Goal: Task Accomplishment & Management: Complete application form

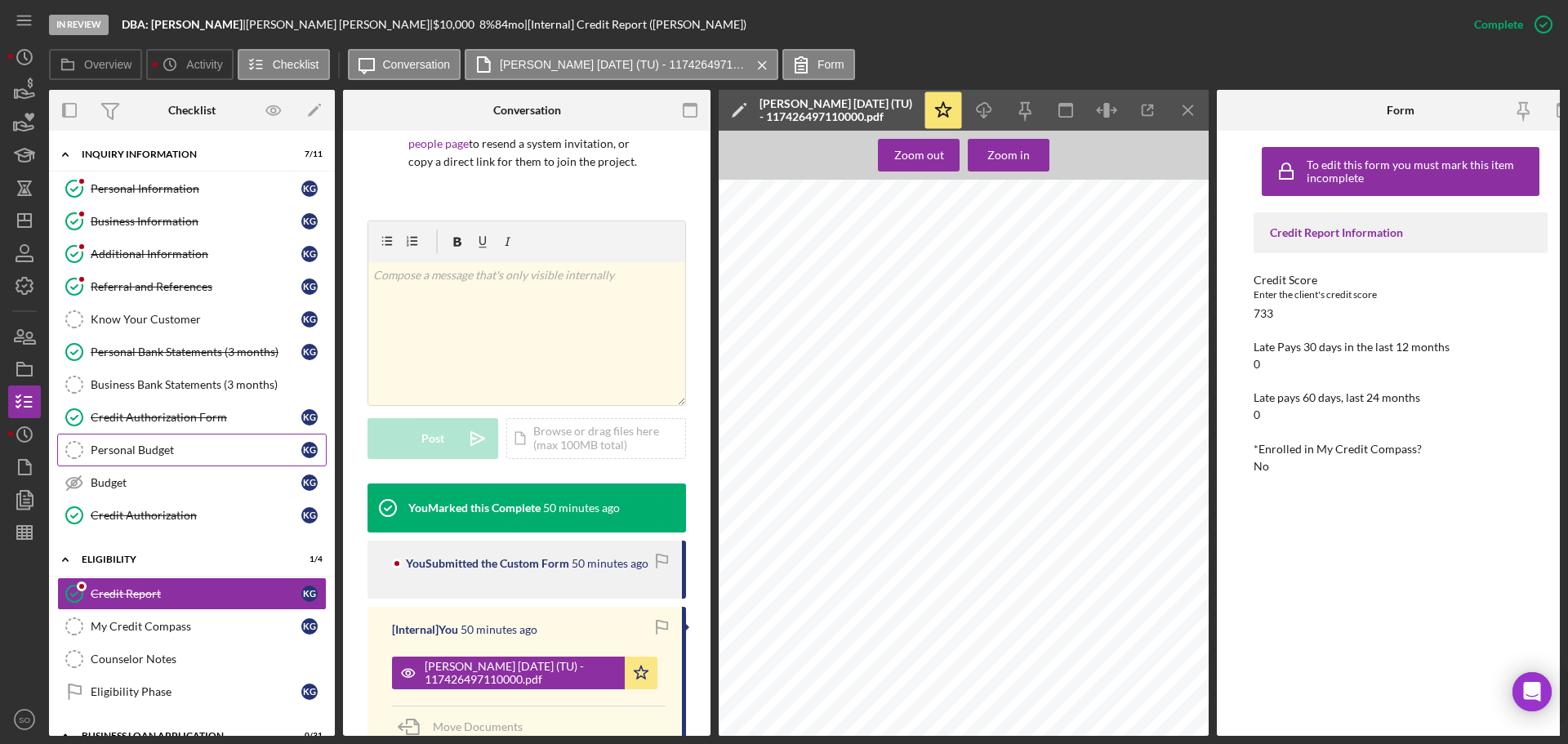
scroll to position [408, 0]
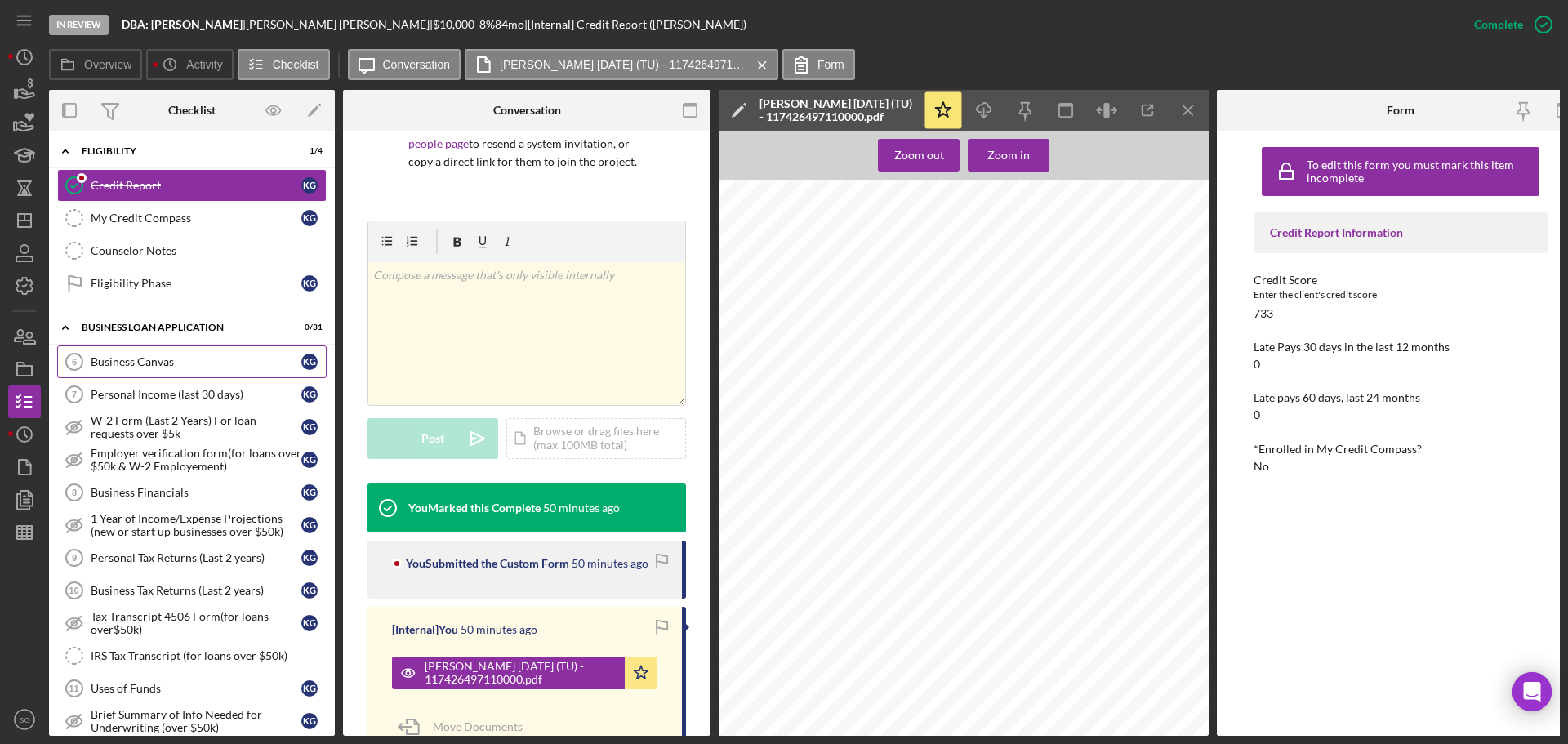
click at [193, 368] on div "Business Canvas" at bounding box center [196, 362] width 211 height 13
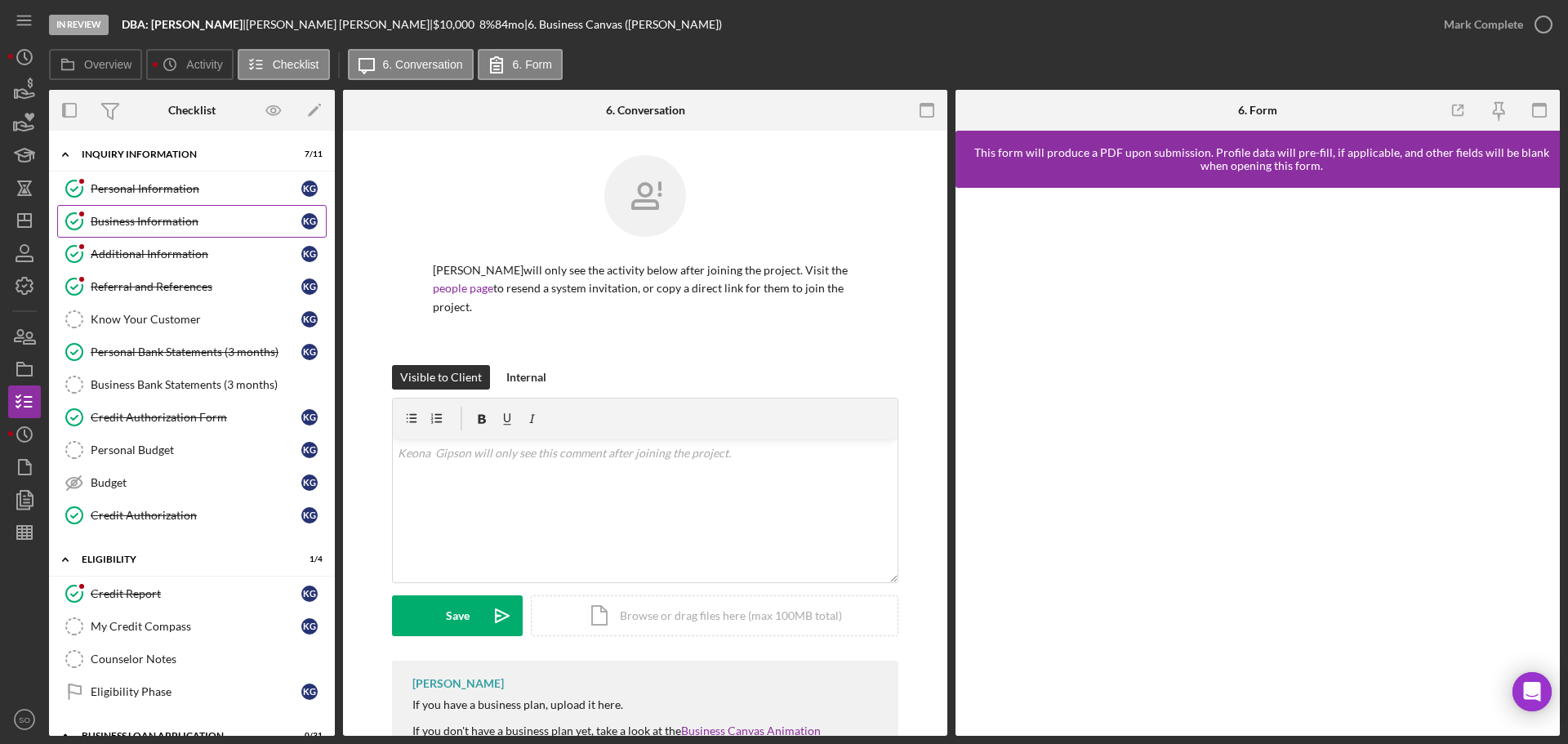
click at [162, 230] on link "Business Information Business Information K G" at bounding box center [191, 221] width 270 height 33
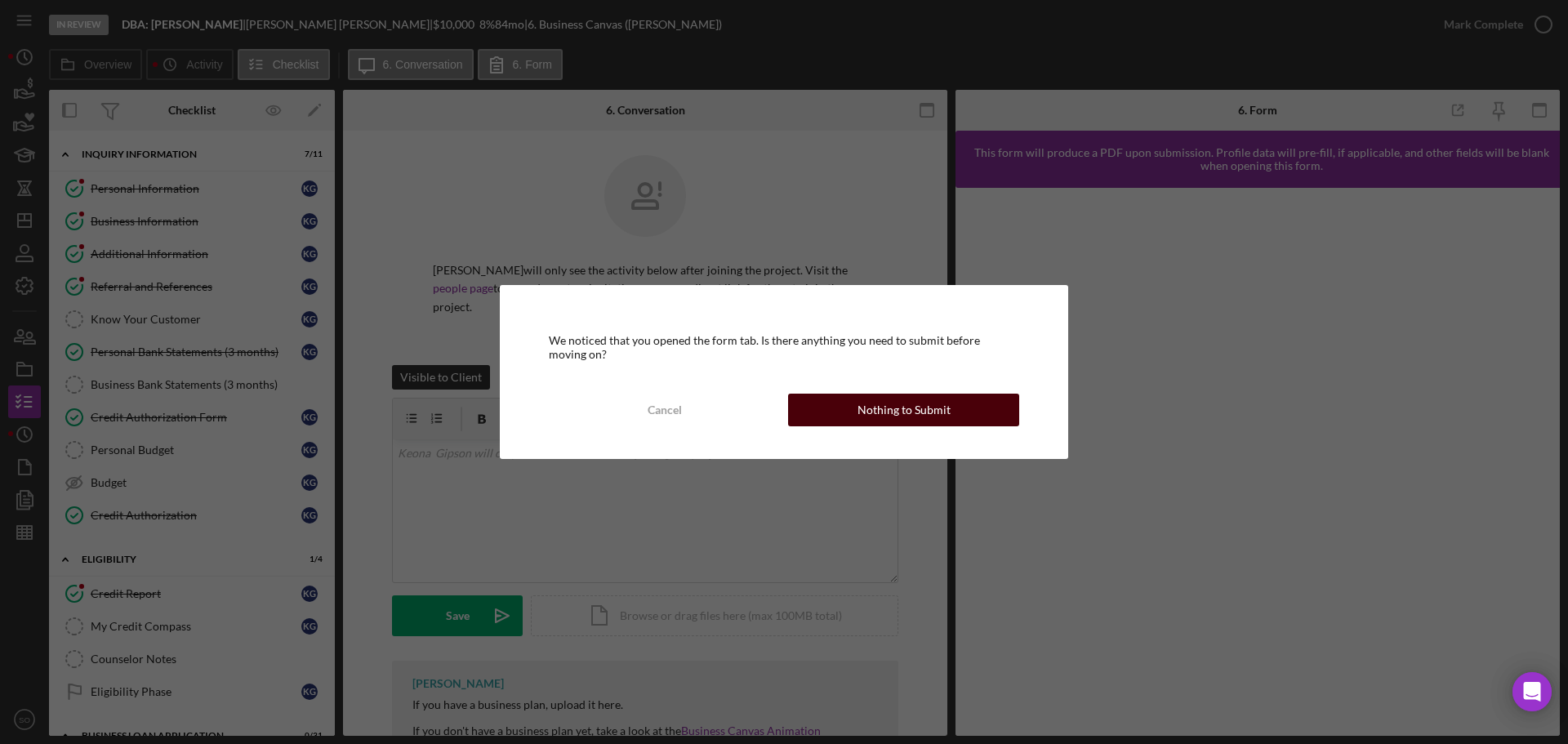
click at [920, 407] on div "Nothing to Submit" at bounding box center [904, 410] width 93 height 33
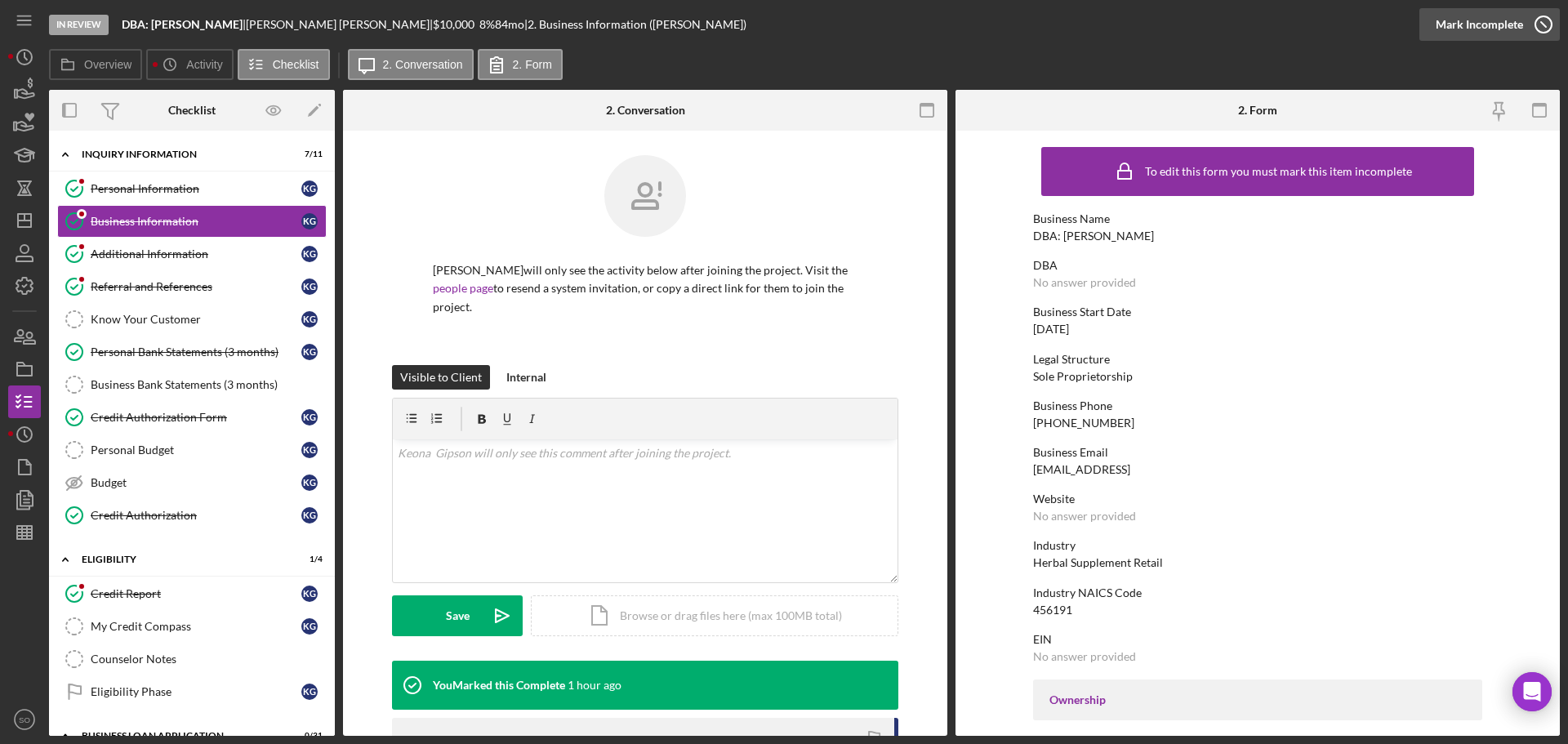
click at [1483, 32] on div "Mark Incomplete" at bounding box center [1479, 25] width 87 height 33
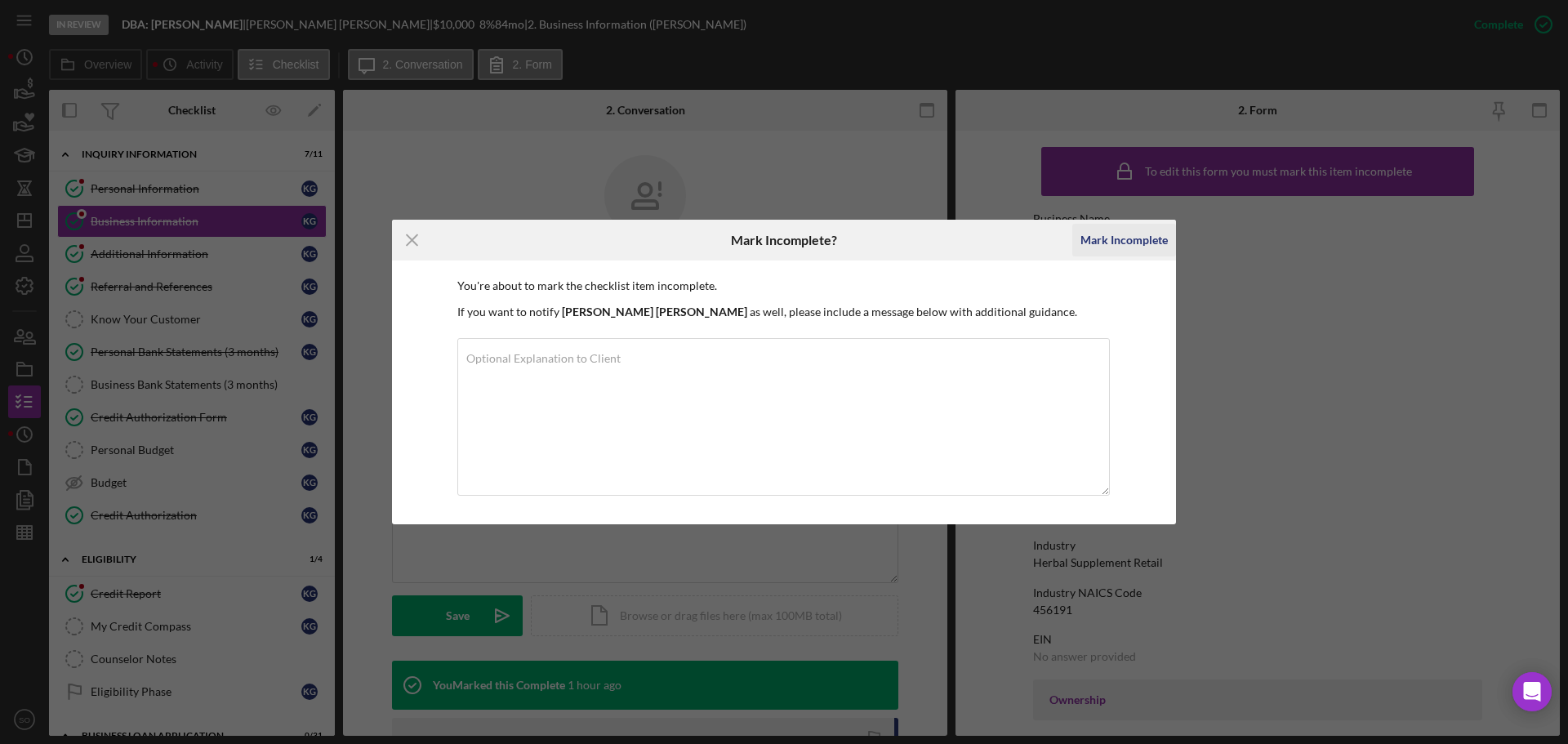
click at [1120, 239] on div "Mark Incomplete" at bounding box center [1124, 239] width 87 height 33
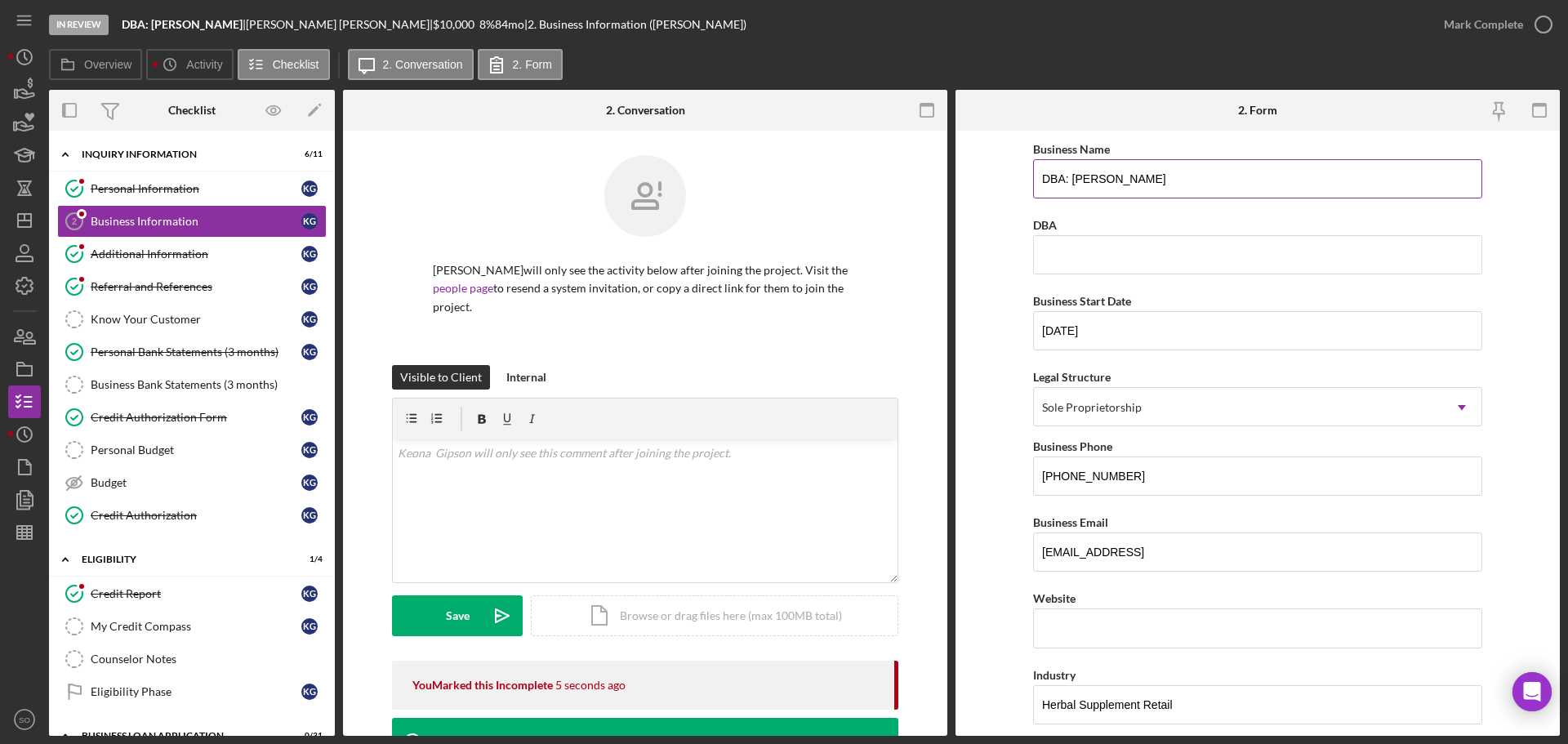
click at [1096, 184] on input "DBA: Keonja Gipson" at bounding box center [1257, 178] width 449 height 39
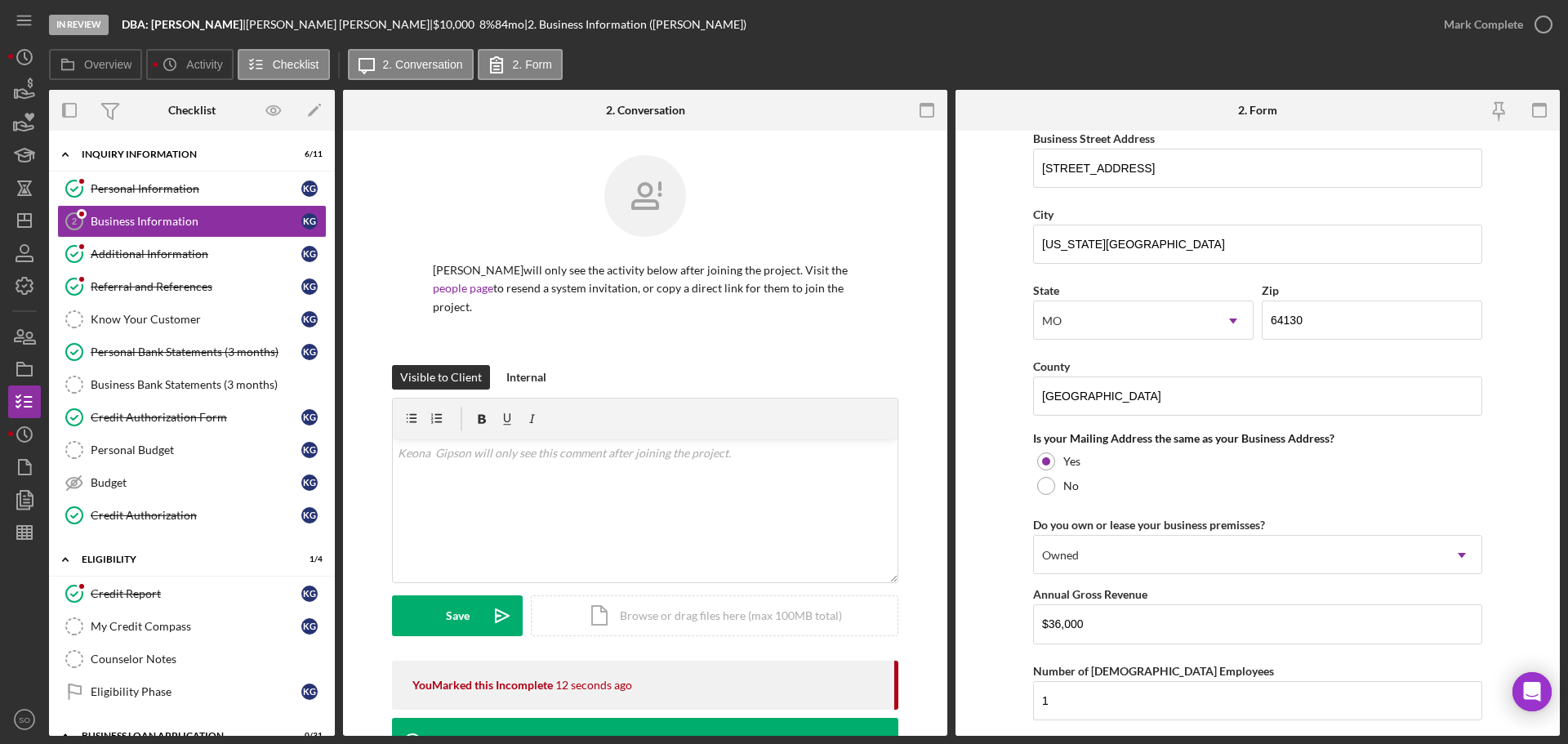
scroll to position [1208, 0]
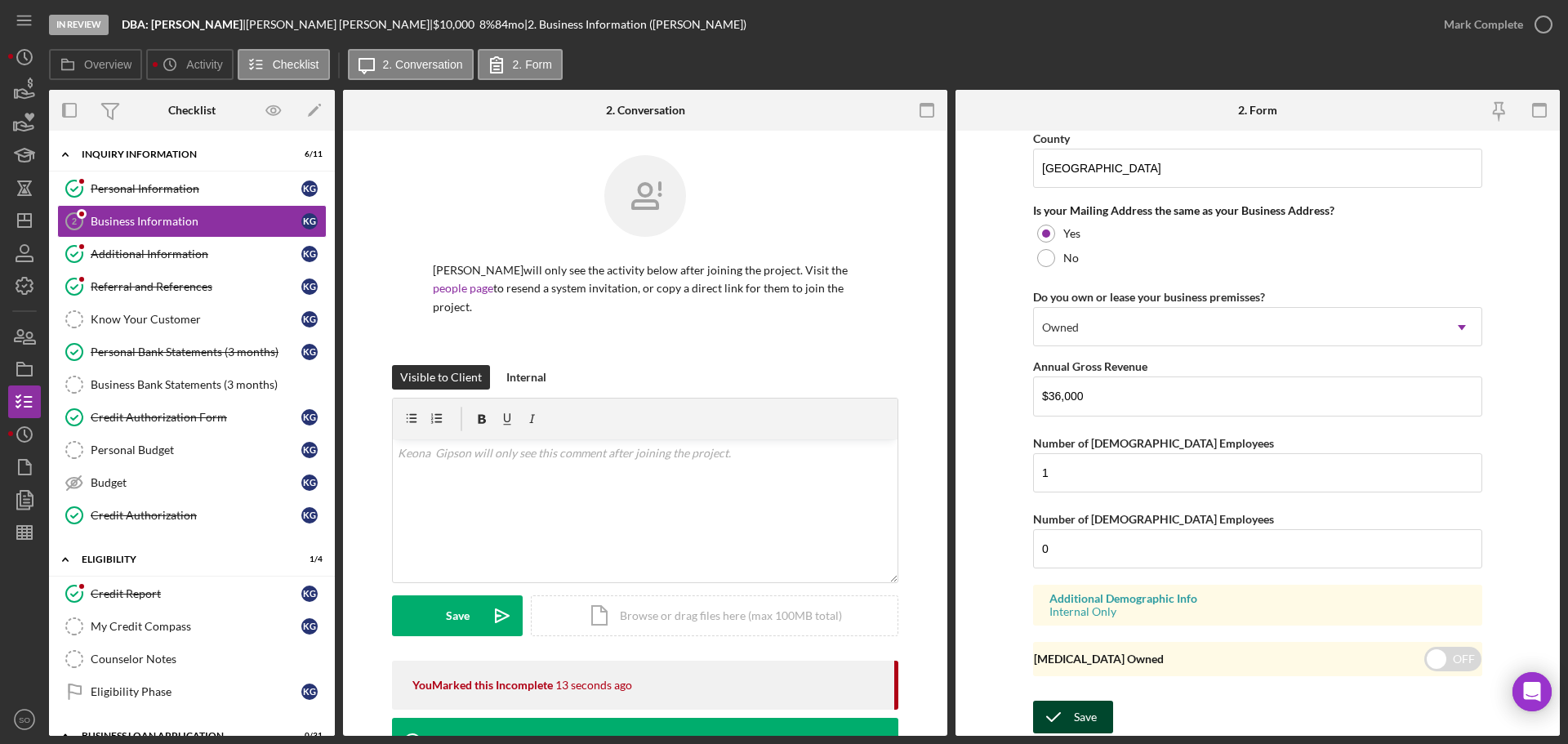
type input "DBA: Keona Gipson"
click at [1092, 716] on div "Save" at bounding box center [1085, 717] width 23 height 33
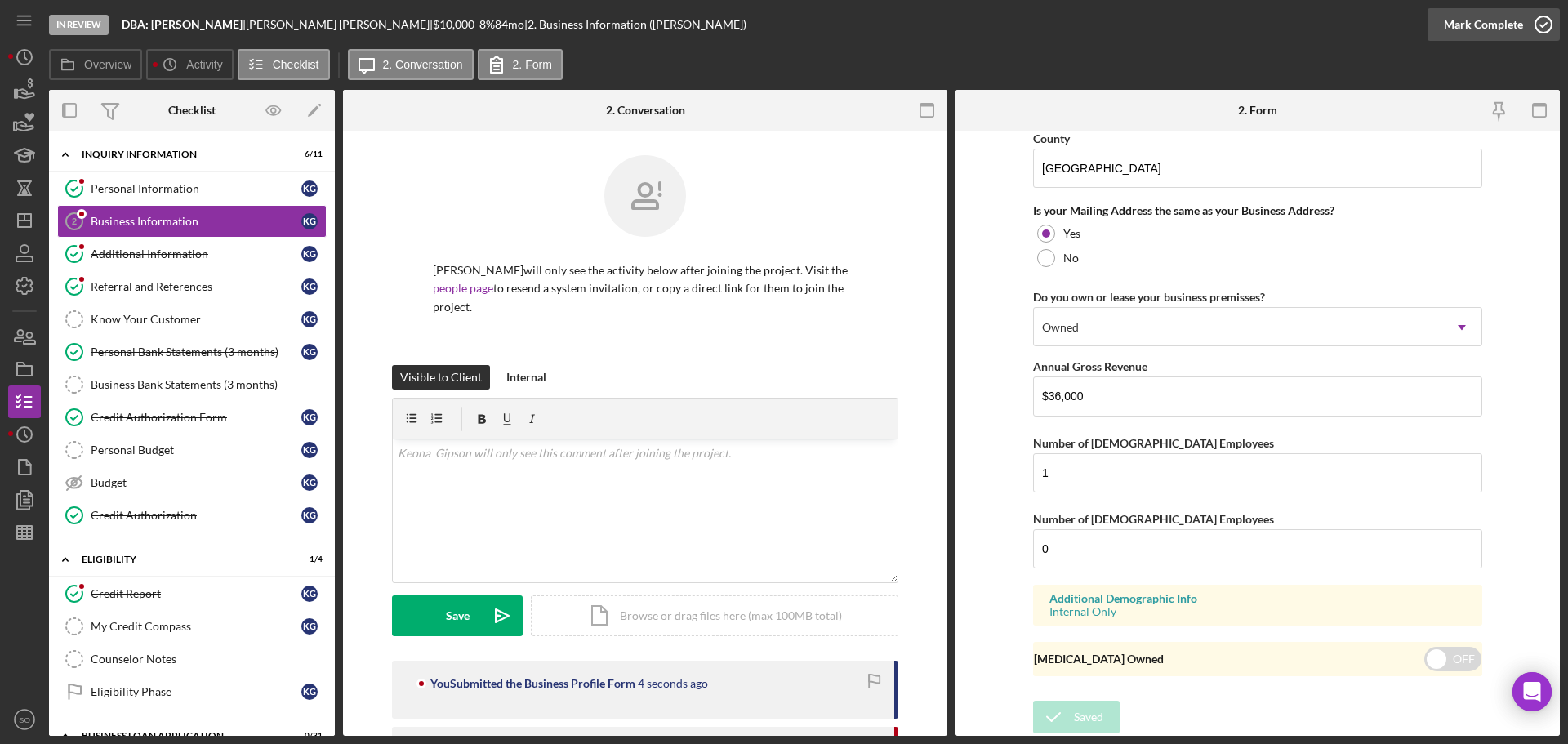
click at [1460, 27] on div "Mark Complete" at bounding box center [1484, 25] width 80 height 33
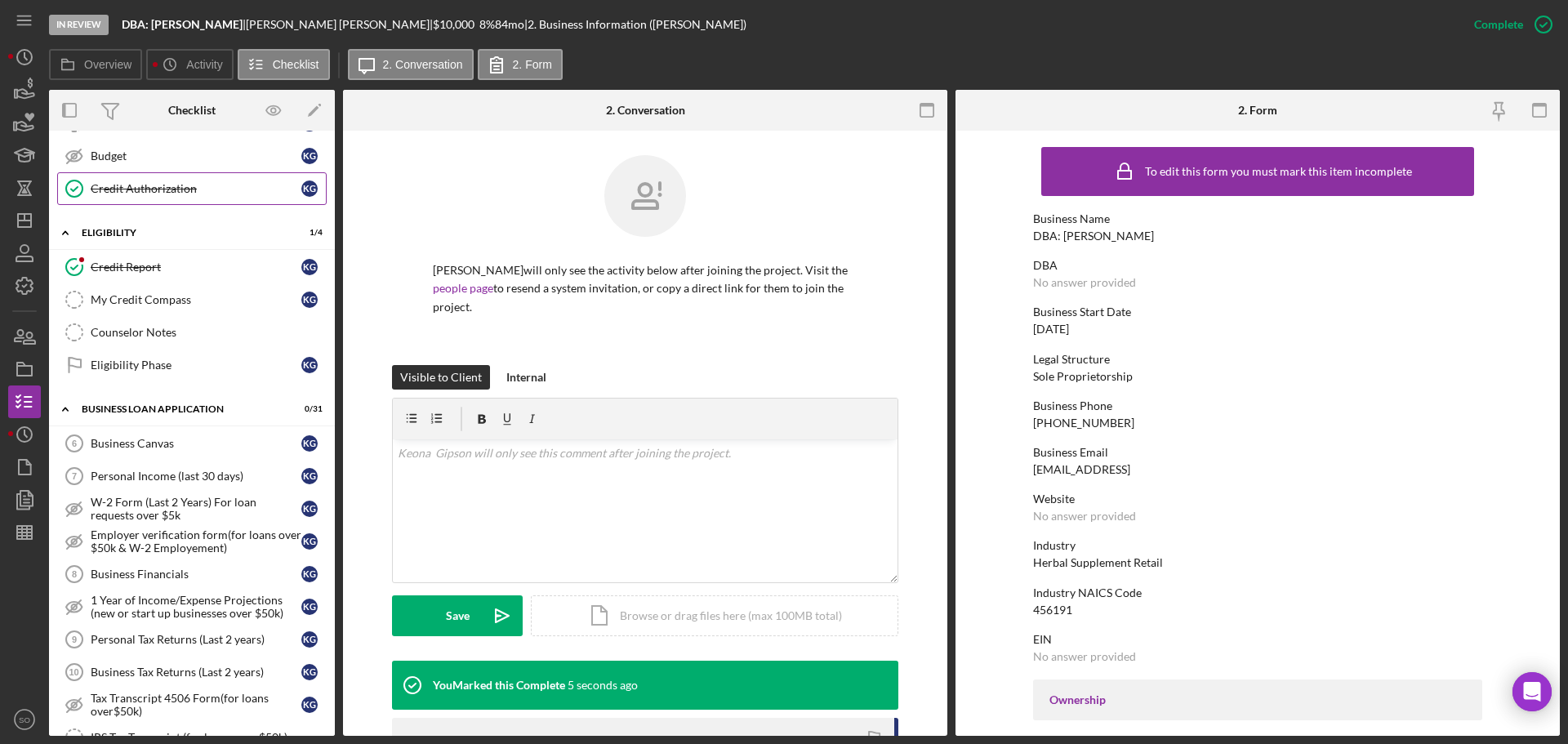
scroll to position [245, 0]
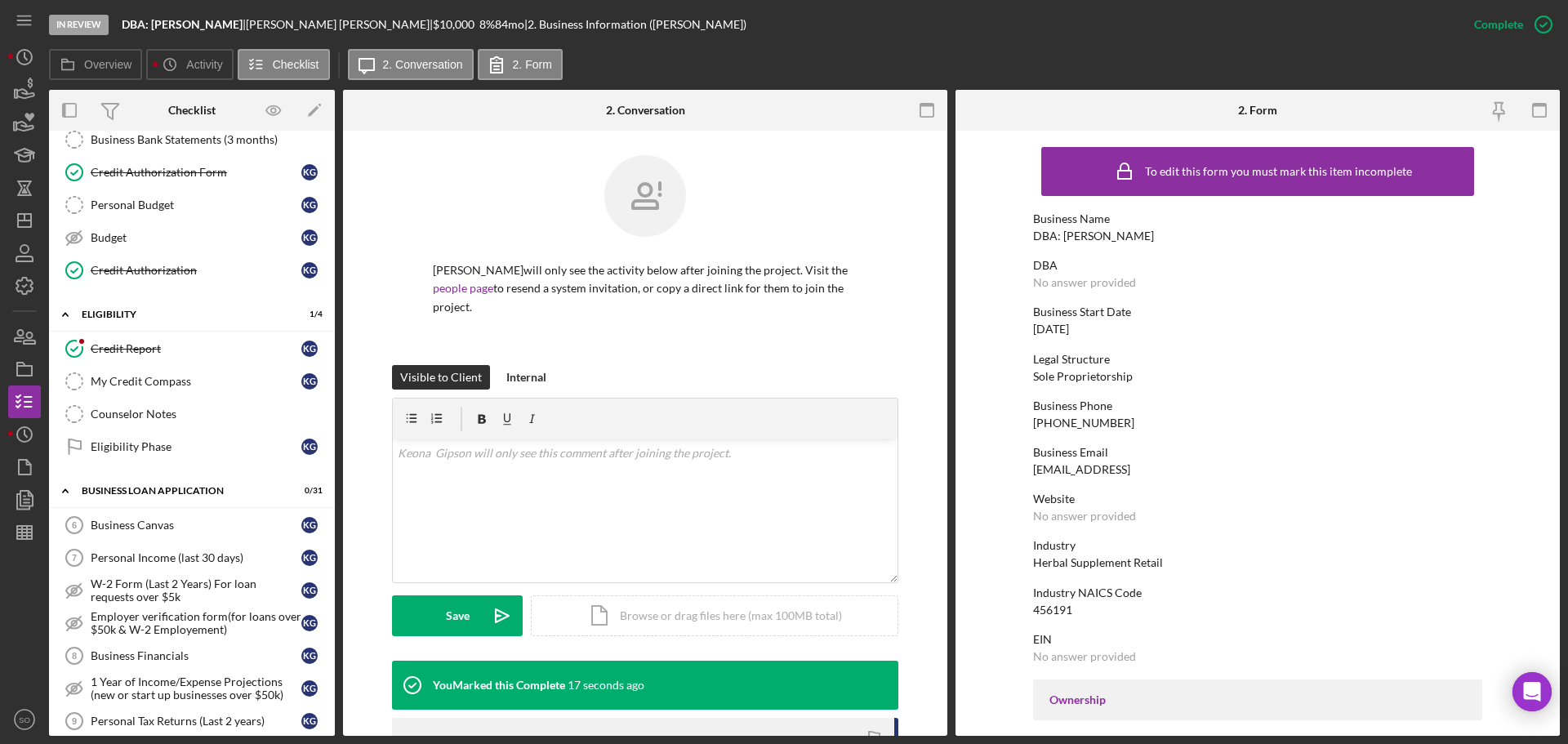
click at [1061, 231] on div "DBA: Keona Gipson" at bounding box center [1094, 236] width 121 height 13
copy div "DBA: Keona Gipson"
click at [131, 533] on link "Business Canvas 6 Business Canvas K G" at bounding box center [191, 524] width 270 height 33
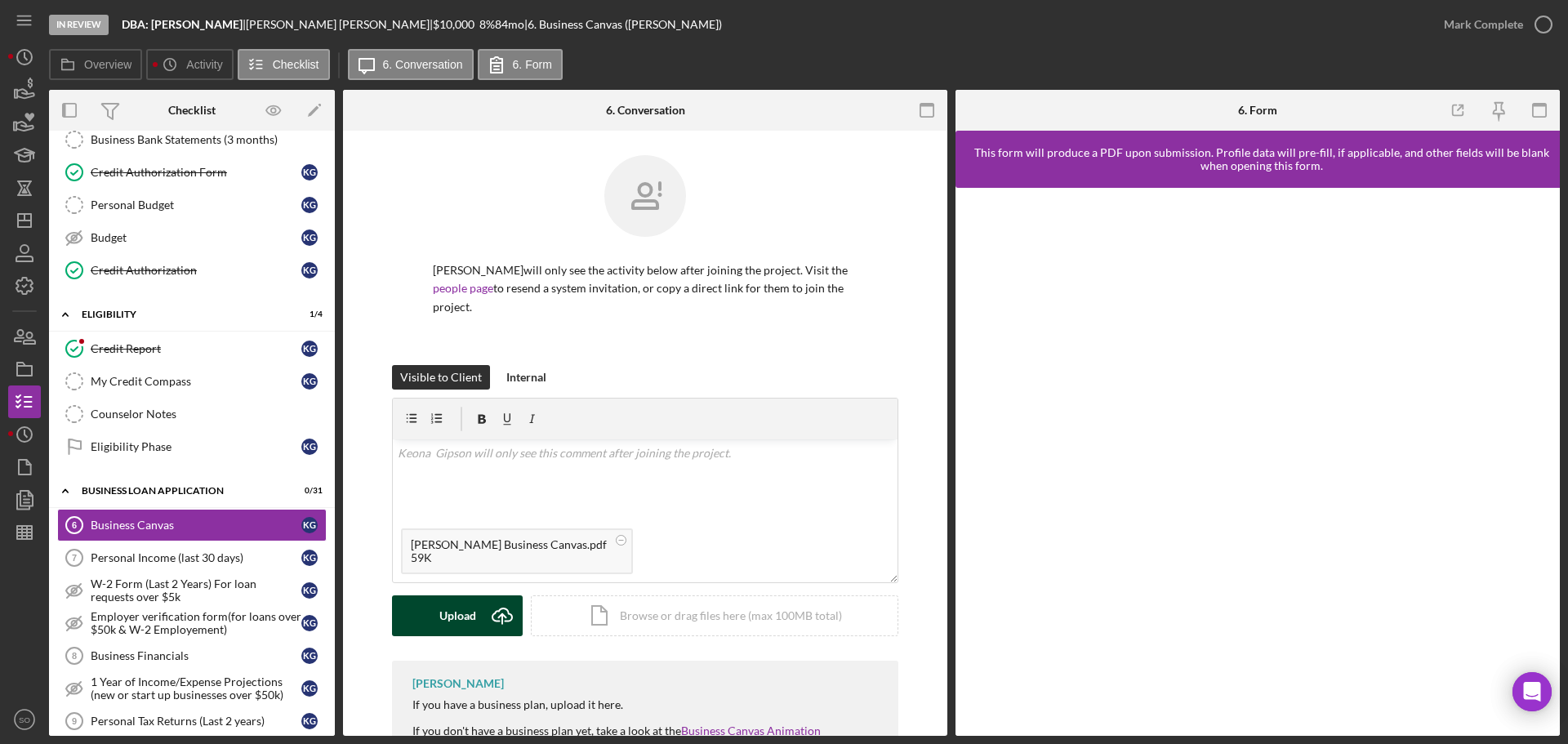
click at [469, 618] on div "Upload" at bounding box center [457, 615] width 37 height 41
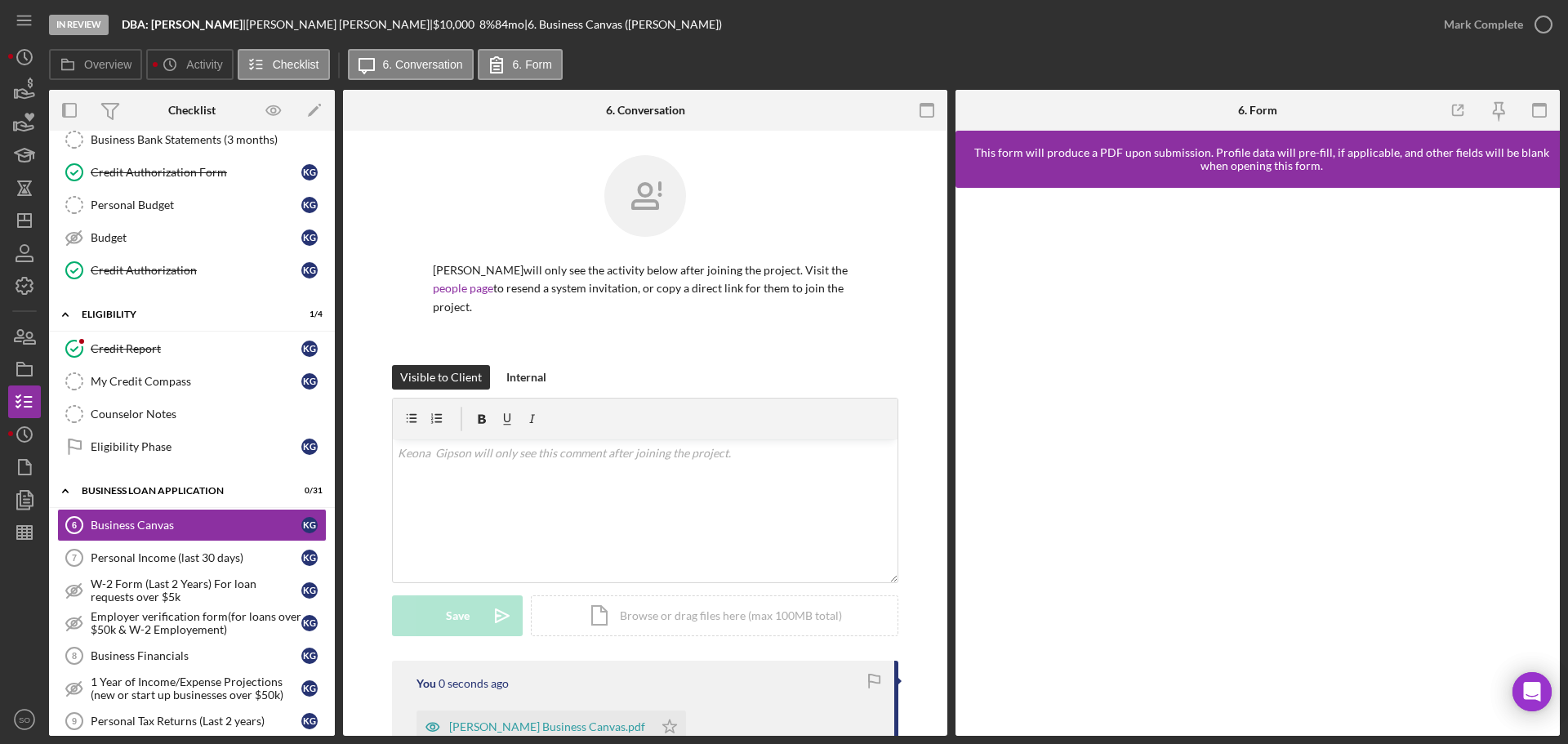
scroll to position [245, 0]
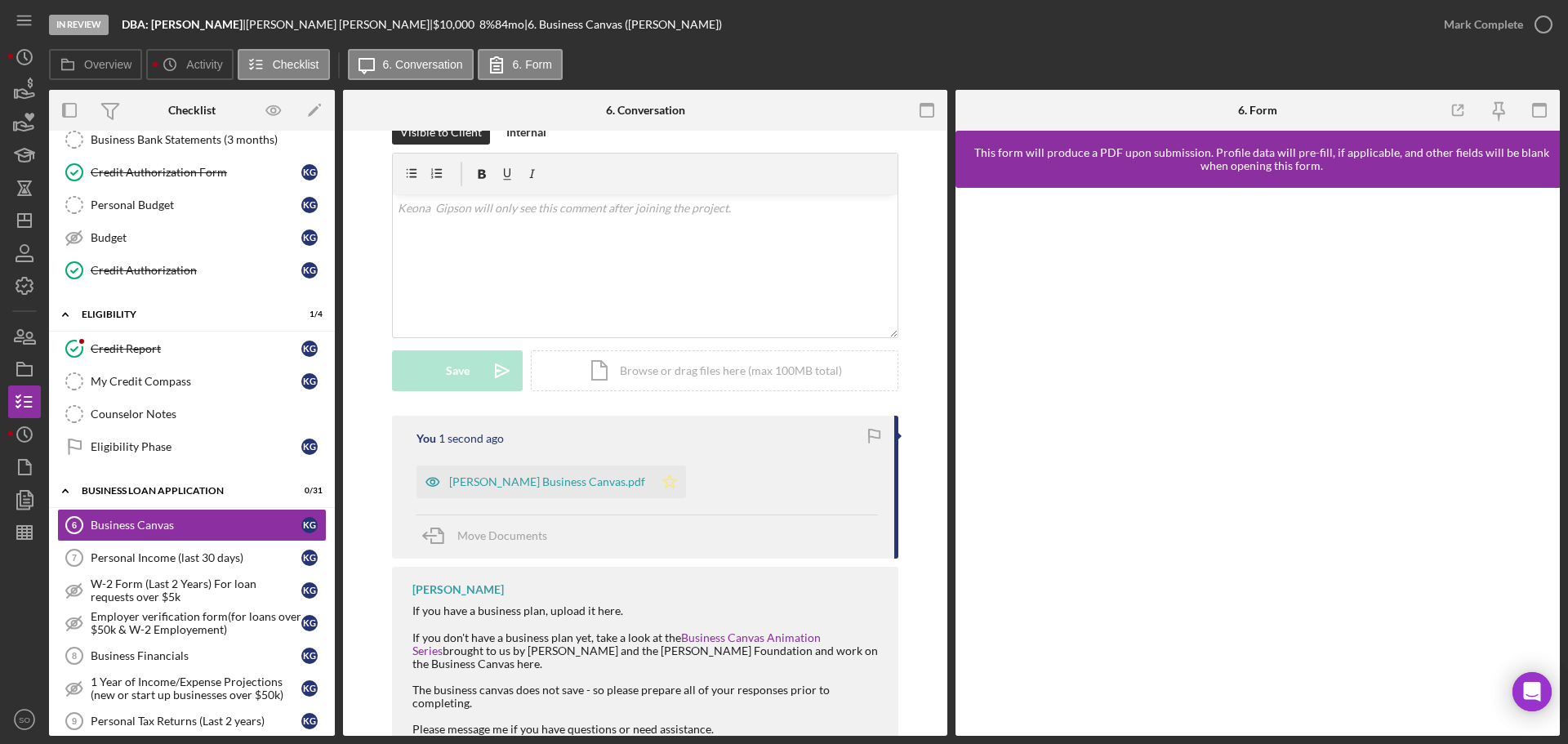
click at [653, 485] on icon "Icon/Star" at bounding box center [669, 482] width 33 height 33
click at [1482, 36] on div "Mark Complete" at bounding box center [1484, 25] width 80 height 33
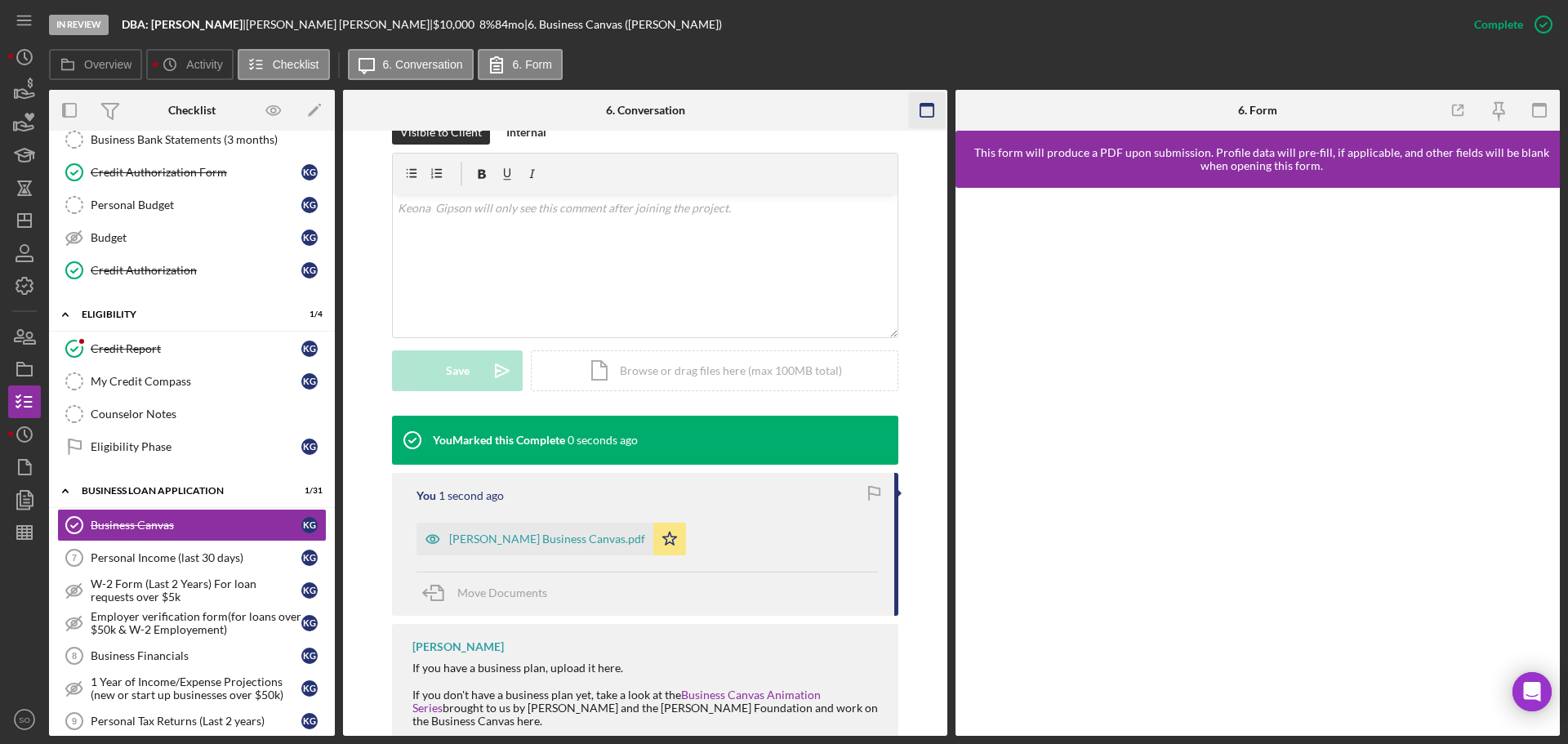
click at [1537, 115] on icon "button" at bounding box center [1540, 110] width 37 height 37
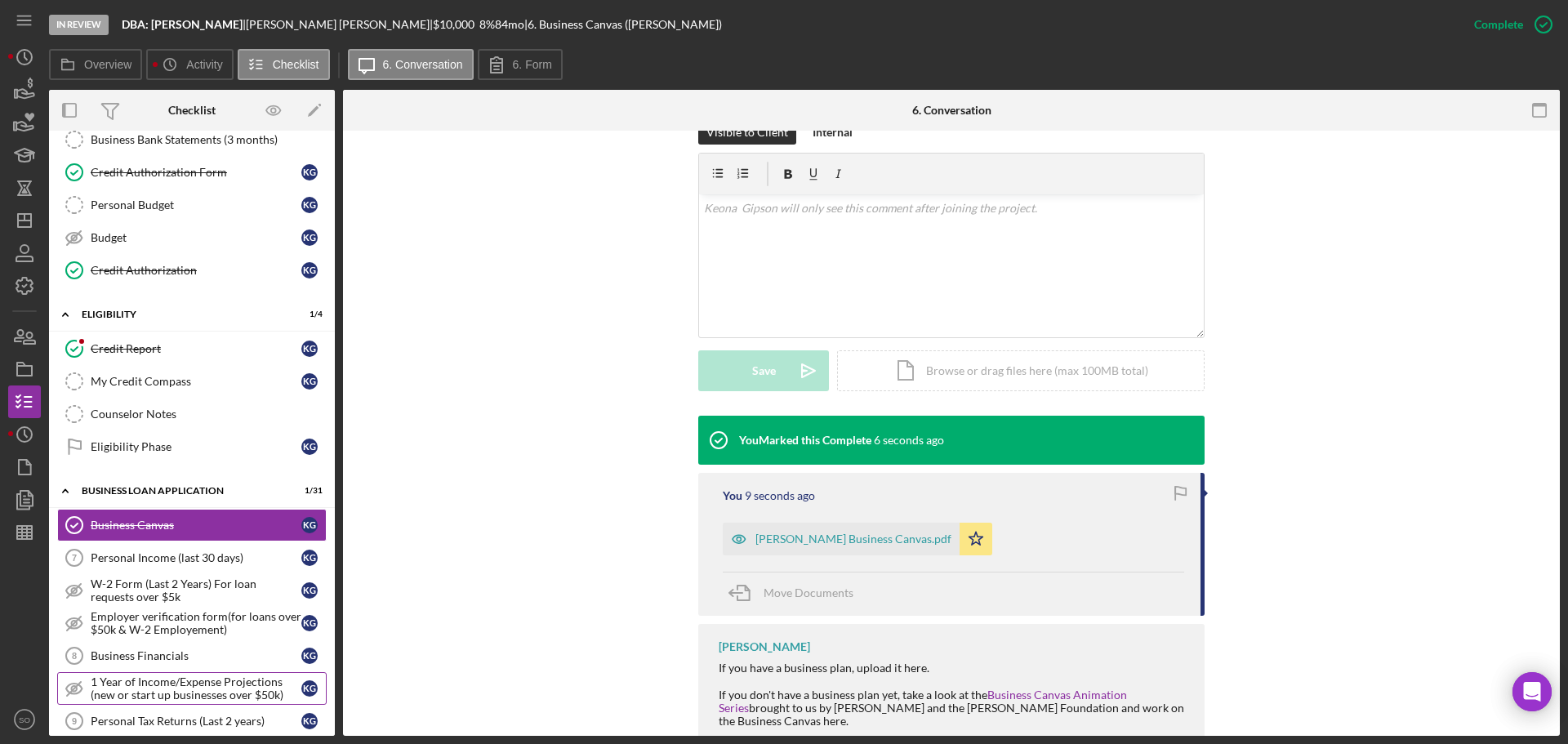
scroll to position [408, 0]
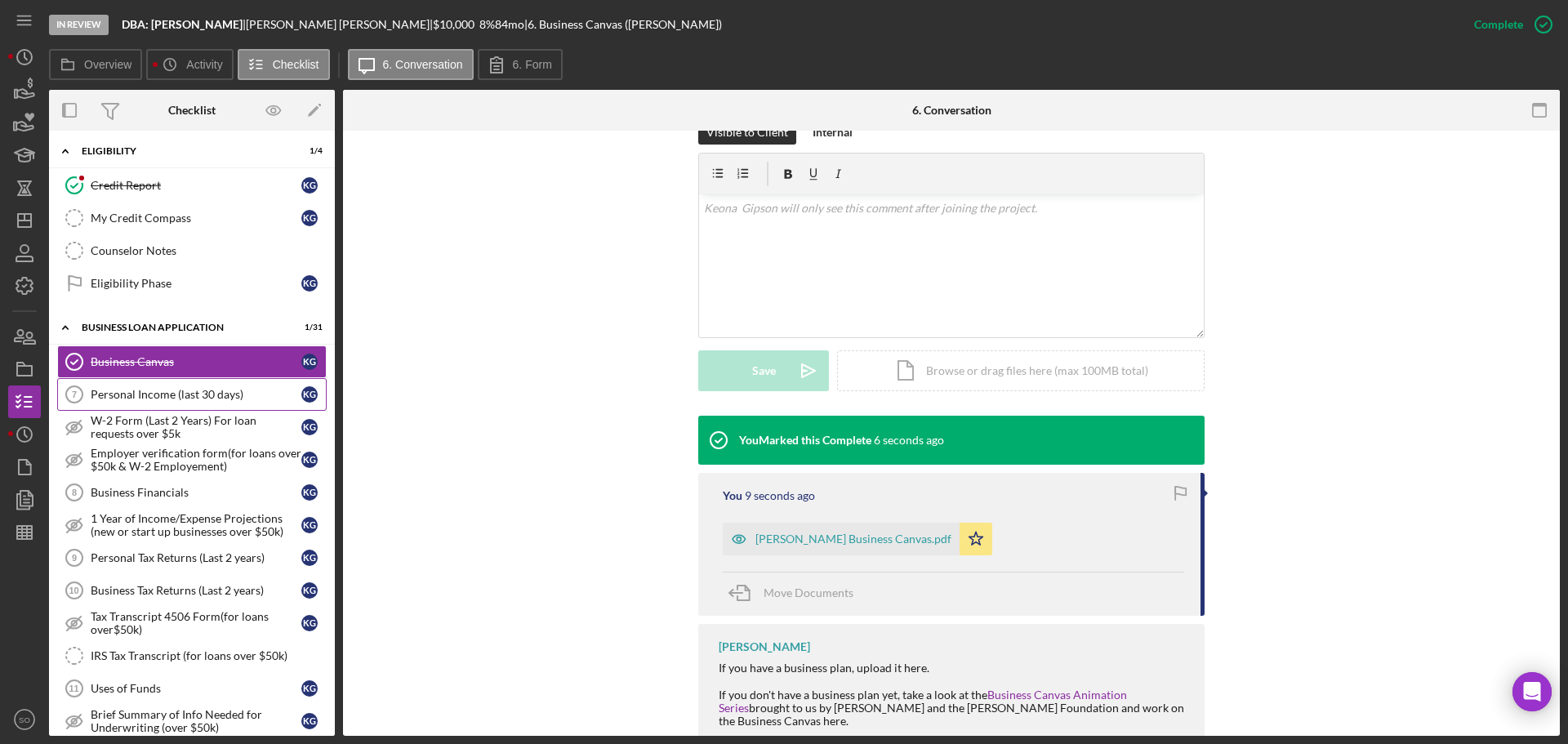
click at [149, 398] on div "Personal Income (last 30 days)" at bounding box center [196, 395] width 211 height 13
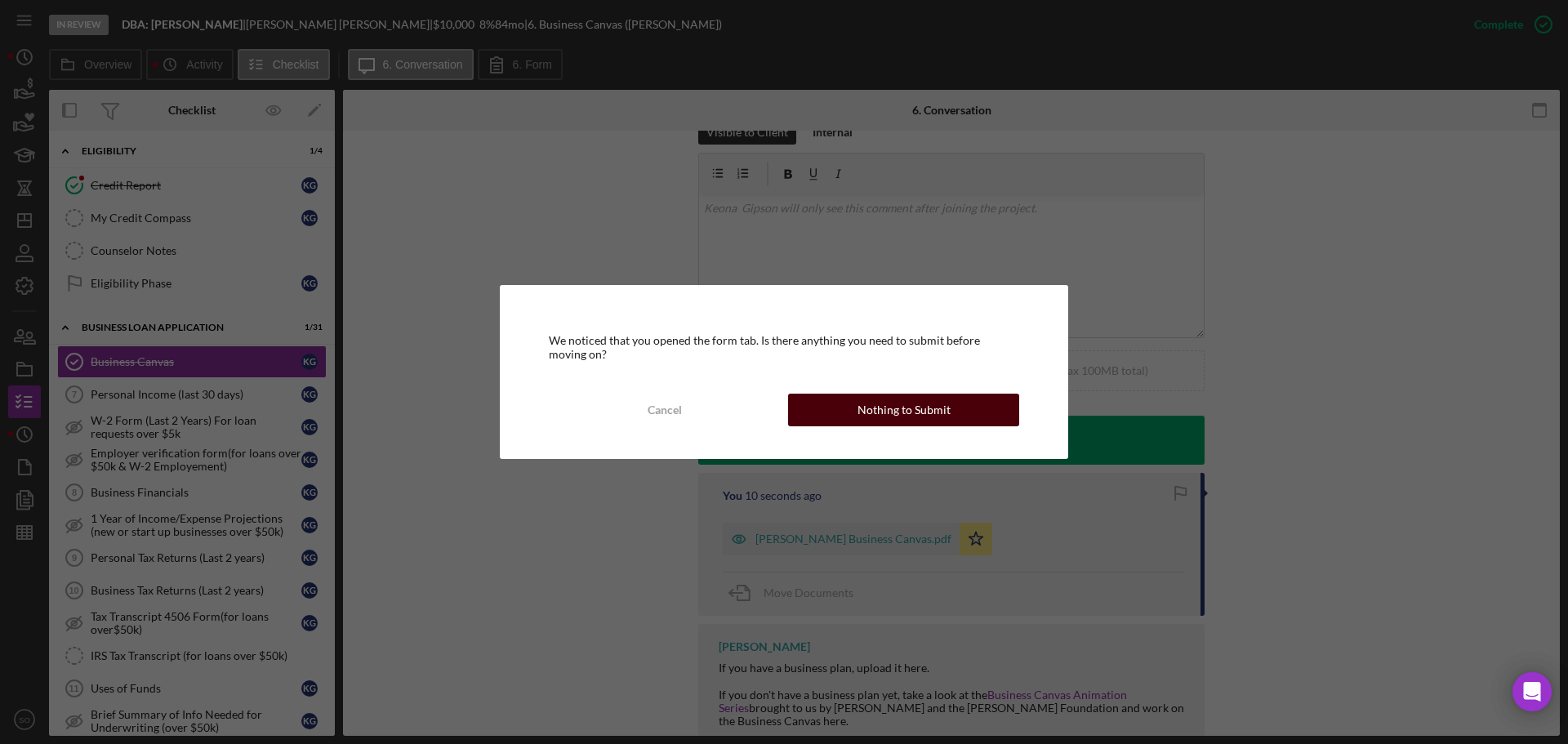
click at [817, 405] on button "Nothing to Submit" at bounding box center [903, 410] width 231 height 33
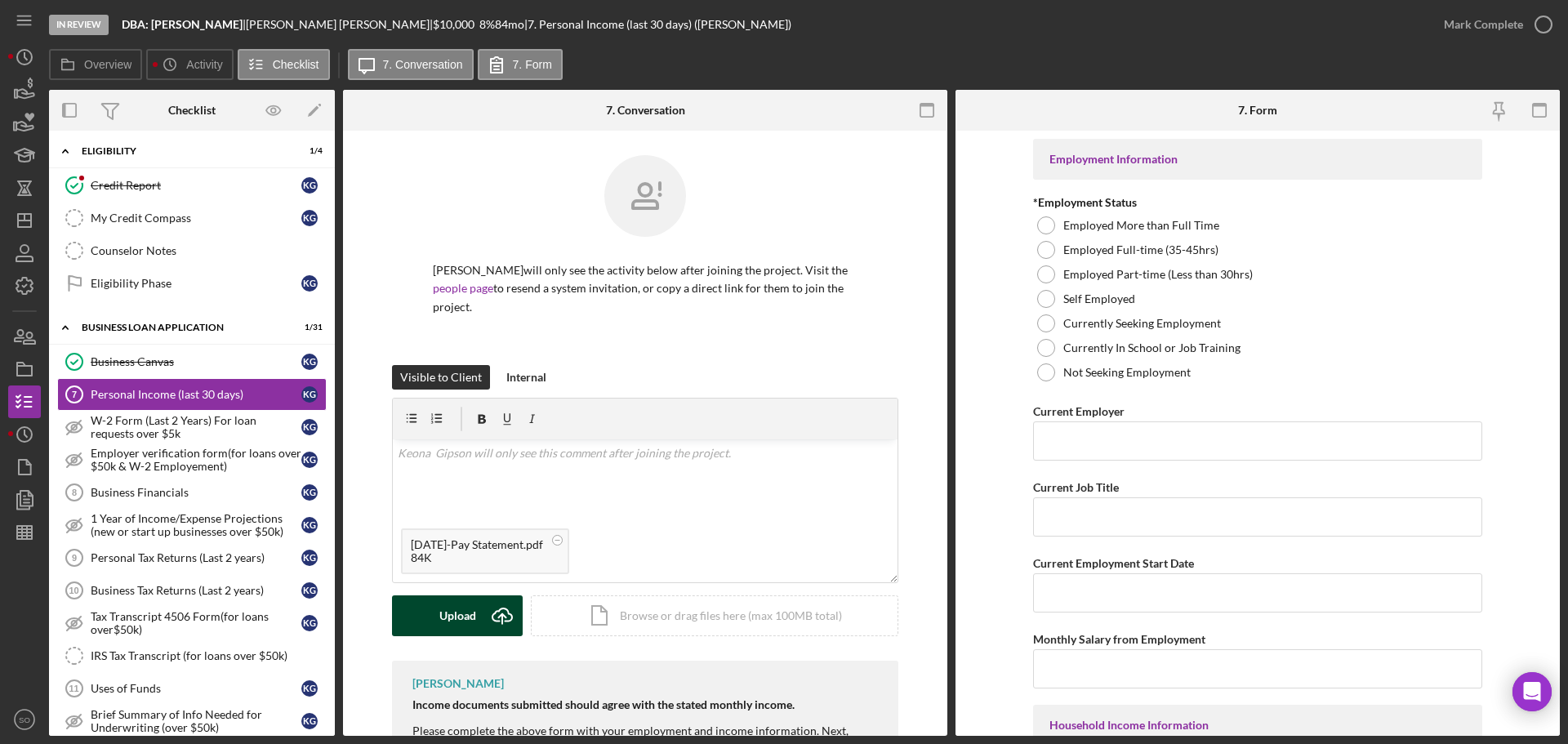
click at [485, 611] on icon "Icon/Upload" at bounding box center [502, 615] width 41 height 41
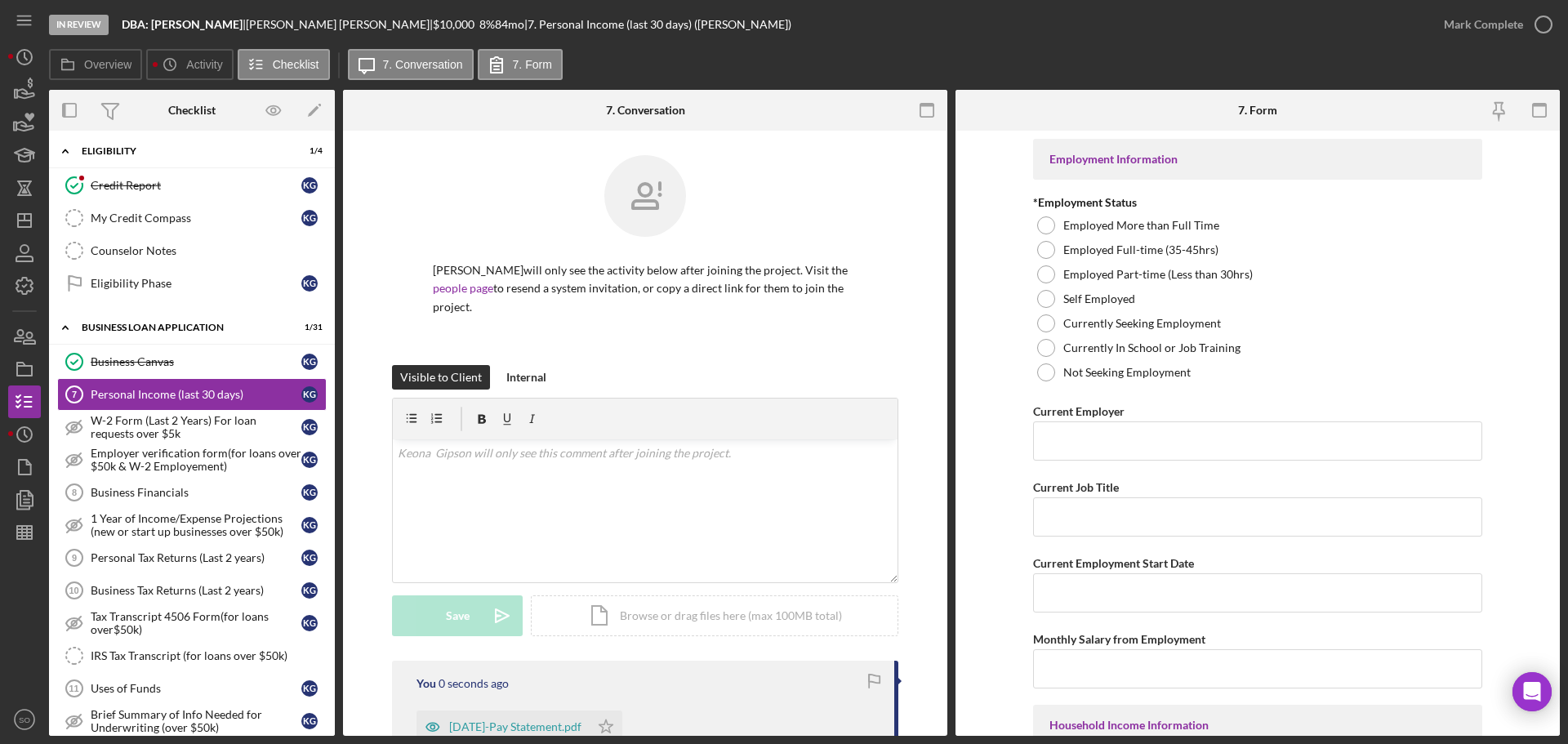
scroll to position [245, 0]
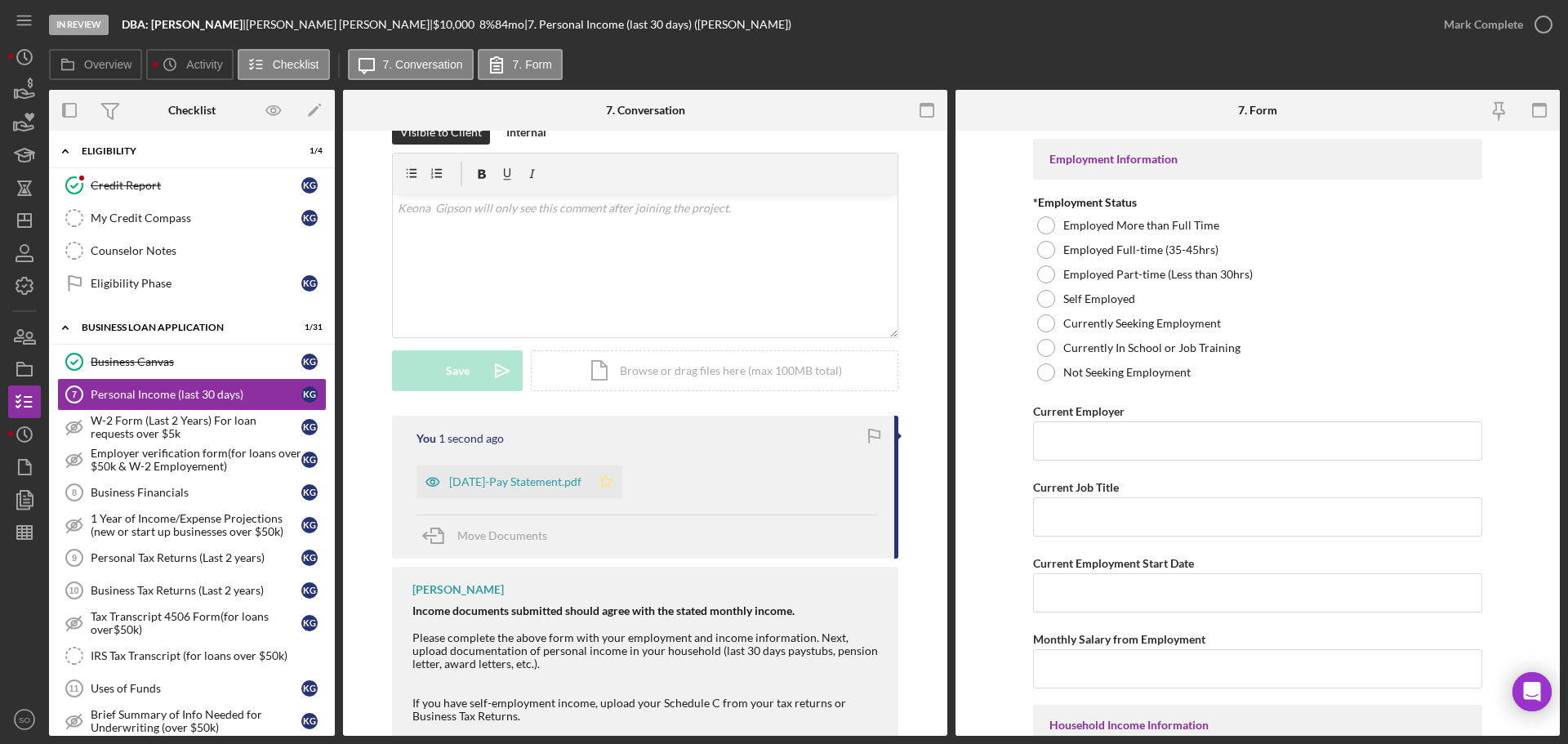
click at [600, 492] on icon "Icon/Star" at bounding box center [606, 482] width 33 height 33
click at [1046, 294] on div at bounding box center [1045, 298] width 18 height 18
click at [1090, 449] on input "Current Employer" at bounding box center [1257, 440] width 449 height 39
paste input "DBA: Keona Gipson"
type input "DBA: Keona Gipson"
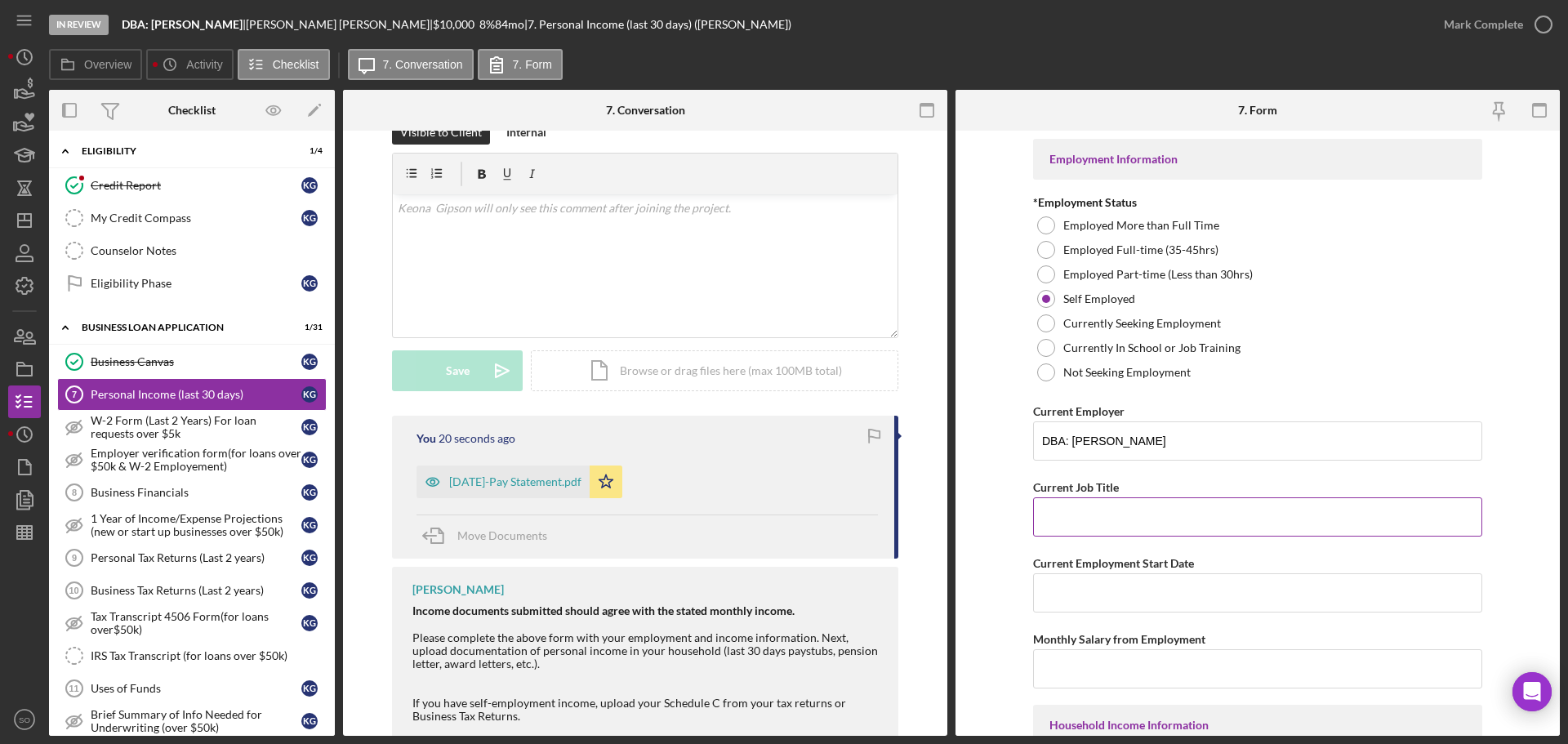
click at [1105, 524] on input "Current Job Title" at bounding box center [1257, 516] width 449 height 39
paste input "Business Owner"
type input "Business Owner"
click at [1004, 542] on form "Employment Information *Employment Status Employed More than Full Time Employed…" at bounding box center [1257, 433] width 604 height 605
click at [1149, 585] on input "Current Employment Start Date" at bounding box center [1257, 593] width 449 height 39
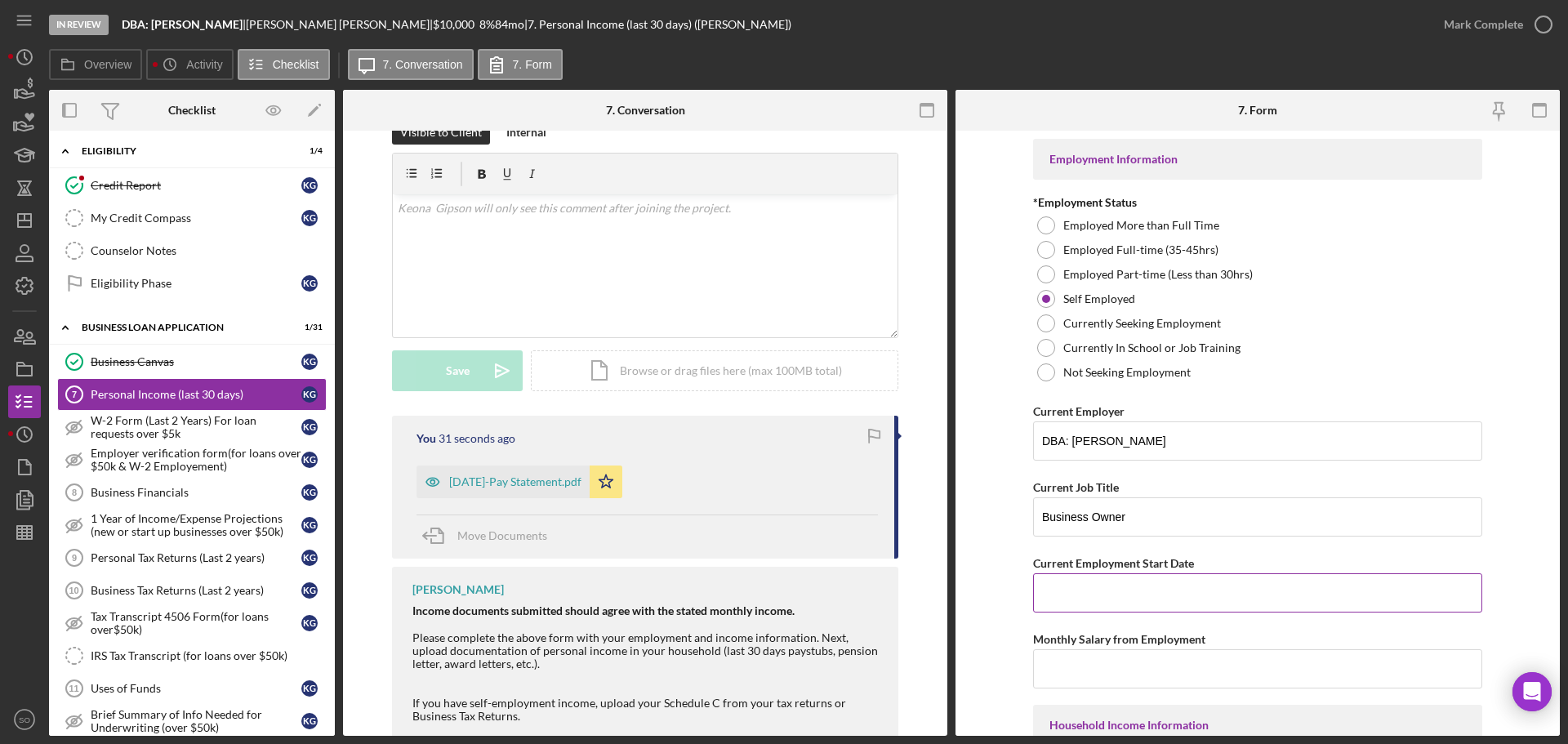
paste input "Business Owner"
drag, startPoint x: 1140, startPoint y: 600, endPoint x: 760, endPoint y: 563, distance: 381.8
click at [760, 563] on div "Overview Internal Workflow Stage In Review Icon/Dropdown Arrow Archive (can una…" at bounding box center [805, 413] width 1511 height 646
paste input "01/01/2023"
type input "01/01/2023"
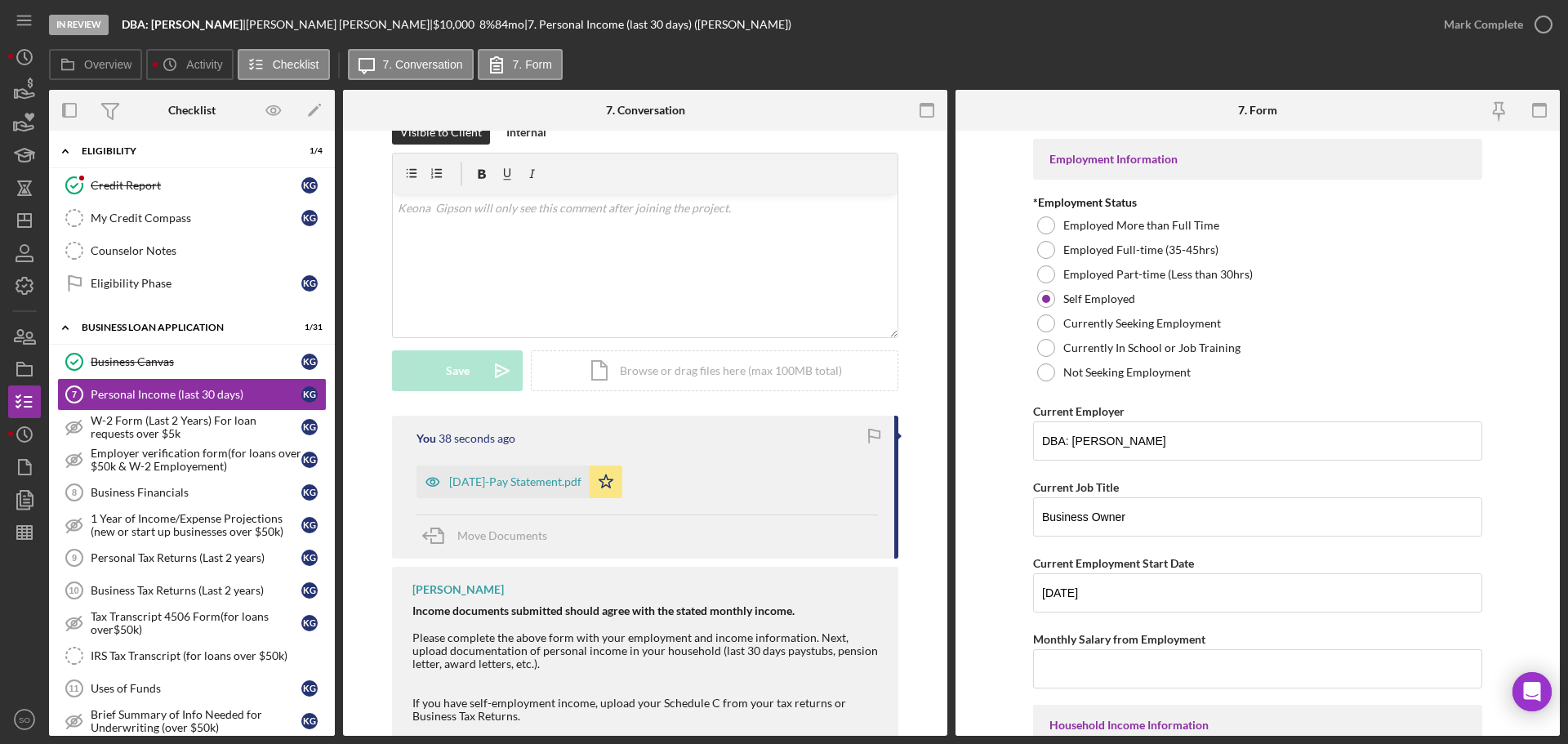
click at [982, 569] on form "Employment Information *Employment Status Employed More than Full Time Employed…" at bounding box center [1257, 433] width 604 height 605
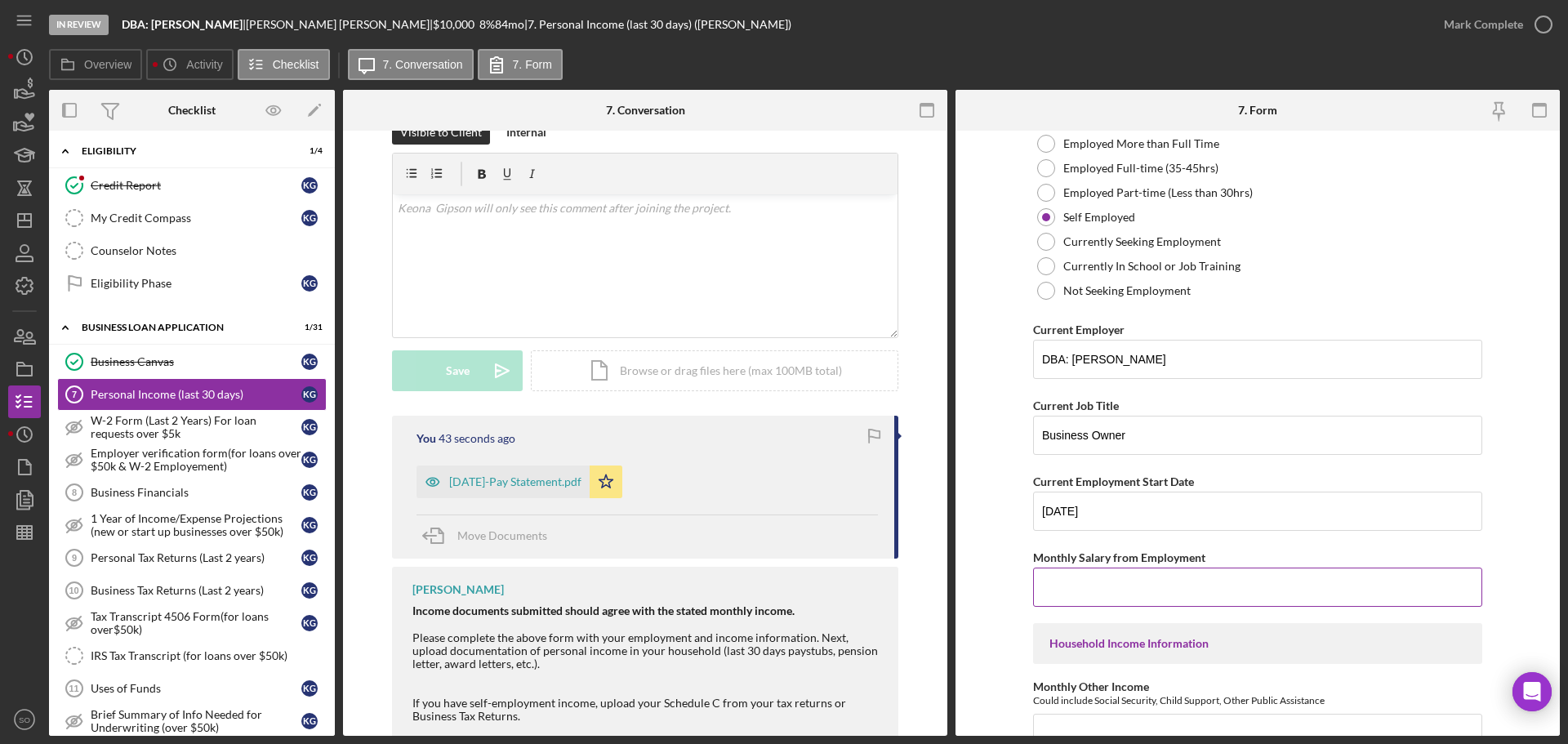
click at [1131, 602] on input "Monthly Salary from Employment" at bounding box center [1257, 586] width 449 height 39
type input "$3,000"
click at [1001, 523] on form "Employment Information *Employment Status Employed More than Full Time Employed…" at bounding box center [1257, 433] width 604 height 605
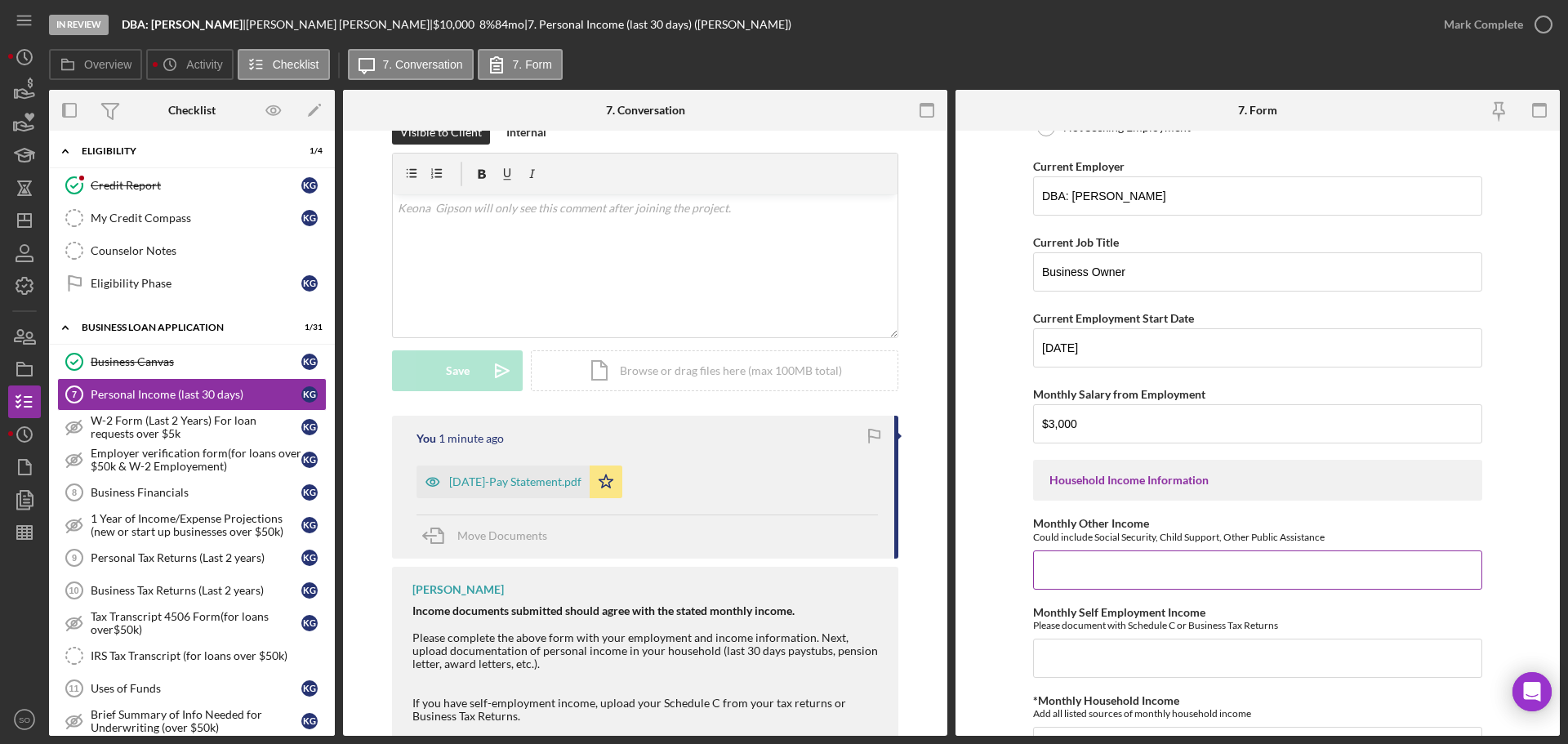
click at [1096, 564] on input "Monthly Other Income" at bounding box center [1257, 569] width 449 height 39
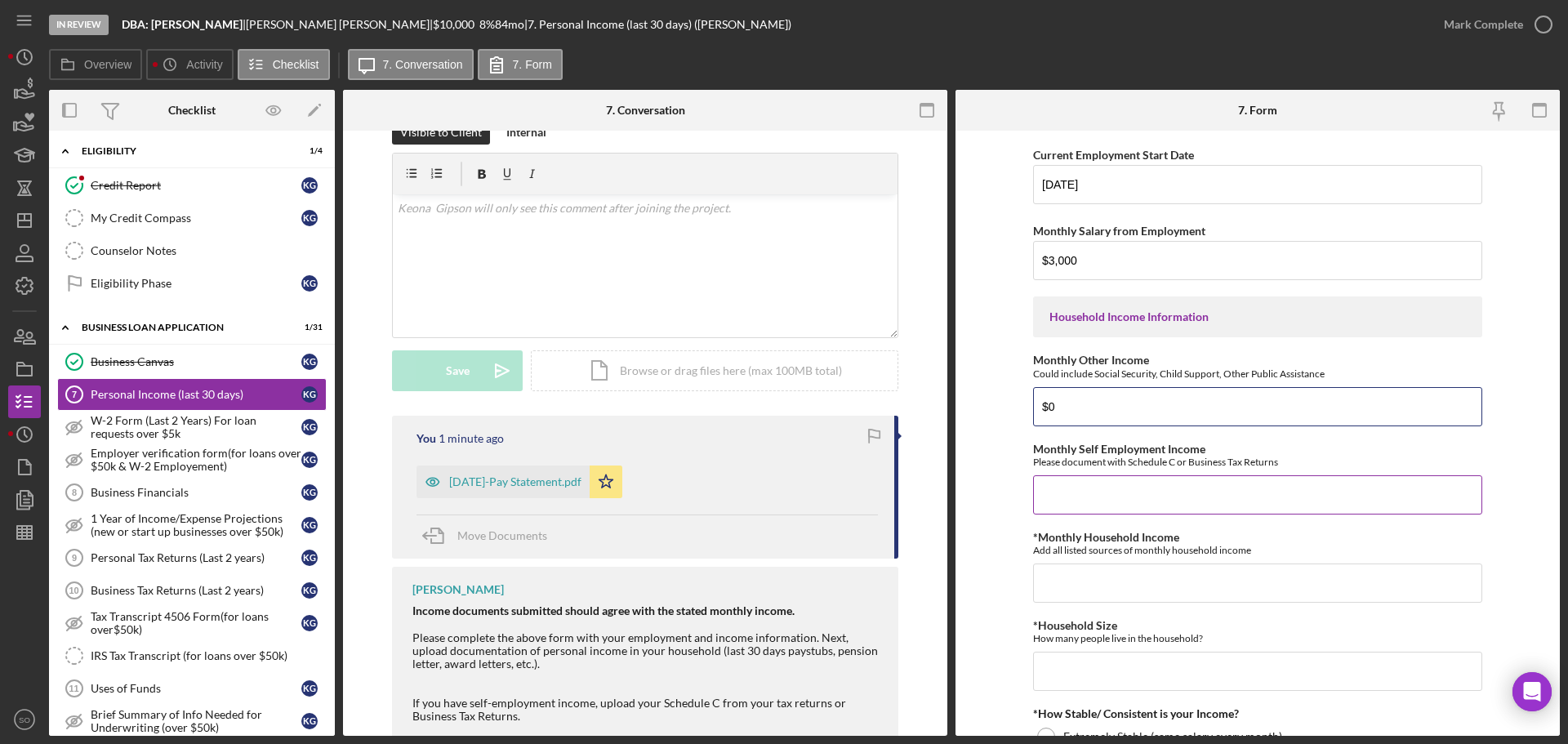
type input "$0"
click at [1092, 496] on input "Monthly Self Employment Income" at bounding box center [1257, 494] width 449 height 39
click at [1091, 496] on input "Monthly Self Employment Income" at bounding box center [1257, 494] width 449 height 39
type input "$3,000"
click at [1137, 573] on input "*Monthly Household Income" at bounding box center [1257, 582] width 449 height 39
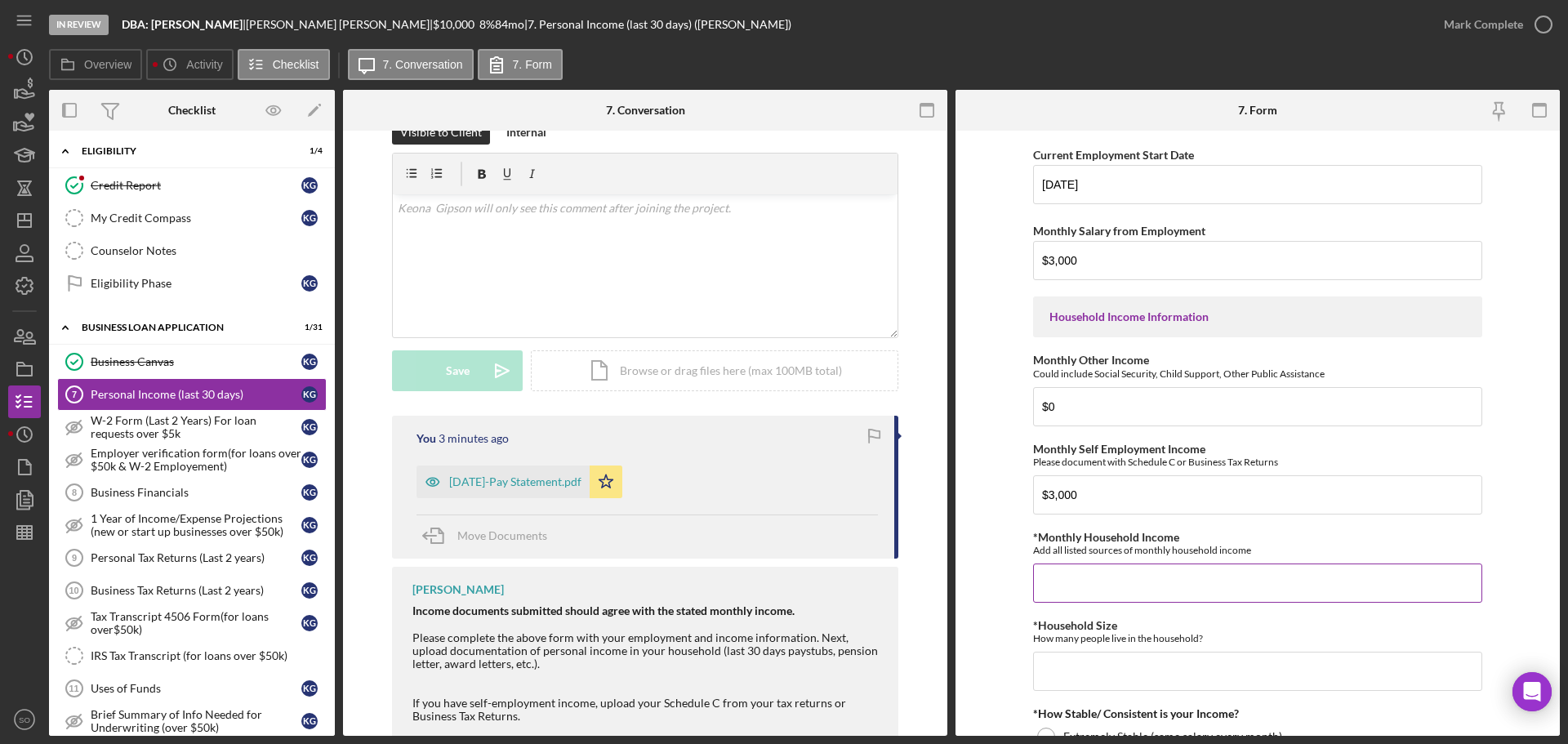
click at [1169, 593] on input "*Monthly Household Income" at bounding box center [1257, 582] width 449 height 39
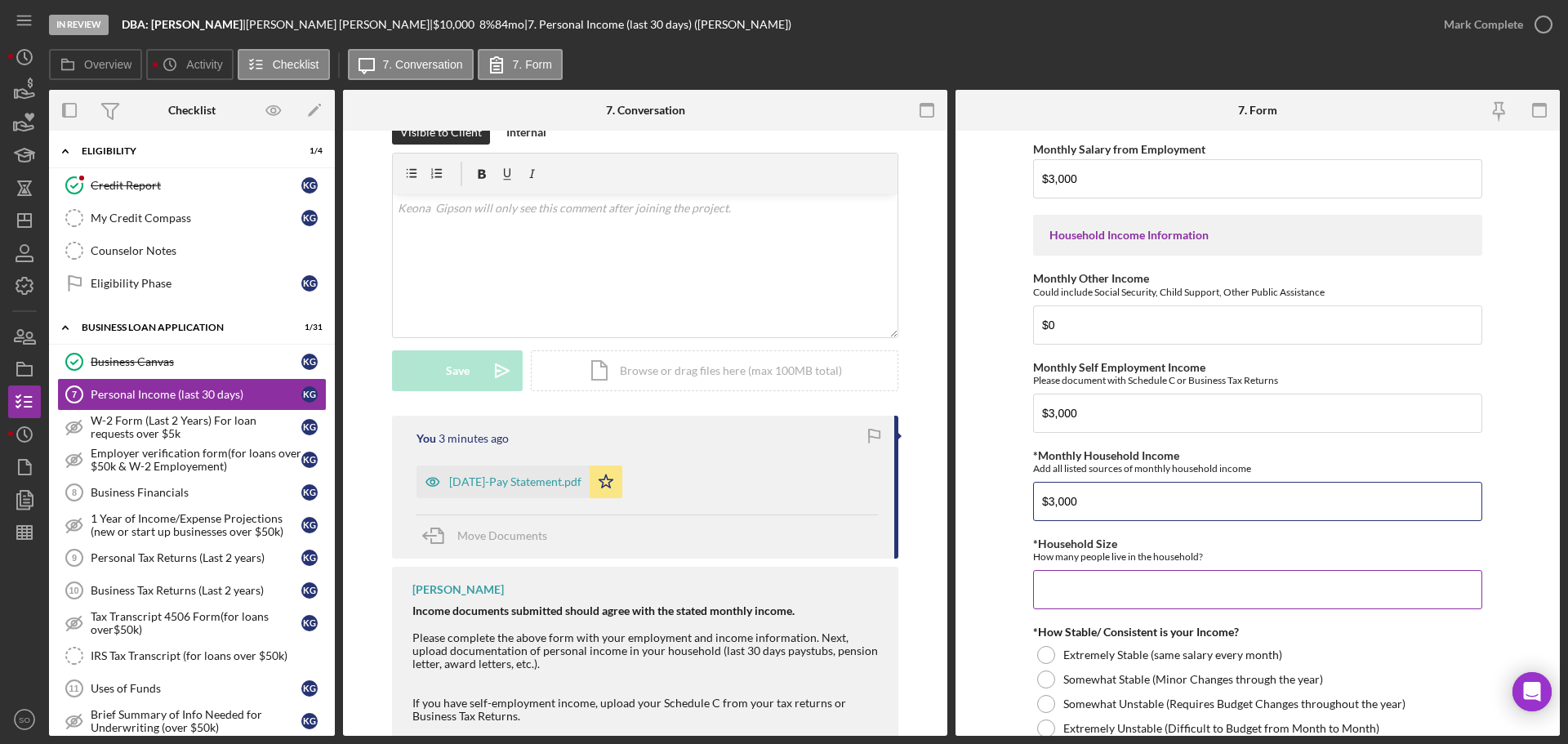
type input "$3,000"
click at [1116, 591] on input "*Household Size" at bounding box center [1257, 589] width 449 height 39
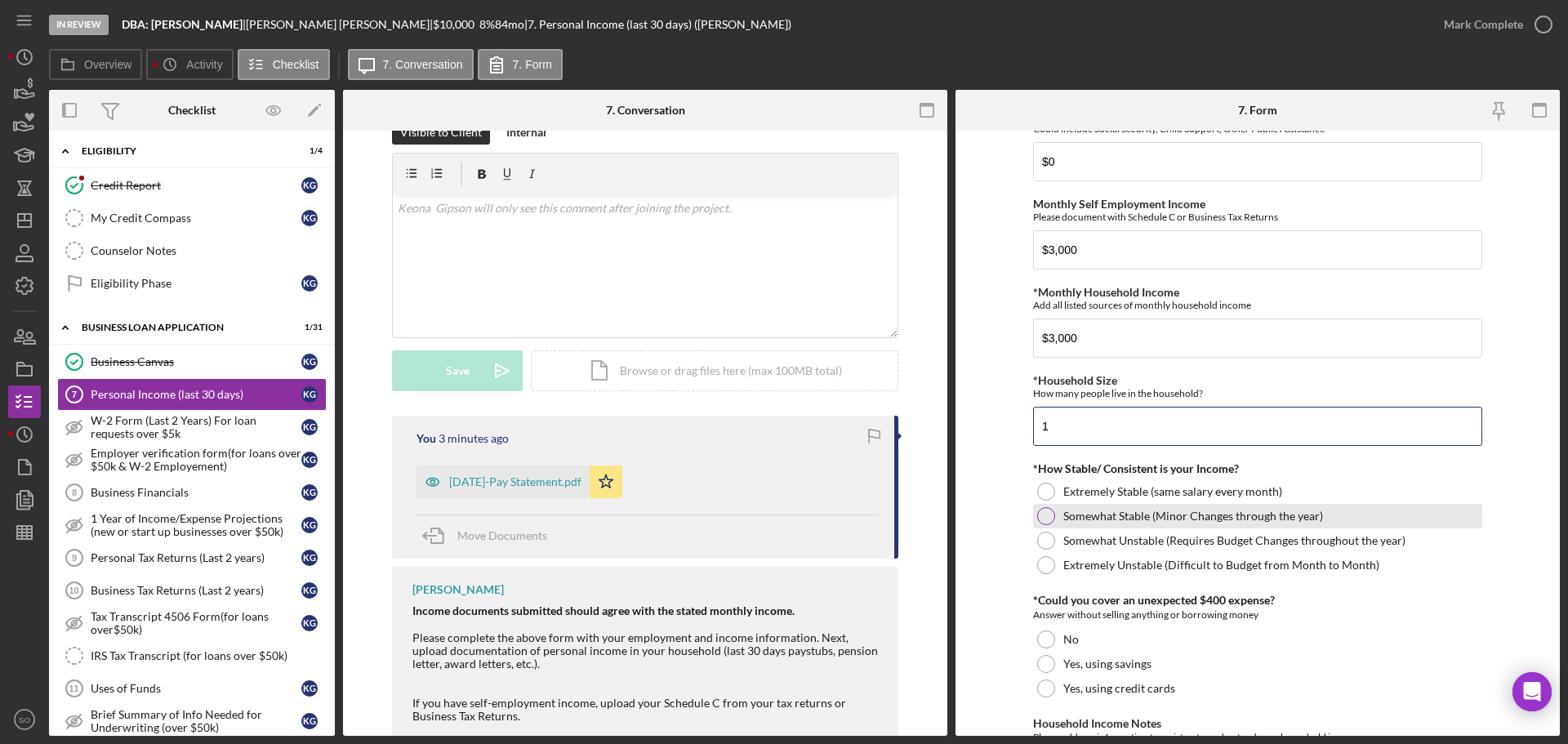
type input "1"
click at [1042, 515] on div at bounding box center [1045, 516] width 18 height 18
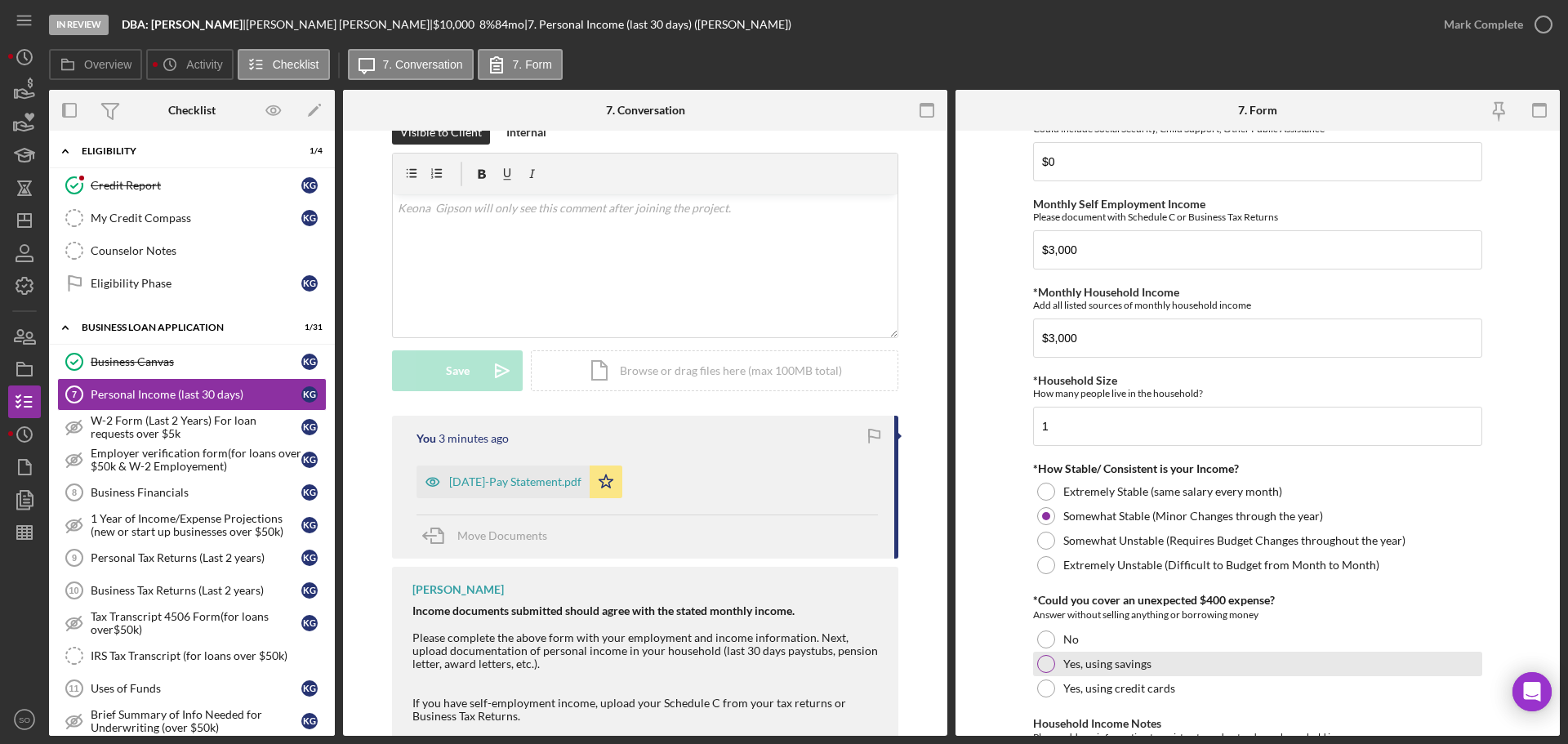
click at [1049, 657] on div at bounding box center [1045, 664] width 18 height 18
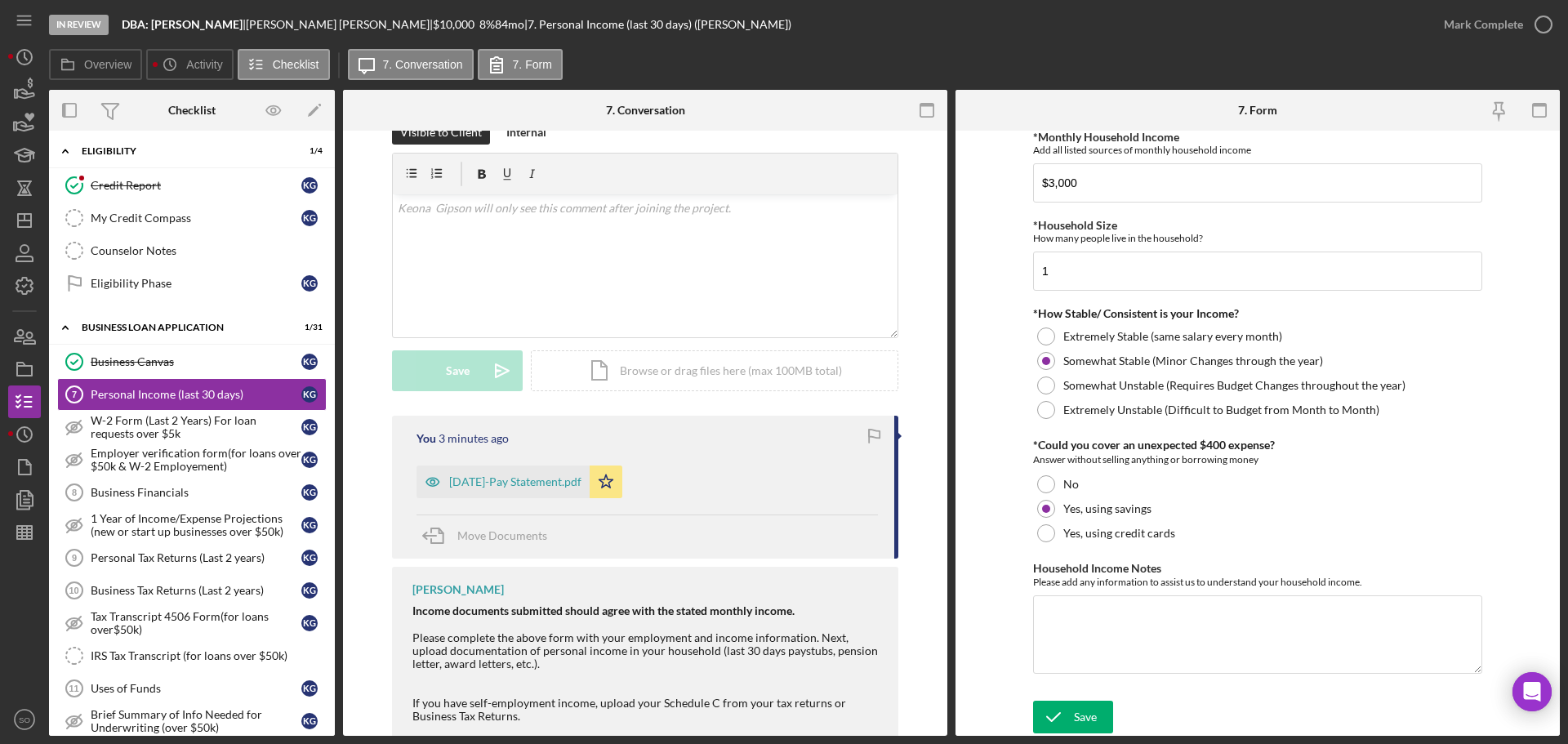
drag, startPoint x: 1095, startPoint y: 705, endPoint x: 1167, endPoint y: 723, distance: 74.2
click at [1096, 706] on button "Save" at bounding box center [1073, 717] width 80 height 33
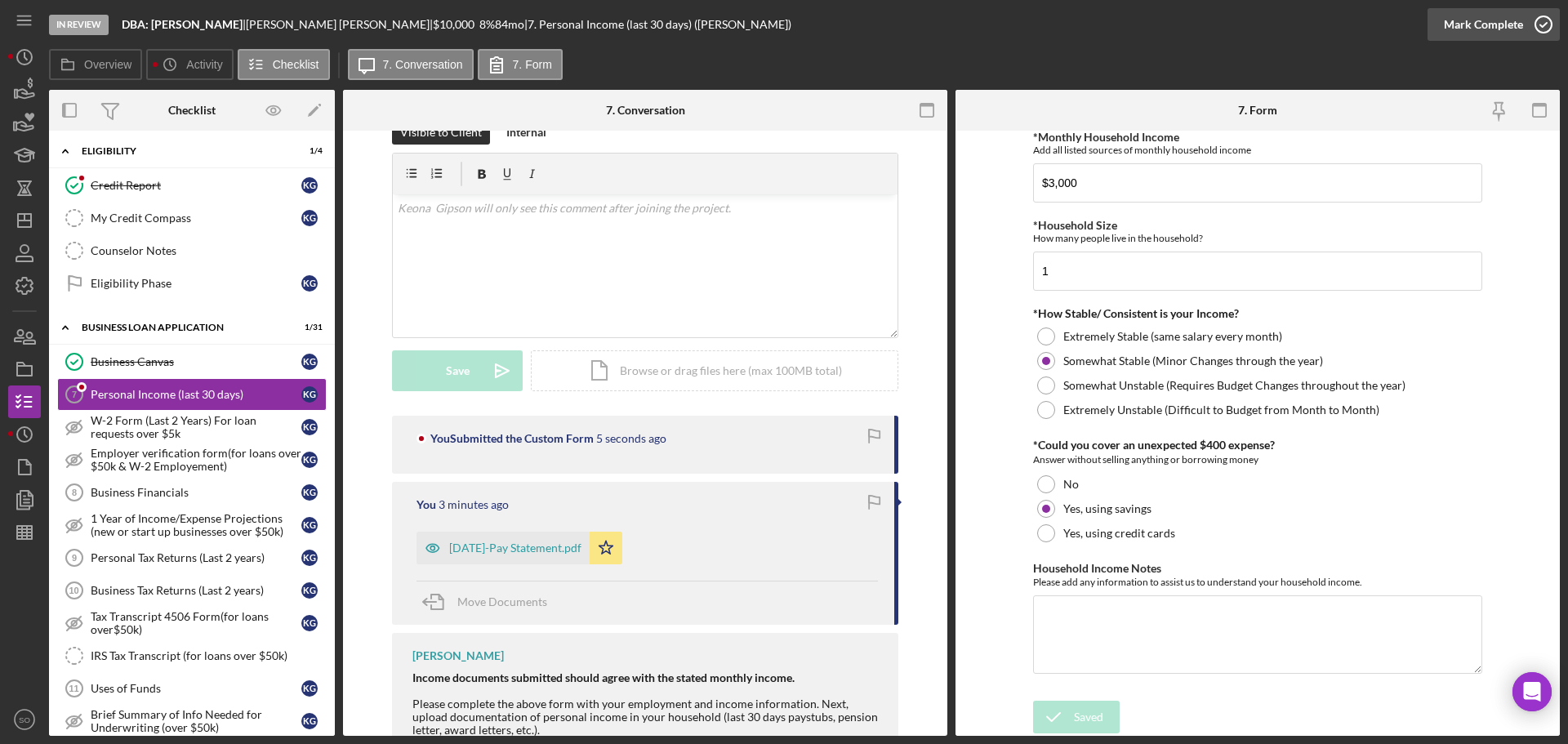
click at [1452, 27] on div "Mark Complete" at bounding box center [1484, 25] width 80 height 33
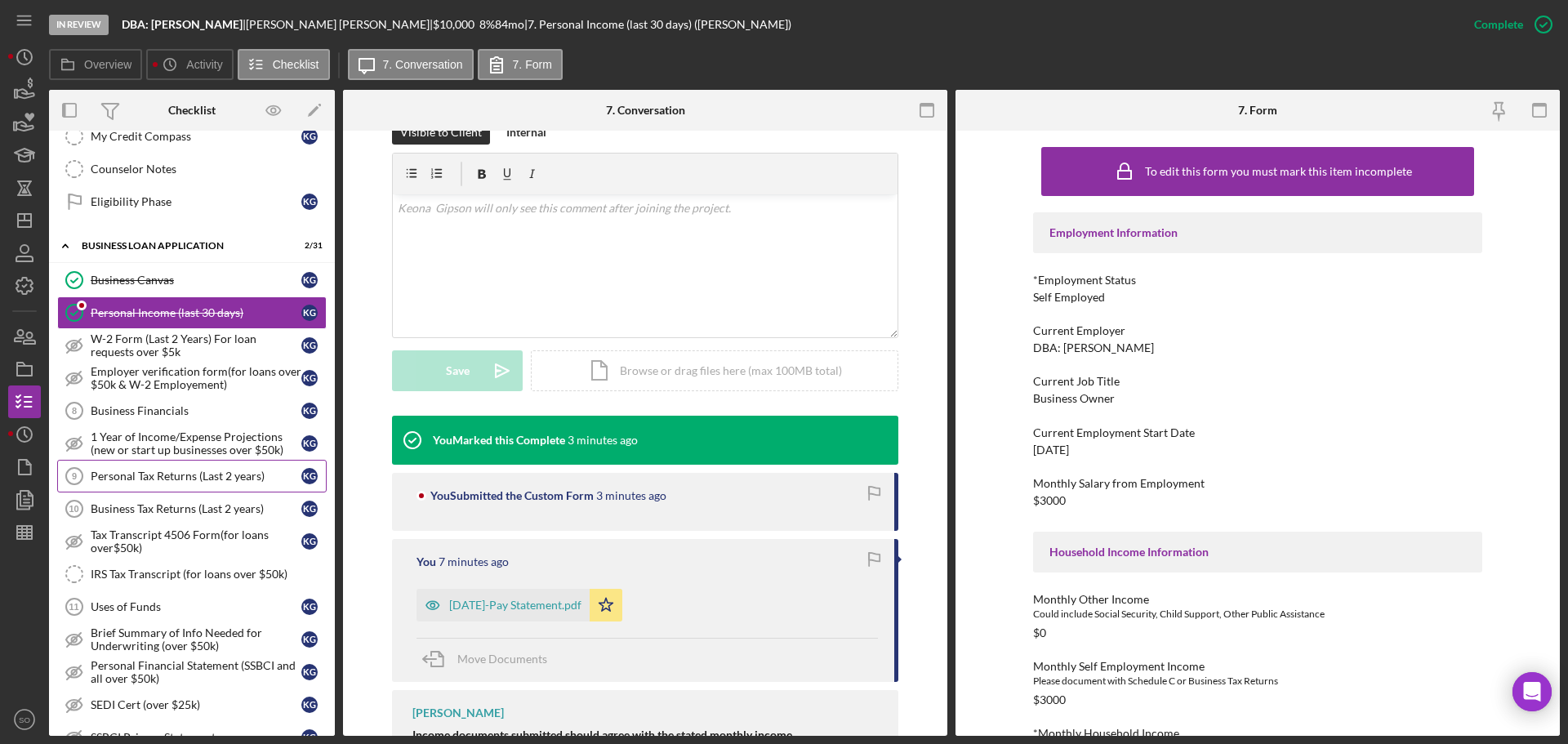
scroll to position [572, 0]
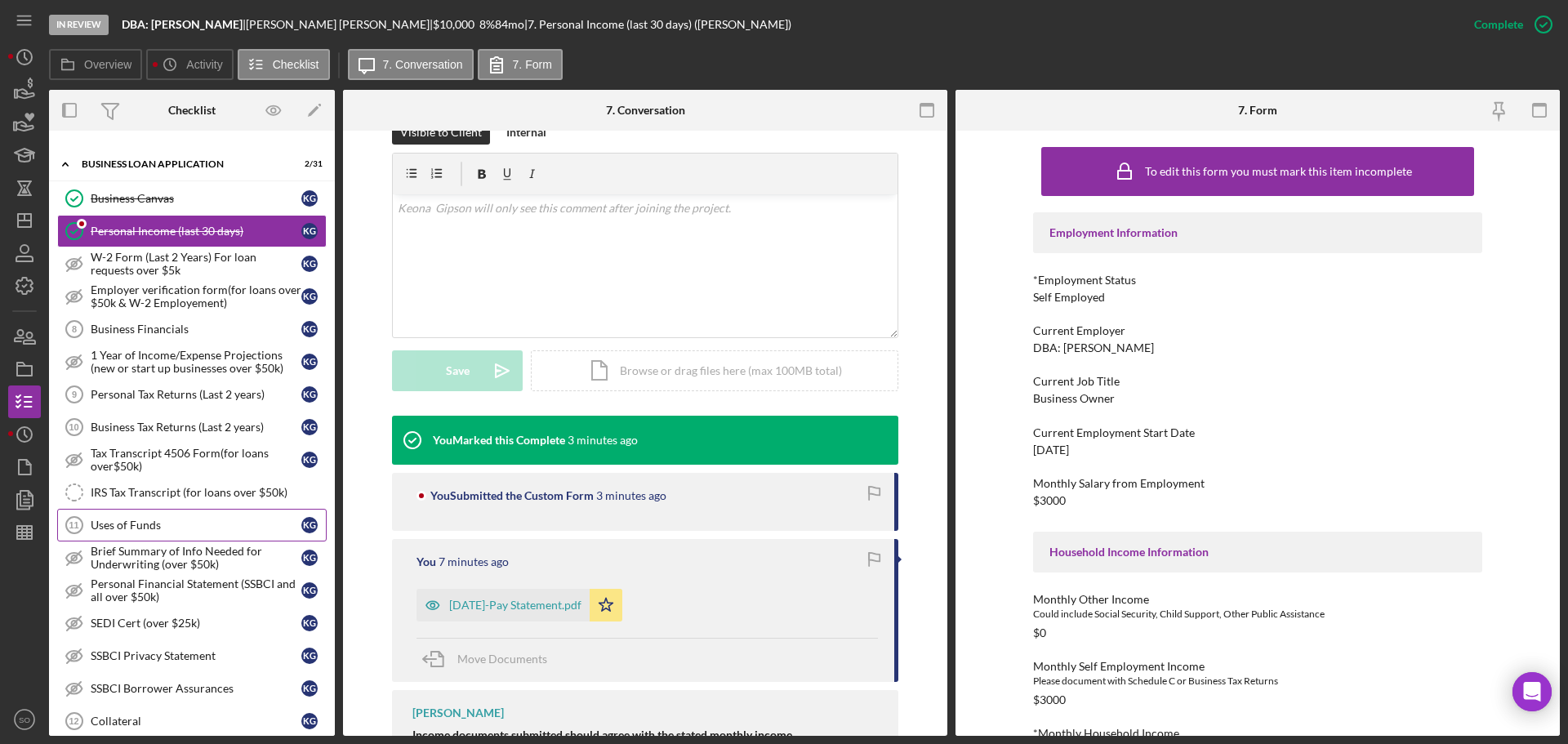
click at [179, 529] on div "Uses of Funds" at bounding box center [196, 525] width 211 height 13
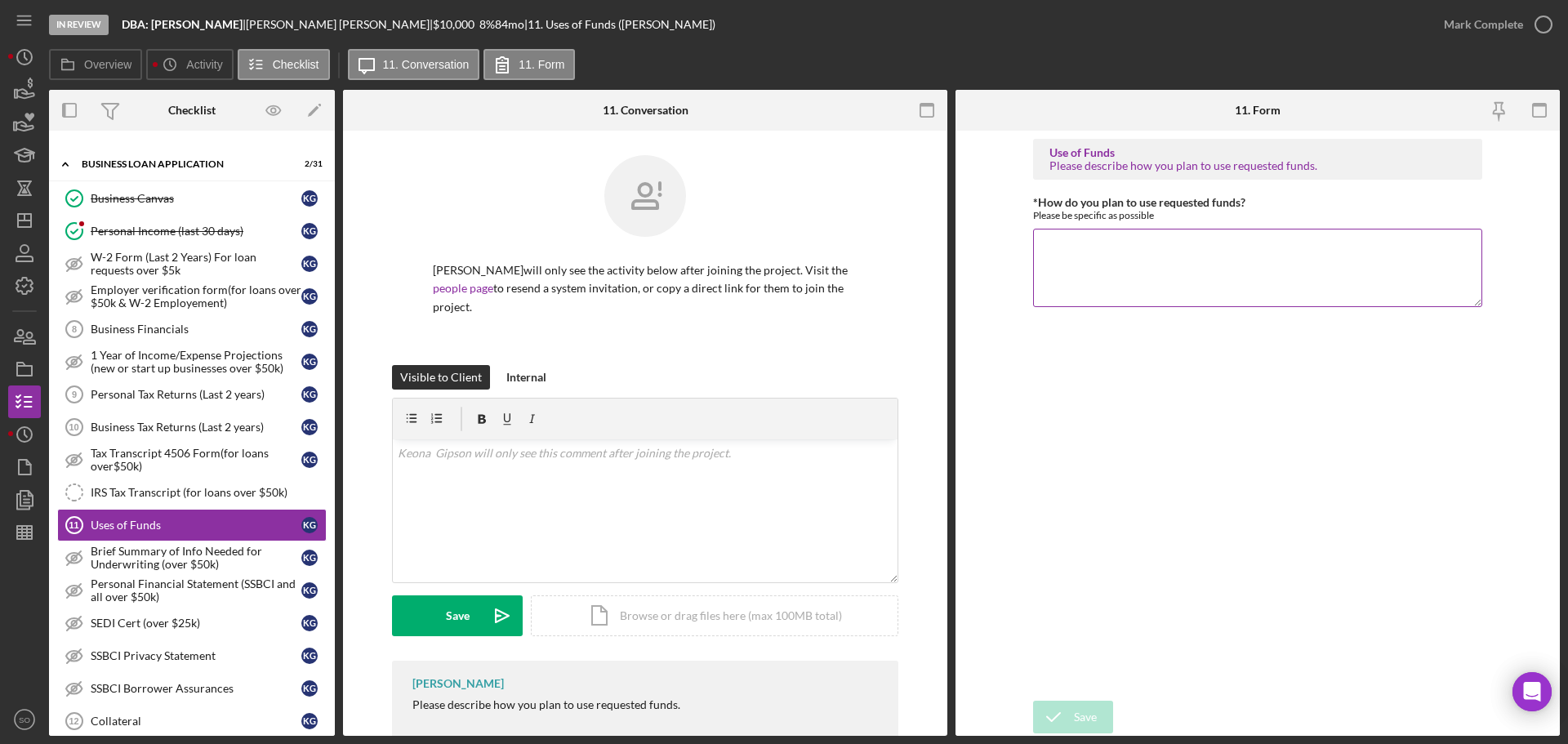
click at [1084, 235] on textarea "*How do you plan to use requested funds?" at bounding box center [1257, 268] width 449 height 79
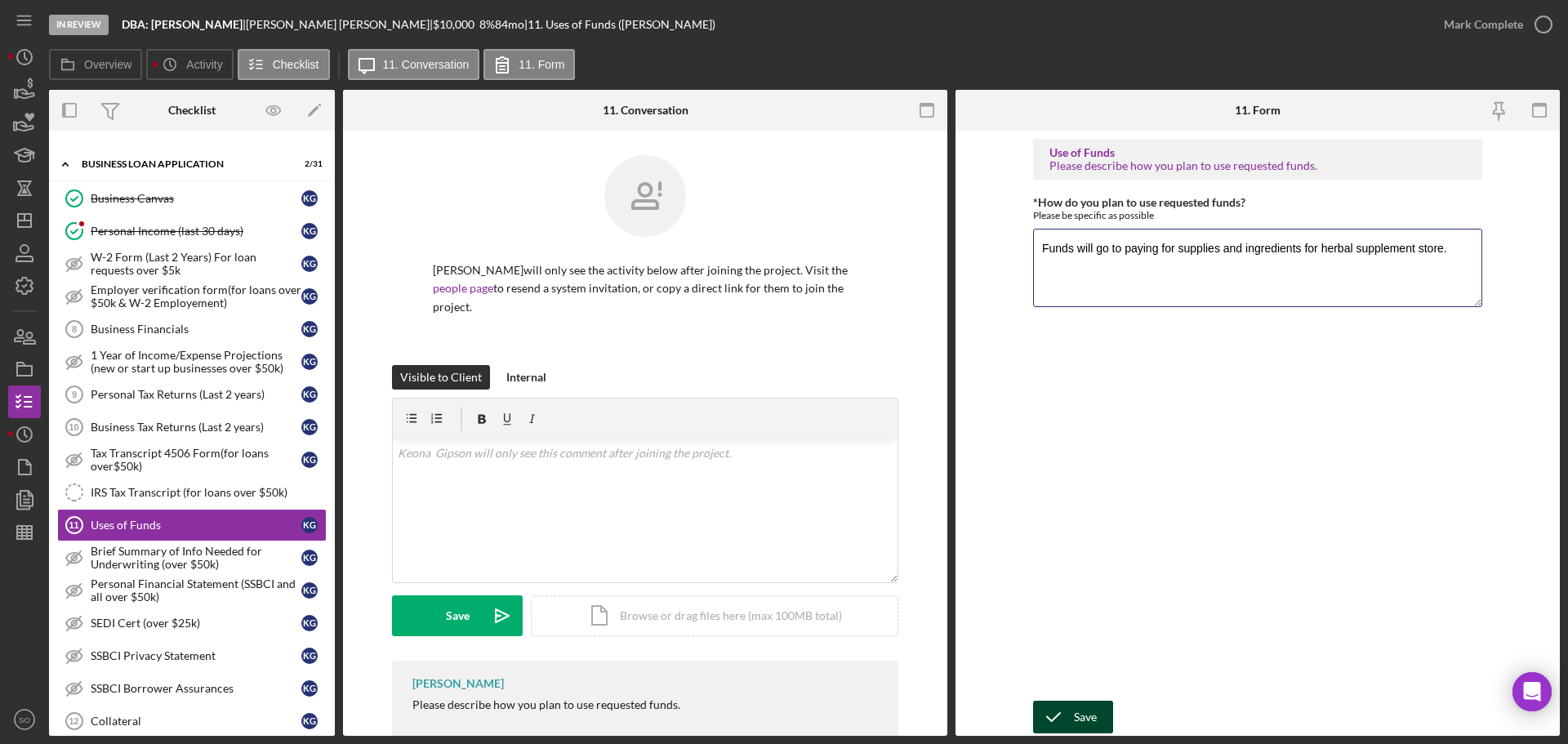
type textarea "Funds will go to paying for supplies and ingredients for herbal supplement stor…"
click at [1084, 721] on div "Save" at bounding box center [1085, 717] width 23 height 33
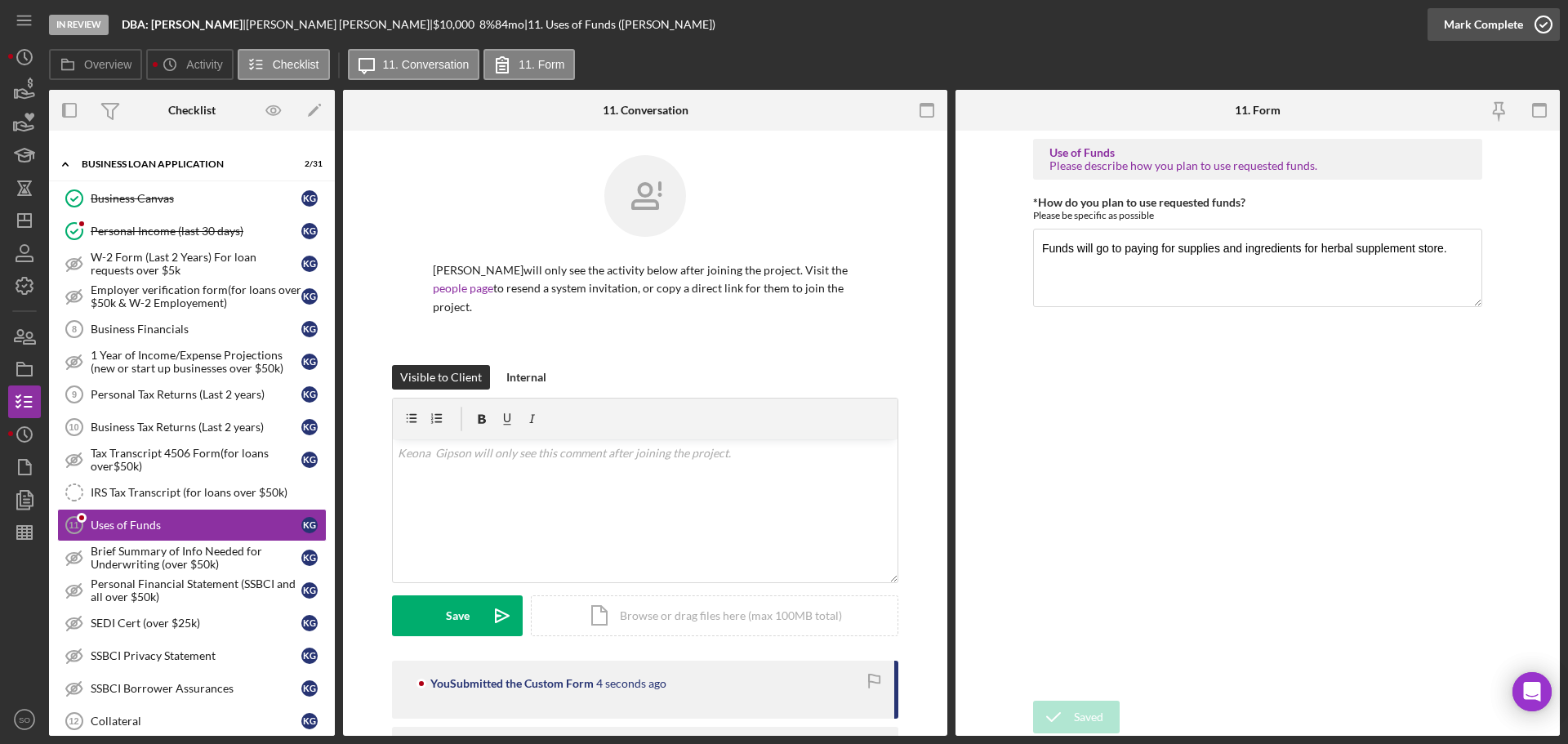
click at [1478, 27] on div "Mark Complete" at bounding box center [1484, 25] width 80 height 33
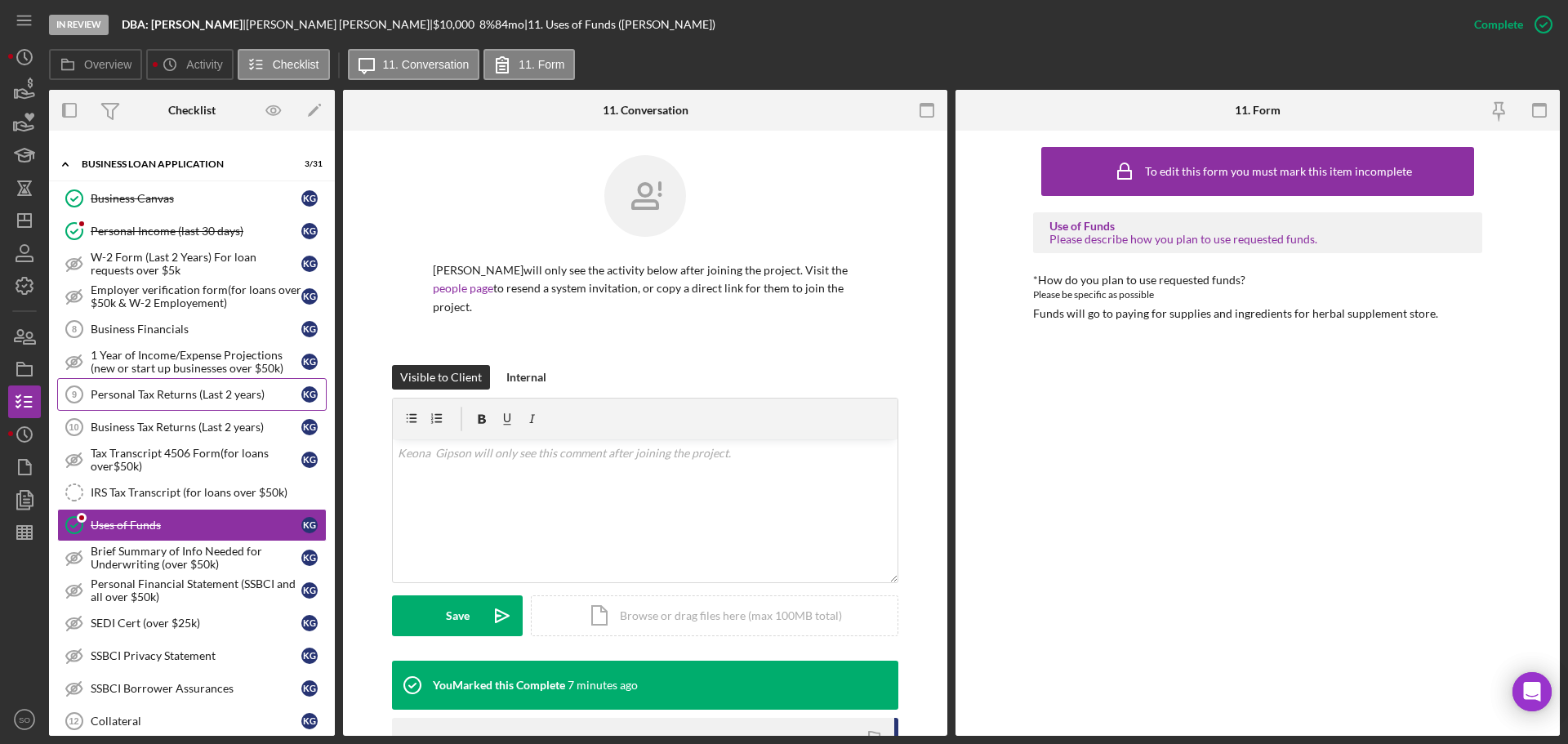
click at [174, 395] on div "Personal Tax Returns (Last 2 years)" at bounding box center [196, 395] width 211 height 13
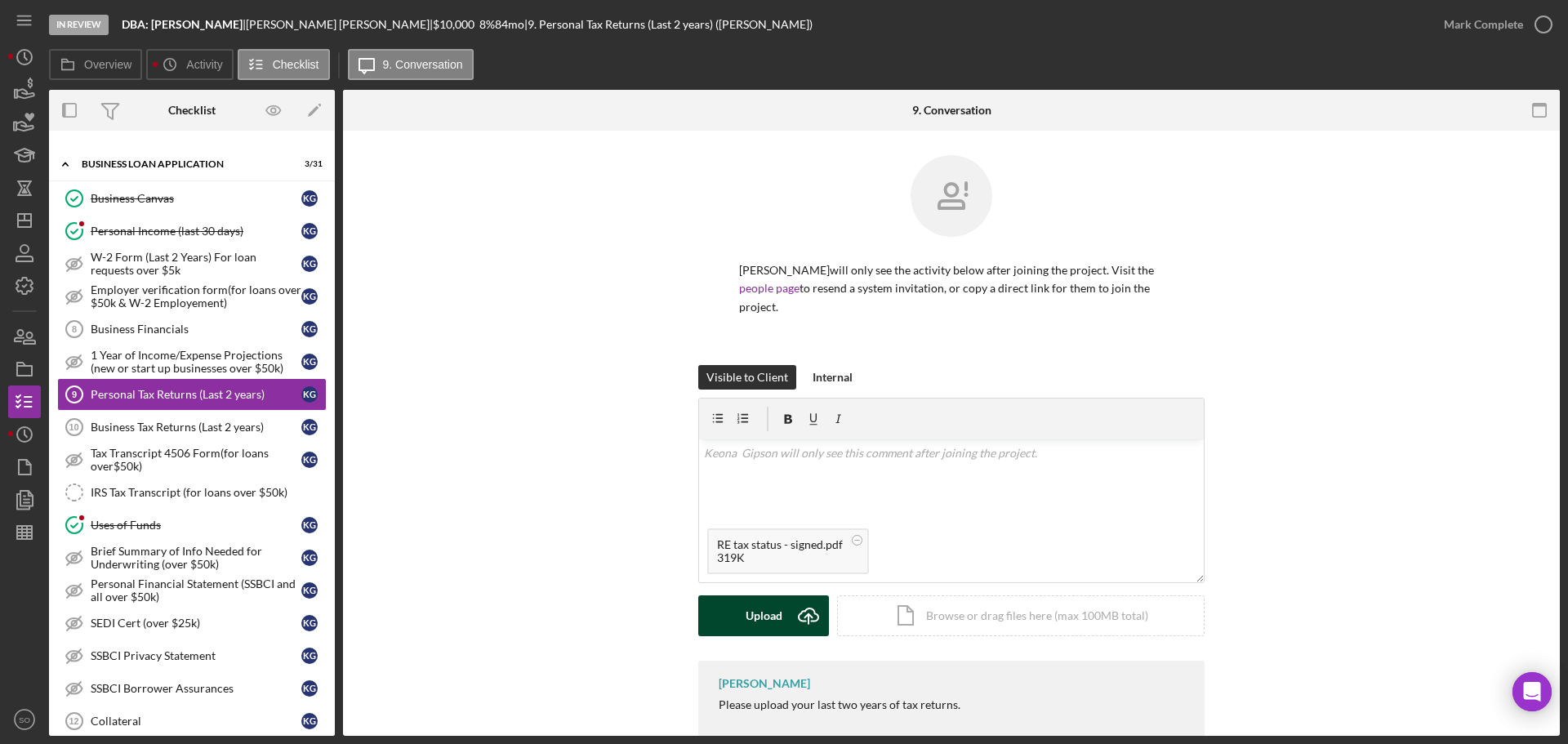
click at [753, 609] on div "Upload" at bounding box center [764, 615] width 37 height 41
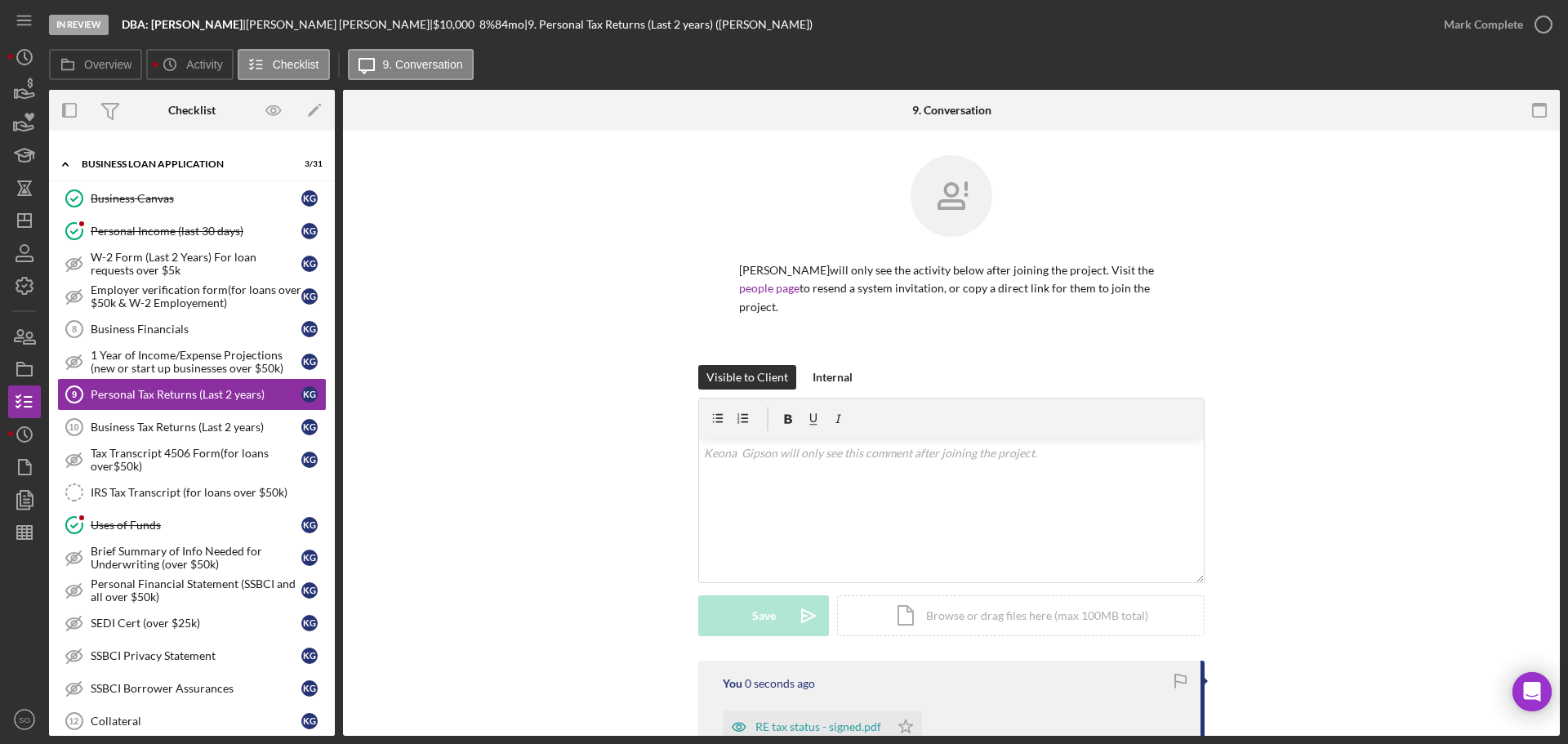
scroll to position [190, 0]
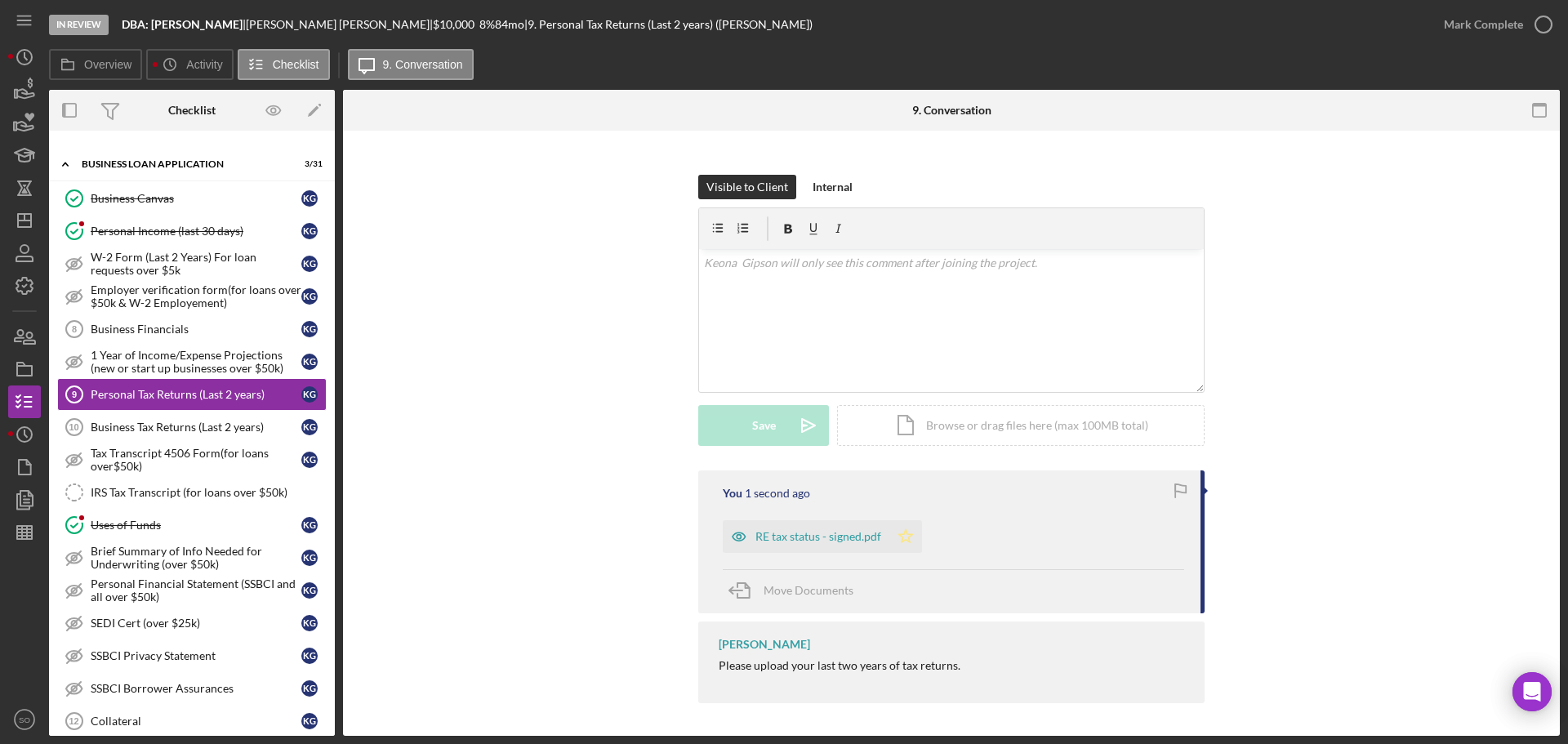
click at [900, 540] on icon "Icon/Star" at bounding box center [905, 536] width 33 height 33
click at [1471, 32] on div "Mark Complete" at bounding box center [1484, 25] width 80 height 33
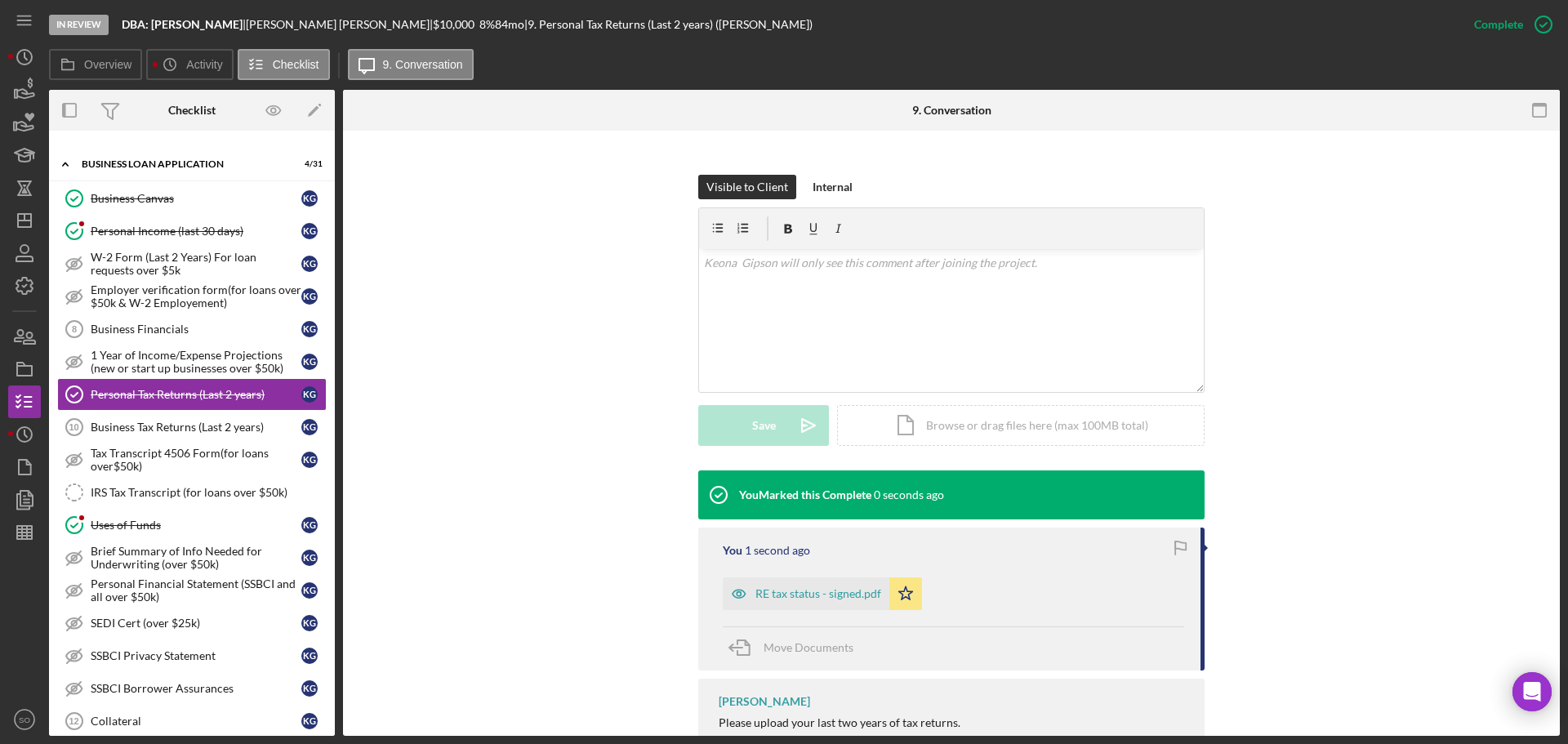
scroll to position [247, 0]
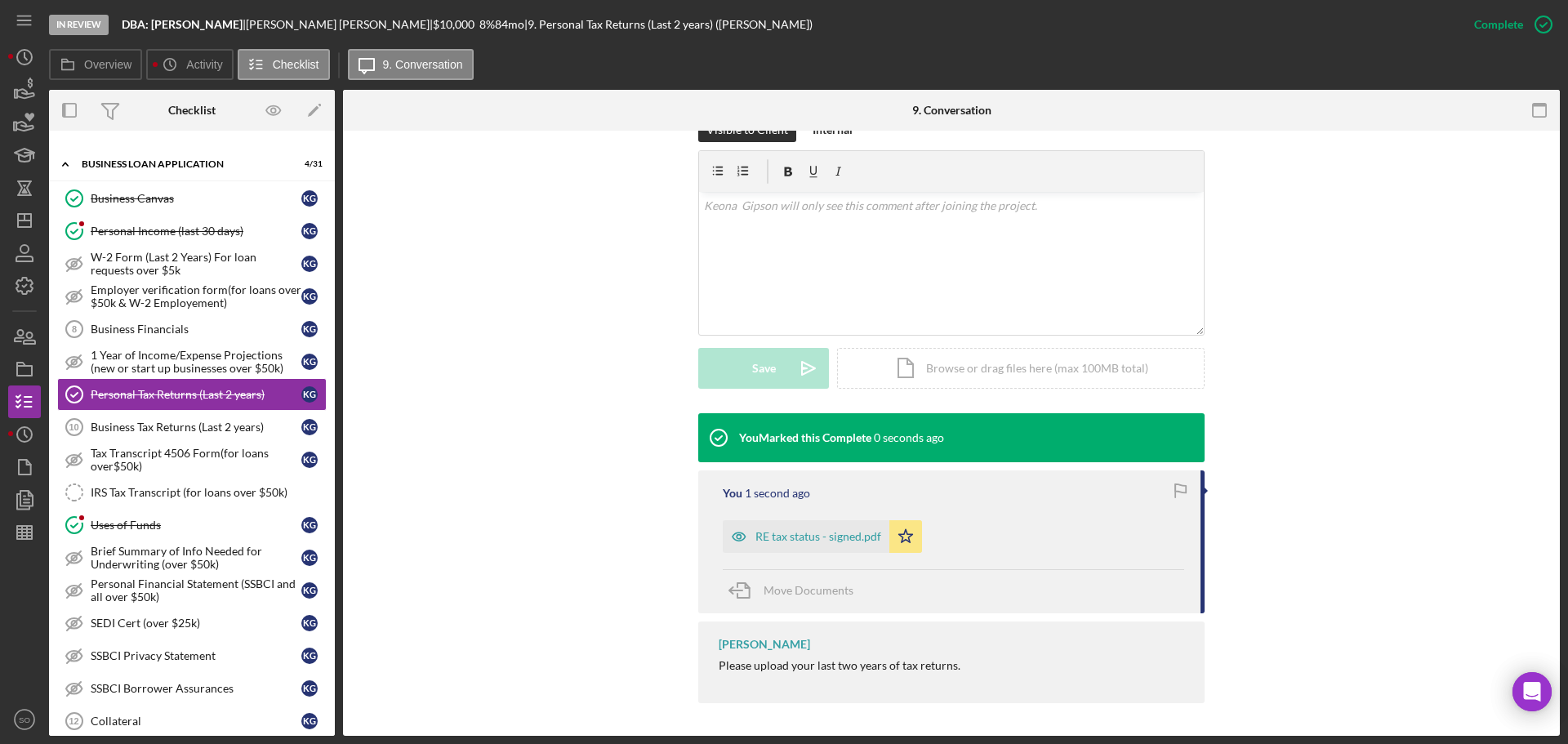
click at [830, 529] on div "RE tax status - signed.pdf" at bounding box center [806, 536] width 167 height 33
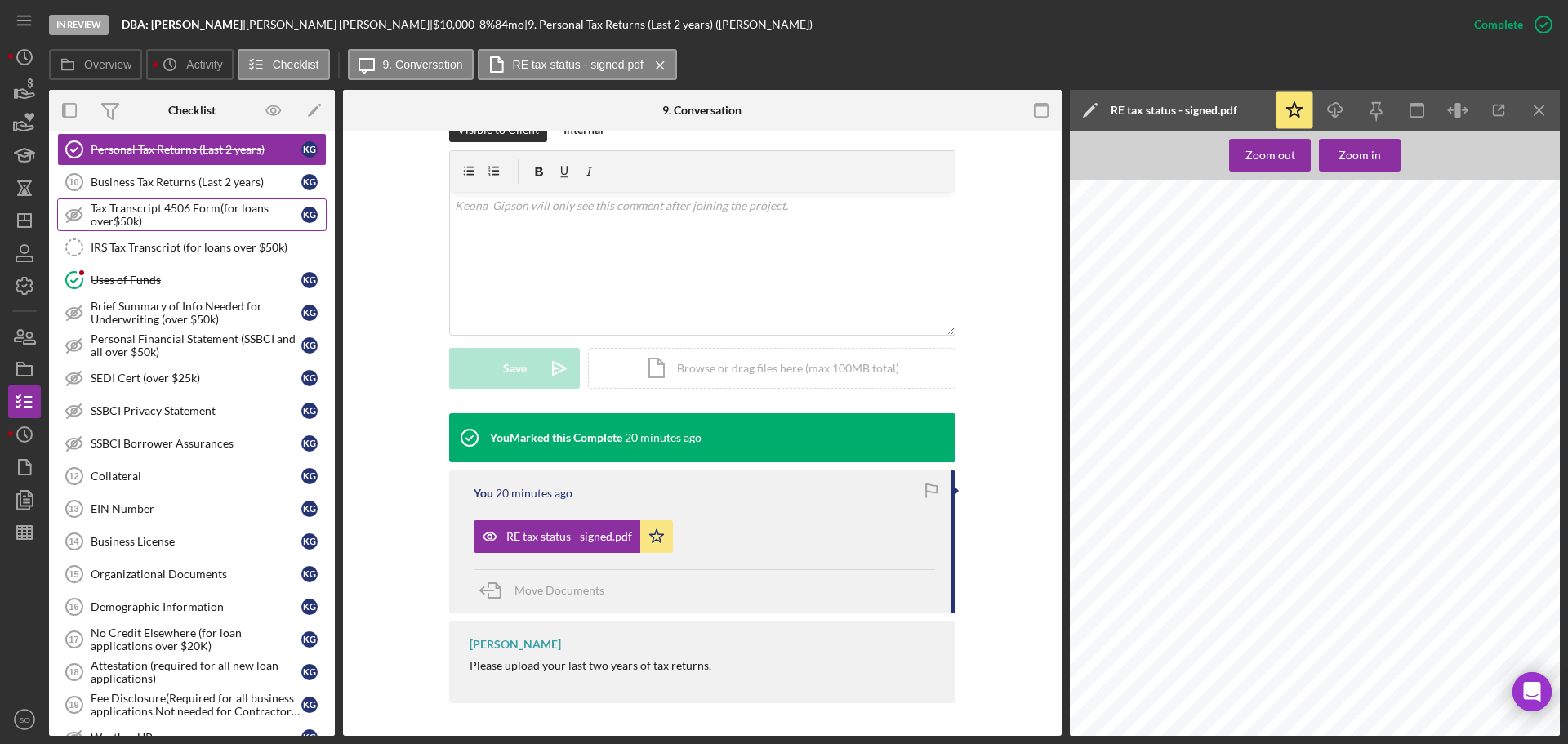
scroll to position [898, 0]
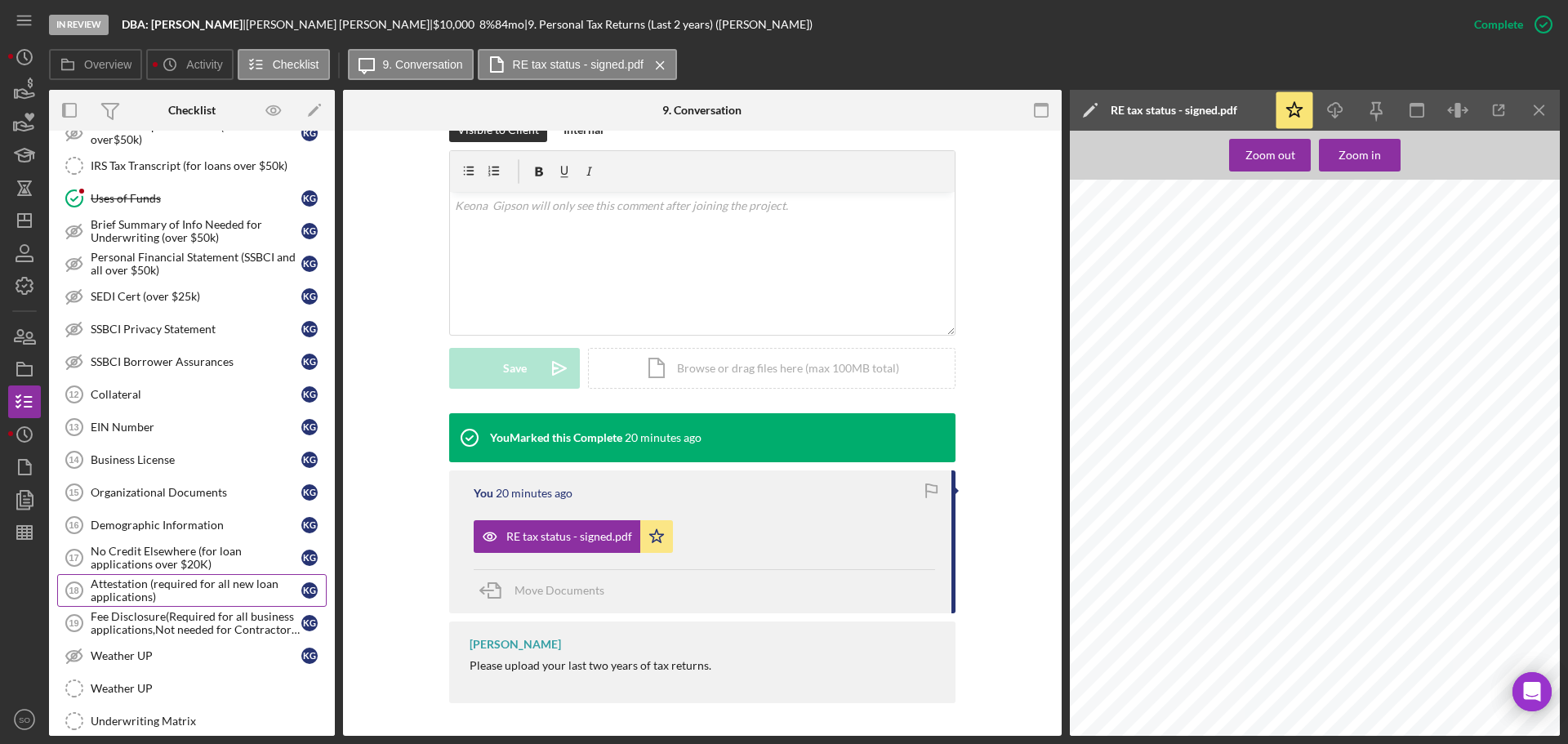
click at [204, 577] on div "Attestation (required for all new loan applications)" at bounding box center [196, 591] width 211 height 27
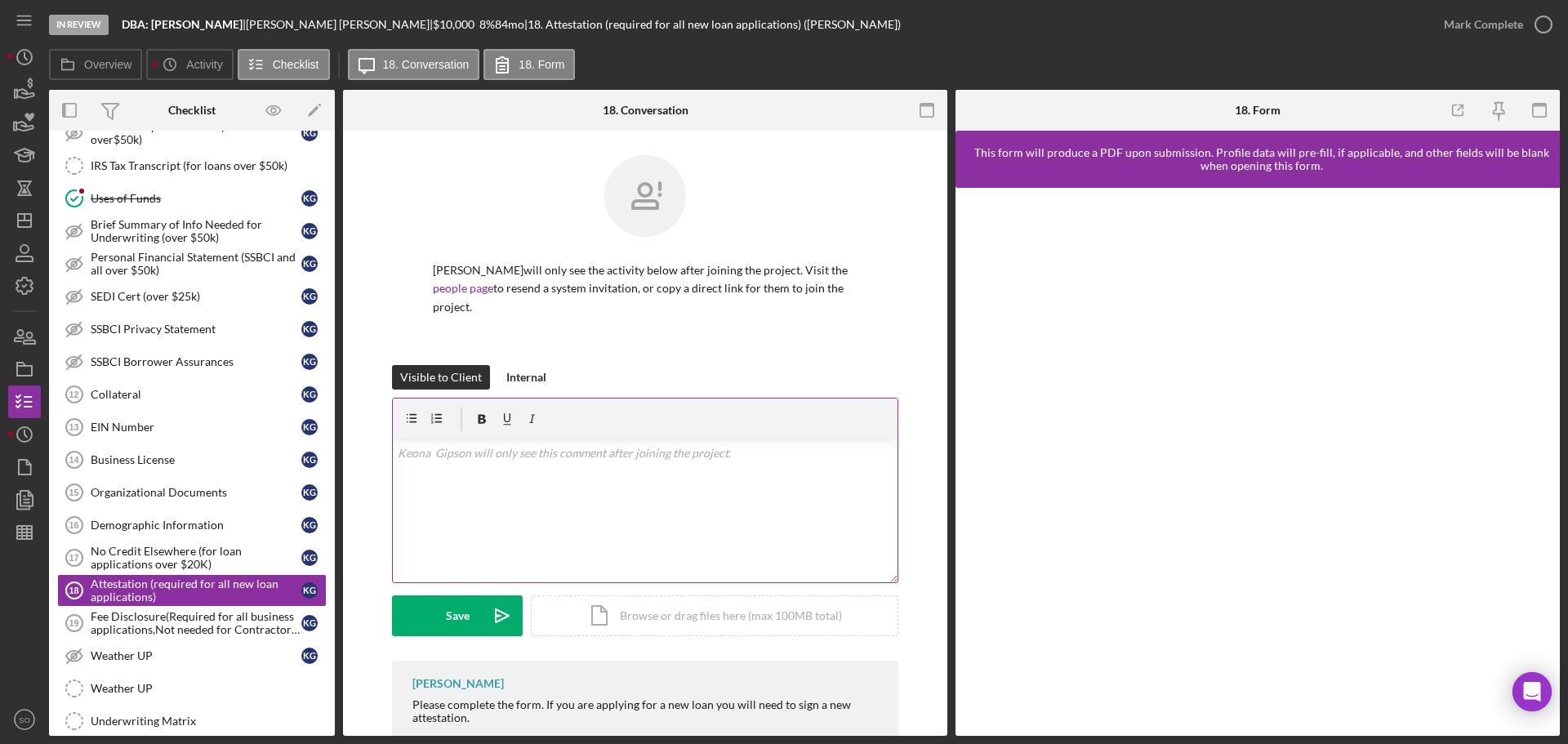
scroll to position [42, 0]
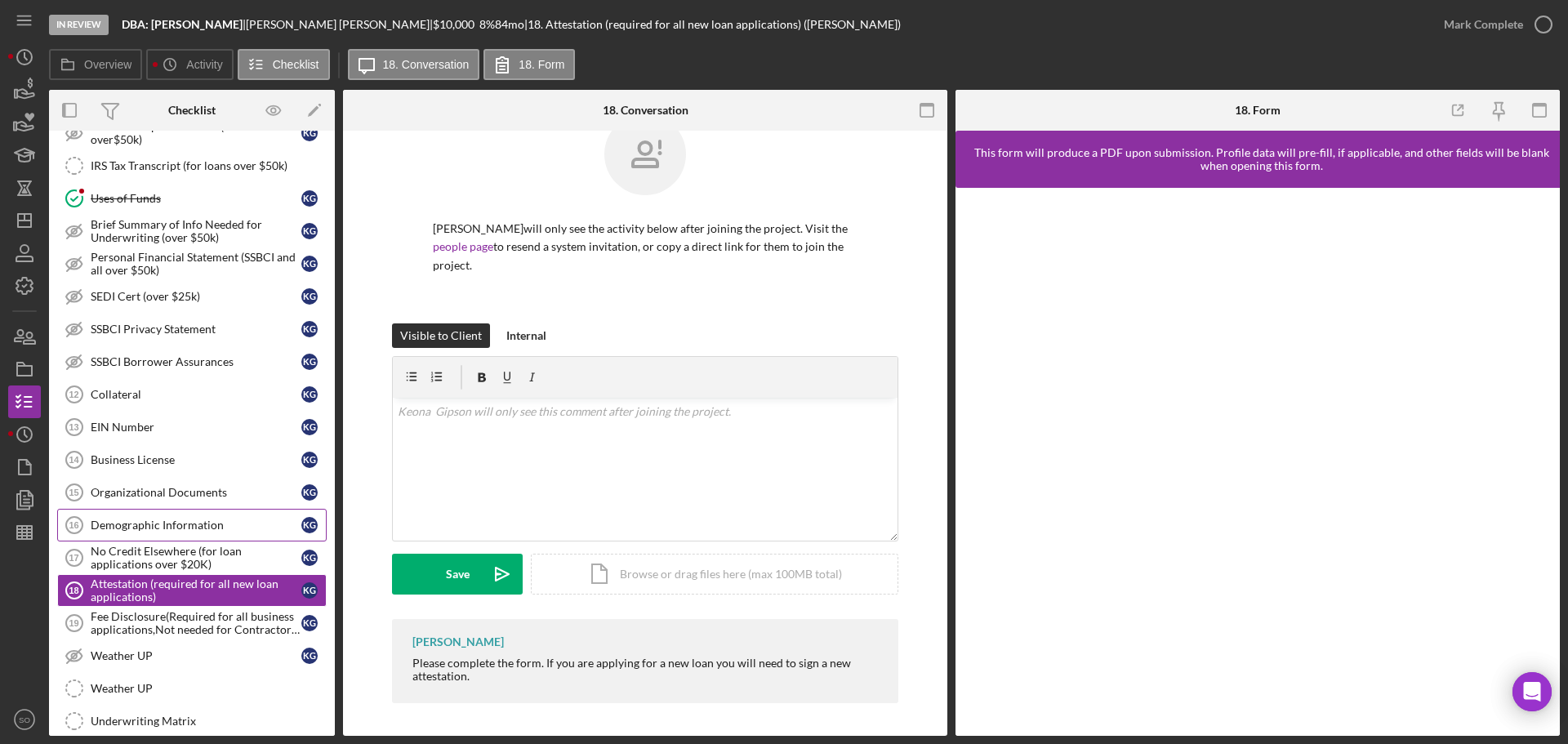
click at [146, 537] on link "Demographic Information 16 Demographic Information K G" at bounding box center [191, 524] width 270 height 33
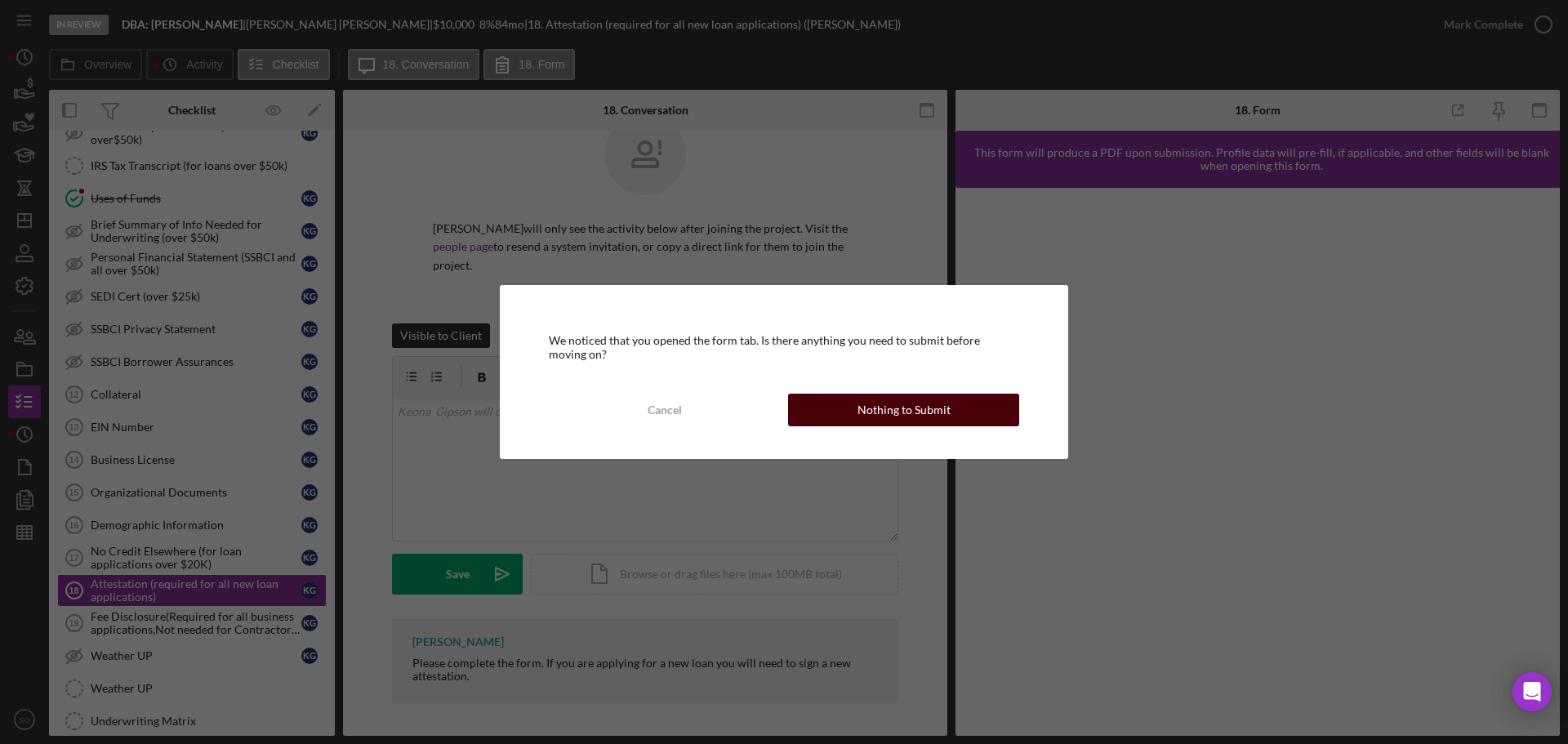
click at [915, 400] on div "Nothing to Submit" at bounding box center [904, 410] width 93 height 33
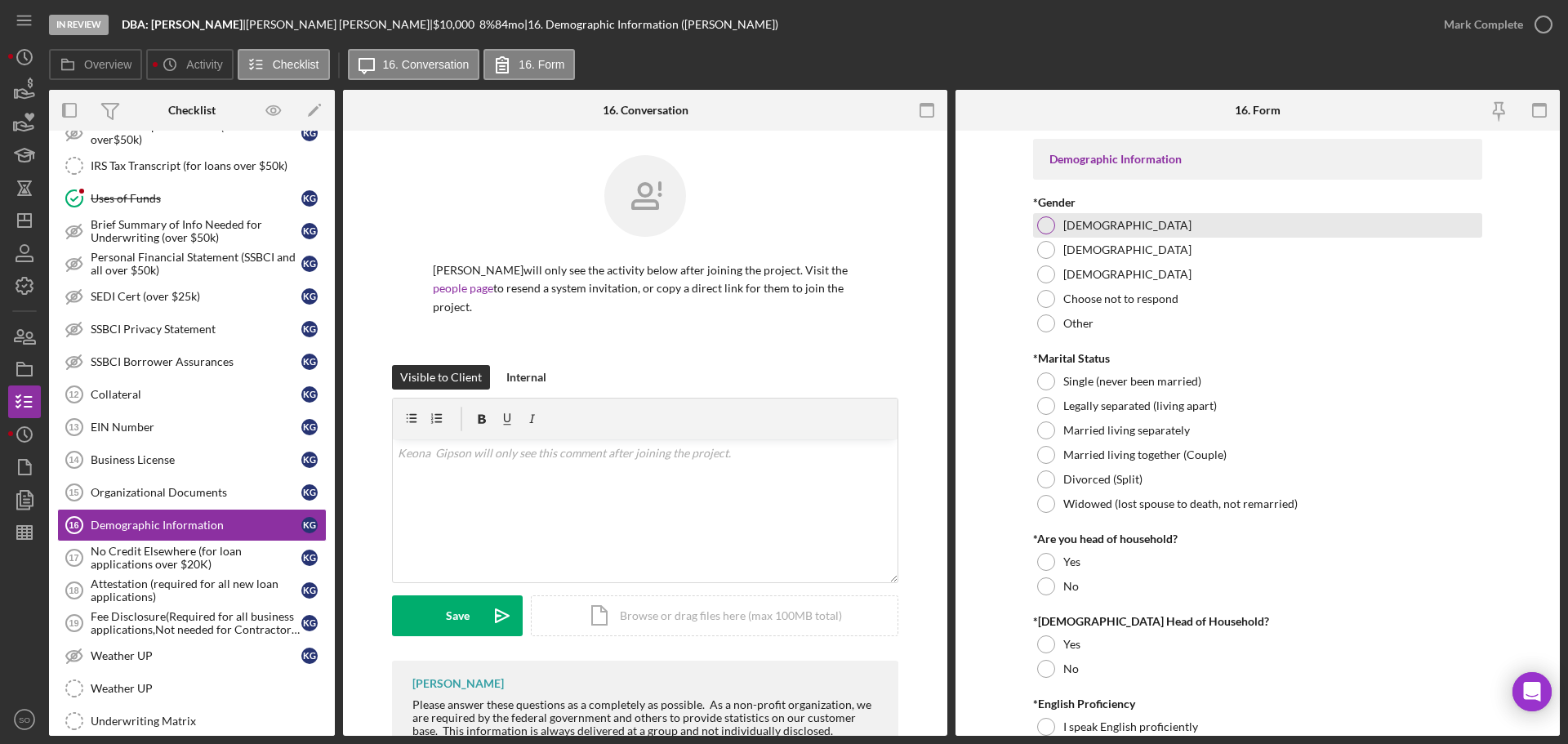
click at [1041, 225] on div at bounding box center [1045, 225] width 18 height 18
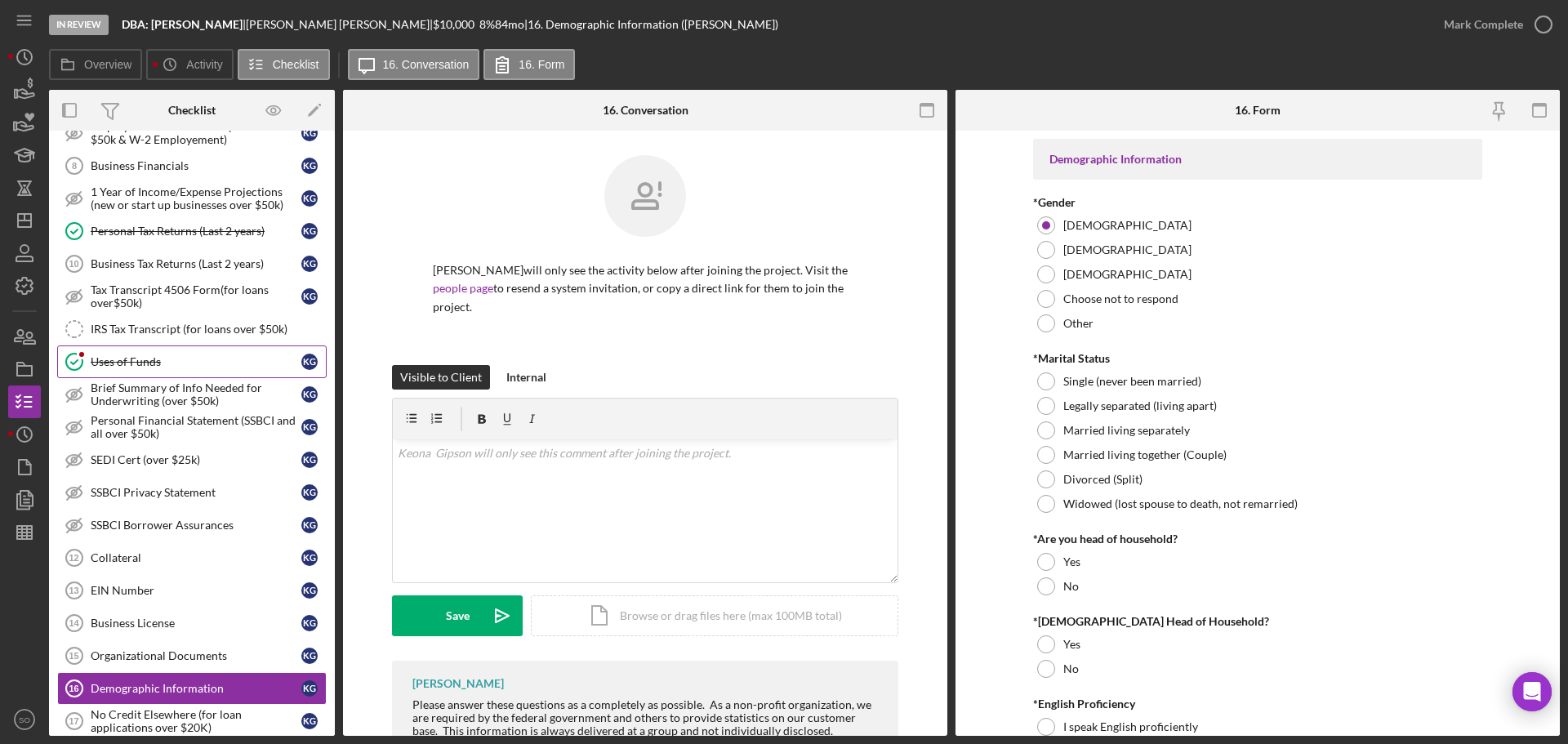
scroll to position [817, 0]
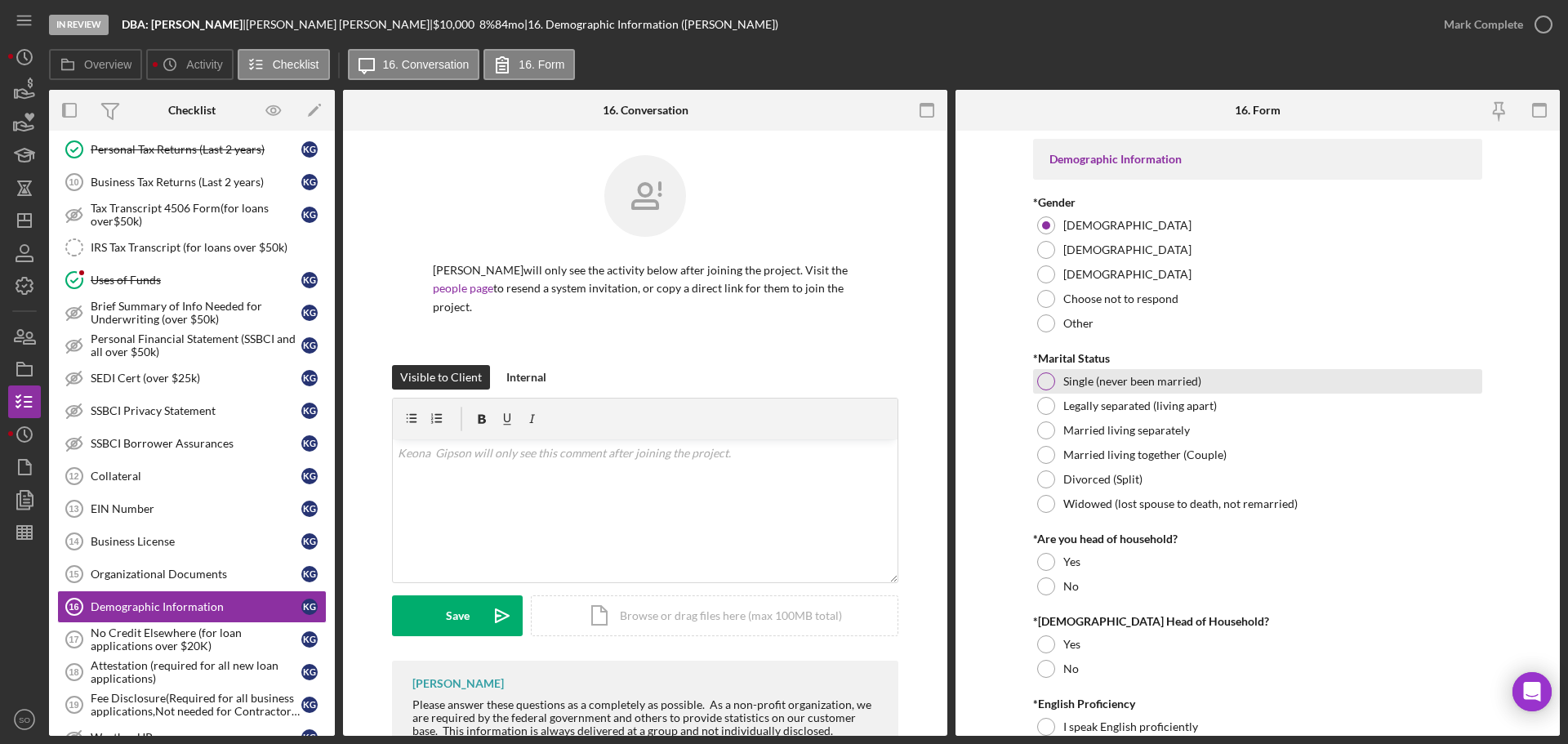
click at [1047, 387] on div at bounding box center [1045, 381] width 18 height 18
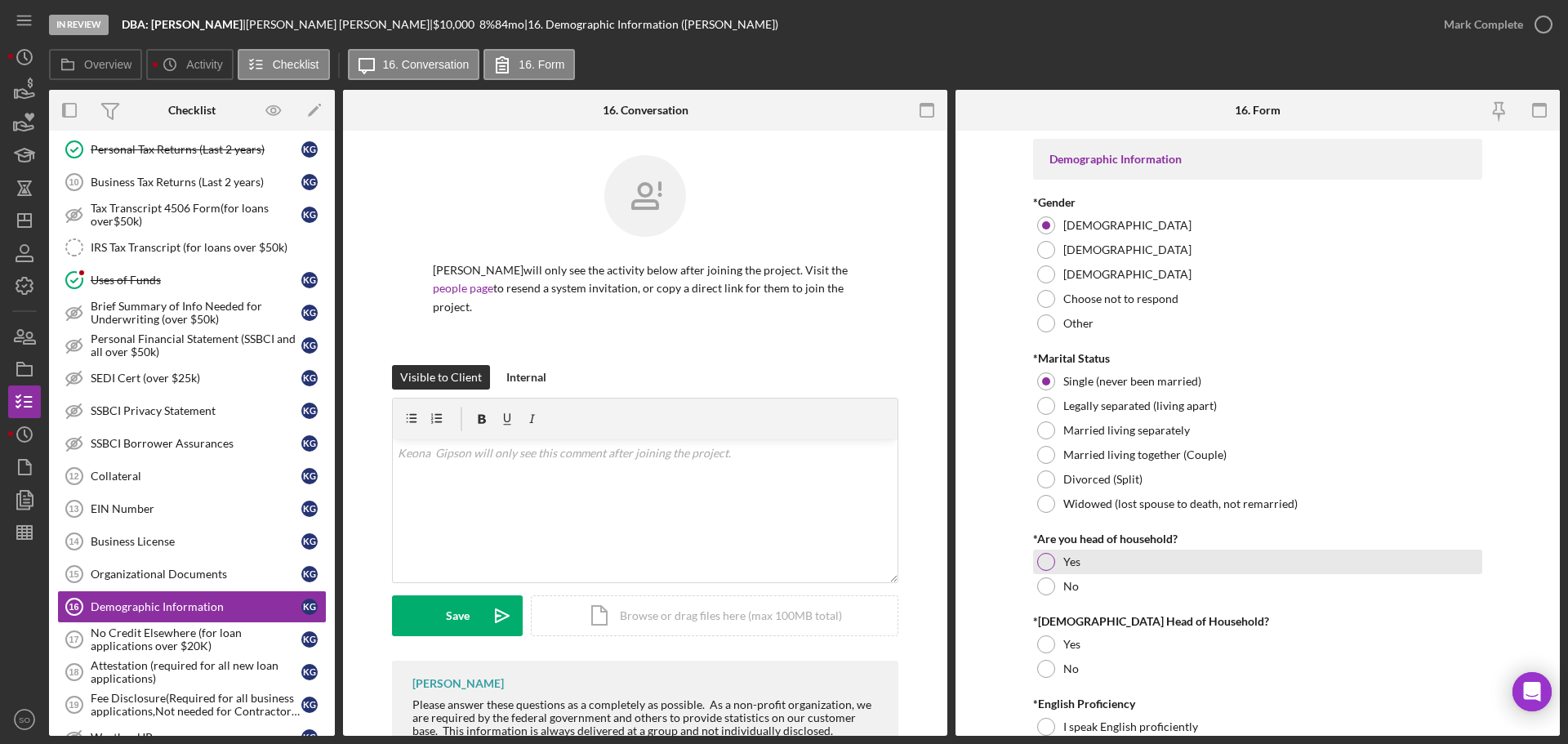
click at [1044, 569] on div at bounding box center [1045, 561] width 18 height 18
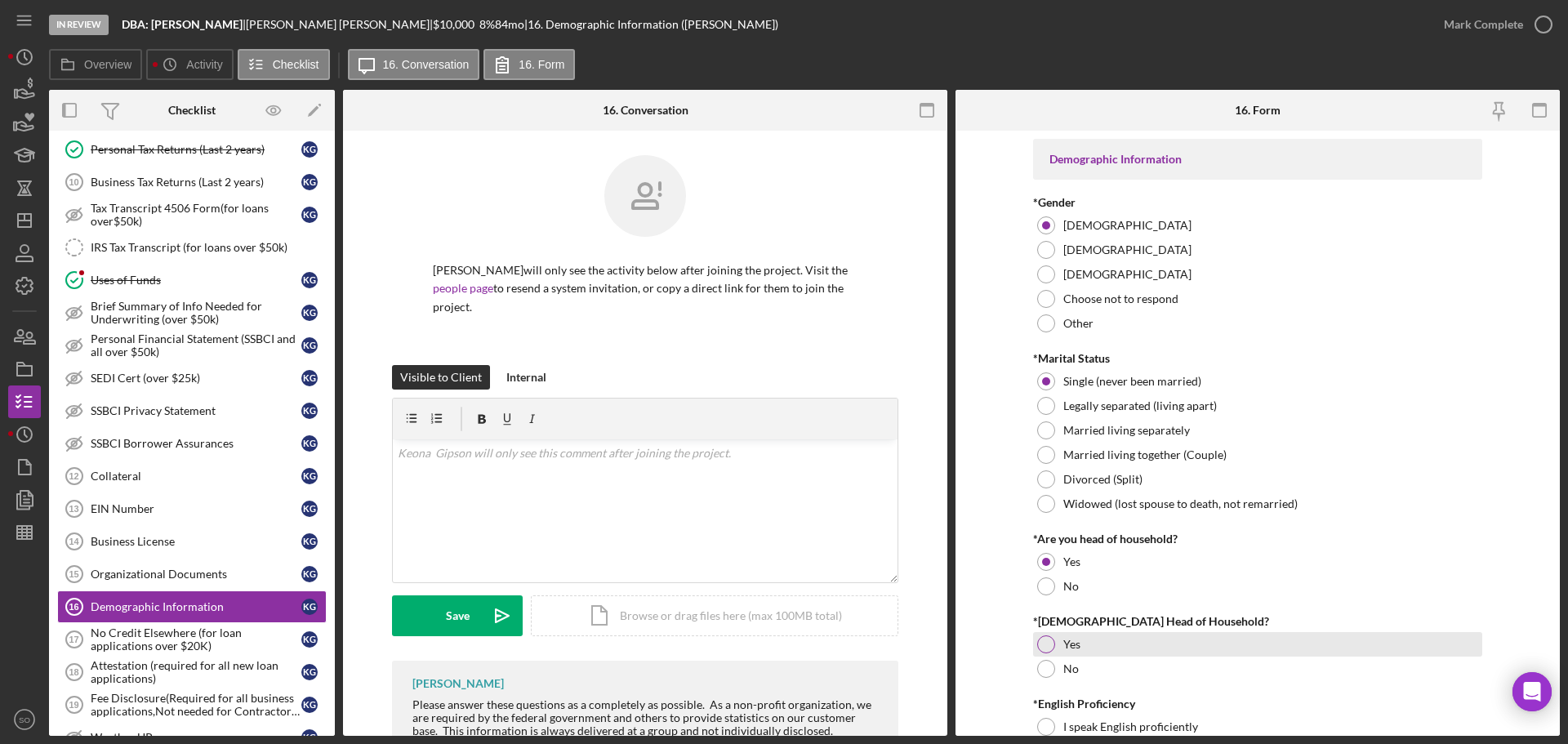
click at [1046, 650] on div at bounding box center [1045, 644] width 18 height 18
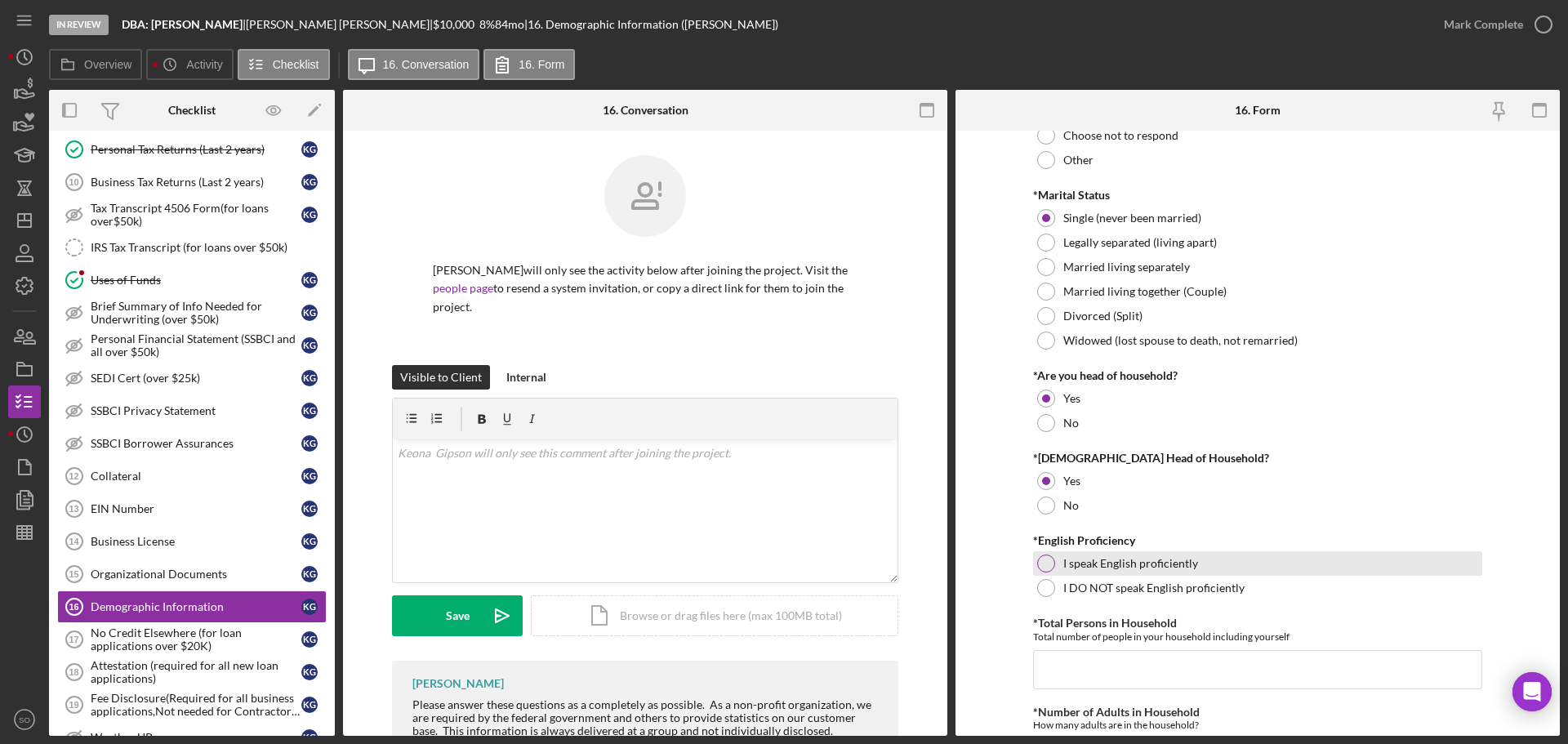
click at [1042, 563] on div at bounding box center [1045, 563] width 18 height 18
click at [1096, 665] on input "*Total Persons in Household" at bounding box center [1257, 669] width 449 height 39
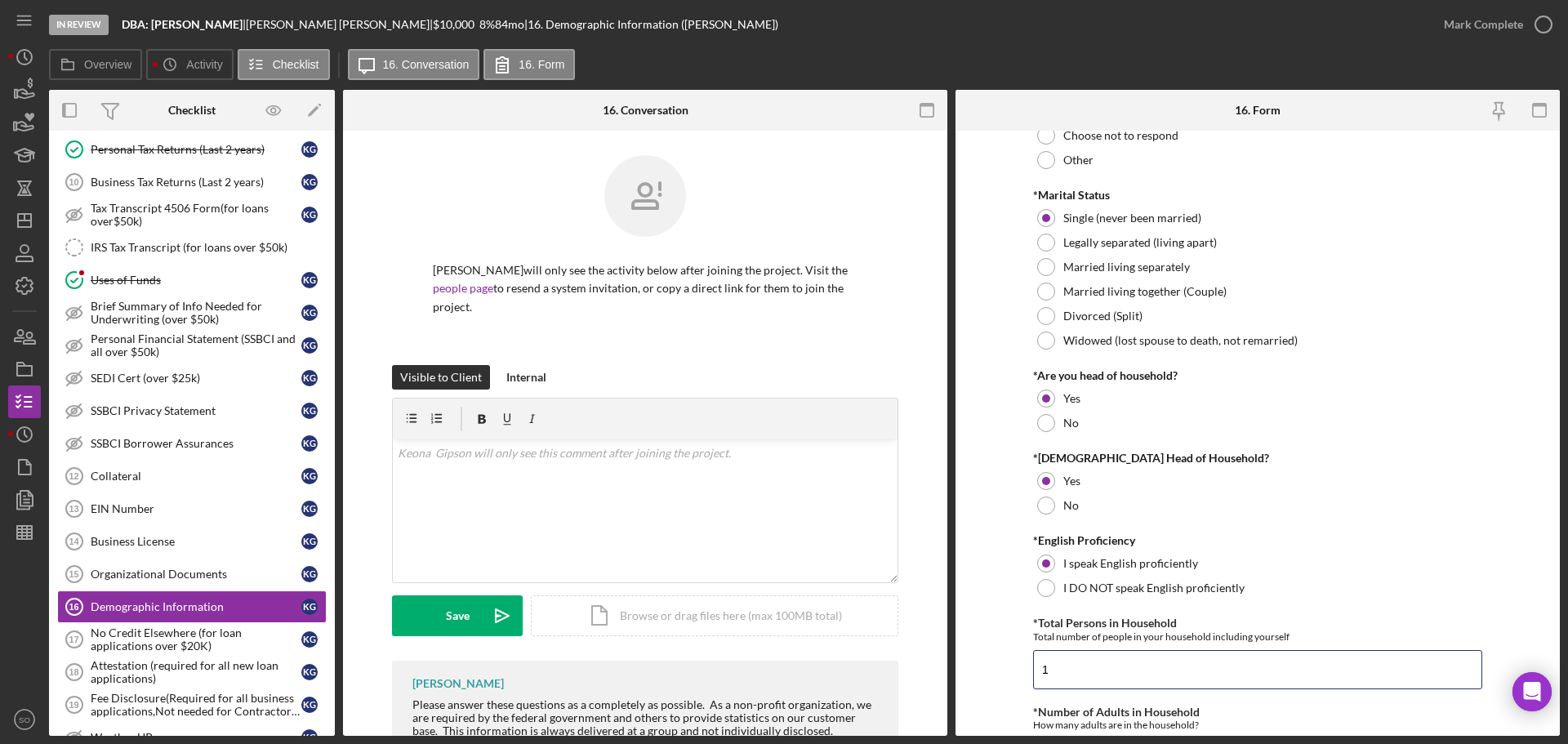
scroll to position [408, 0]
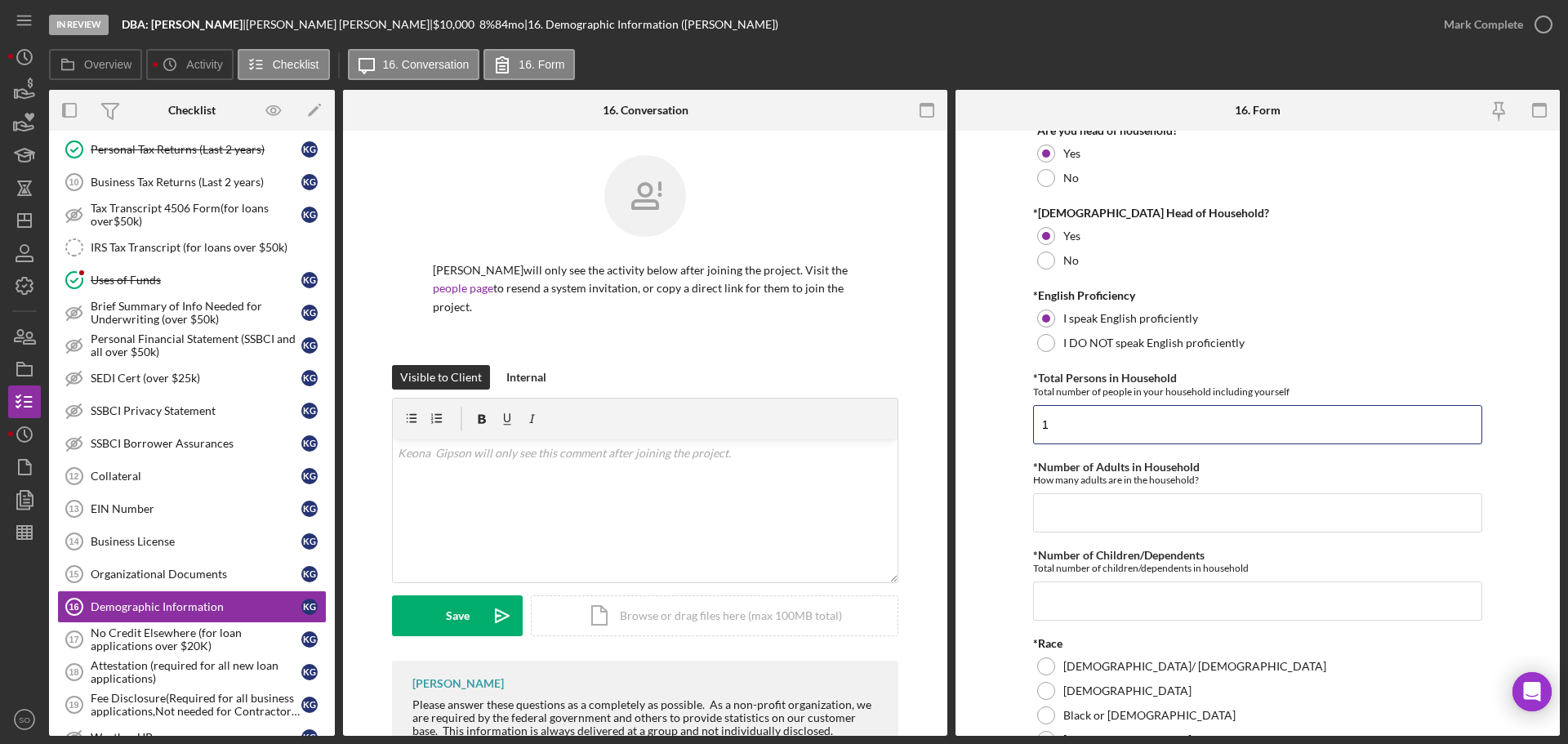
type input "1"
click at [1078, 524] on input "*Number of Adults in Household" at bounding box center [1257, 512] width 449 height 39
type input "1"
click at [1070, 593] on input "*Number of Children/Dependents" at bounding box center [1257, 600] width 449 height 39
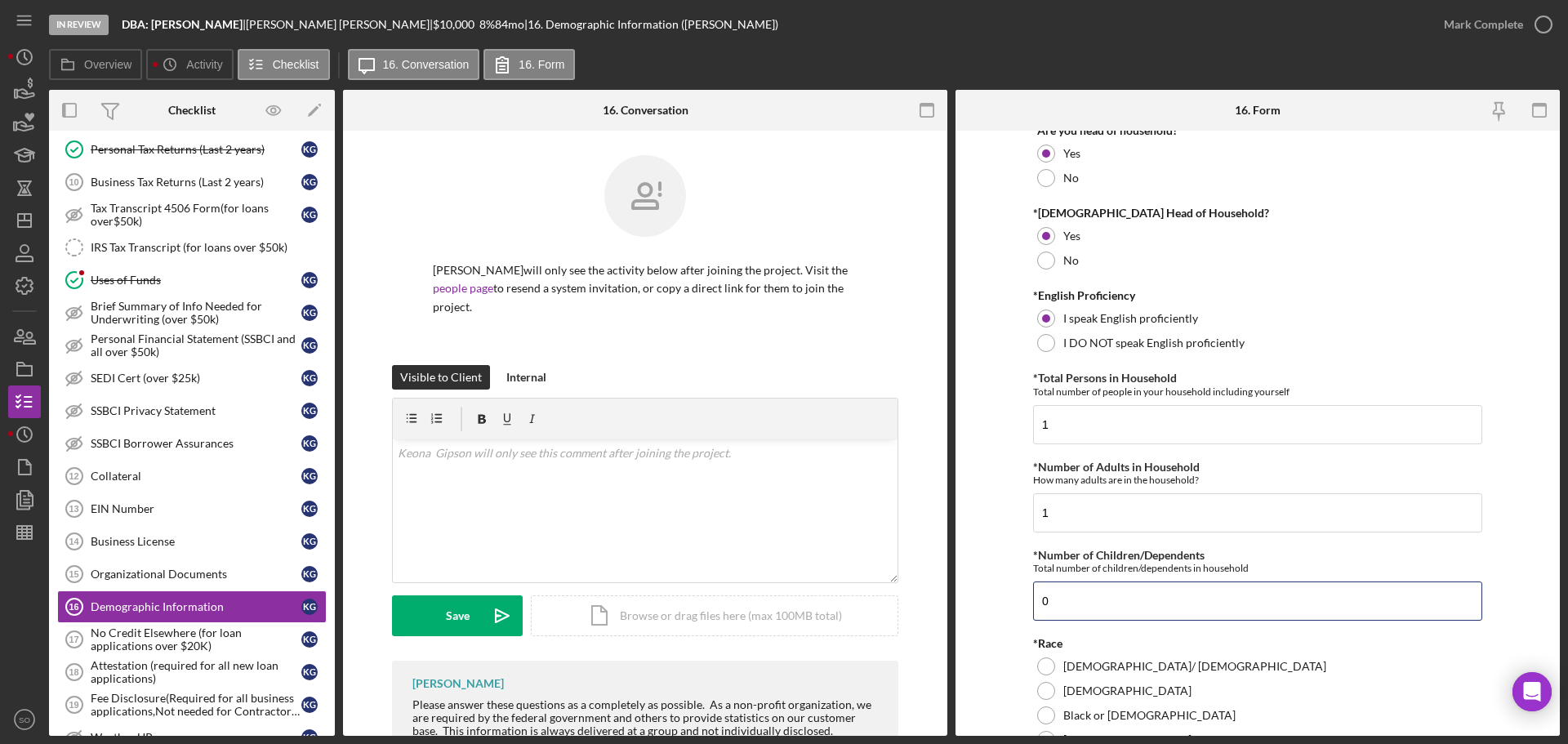
type input "0"
click at [1004, 597] on form "Demographic Information *Gender Female Male Nonbinary Choose not to respond Oth…" at bounding box center [1257, 433] width 604 height 605
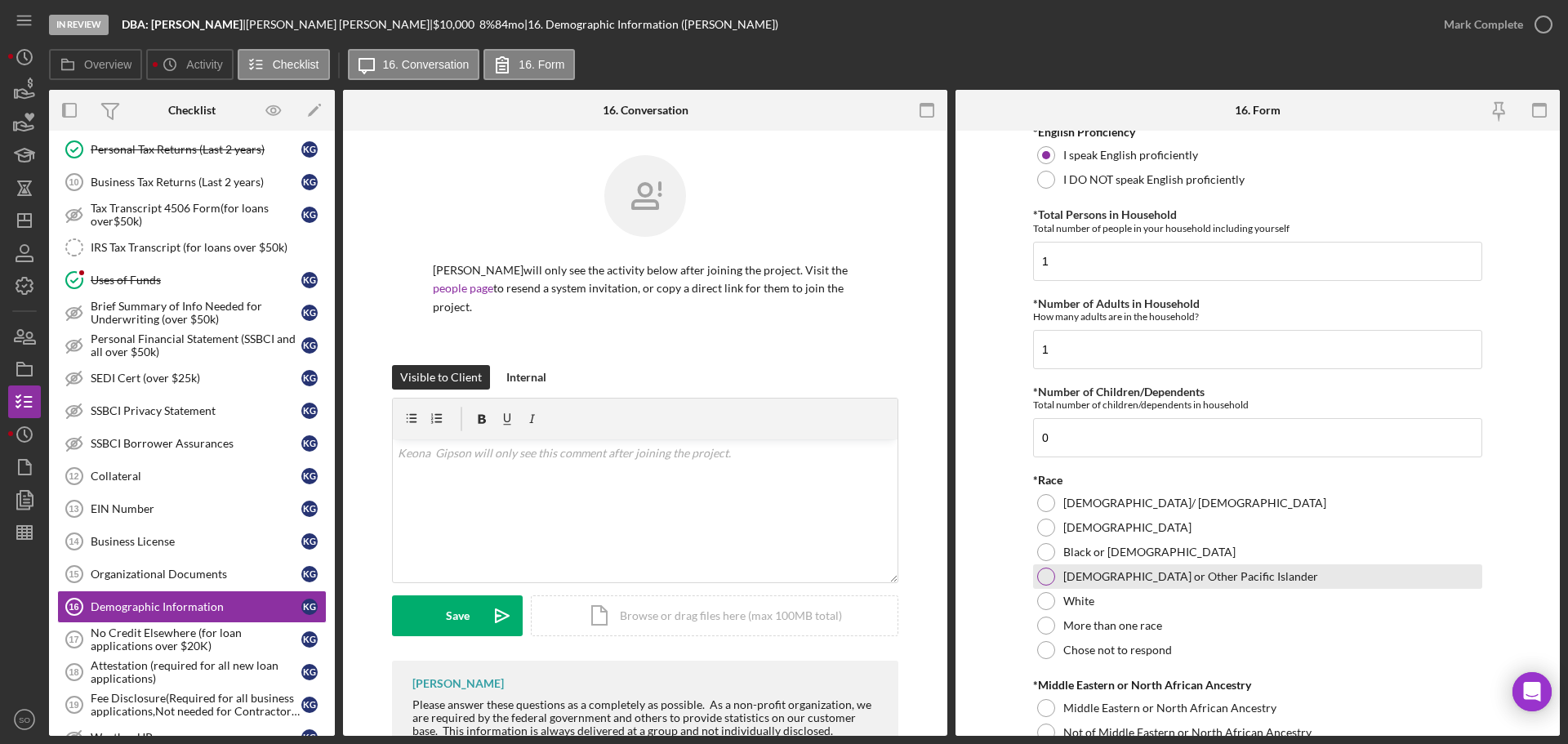
click at [1043, 549] on div at bounding box center [1045, 552] width 18 height 18
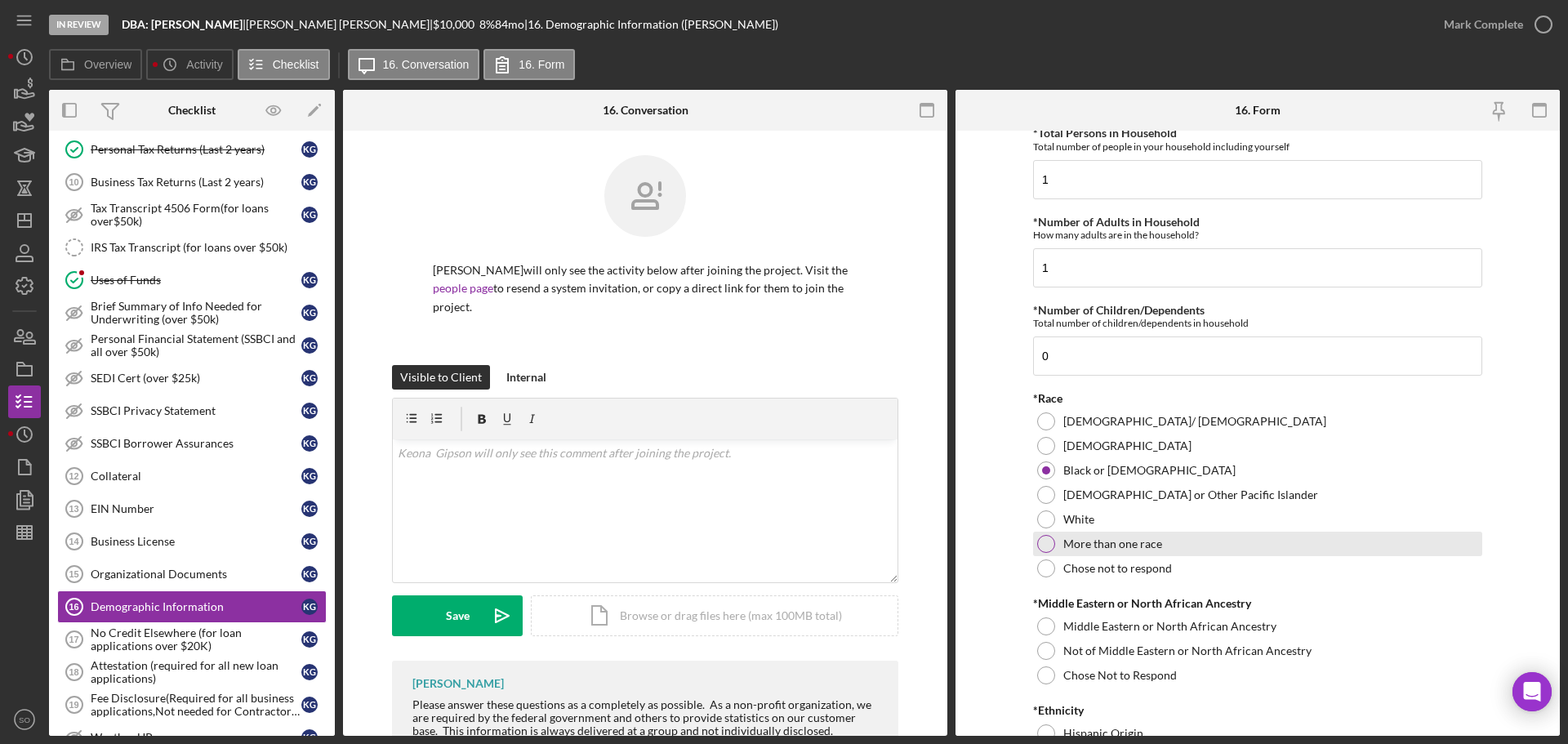
scroll to position [735, 0]
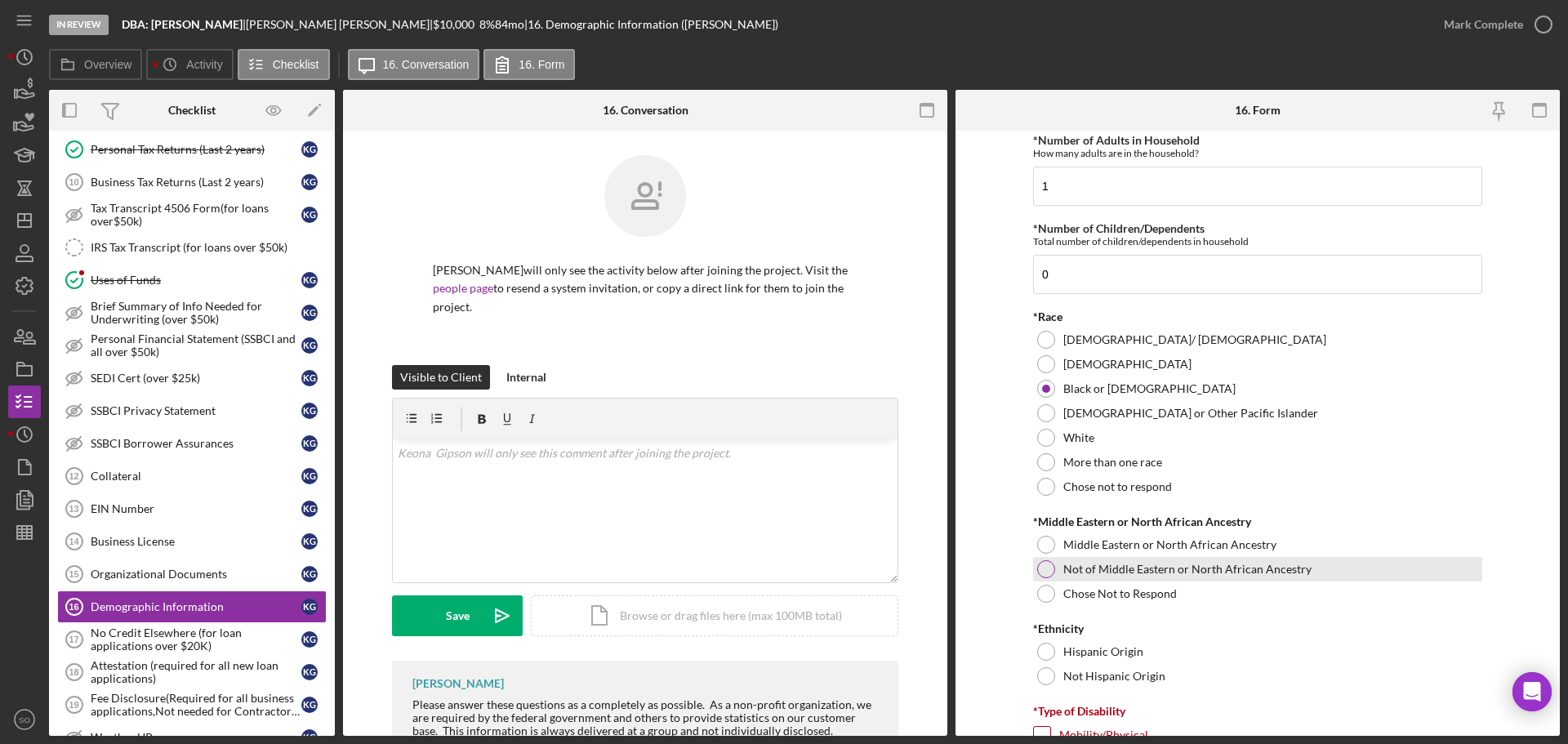
click at [1040, 575] on div at bounding box center [1045, 569] width 18 height 18
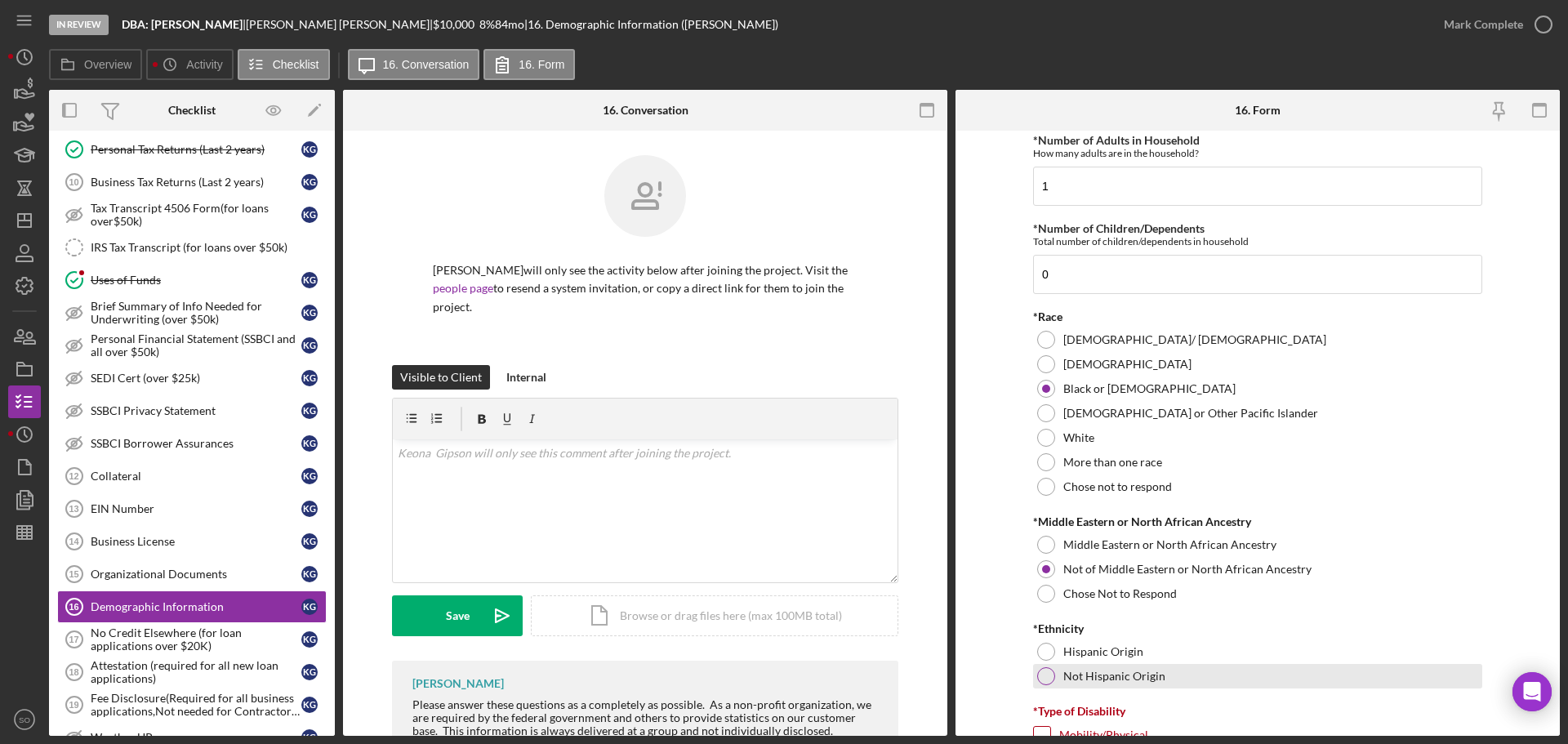
click at [1042, 675] on div at bounding box center [1045, 676] width 18 height 18
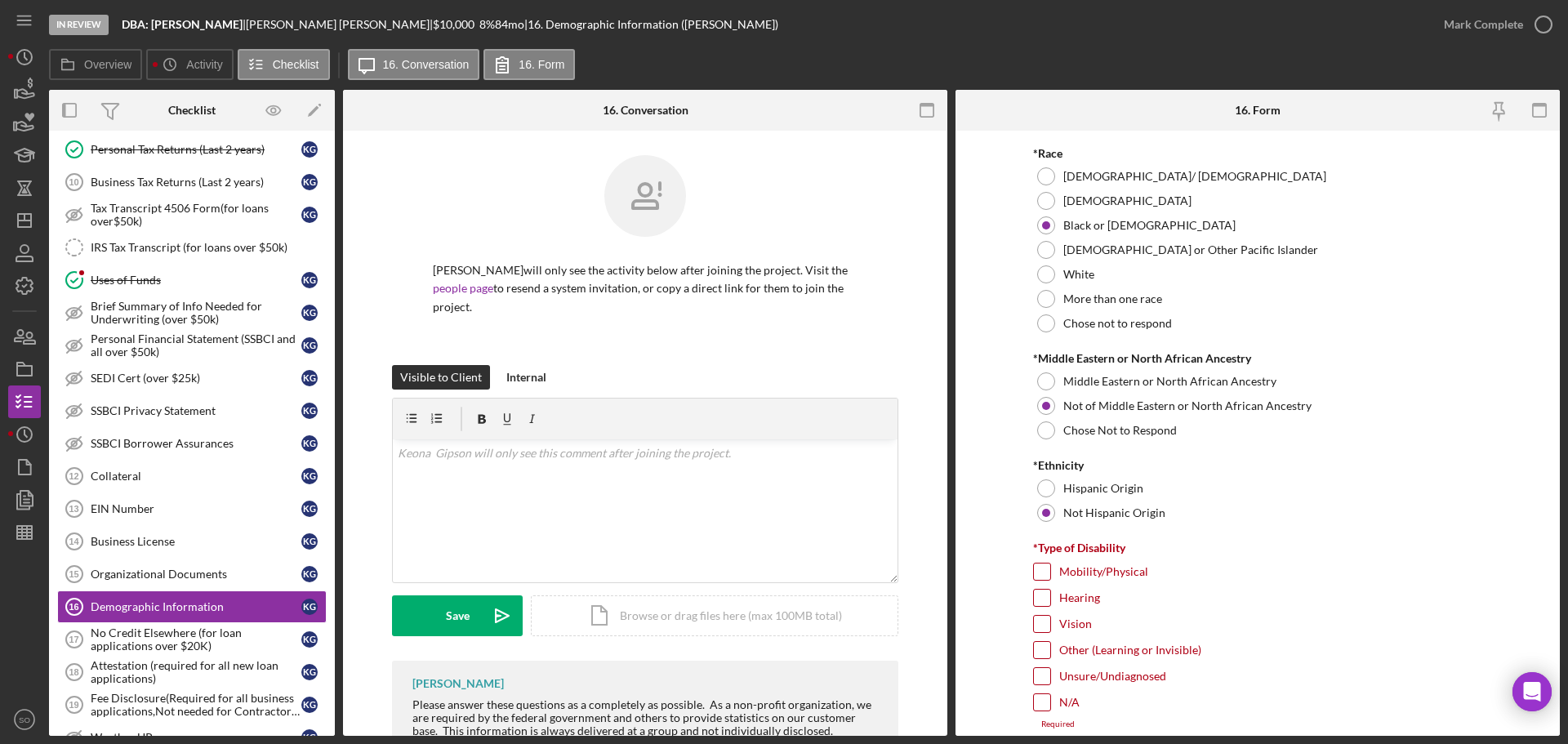
click at [1041, 701] on input "N/A" at bounding box center [1042, 701] width 16 height 16
checkbox input "true"
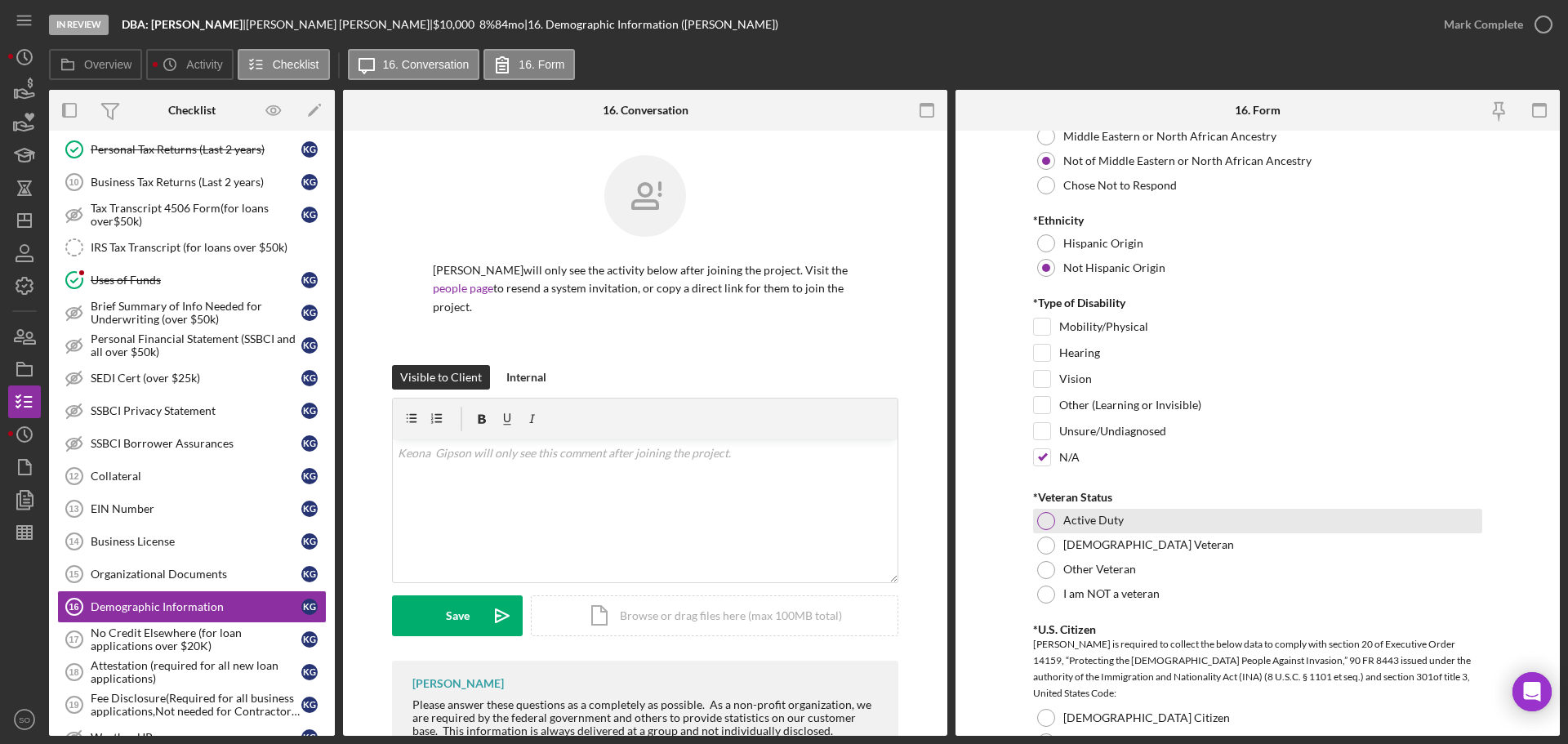
click at [1044, 520] on div at bounding box center [1045, 521] width 18 height 18
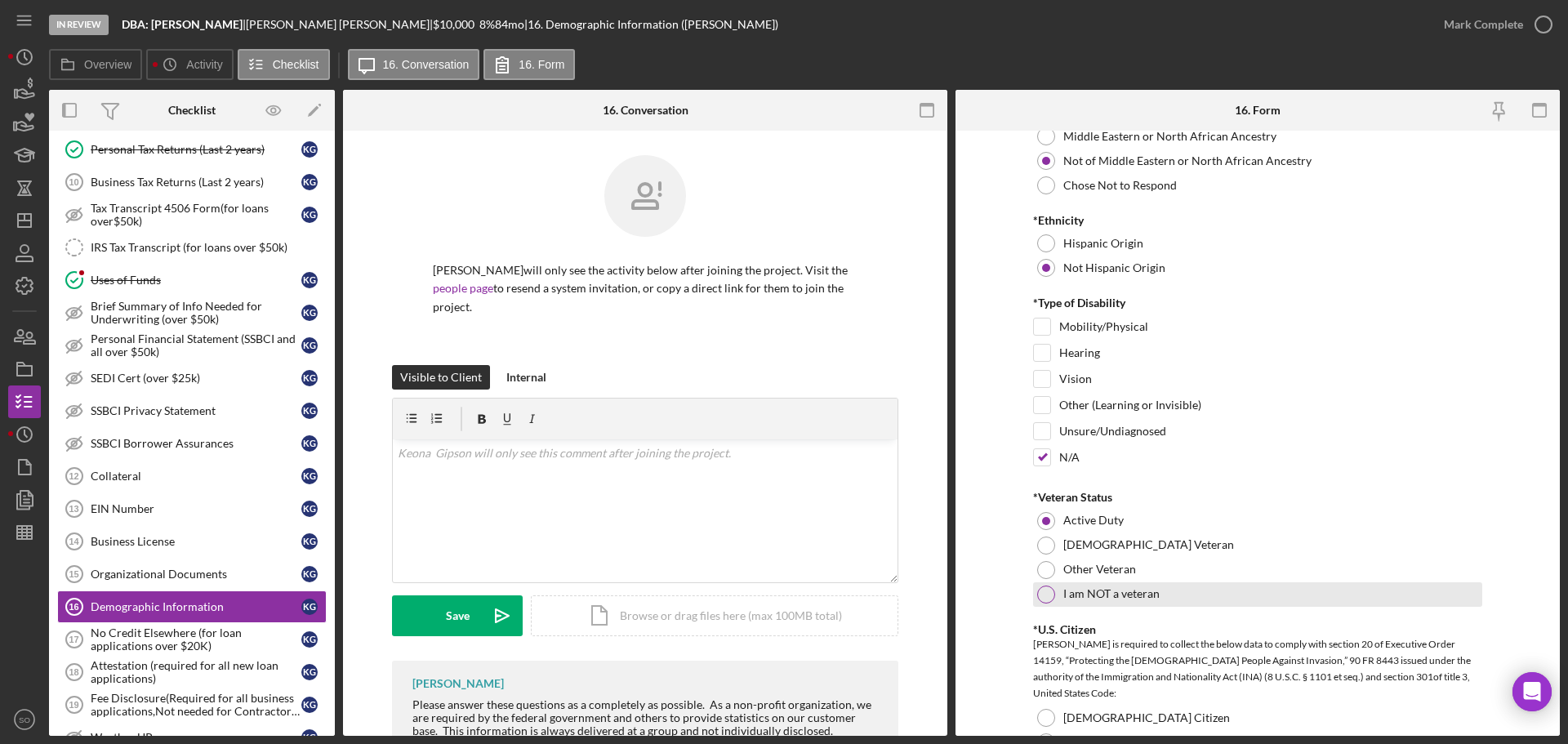
scroll to position [1225, 0]
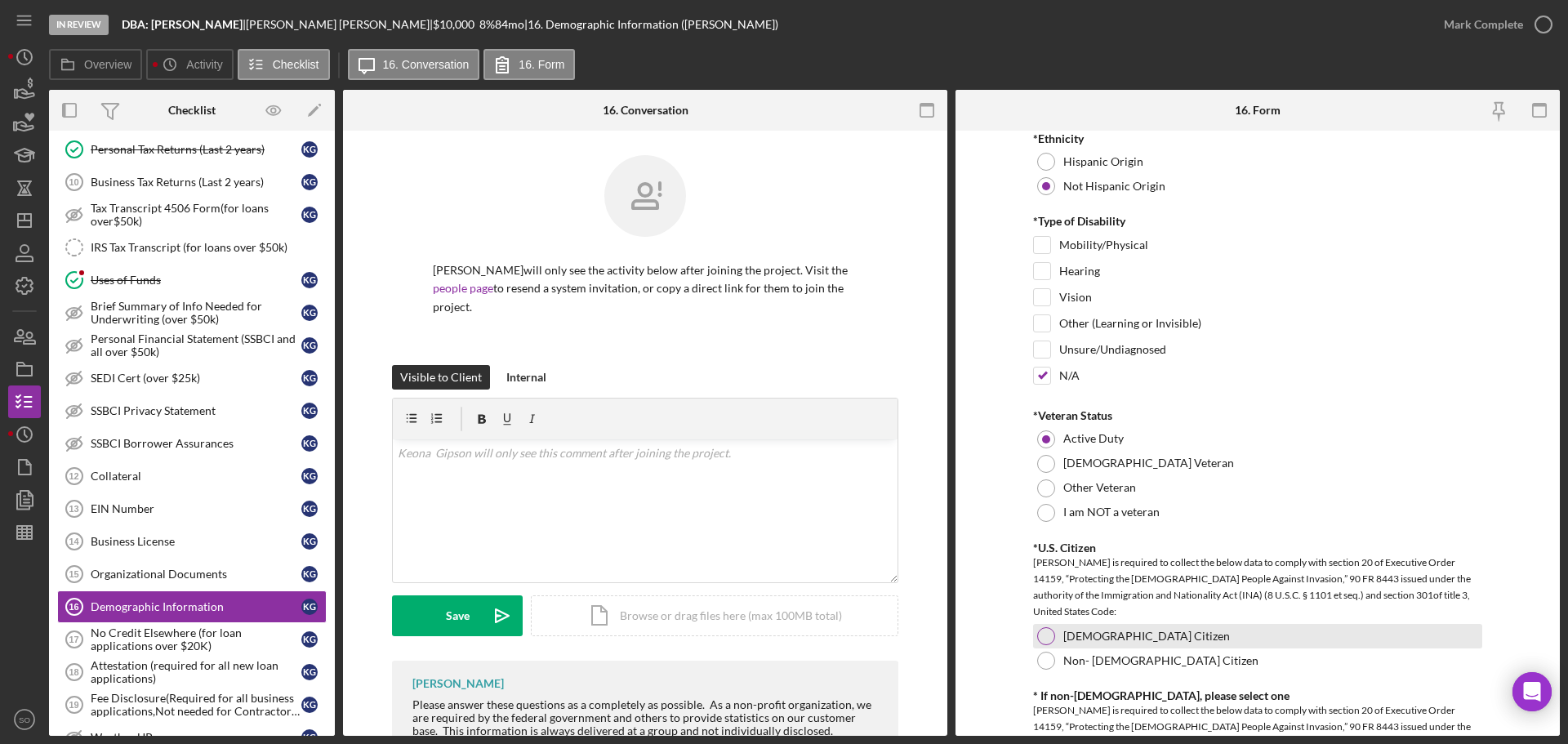
click at [1040, 643] on div at bounding box center [1045, 635] width 18 height 18
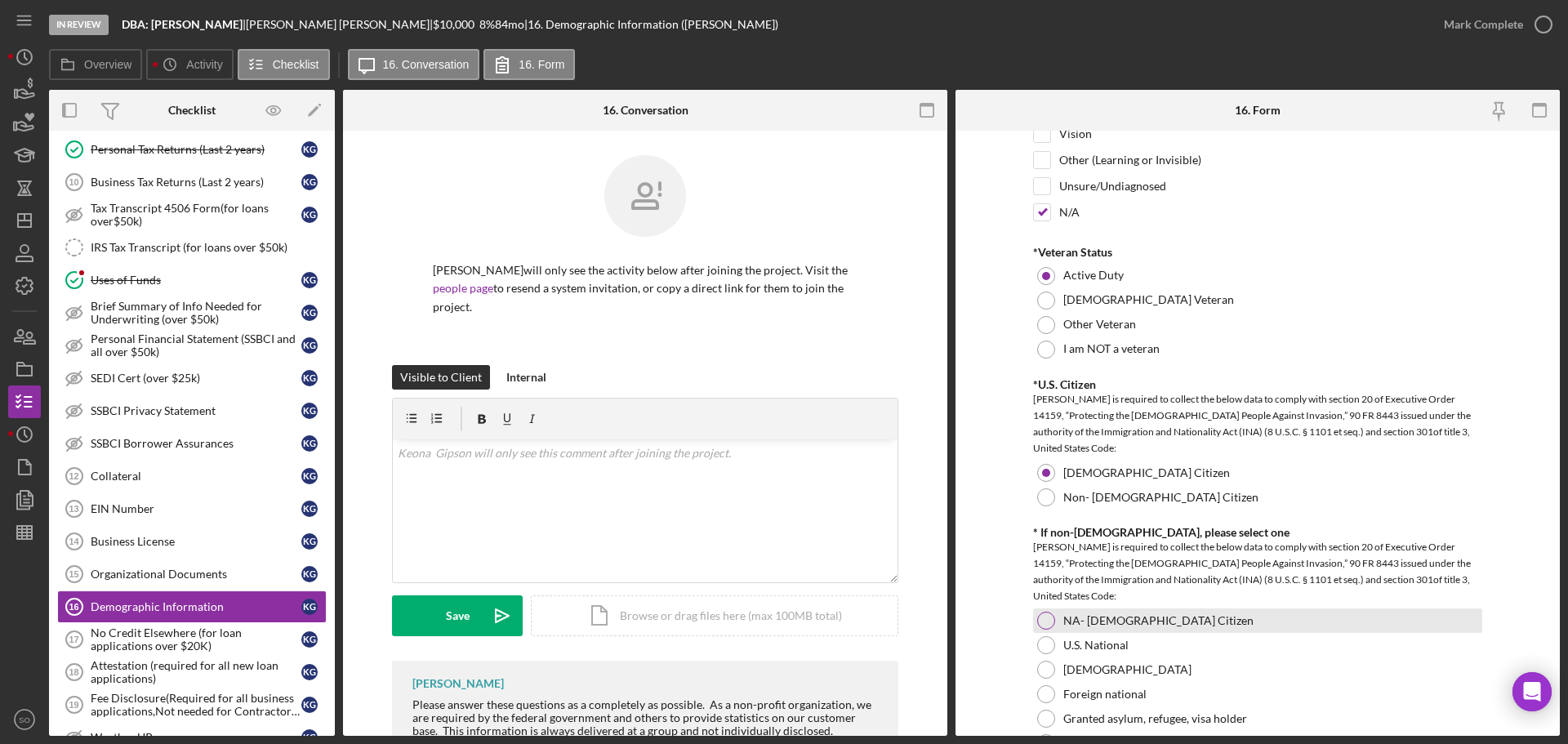
click at [1045, 613] on div at bounding box center [1045, 620] width 18 height 18
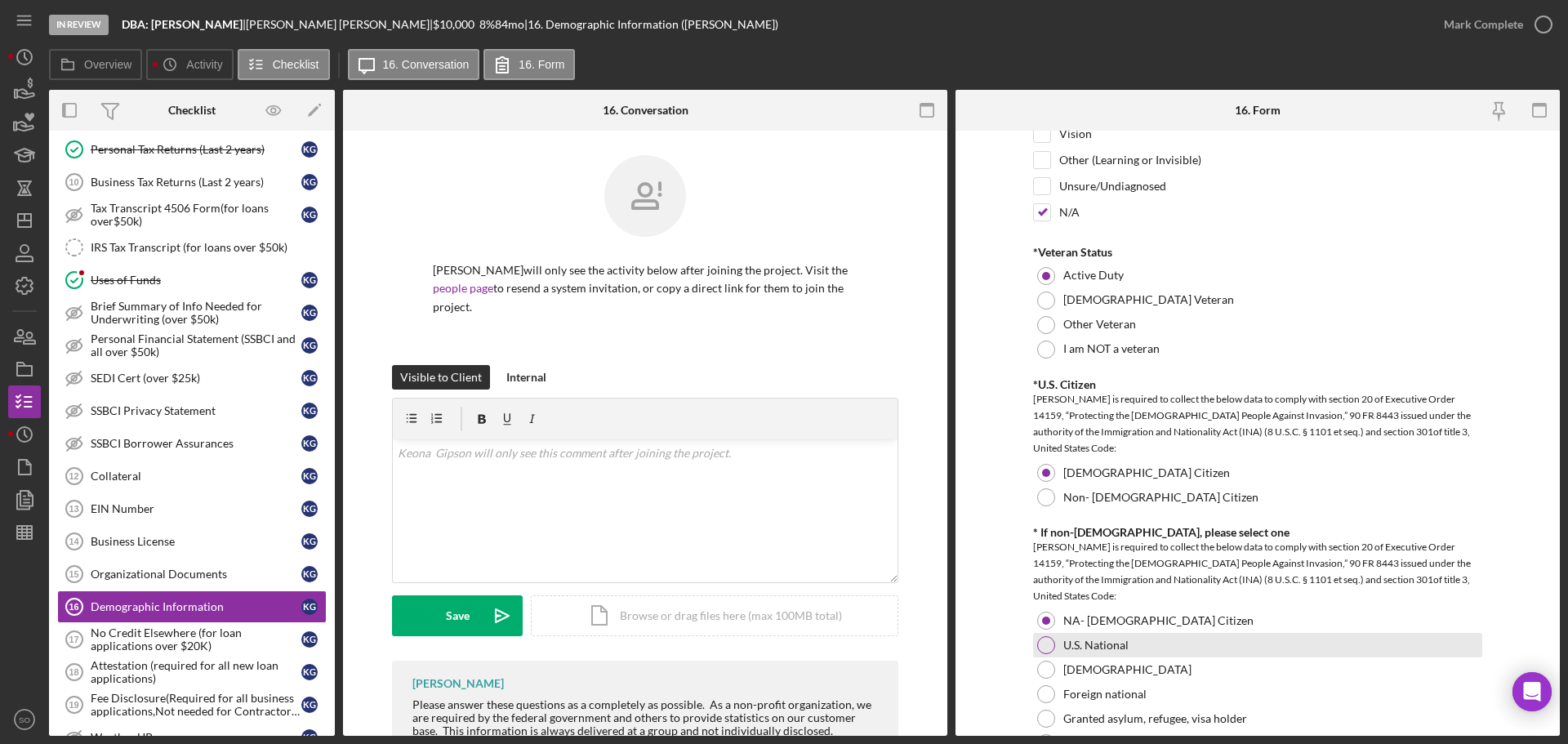
scroll to position [1633, 0]
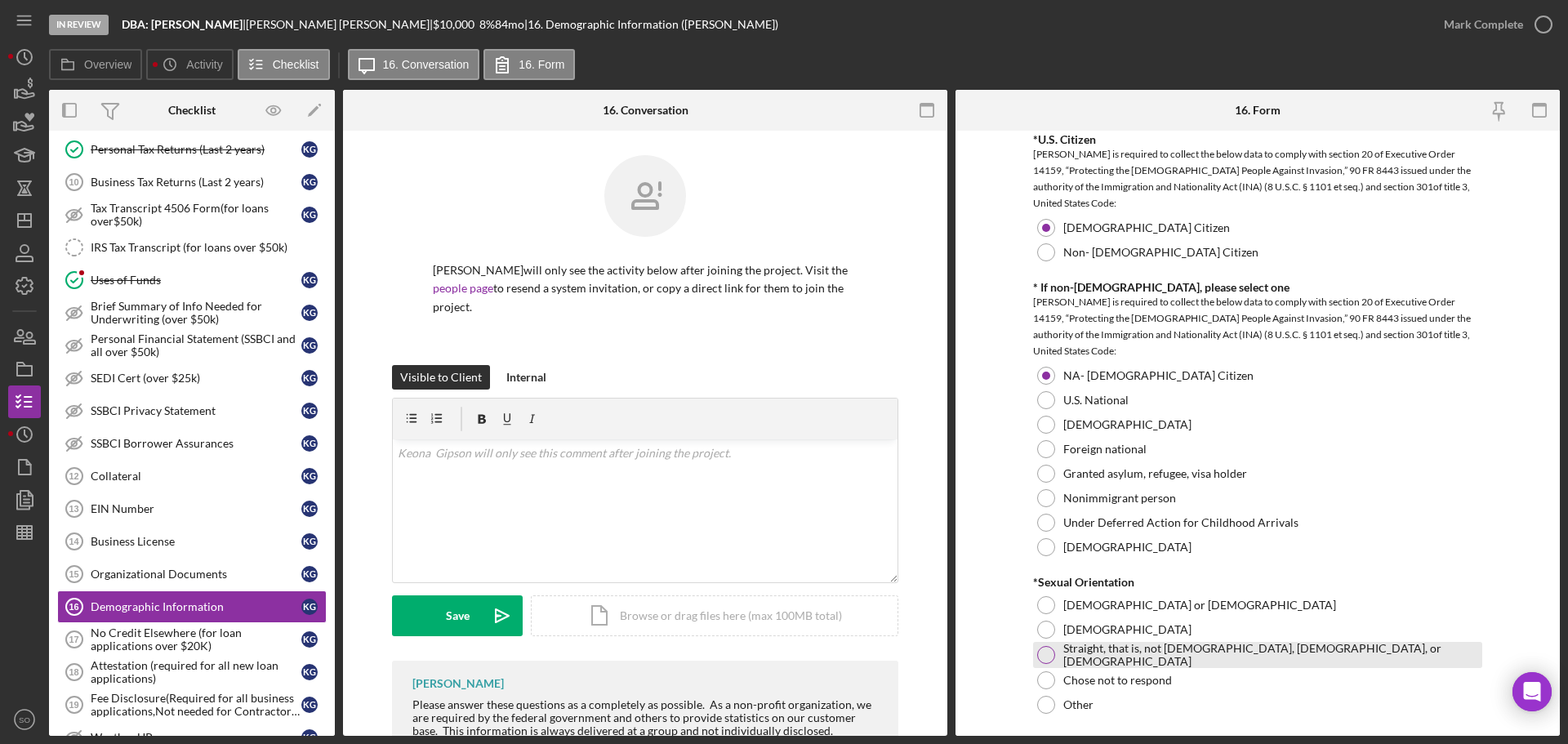
click at [1042, 649] on div at bounding box center [1045, 654] width 18 height 18
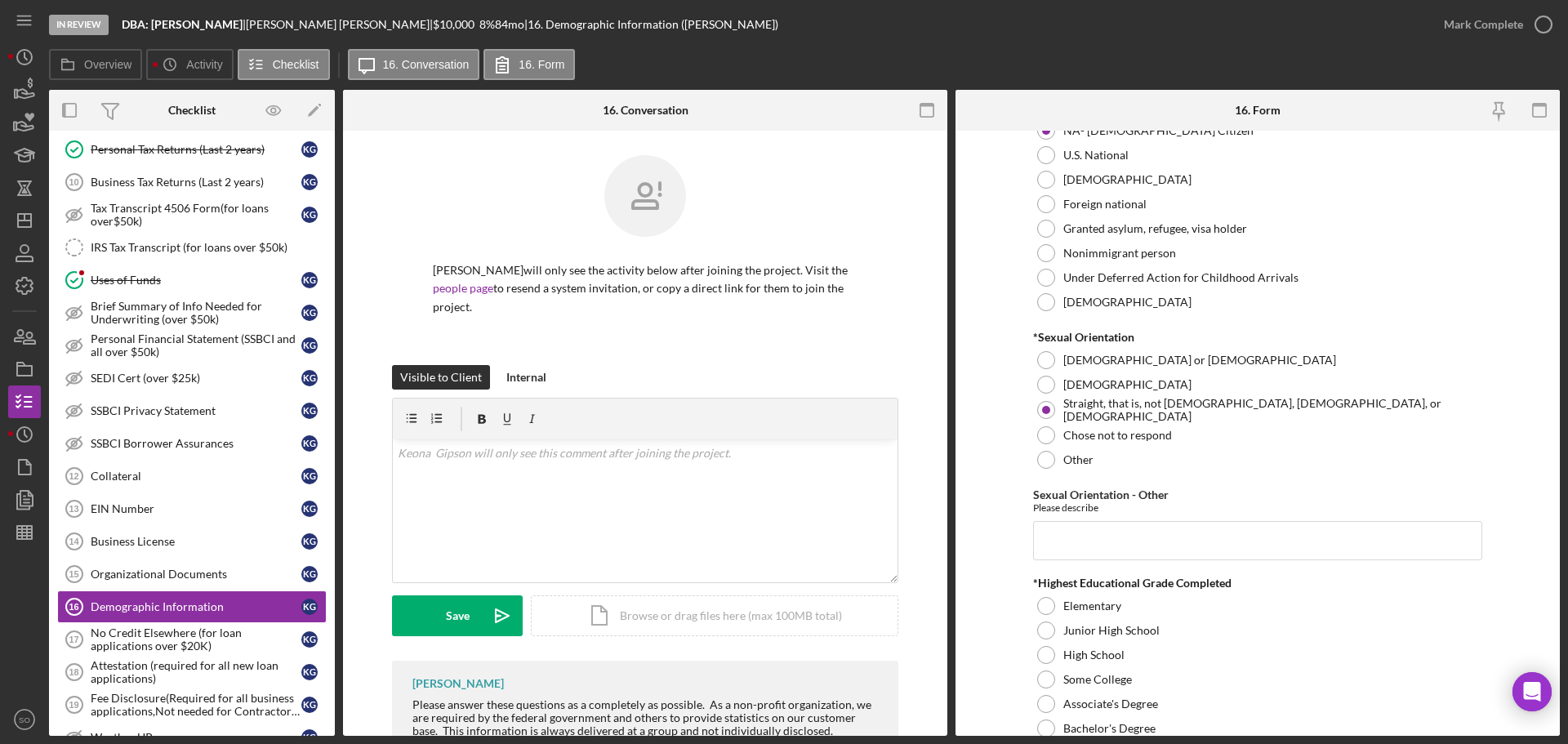
drag, startPoint x: 1048, startPoint y: 680, endPoint x: 1027, endPoint y: 681, distance: 21.0
click at [1048, 681] on div at bounding box center [1045, 679] width 18 height 18
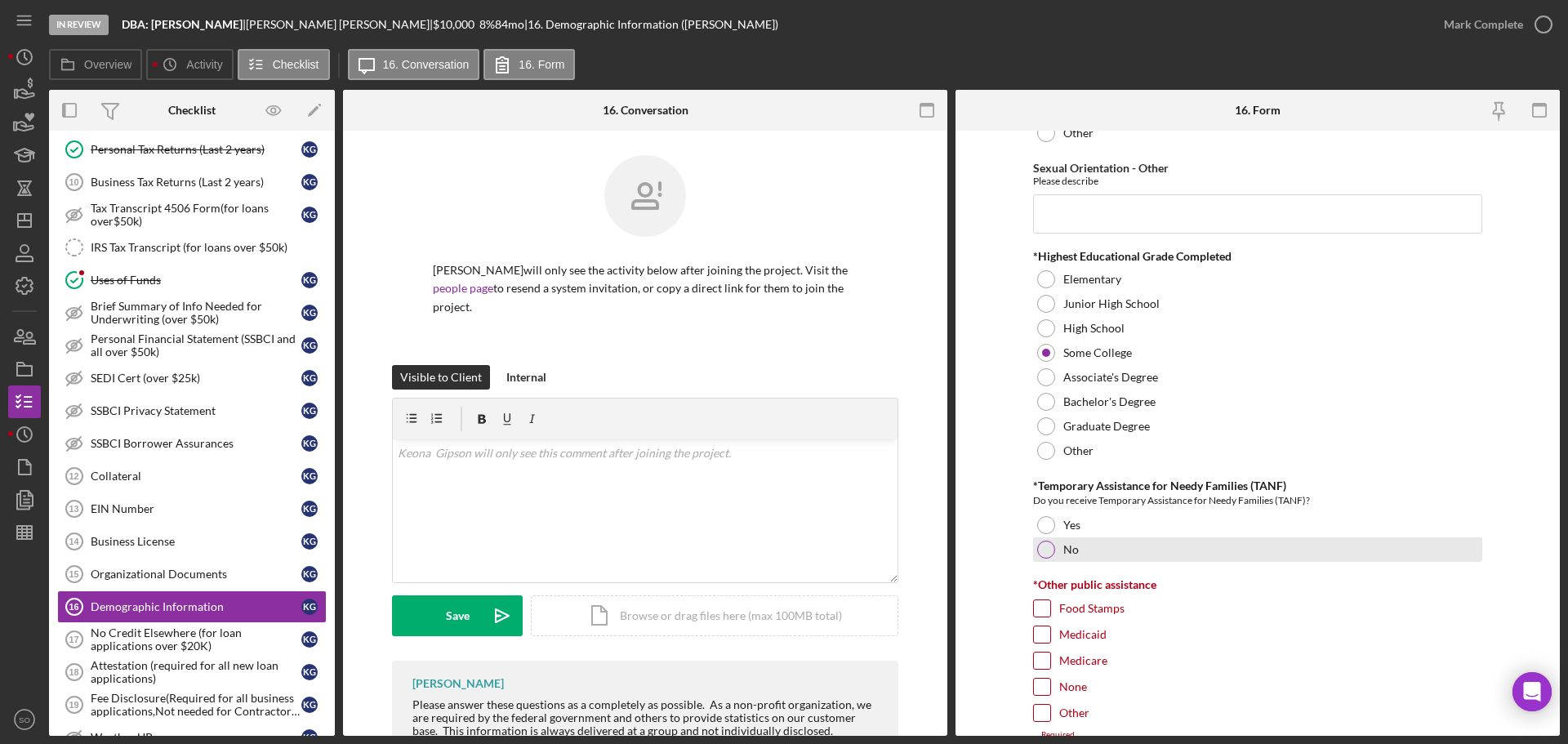
click at [1049, 550] on div at bounding box center [1045, 549] width 18 height 18
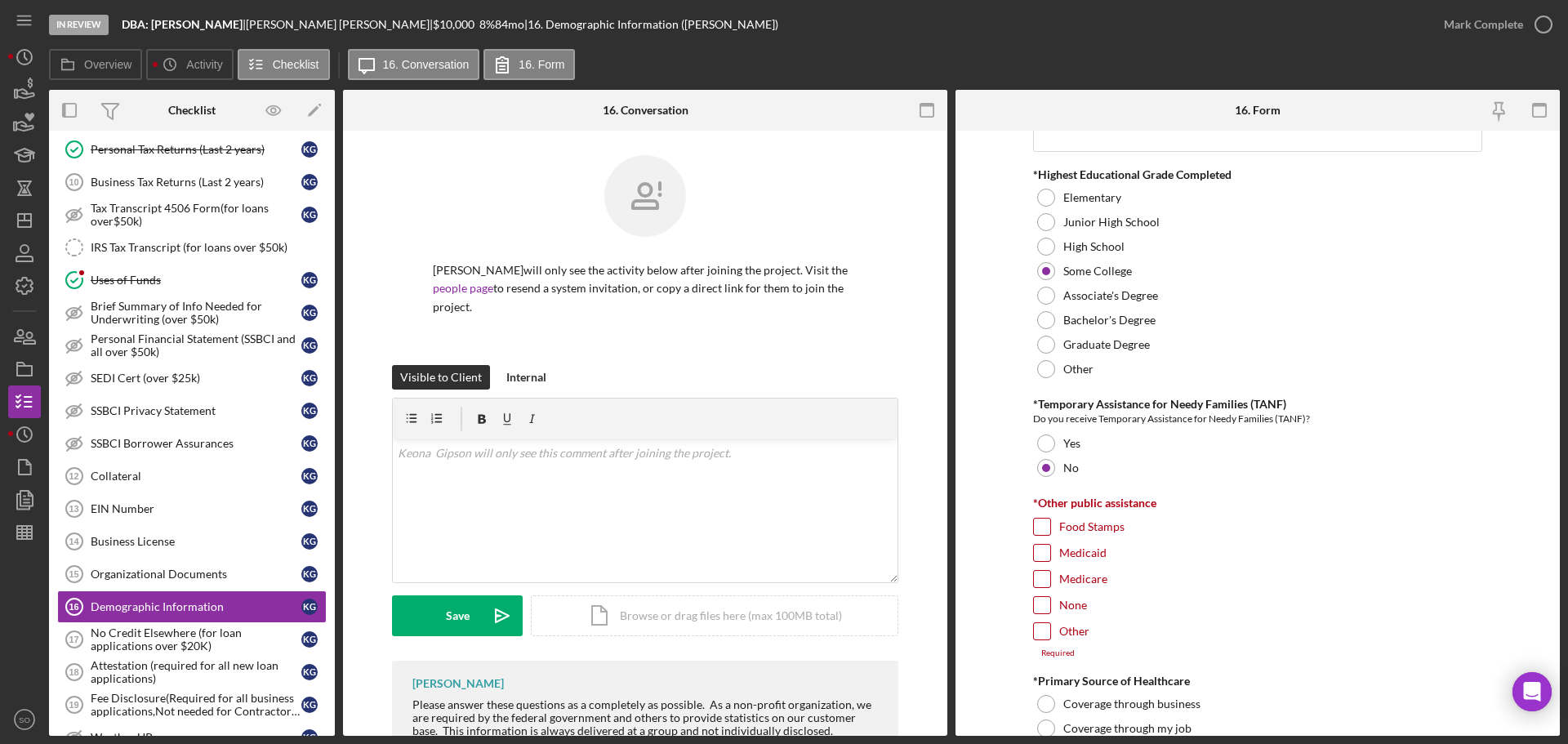
click at [1041, 605] on input "None" at bounding box center [1042, 605] width 16 height 16
checkbox input "true"
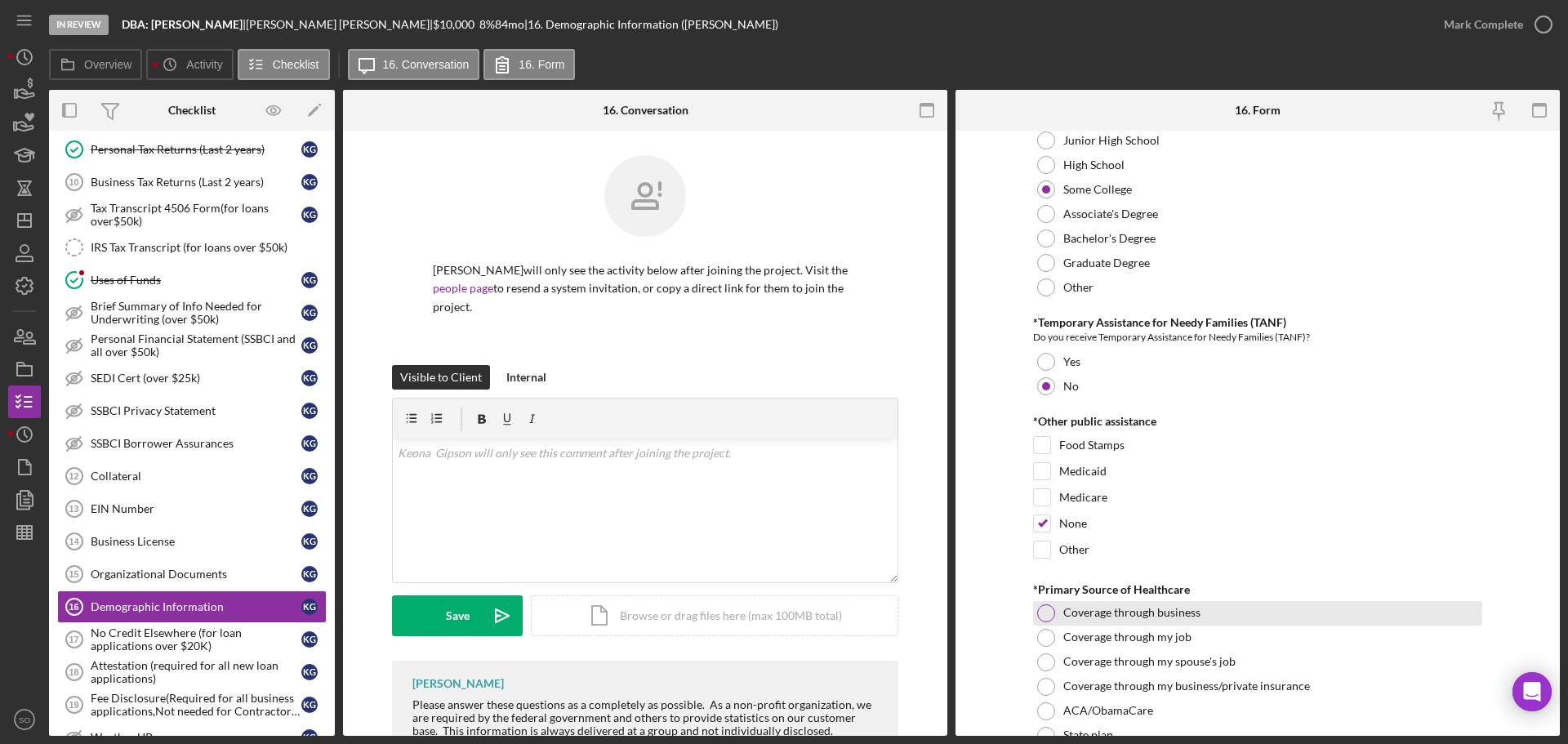
click at [1040, 614] on div at bounding box center [1045, 612] width 18 height 18
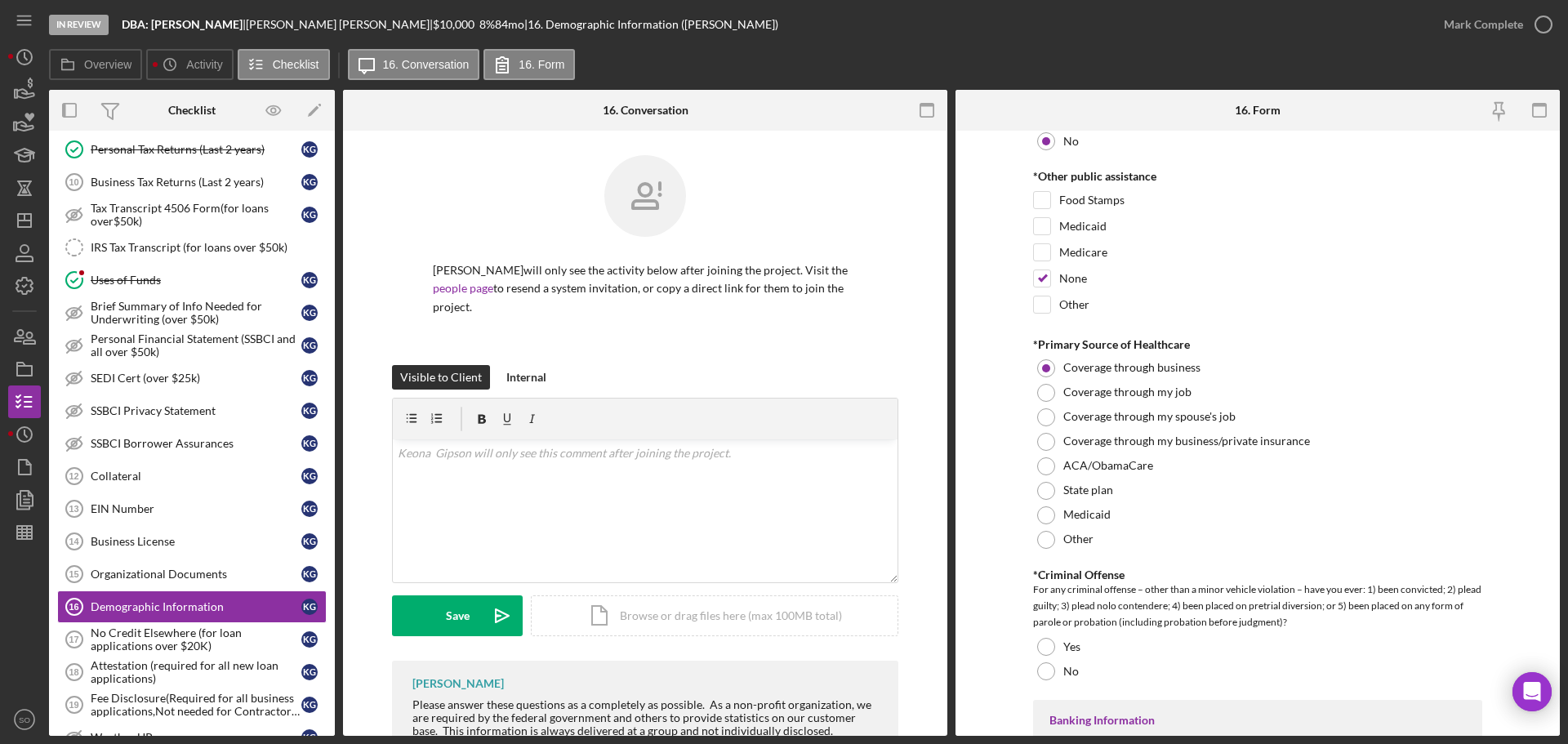
scroll to position [2694, 0]
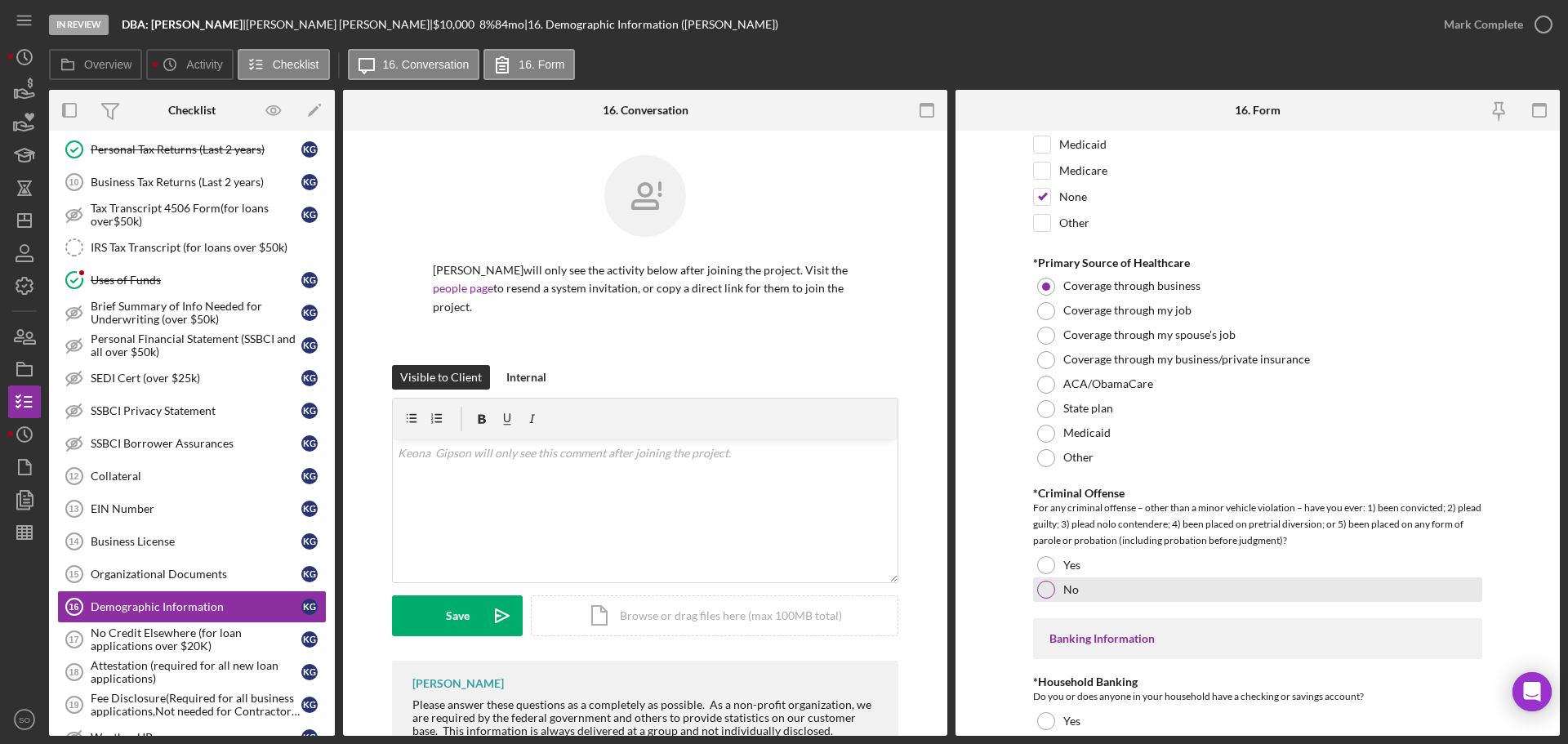
click at [1042, 593] on div at bounding box center [1045, 589] width 18 height 18
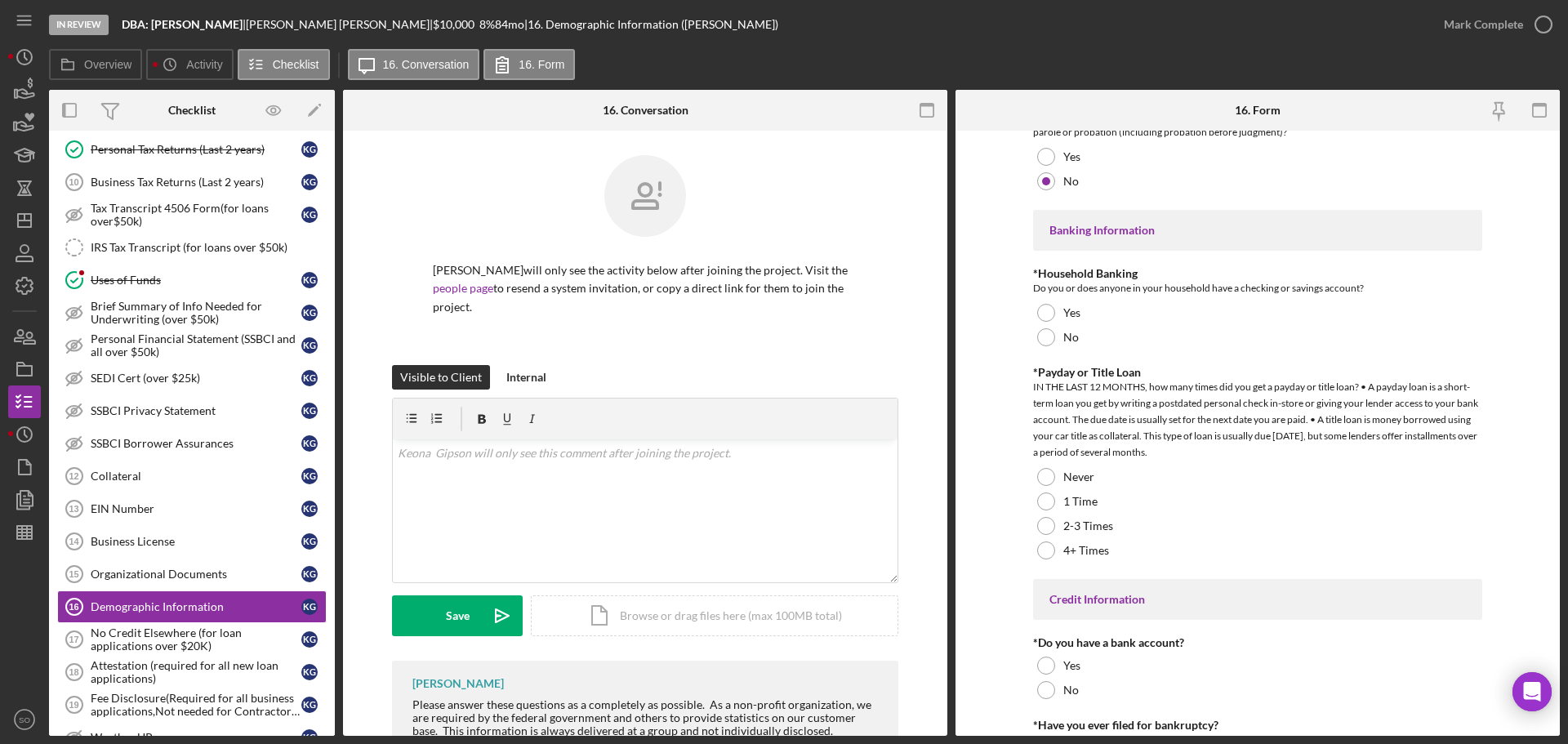
scroll to position [3184, 0]
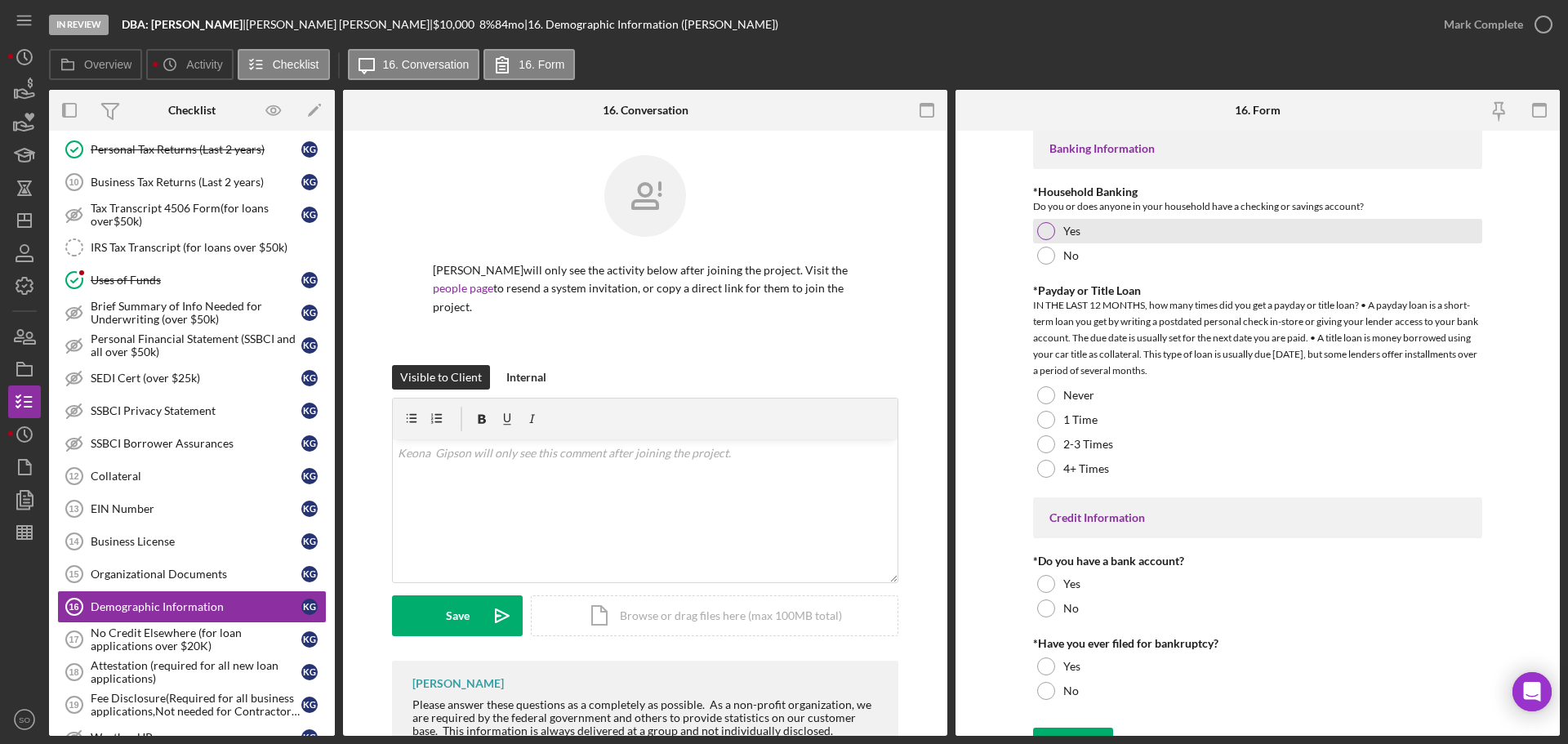
click at [1042, 226] on div at bounding box center [1045, 231] width 18 height 18
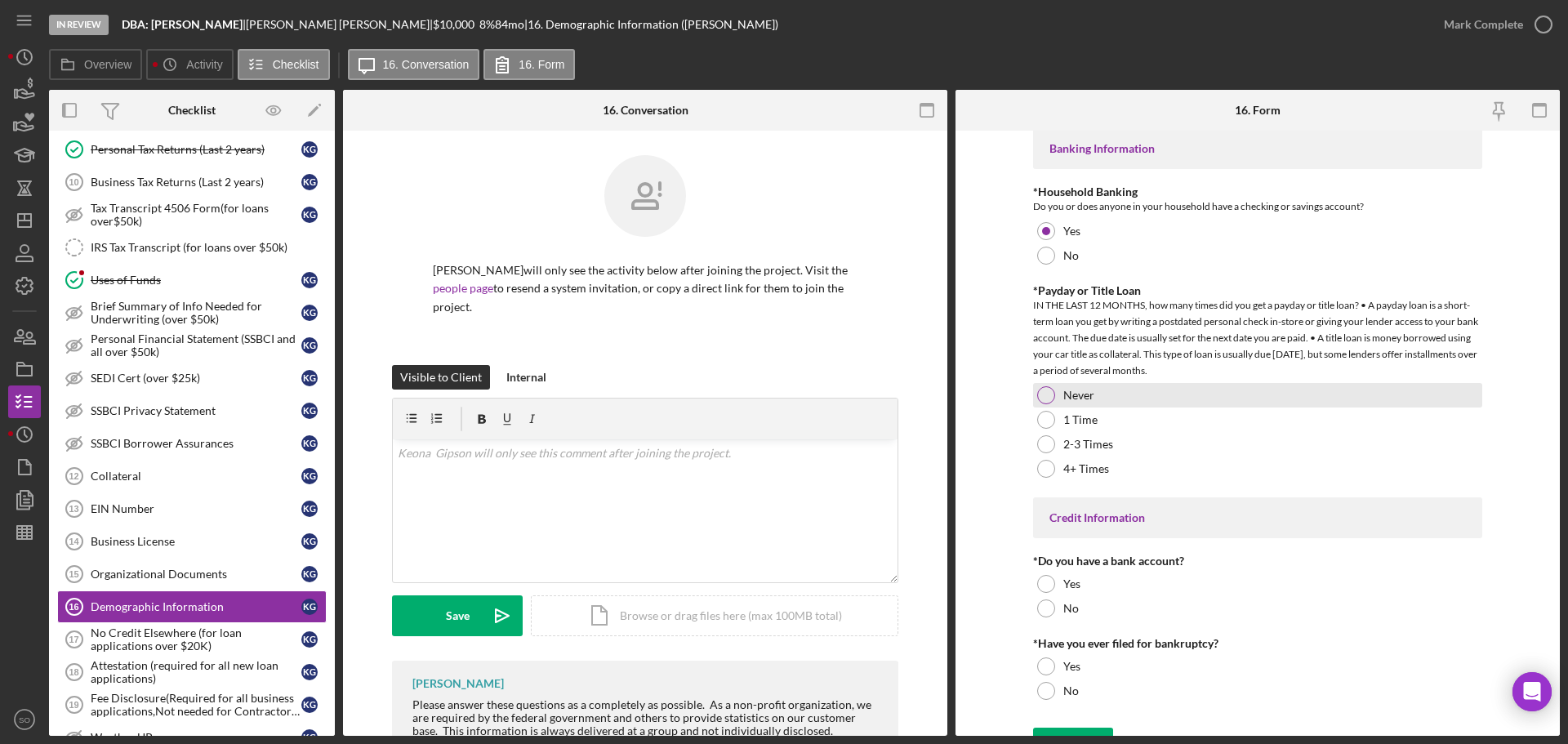
click at [1049, 394] on div at bounding box center [1045, 395] width 18 height 18
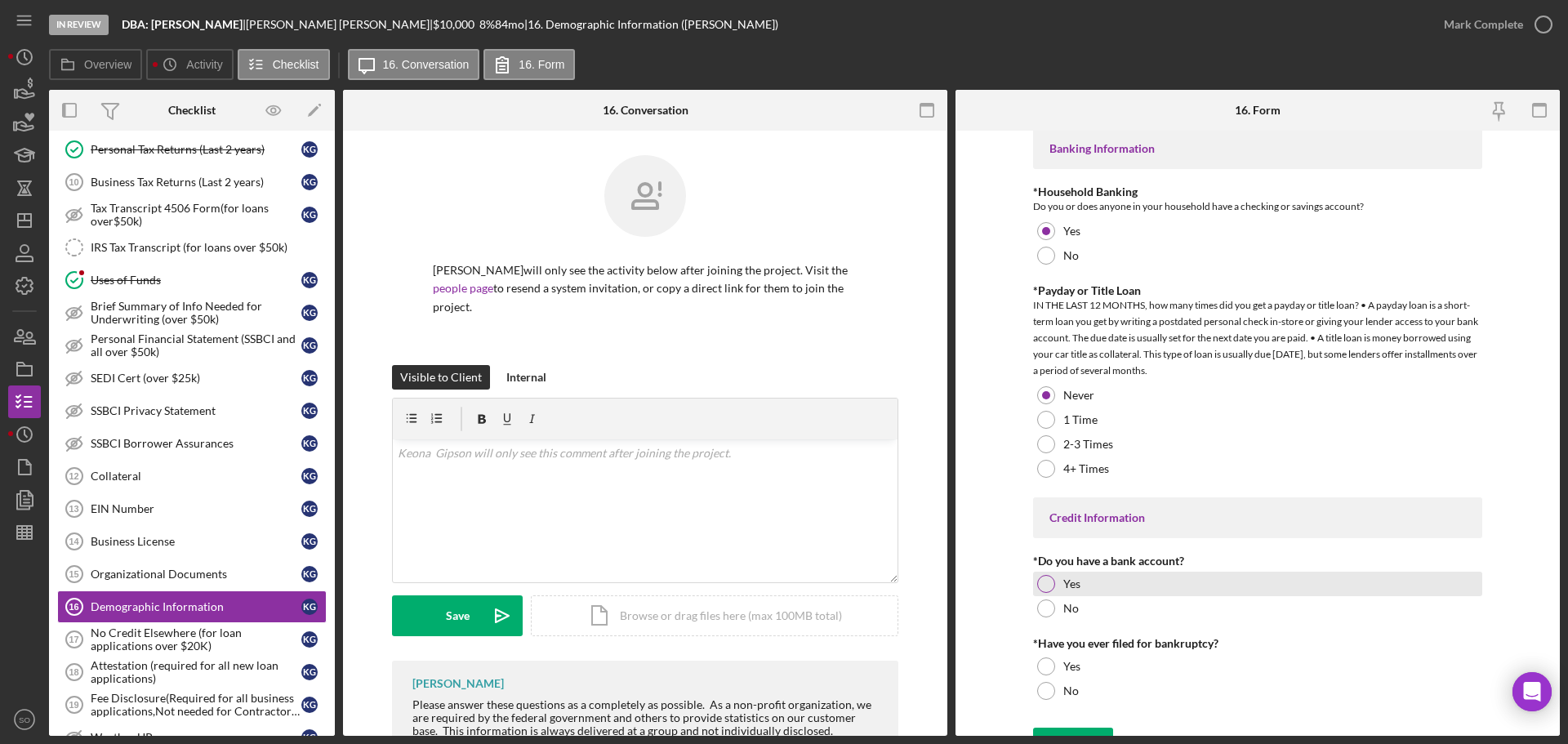
click at [1051, 581] on div at bounding box center [1045, 583] width 18 height 18
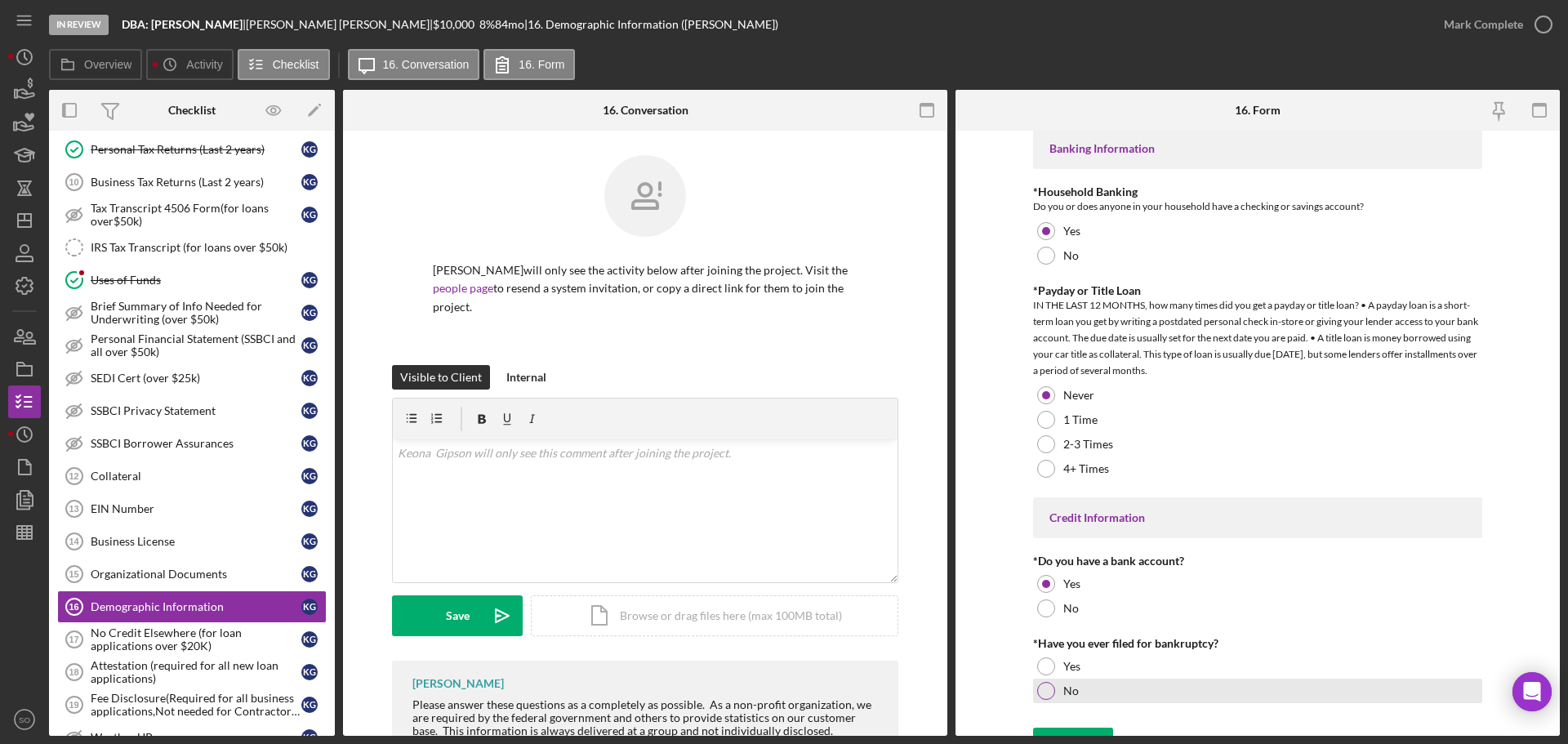
click at [1063, 686] on label "No" at bounding box center [1071, 691] width 15 height 13
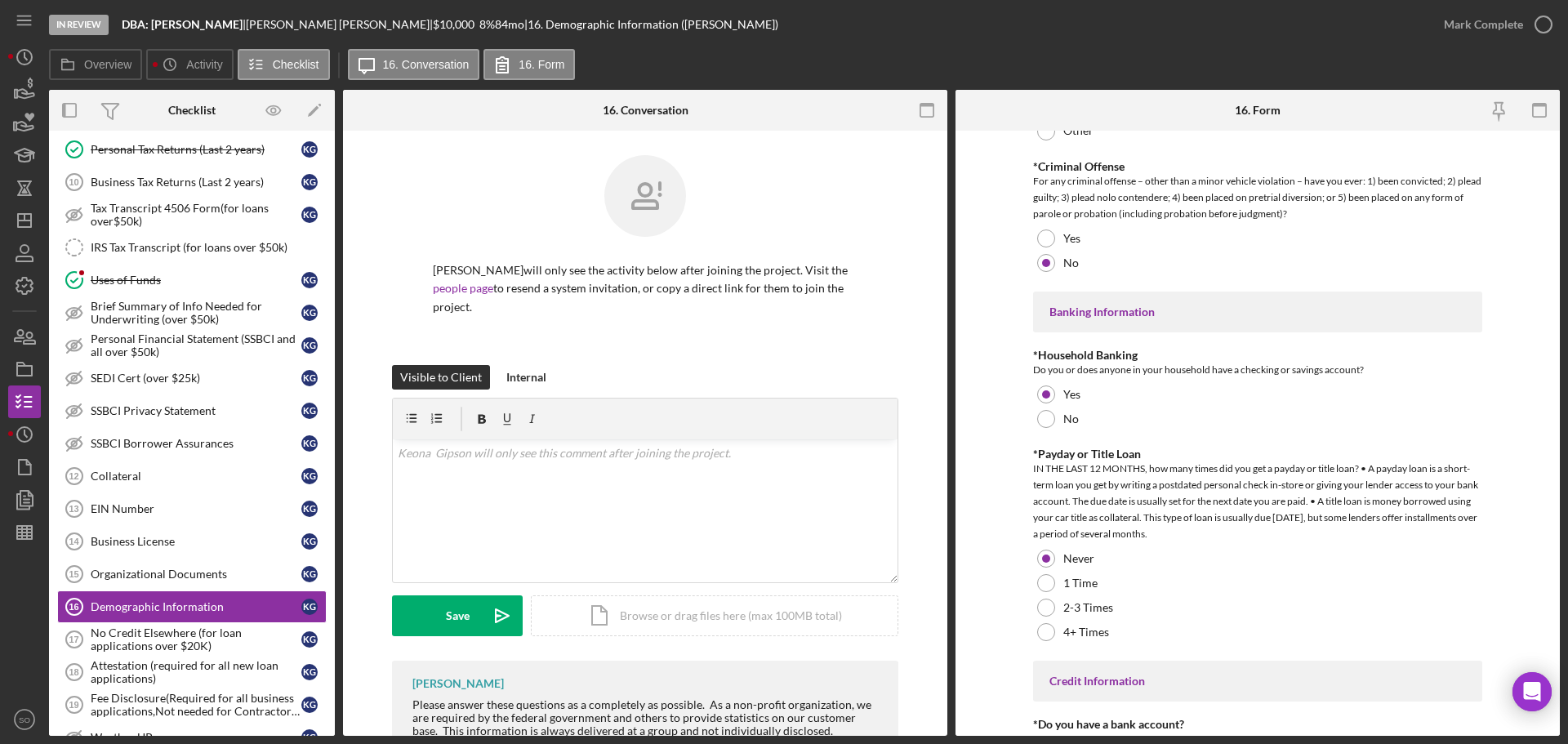
scroll to position [3210, 0]
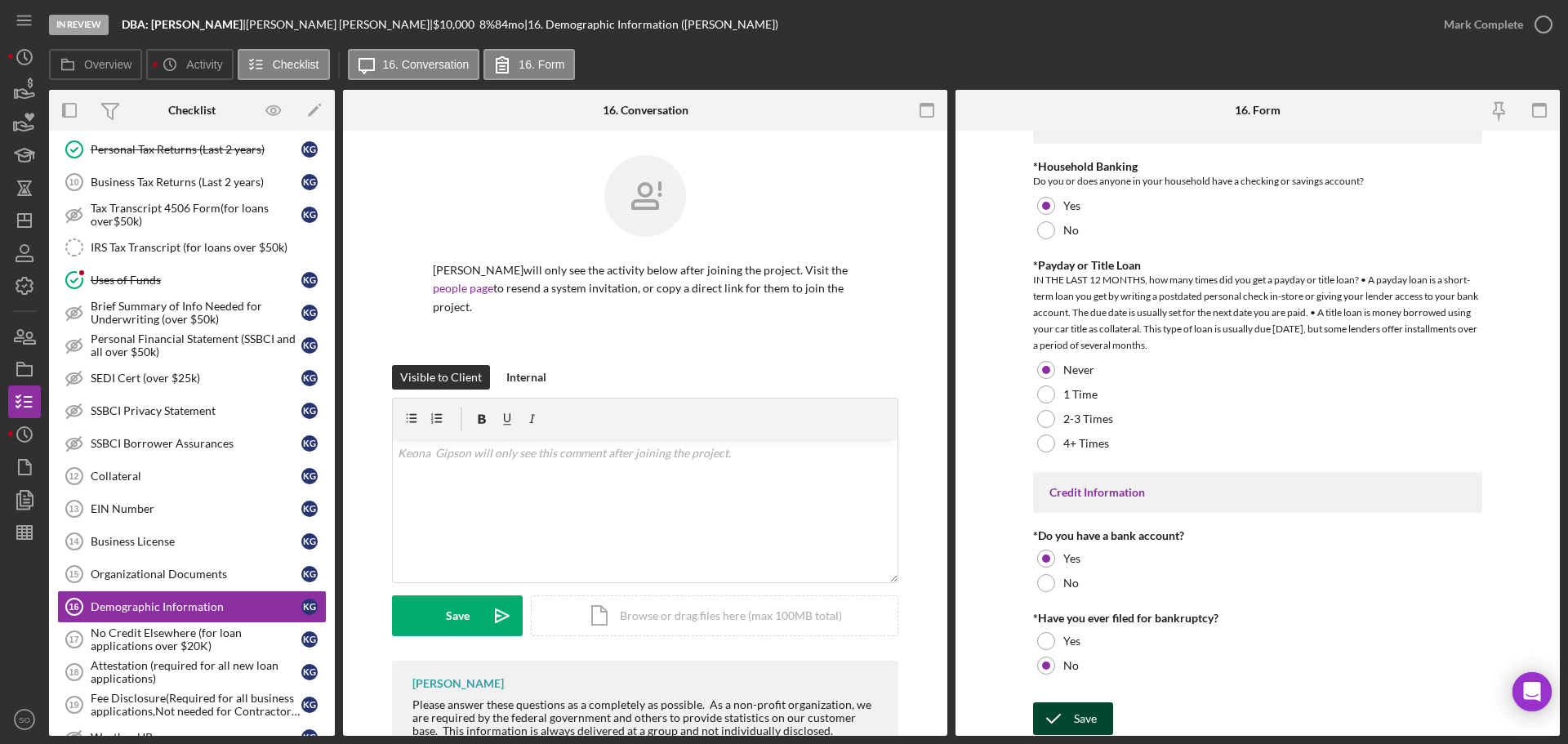
click at [1077, 711] on div "Save" at bounding box center [1085, 718] width 23 height 33
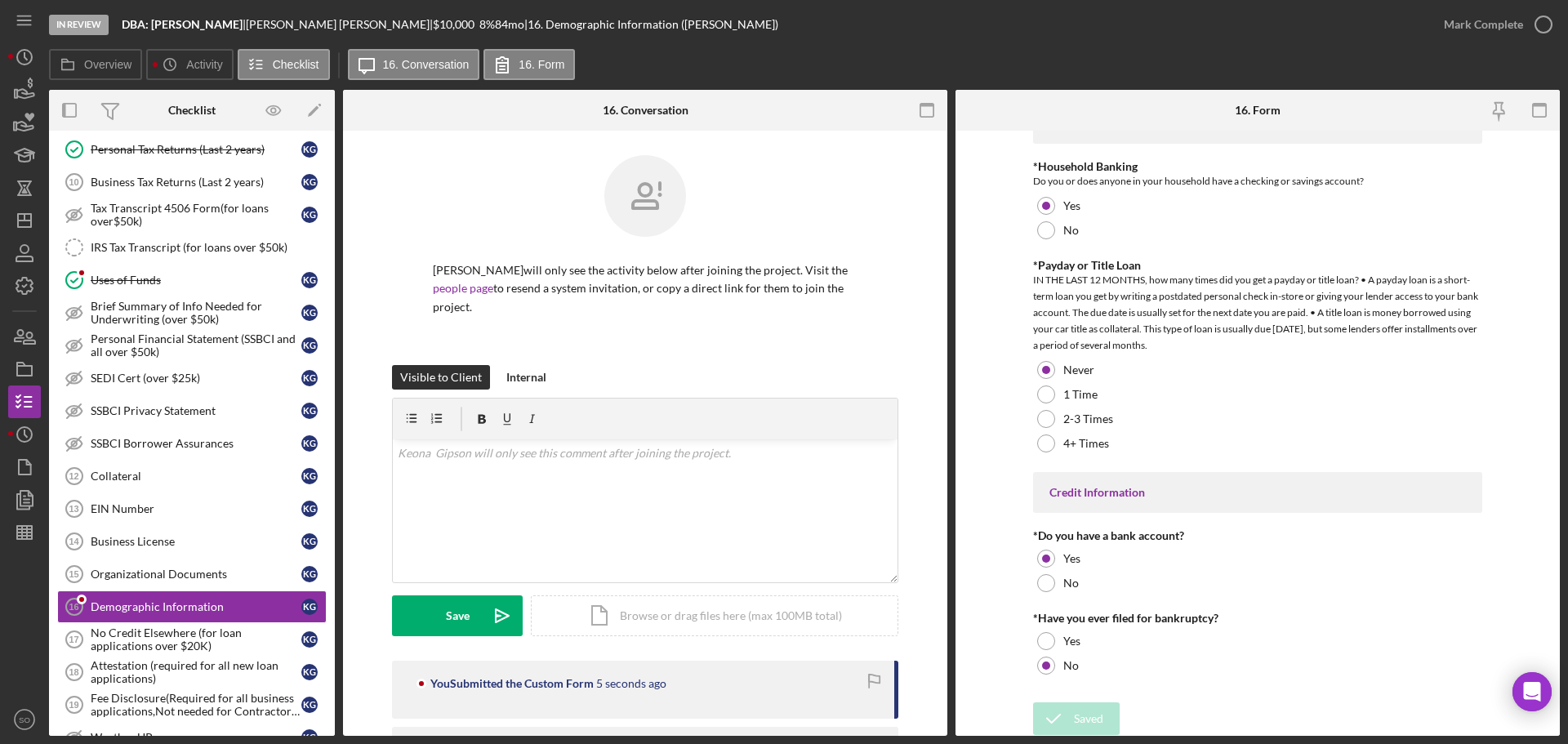
click at [1476, 29] on div "Mark Complete" at bounding box center [1484, 25] width 80 height 33
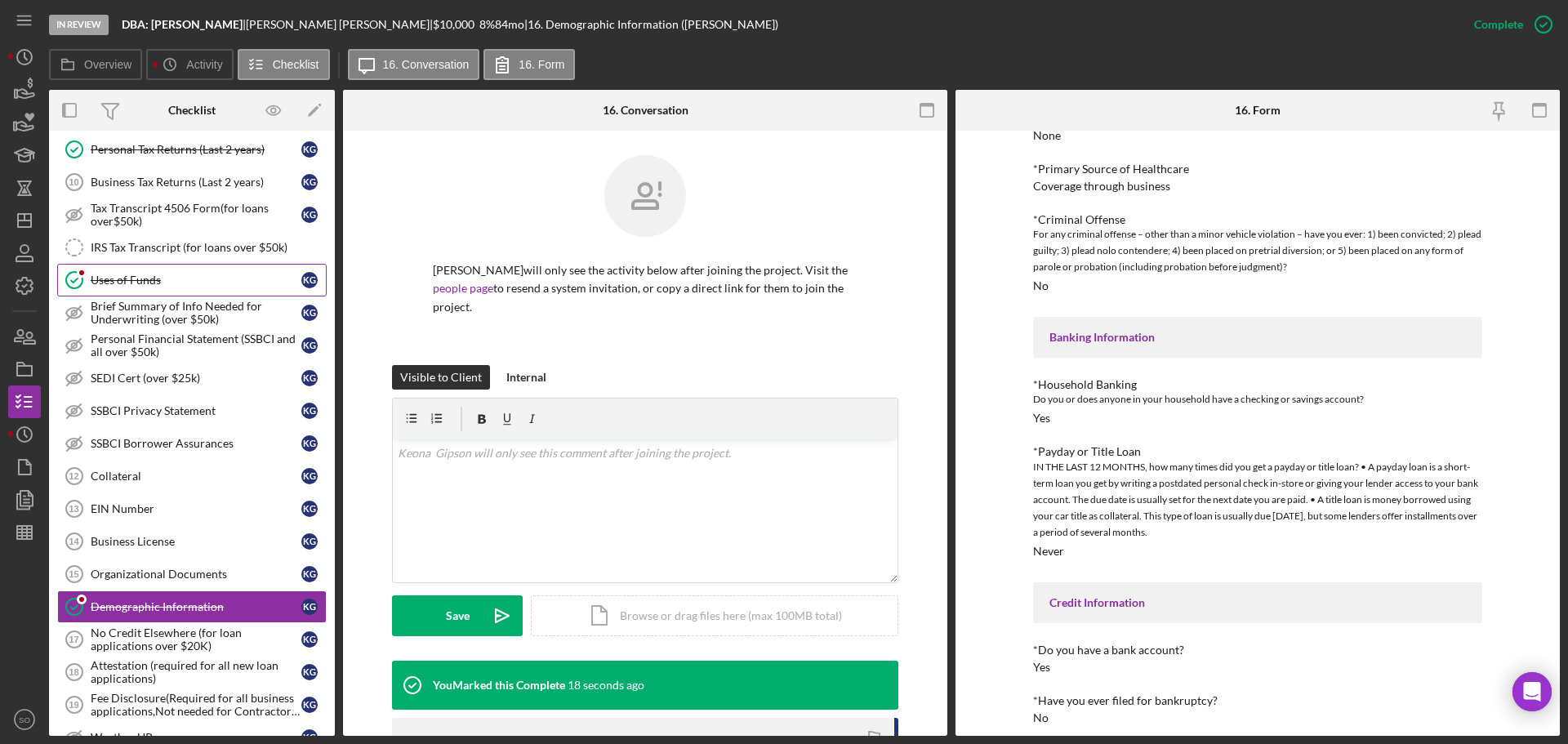
scroll to position [980, 0]
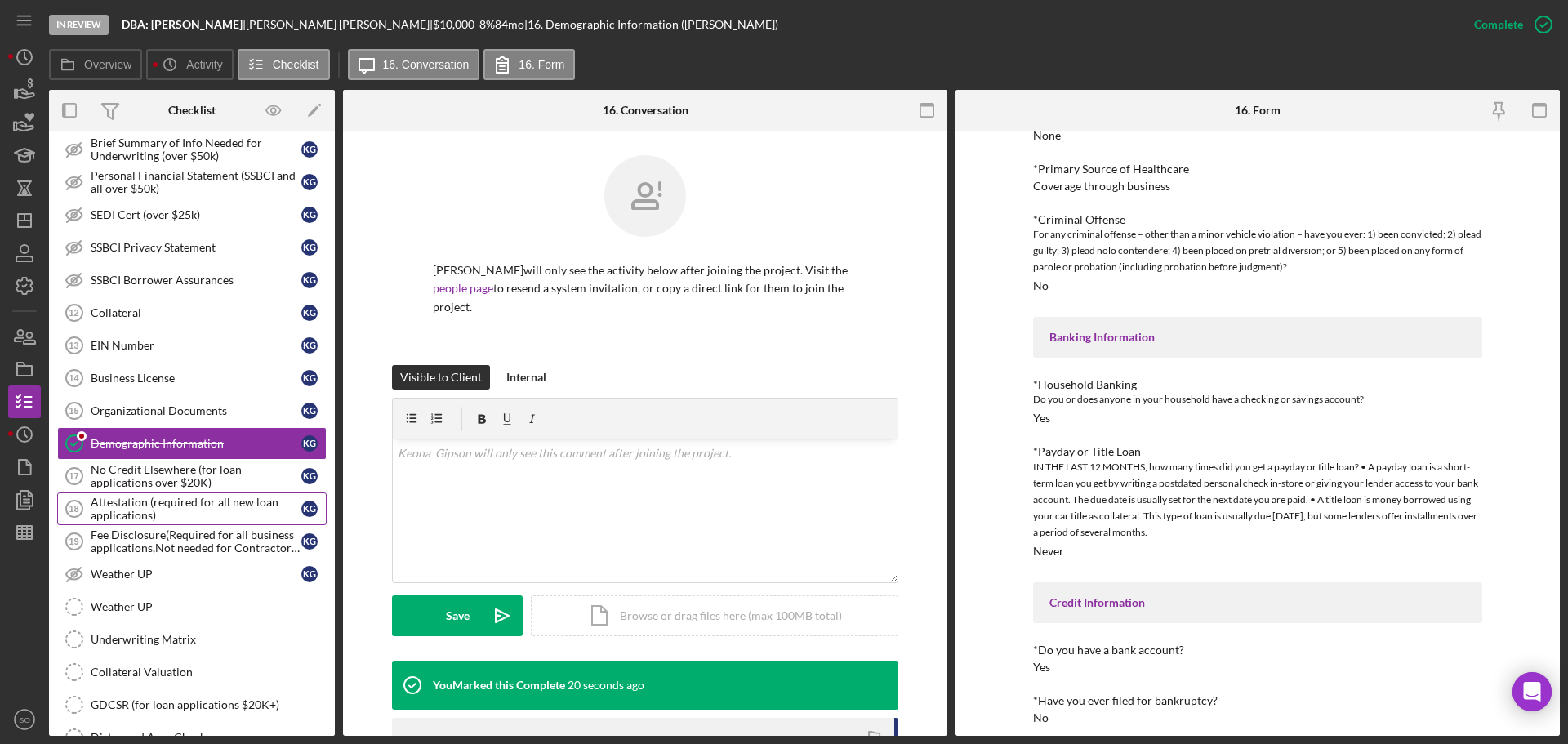
click at [212, 510] on div "Attestation (required for all new loan applications)" at bounding box center [196, 509] width 211 height 27
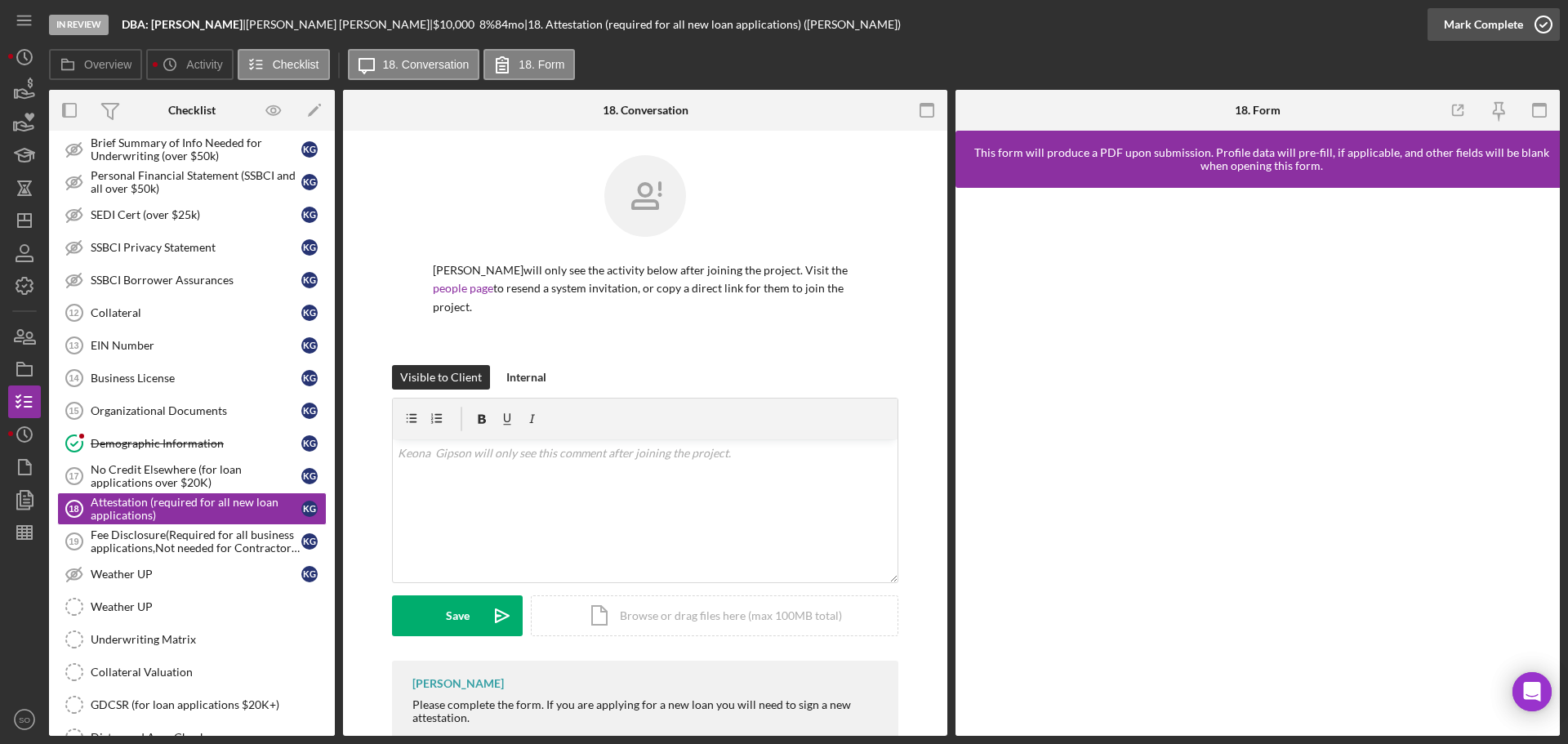
click at [1446, 28] on div "Mark Complete" at bounding box center [1484, 25] width 80 height 33
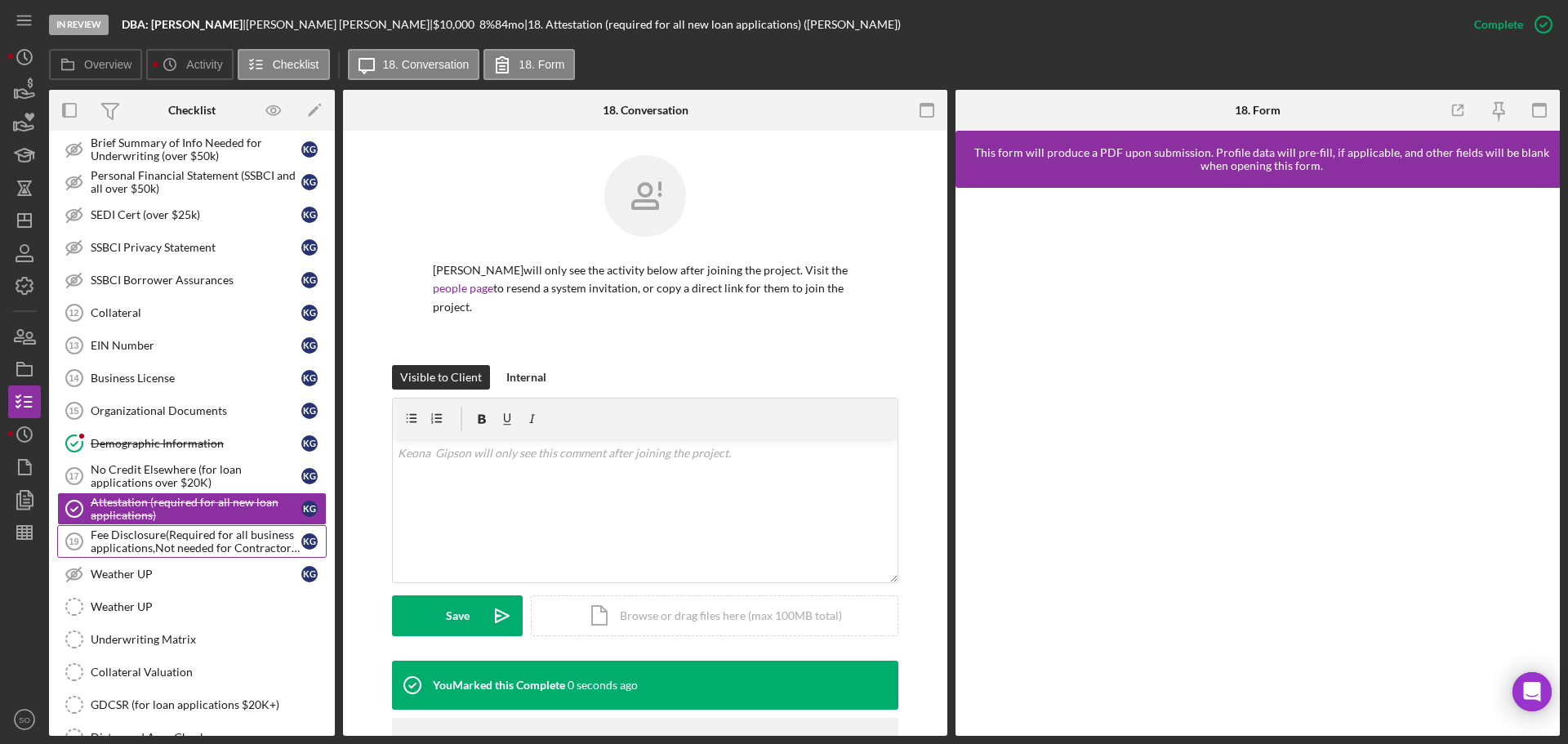
drag, startPoint x: 211, startPoint y: 538, endPoint x: 216, endPoint y: 547, distance: 10.3
click at [211, 538] on div "Fee Disclosure(Required for all business applications,Not needed for Contractor…" at bounding box center [196, 541] width 211 height 27
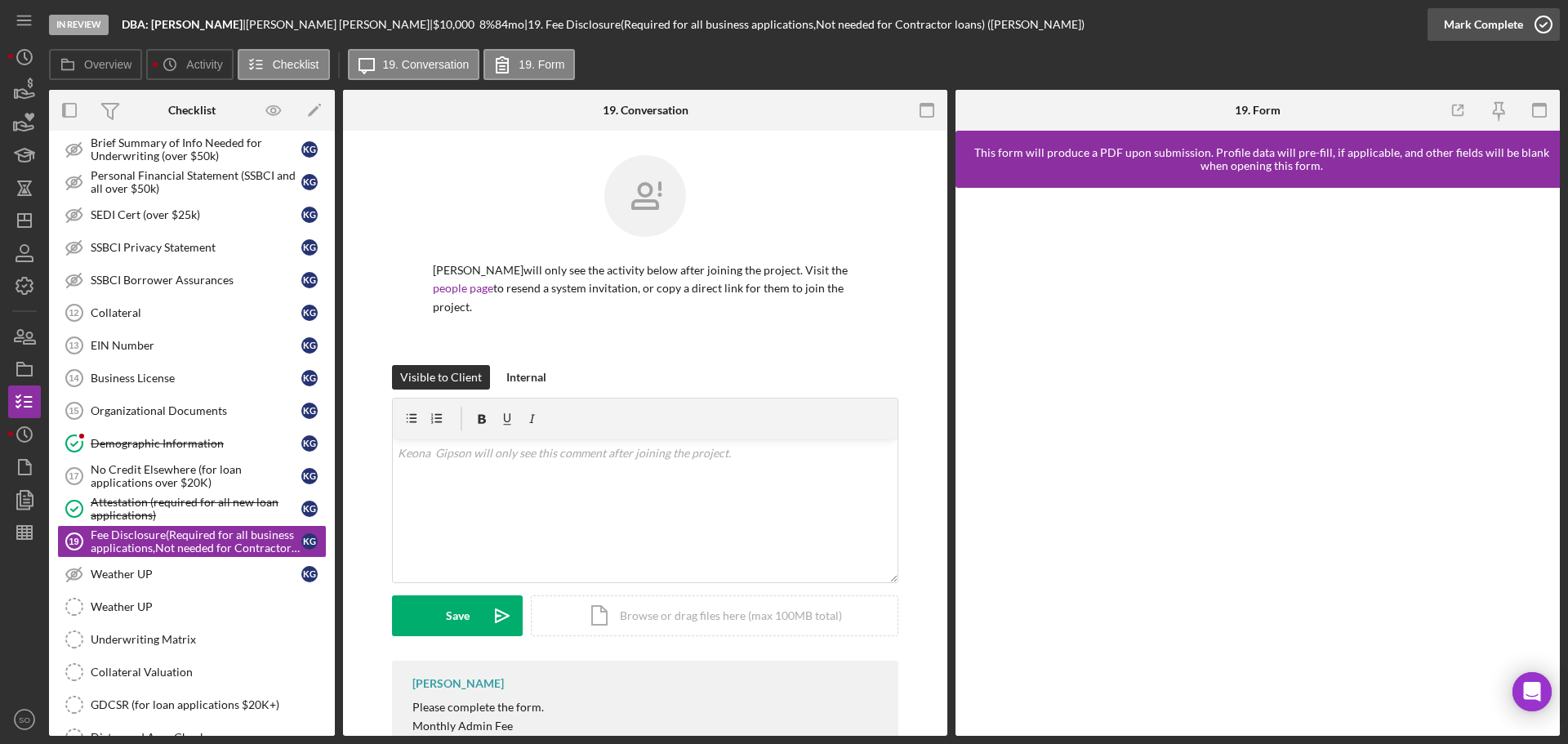
click at [1482, 21] on div "Mark Complete" at bounding box center [1484, 25] width 80 height 33
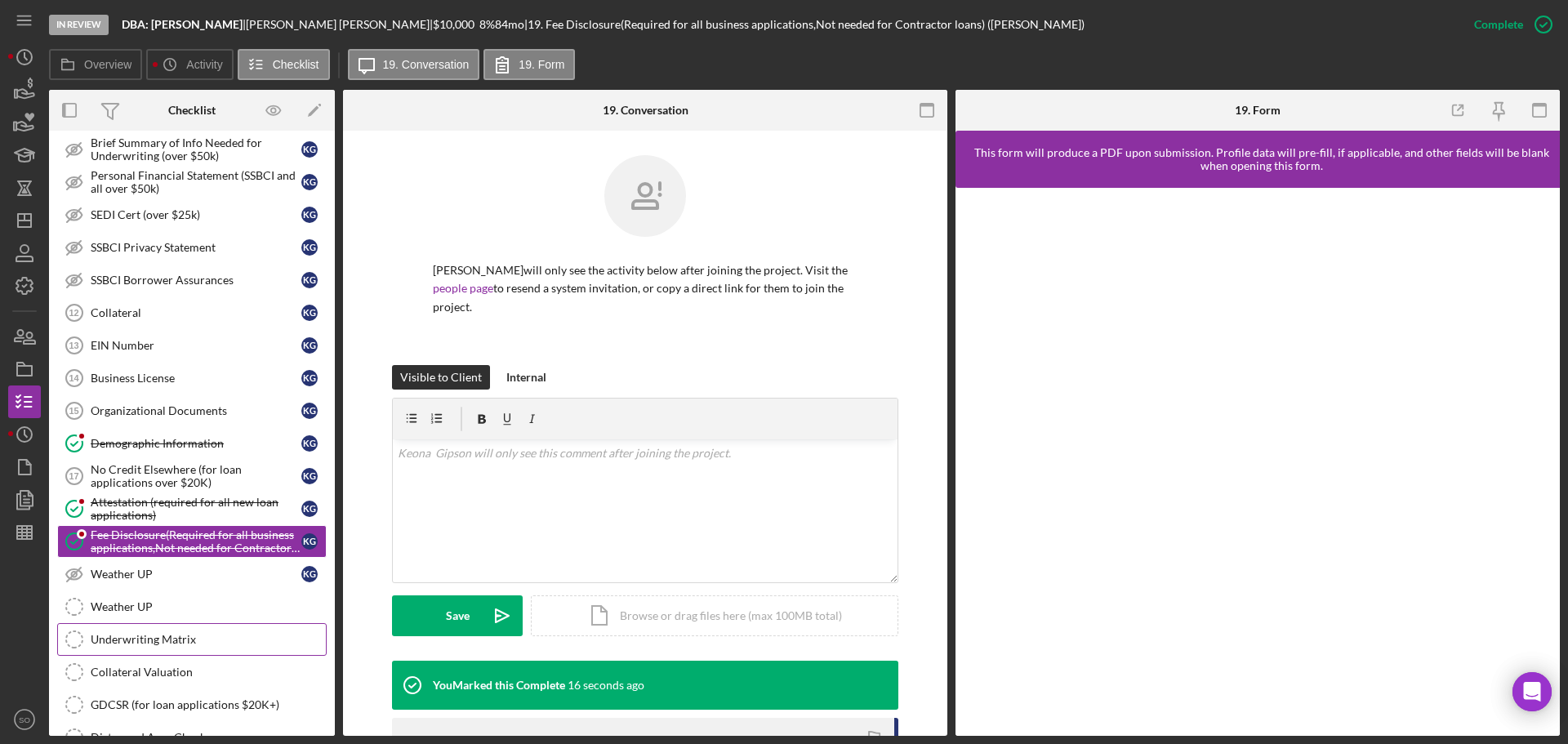
click at [189, 632] on div "Underwriting Matrix" at bounding box center [208, 639] width 235 height 13
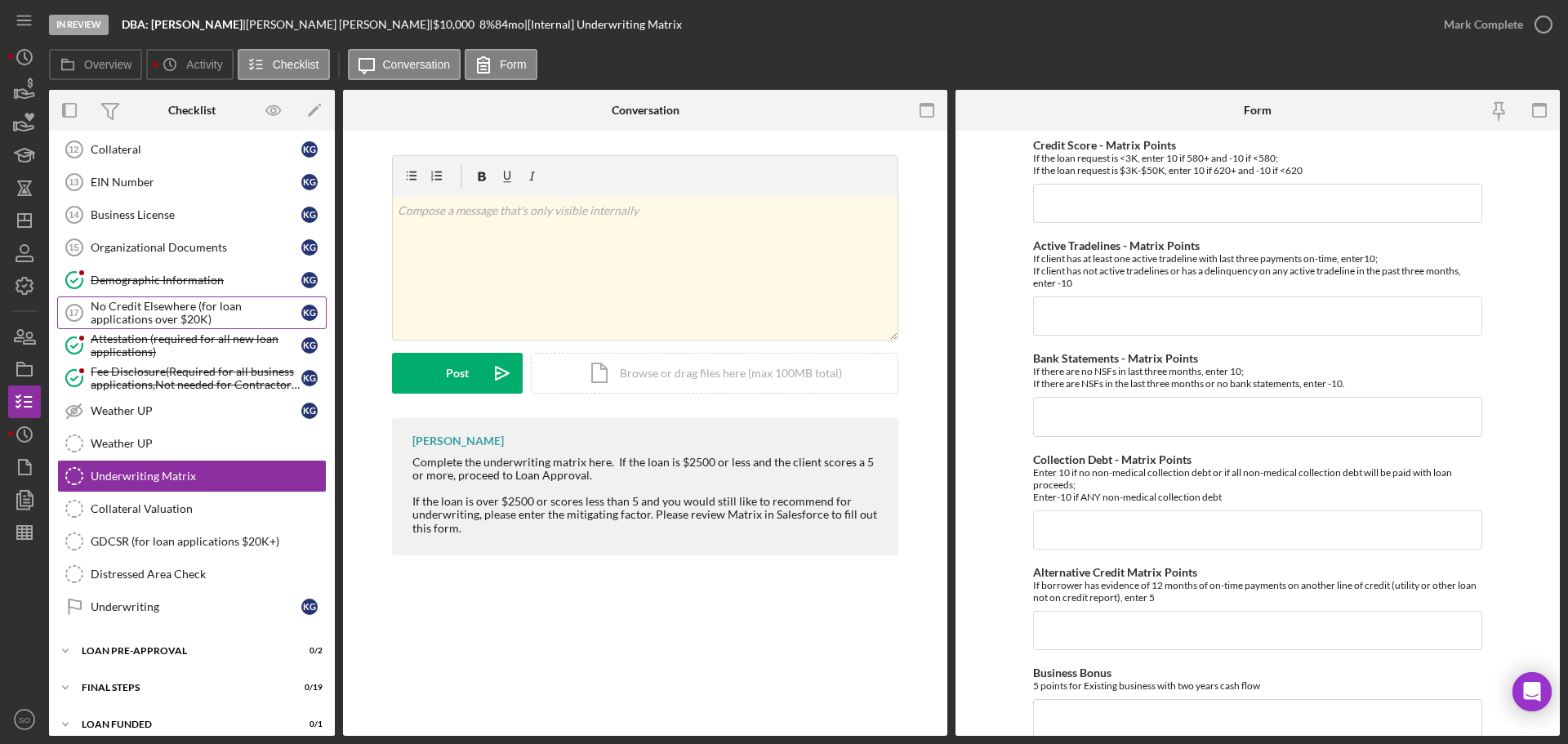
scroll to position [1157, 0]
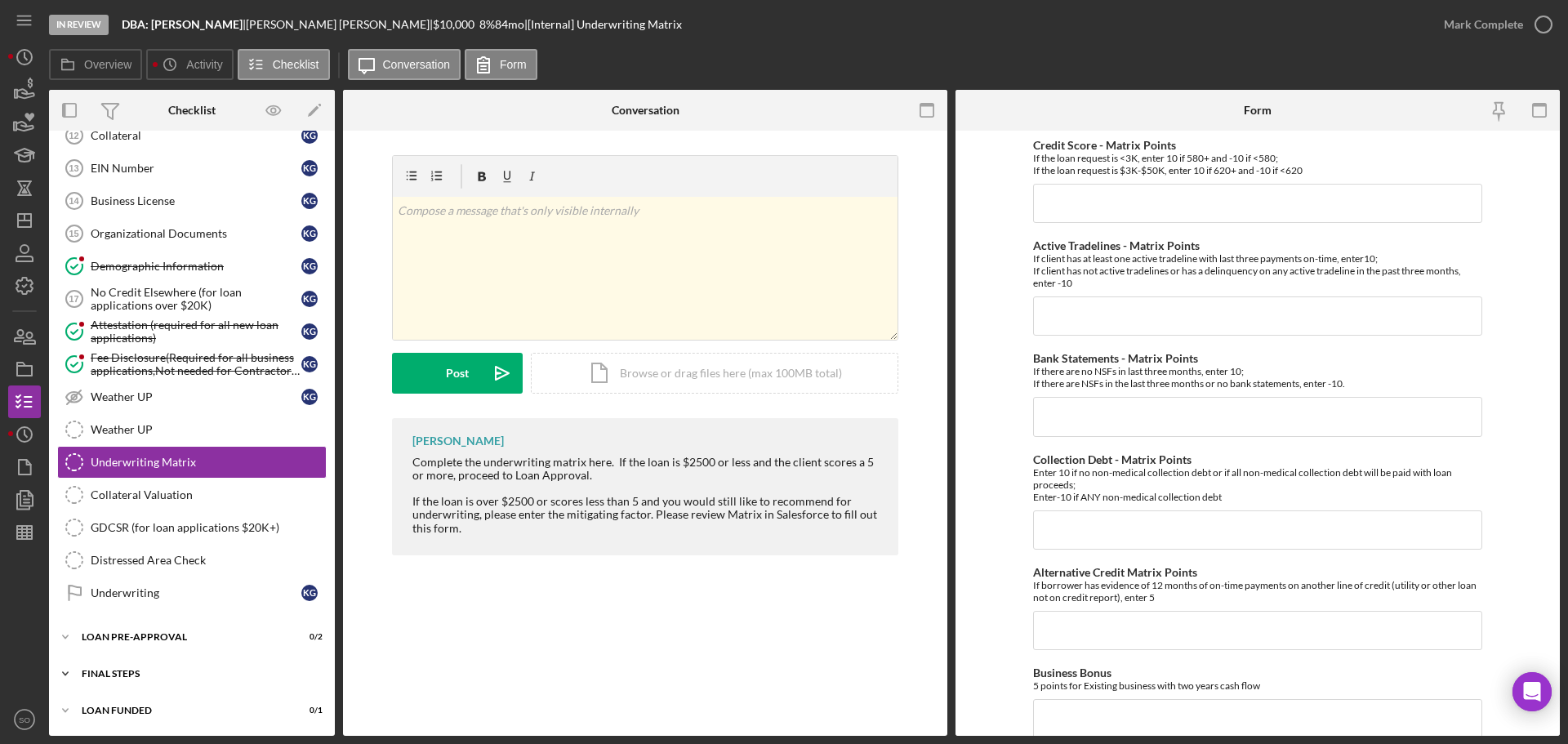
click at [155, 668] on div "Icon/Expander FINAL STEPS 0 / 19" at bounding box center [192, 673] width 286 height 33
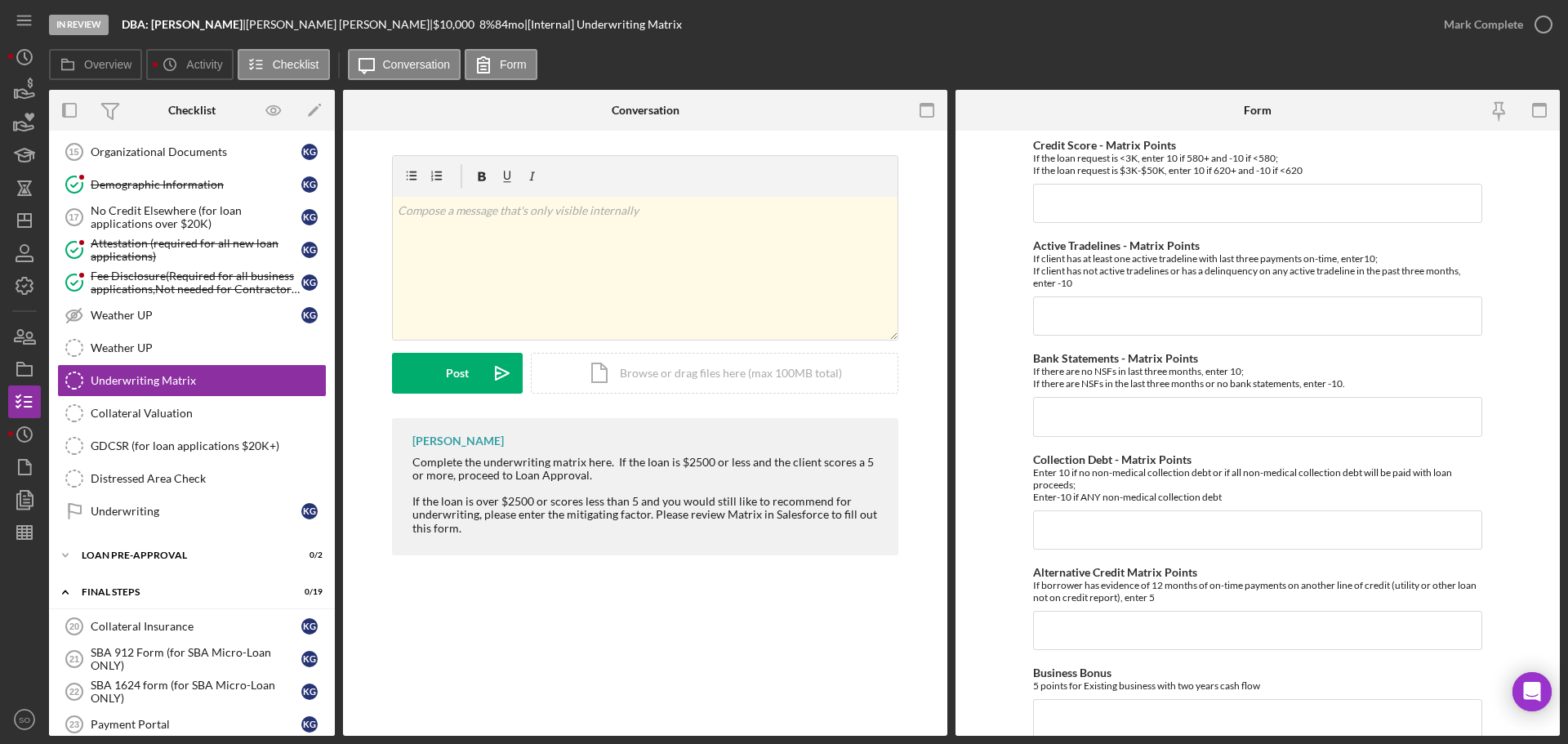
scroll to position [1402, 0]
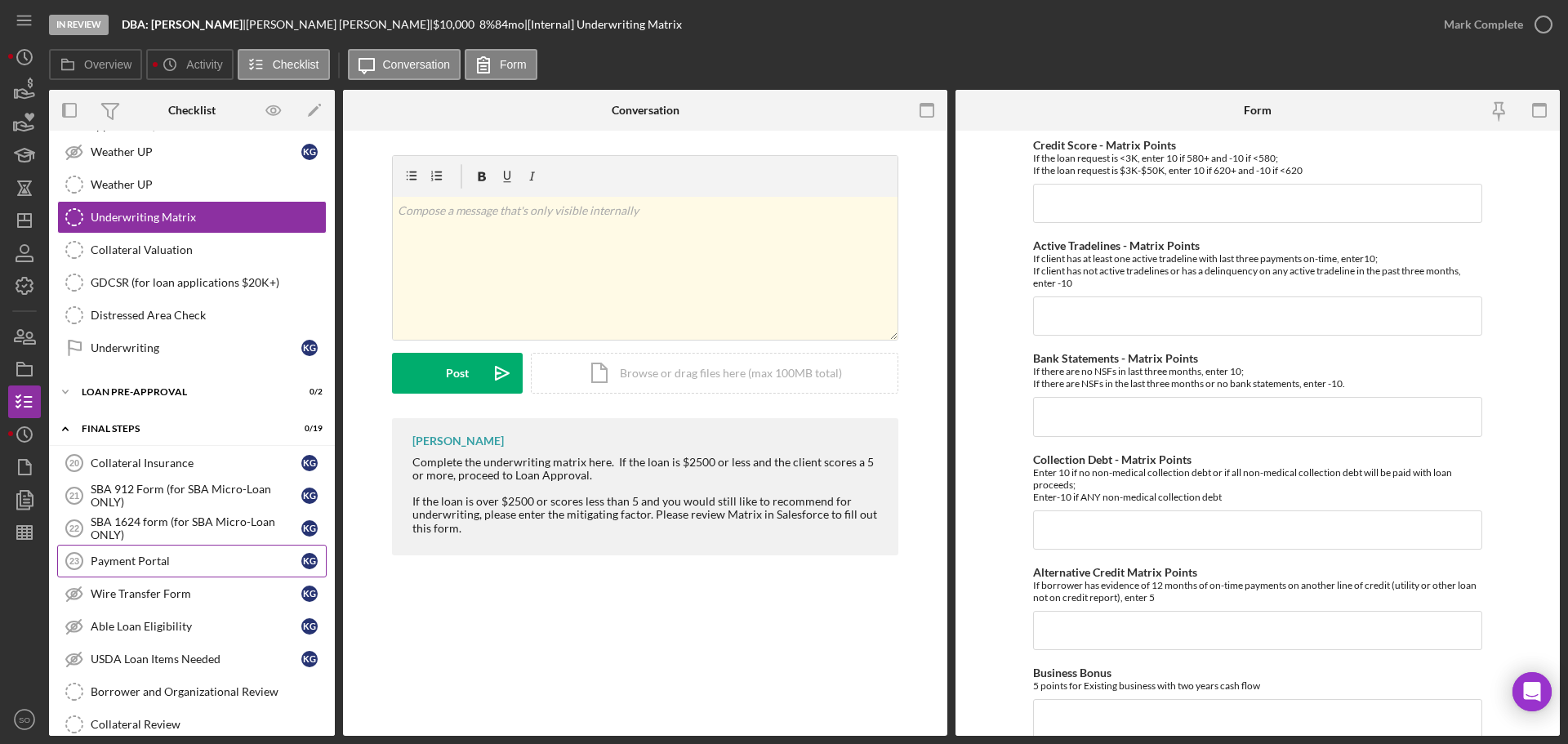
click at [136, 569] on link "Payment Portal 23 Payment Portal K G" at bounding box center [191, 560] width 270 height 33
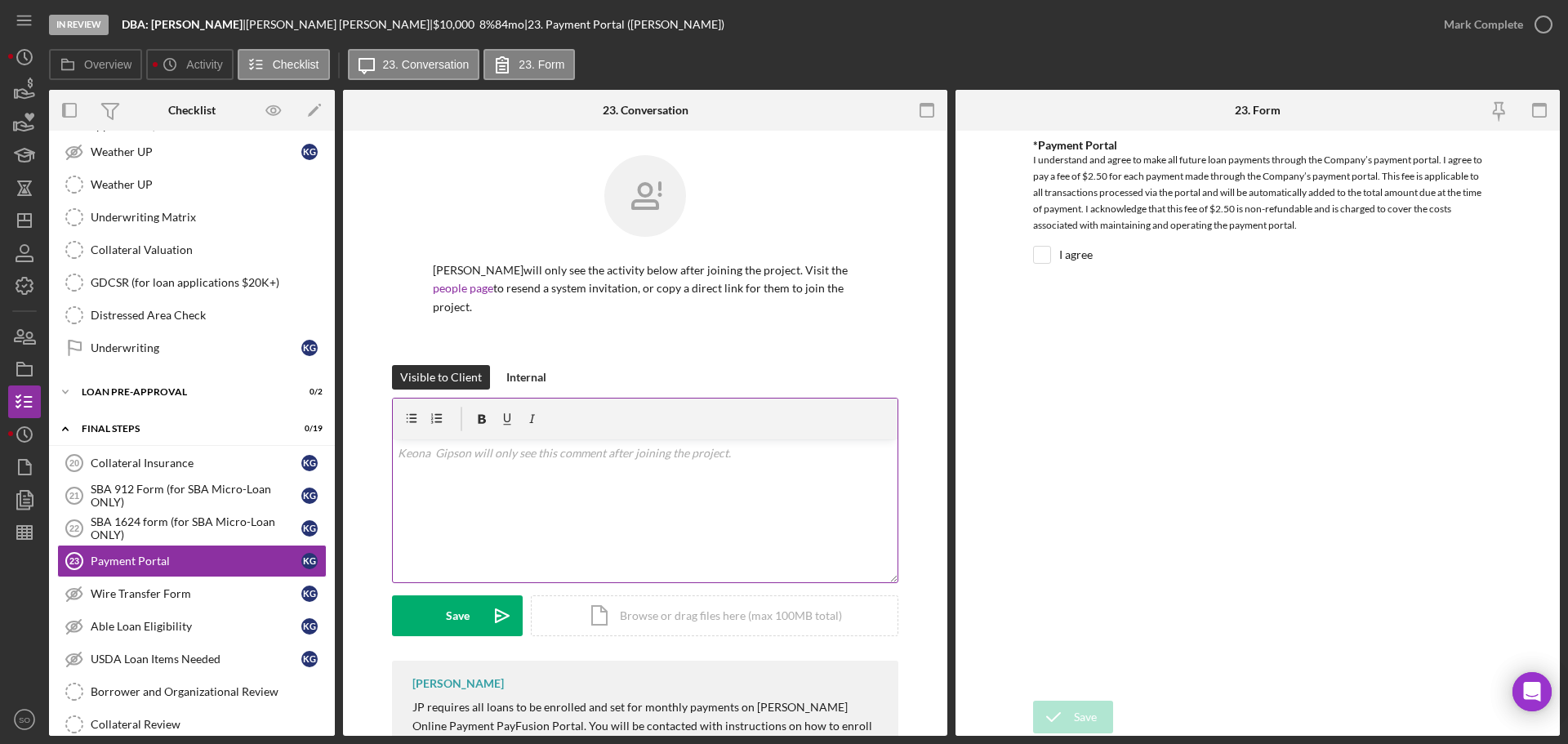
scroll to position [81, 0]
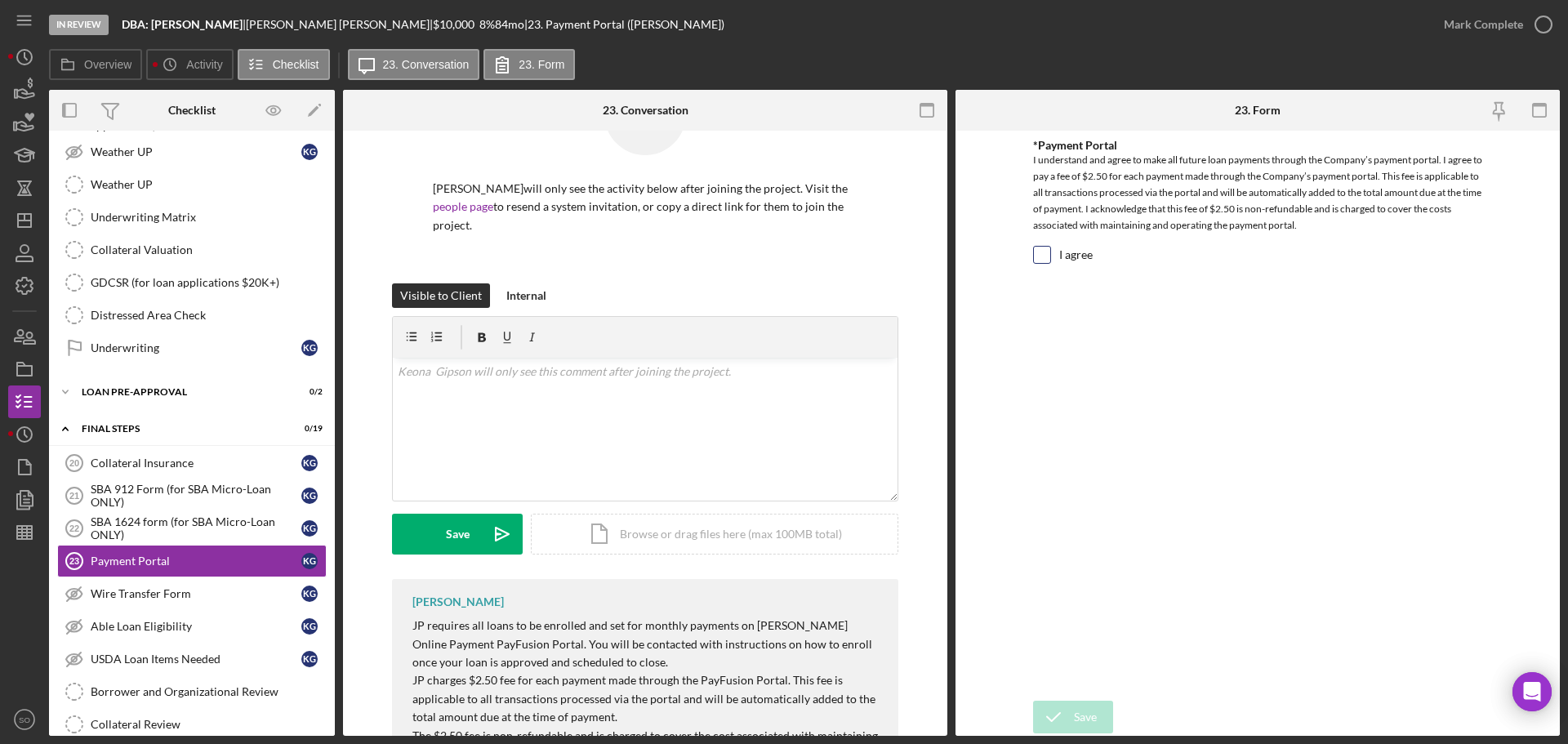
click at [1041, 253] on input "I agree" at bounding box center [1042, 254] width 16 height 16
checkbox input "true"
click at [1073, 714] on icon "submit" at bounding box center [1053, 717] width 41 height 41
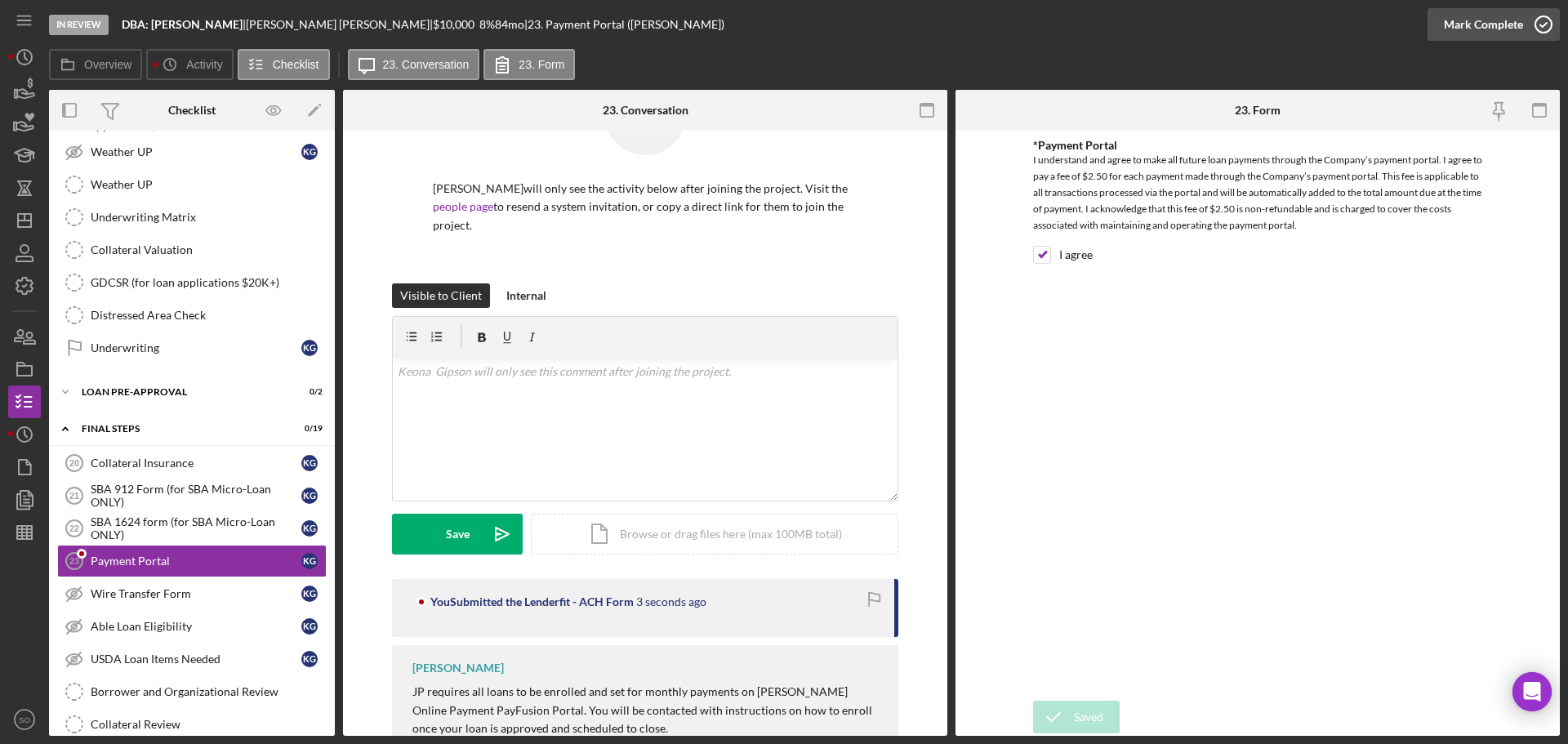
click at [1471, 32] on div "Mark Complete" at bounding box center [1484, 25] width 80 height 33
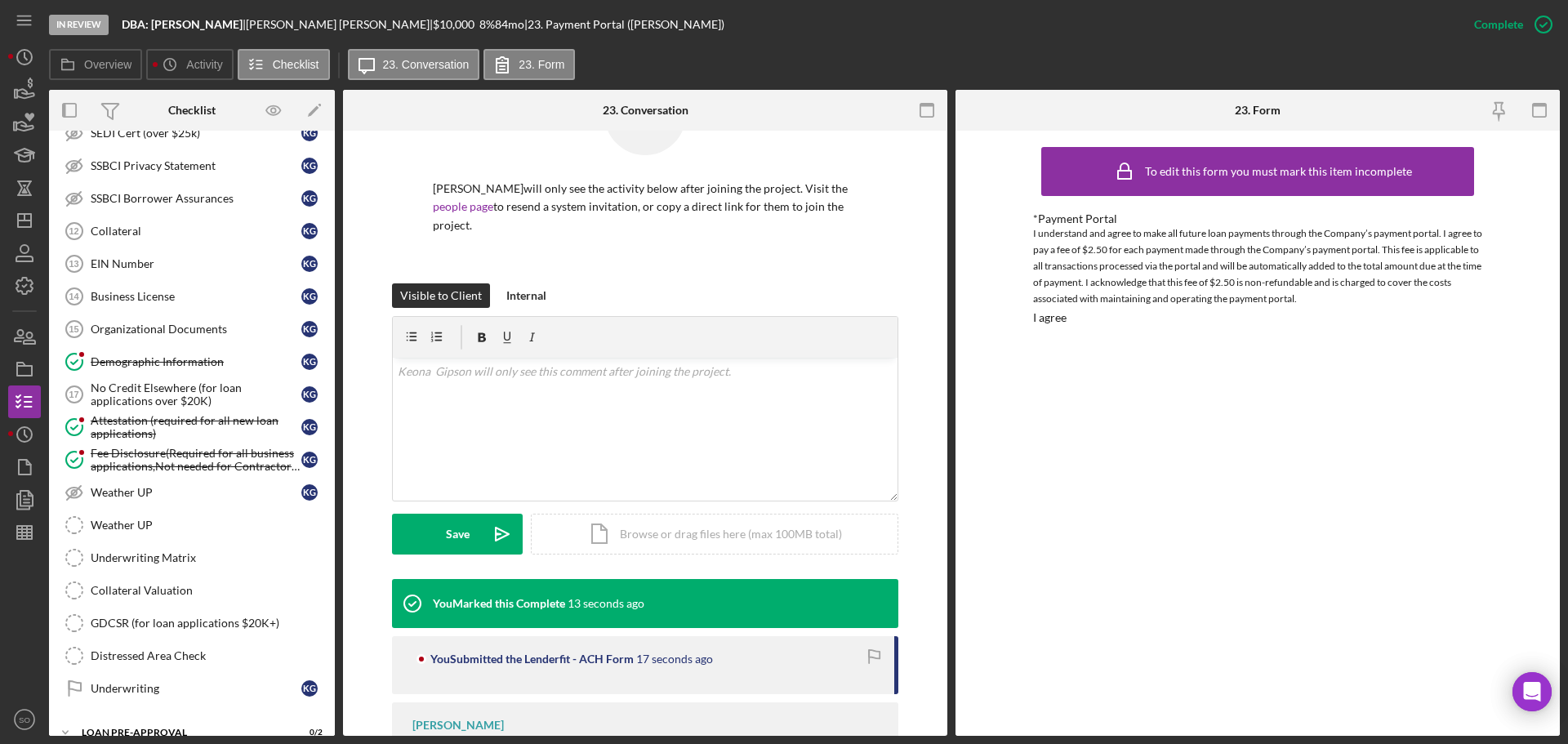
scroll to position [1143, 0]
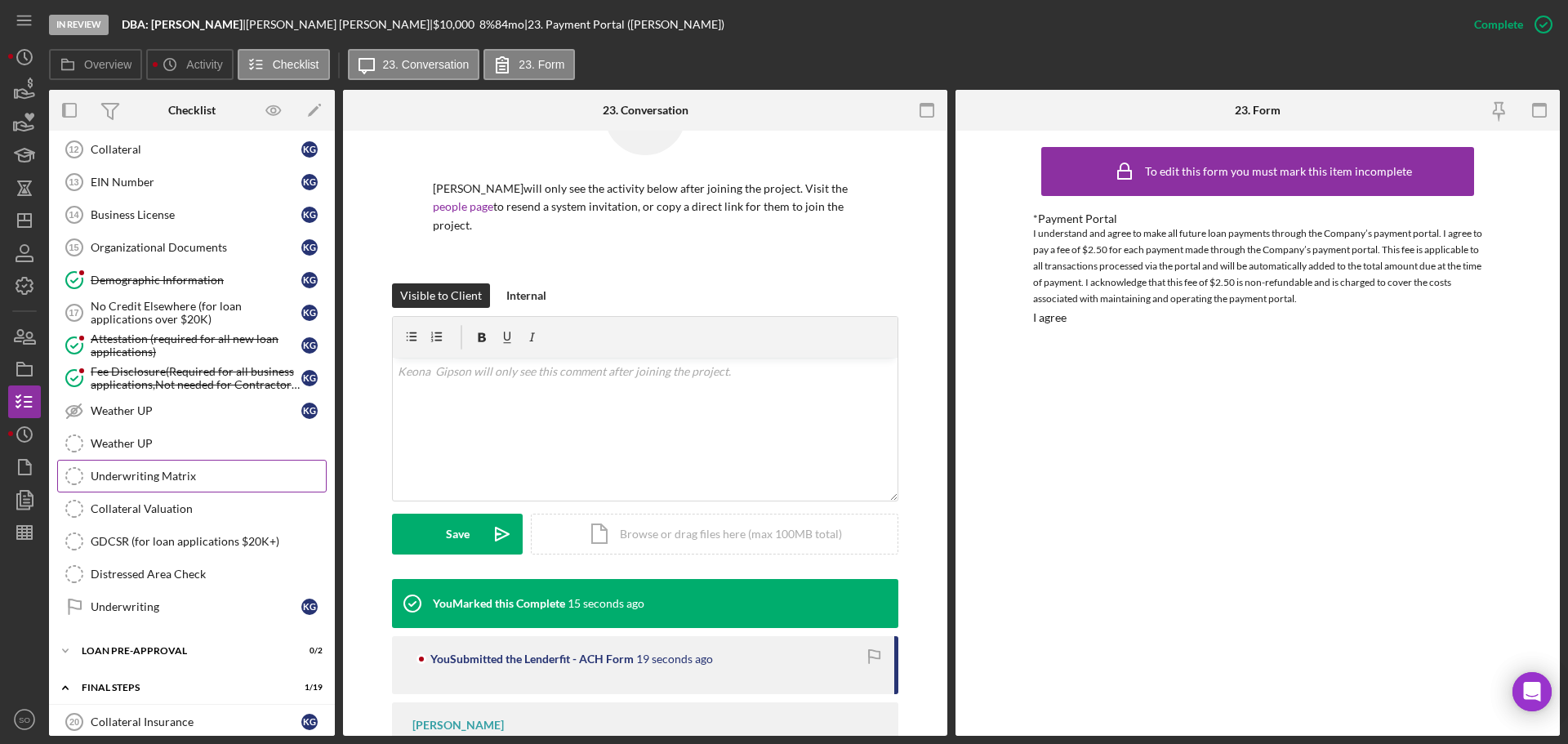
click at [176, 484] on link "Underwriting Matrix Underwriting Matrix" at bounding box center [191, 476] width 270 height 33
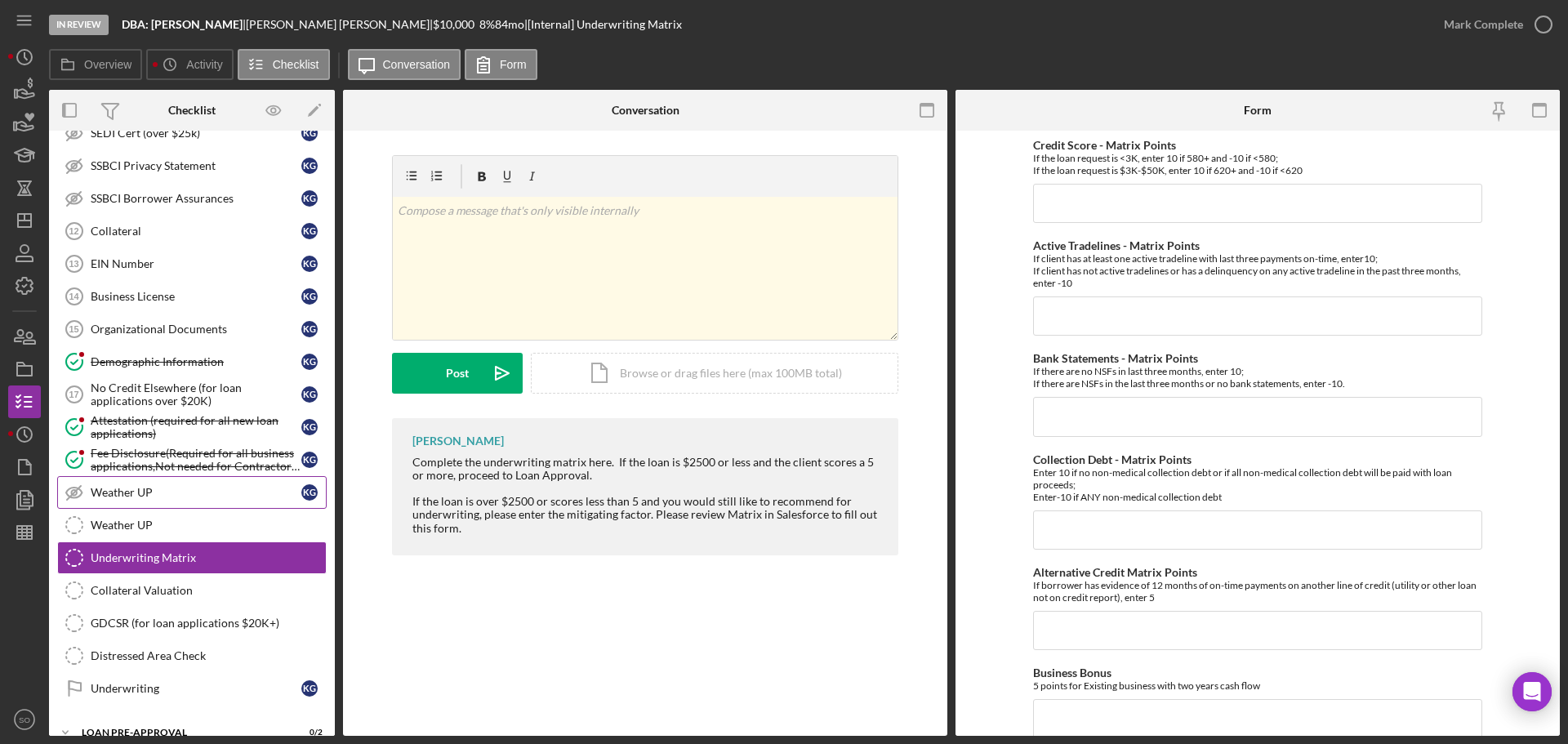
scroll to position [1306, 0]
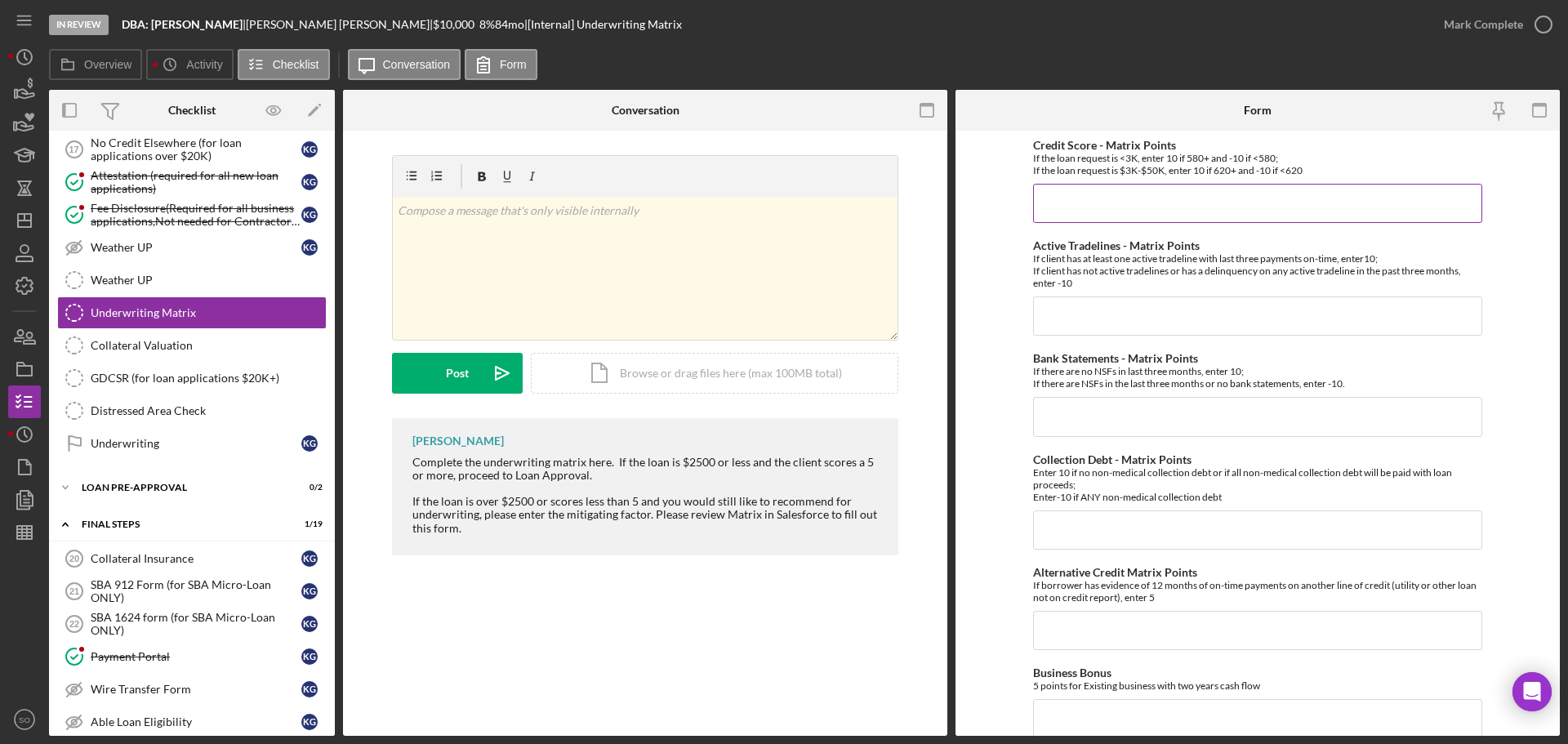
click at [1075, 202] on input "Credit Score - Matrix Points" at bounding box center [1257, 203] width 449 height 39
type input "10"
click at [1087, 317] on input "Active Tradelines - Matrix Points" at bounding box center [1257, 315] width 449 height 39
type input "10"
click at [1114, 531] on input "Collection Debt - Matrix Points" at bounding box center [1257, 529] width 449 height 39
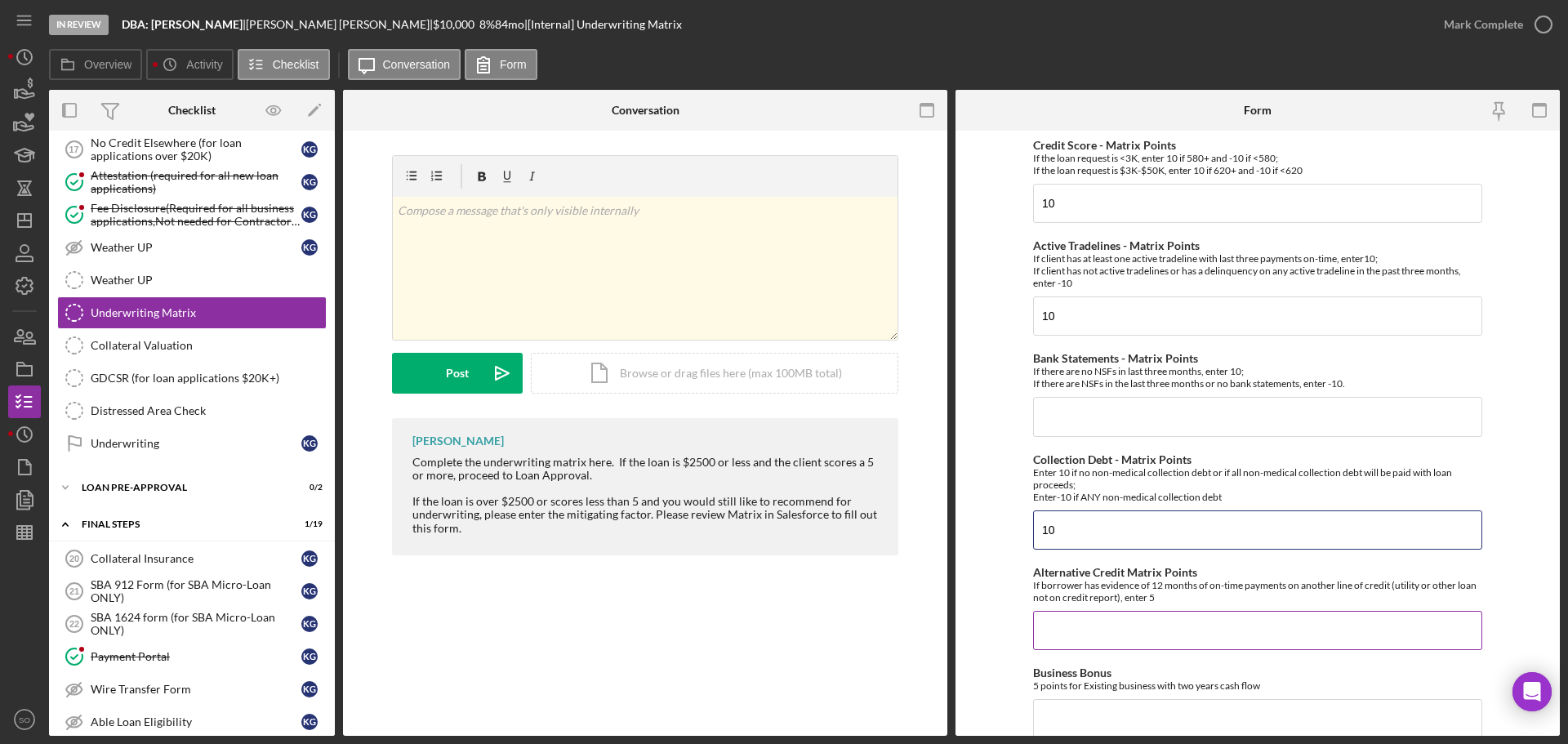
scroll to position [81, 0]
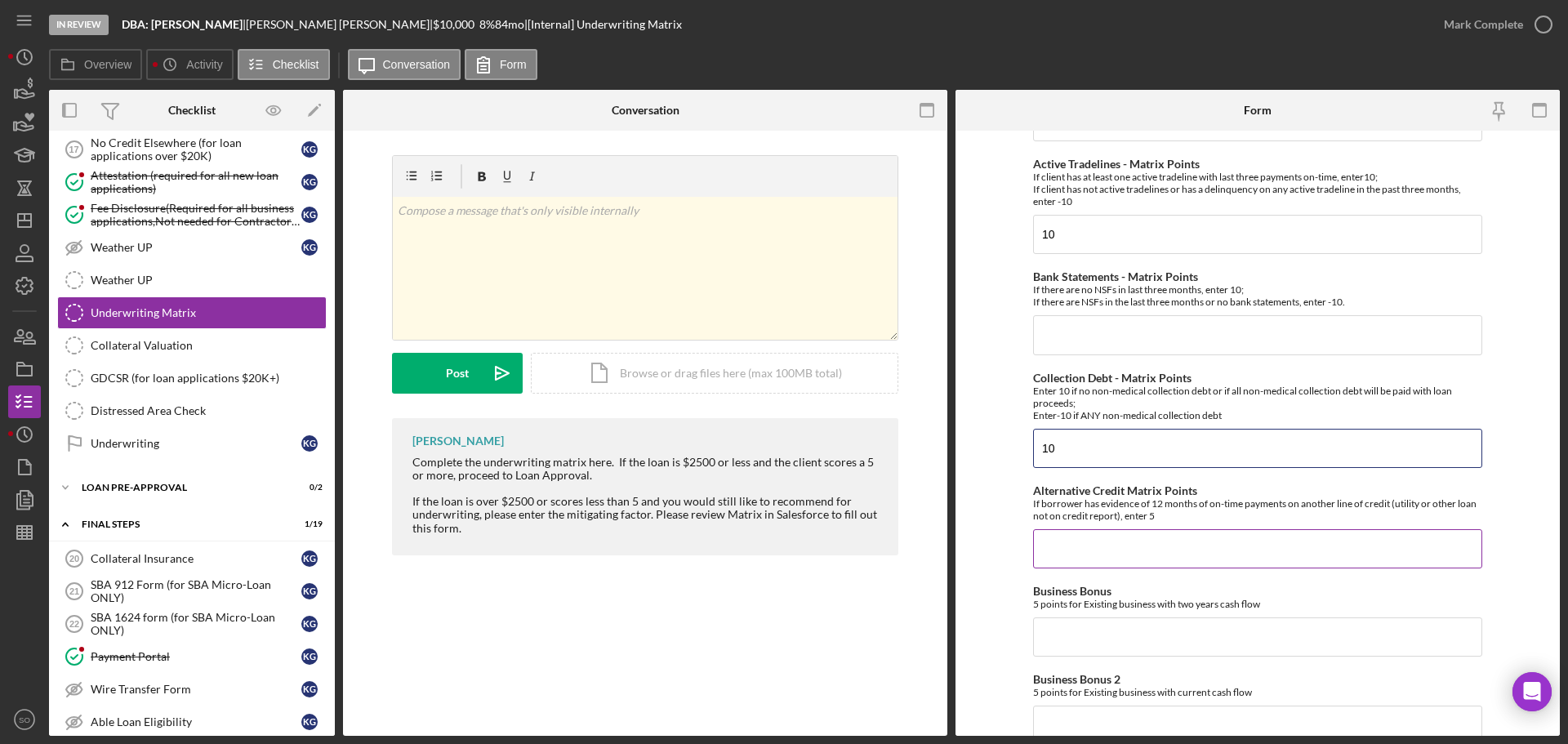
type input "10"
click at [1092, 545] on input "Alternative Credit Matrix Points" at bounding box center [1257, 548] width 449 height 39
type input "0"
click at [1098, 615] on div "Business Bonus 5 points for Existing business with two years cash flow" at bounding box center [1257, 621] width 449 height 72
click at [1109, 641] on input "Business Bonus" at bounding box center [1257, 636] width 449 height 39
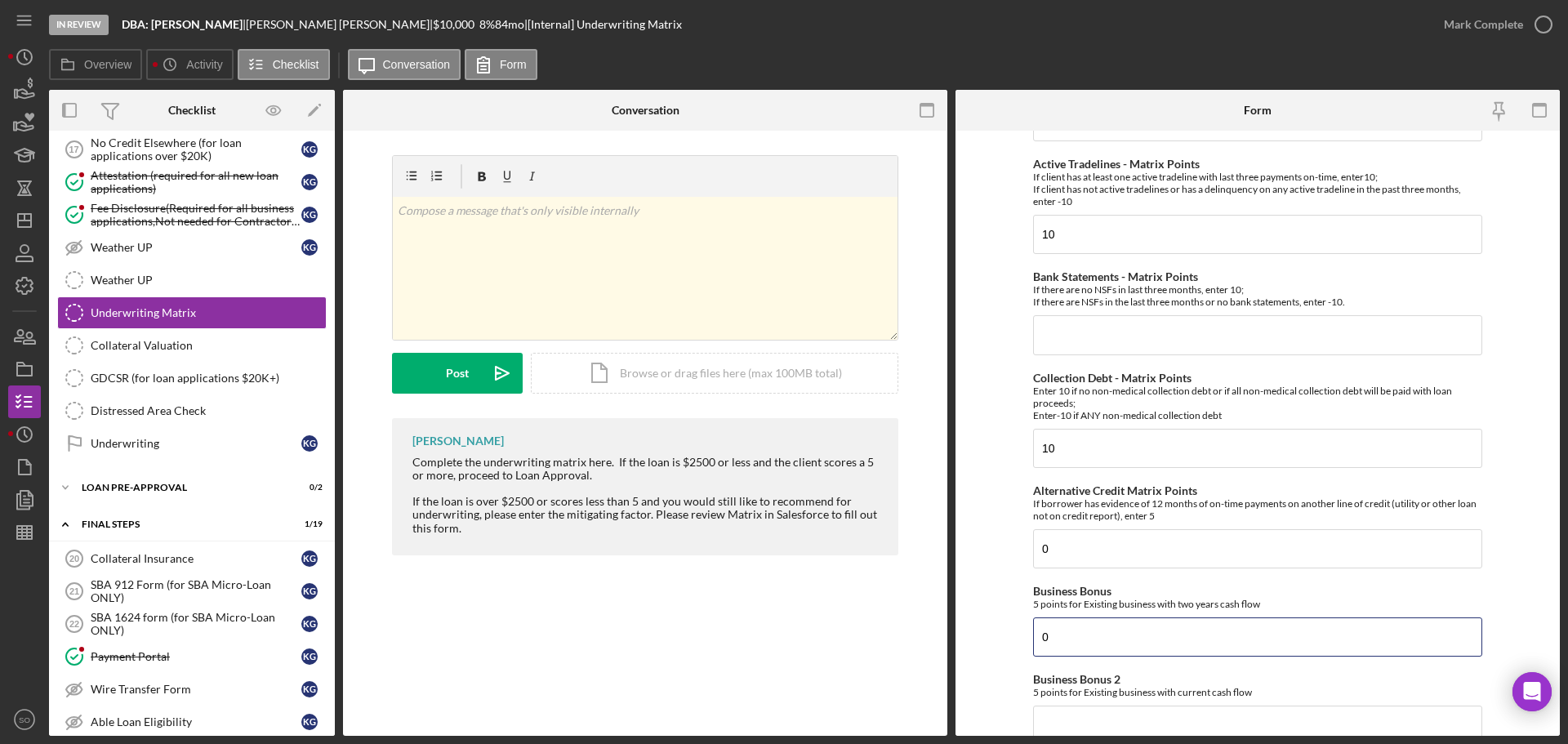
scroll to position [245, 0]
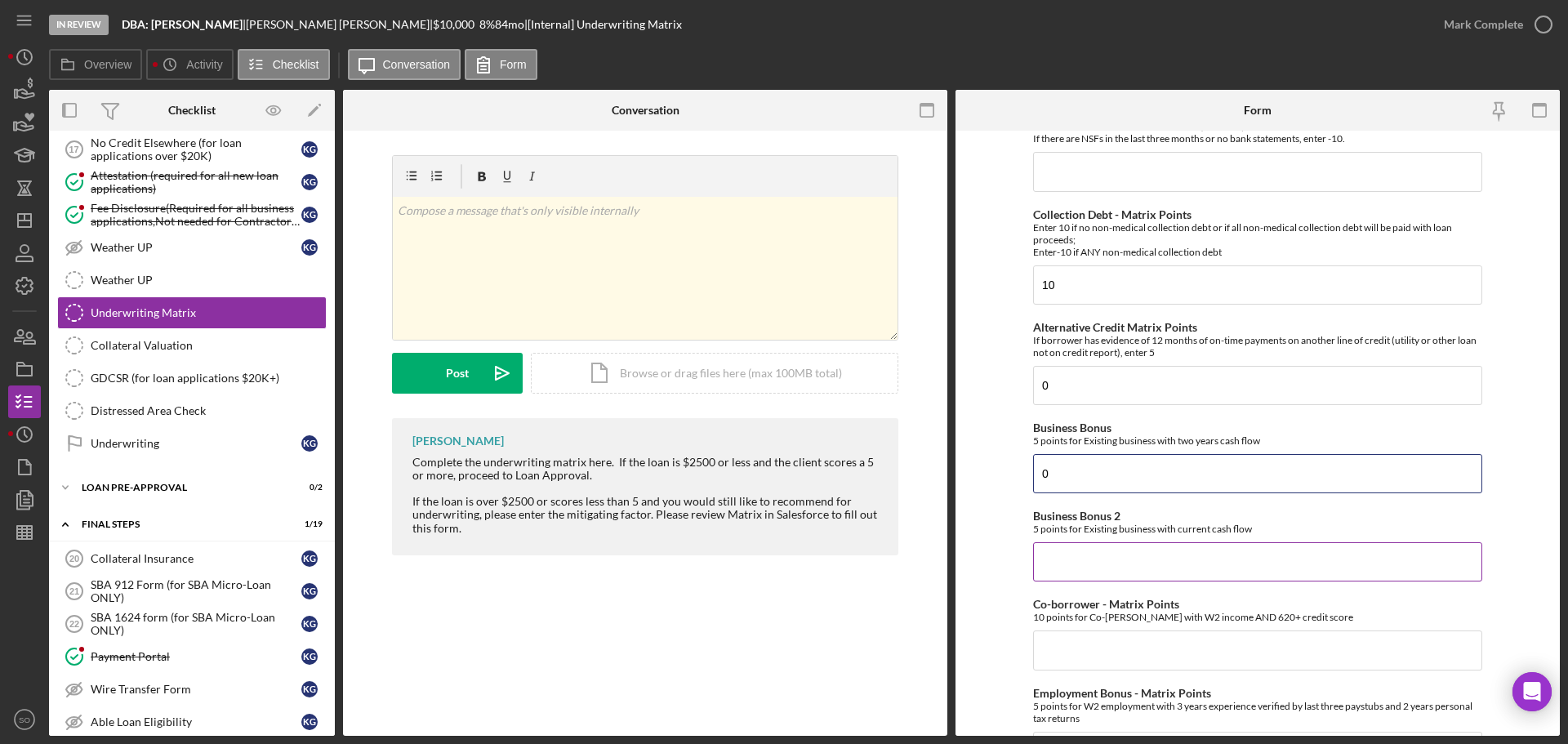
type input "0"
click at [1059, 557] on input "Business Bonus 2" at bounding box center [1257, 561] width 449 height 39
type input "0"
click at [1106, 650] on input "Co-borrower - Matrix Points" at bounding box center [1257, 649] width 449 height 39
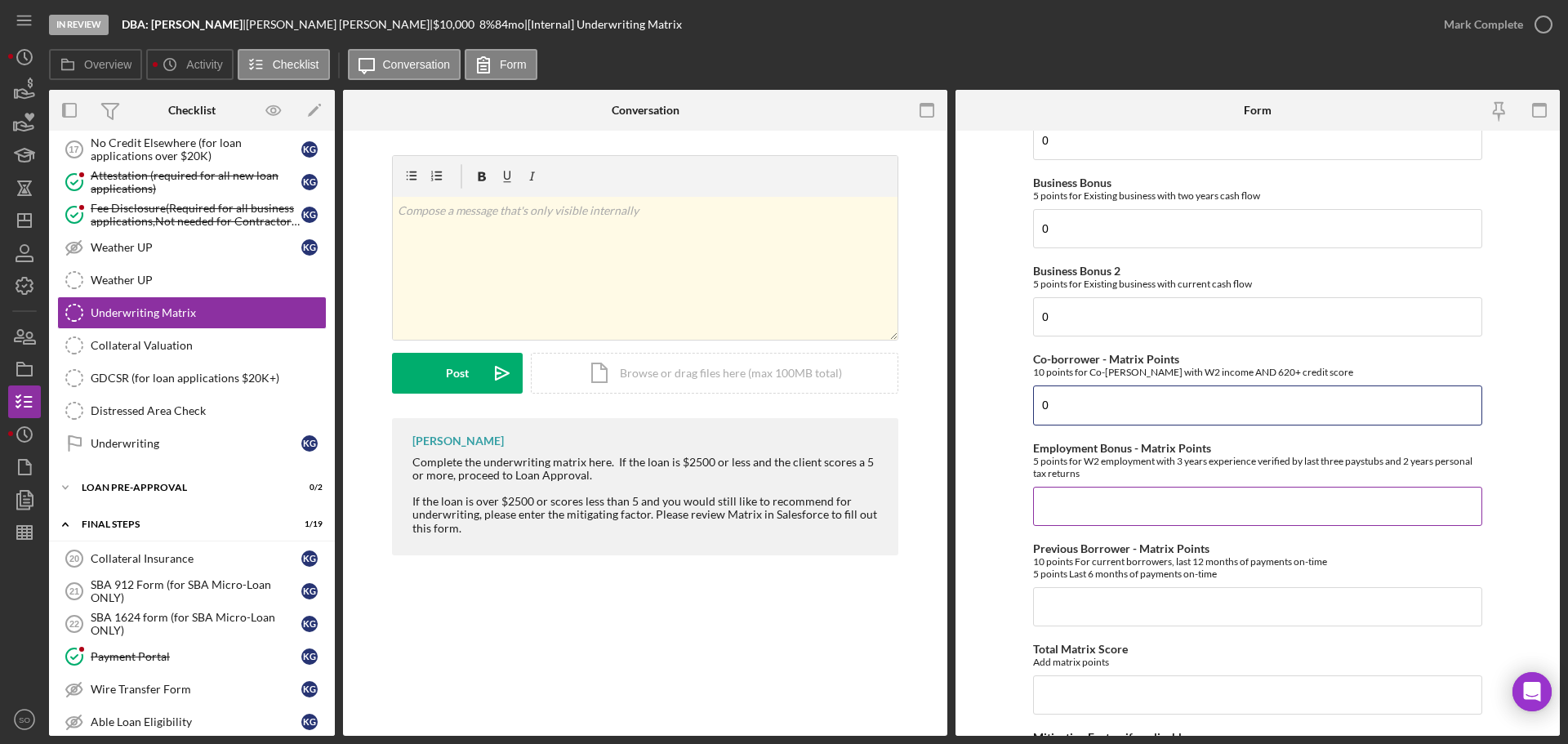
type input "0"
click at [1070, 508] on input "Employment Bonus - Matrix Points" at bounding box center [1257, 505] width 449 height 39
type input "0"
click at [1126, 598] on input "Previous Borrower - Matrix Points" at bounding box center [1257, 606] width 449 height 39
type input "0"
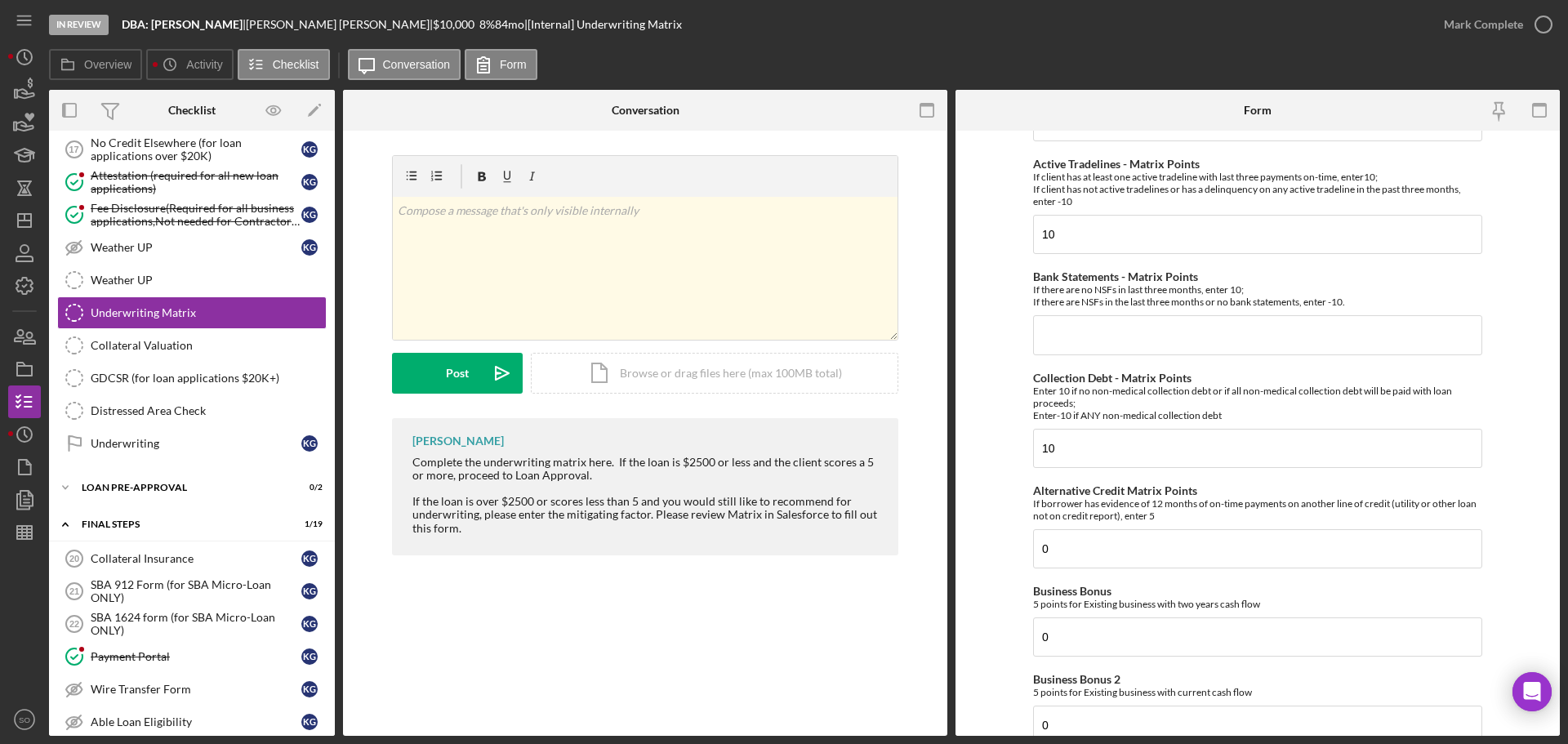
scroll to position [0, 0]
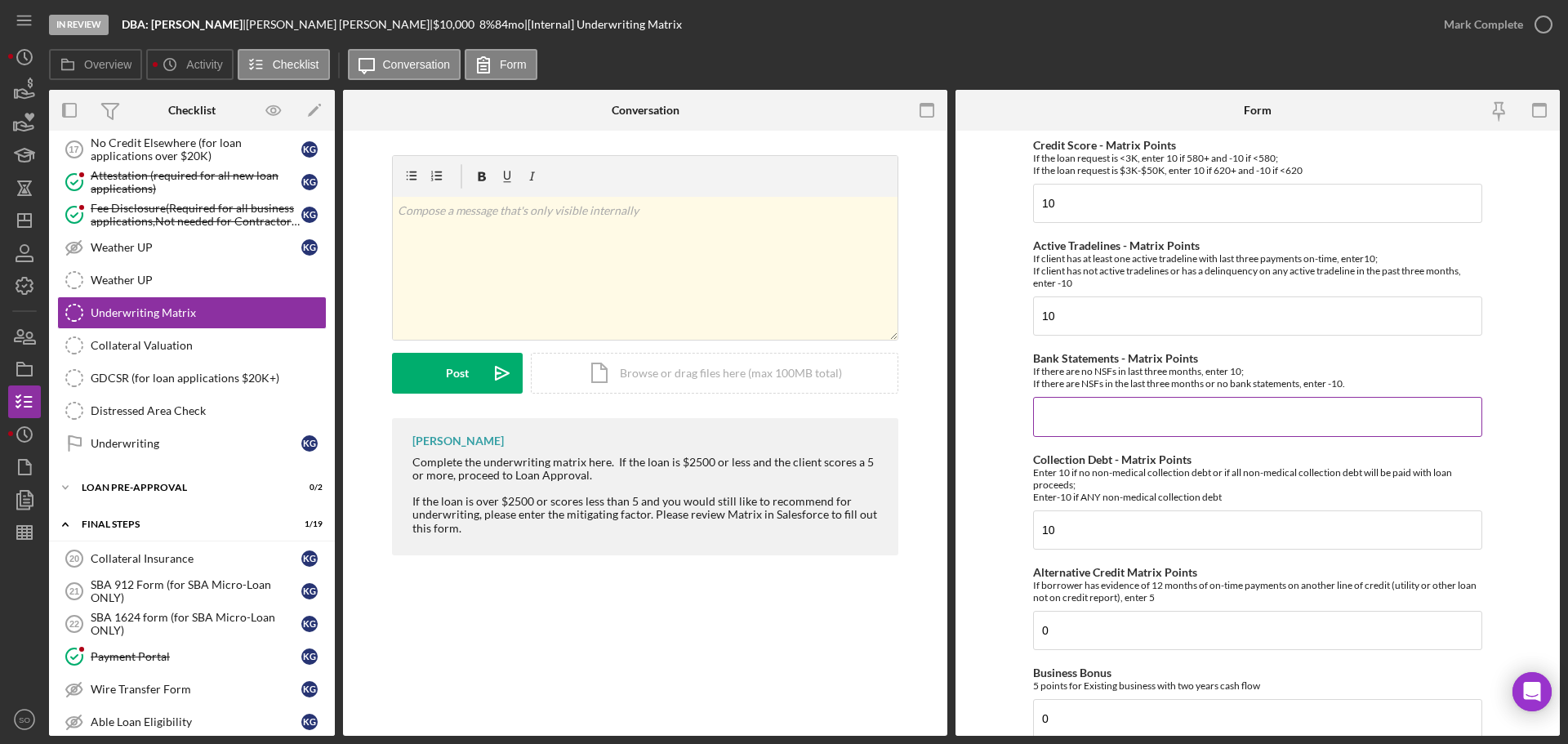
click at [1131, 408] on input "Bank Statements - Matrix Points" at bounding box center [1257, 416] width 449 height 39
click at [1119, 414] on input "Bank Statements - Matrix Points" at bounding box center [1257, 416] width 449 height 39
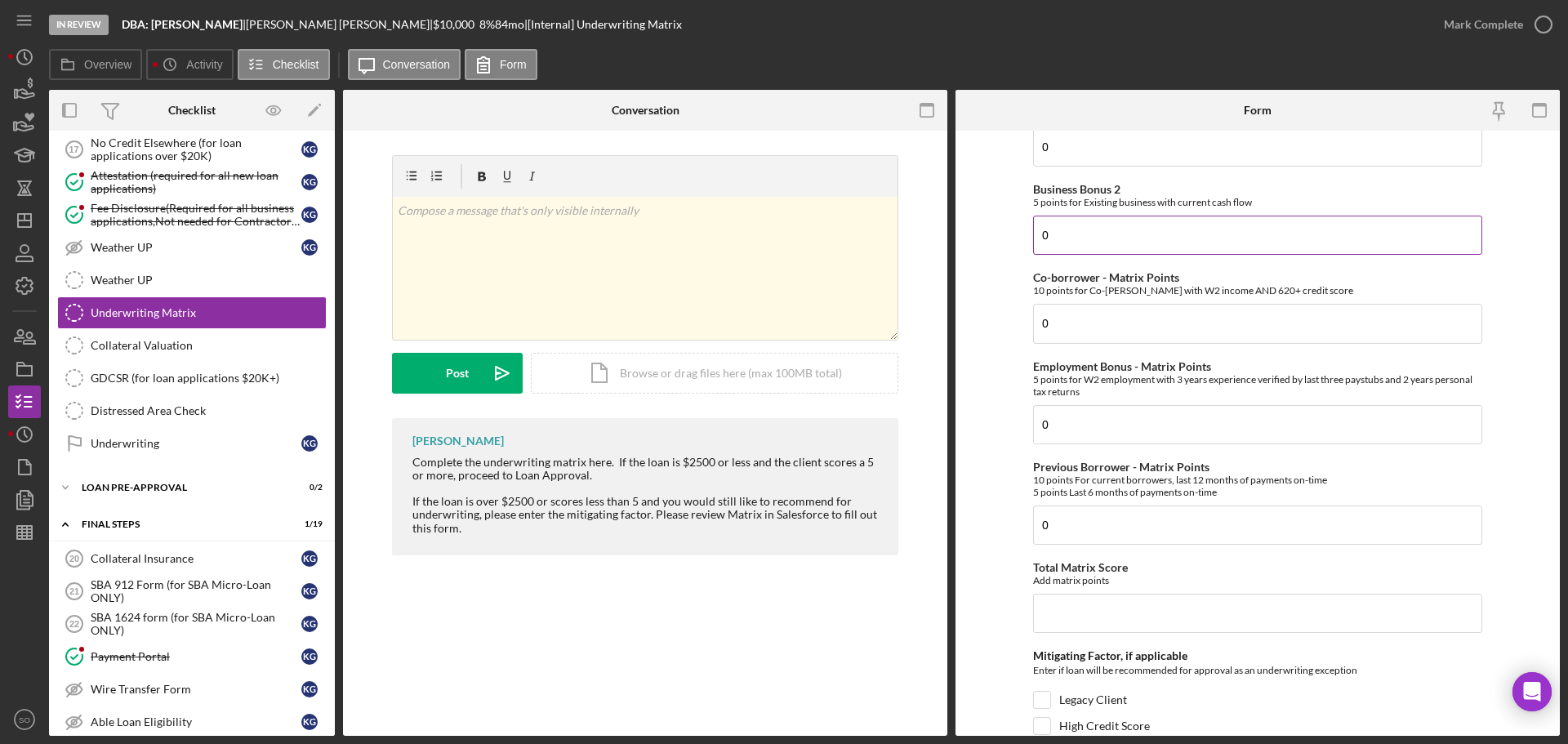
scroll to position [795, 0]
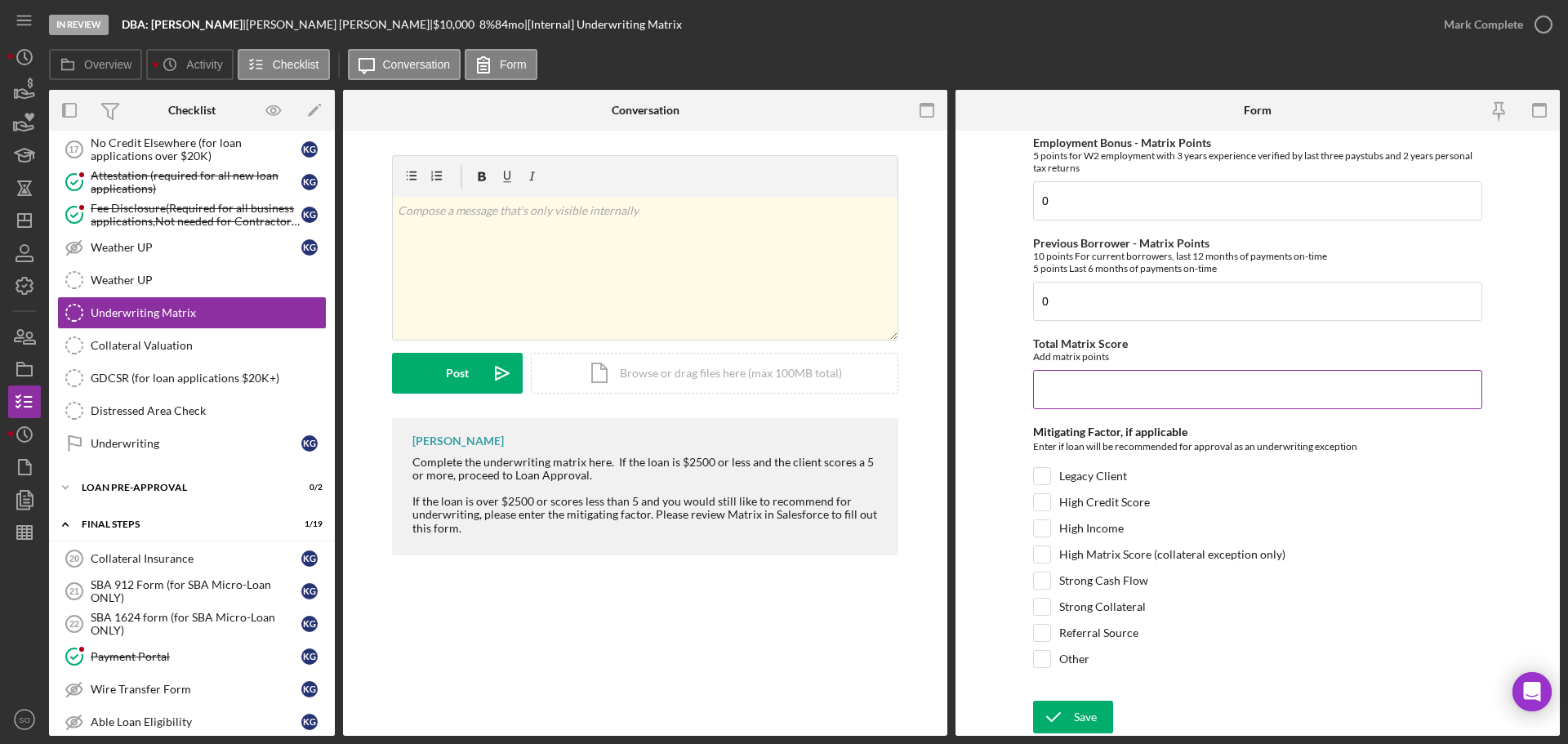
type input "10"
click at [1101, 395] on input "Total Matrix Score" at bounding box center [1257, 389] width 449 height 39
type input "40"
click at [1011, 514] on form "Credit Score - Matrix Points If the loan request is <3K, enter 10 if 580+ and -…" at bounding box center [1257, 433] width 604 height 605
click at [1044, 508] on input "High Credit Score" at bounding box center [1042, 502] width 16 height 16
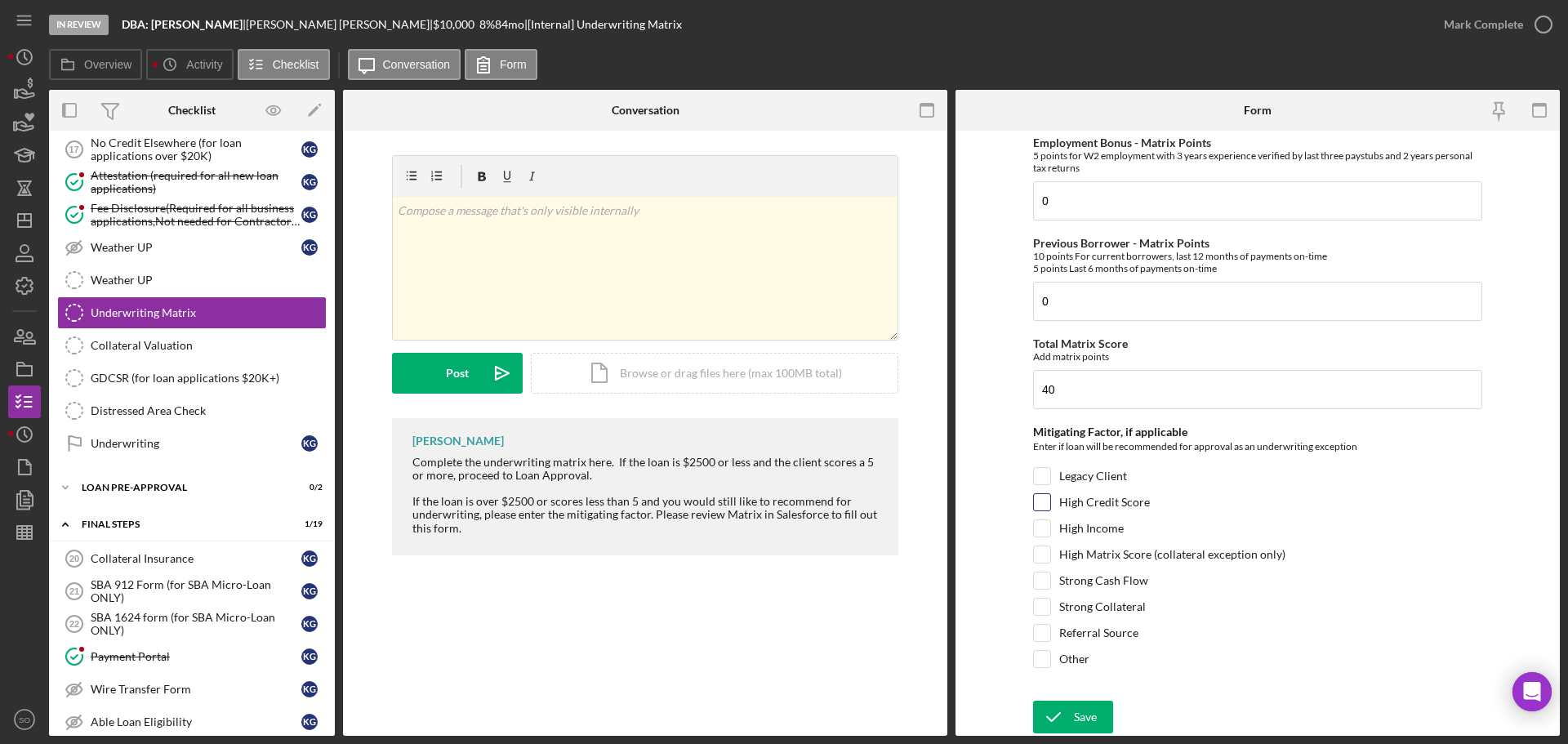
checkbox input "true"
click at [1048, 548] on div at bounding box center [1042, 554] width 18 height 18
click at [1034, 557] on input "High Matrix Score (collateral exception only)" at bounding box center [1042, 554] width 16 height 16
checkbox input "true"
click at [1063, 715] on icon "submit" at bounding box center [1053, 717] width 41 height 41
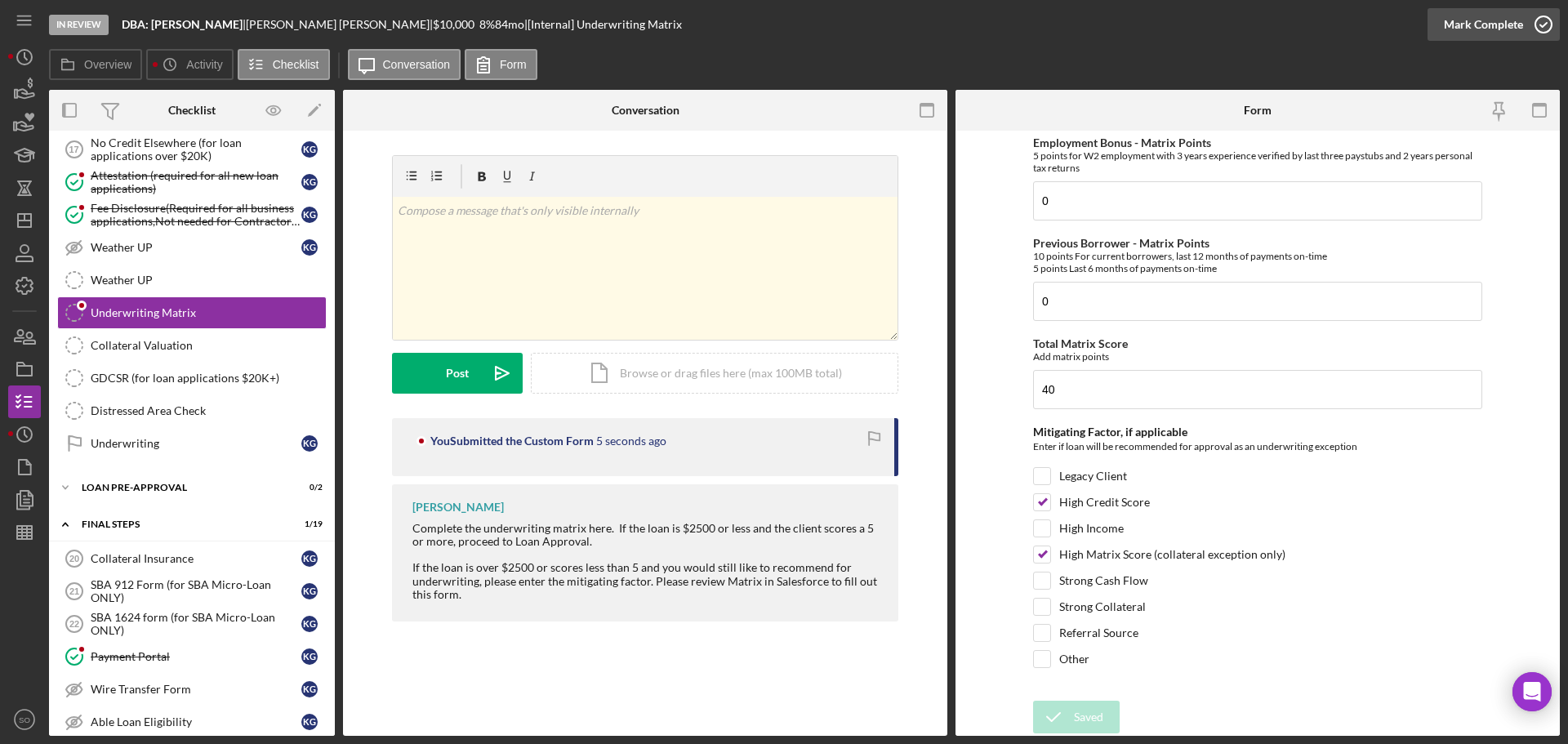
click at [1470, 26] on div "Mark Complete" at bounding box center [1484, 25] width 80 height 33
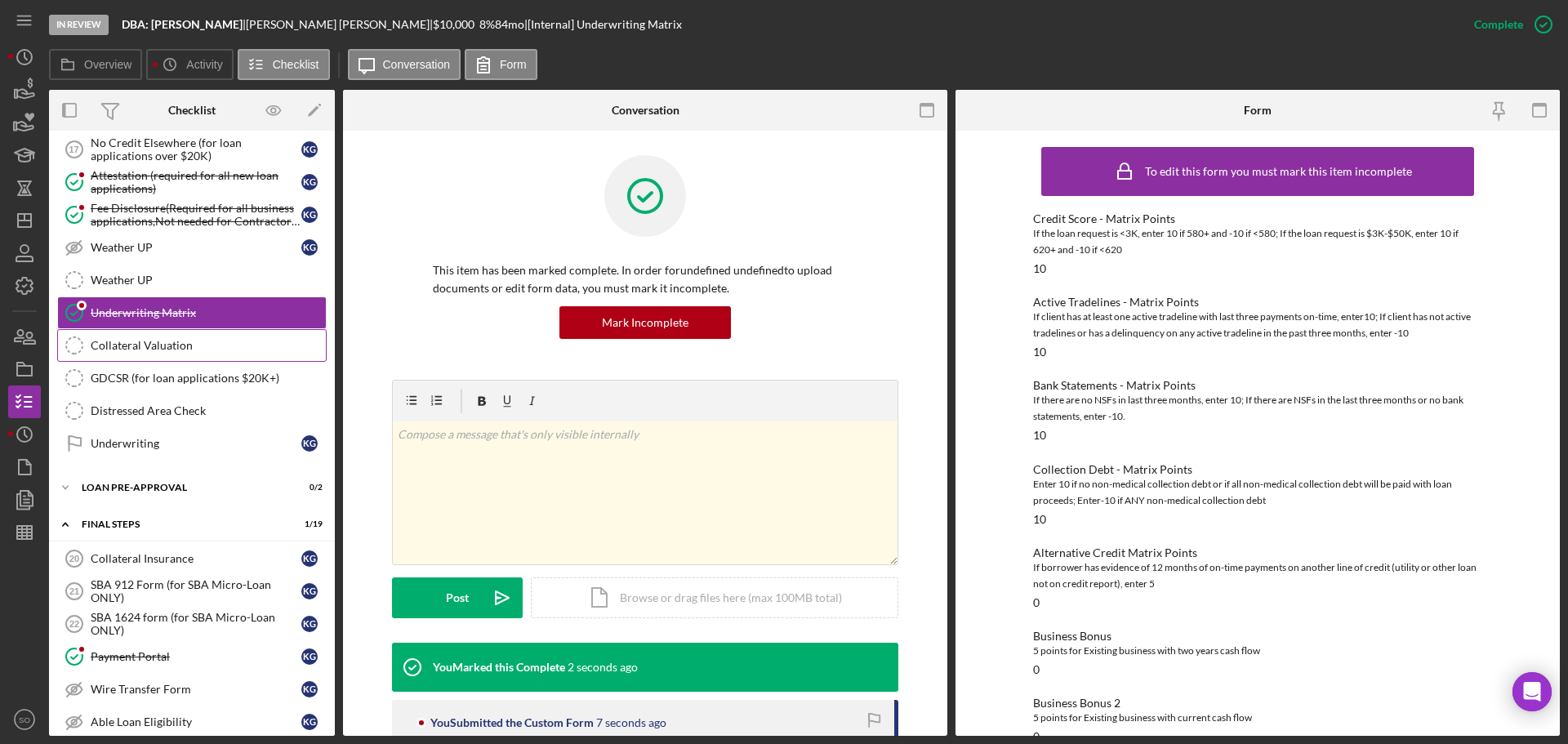
scroll to position [1388, 0]
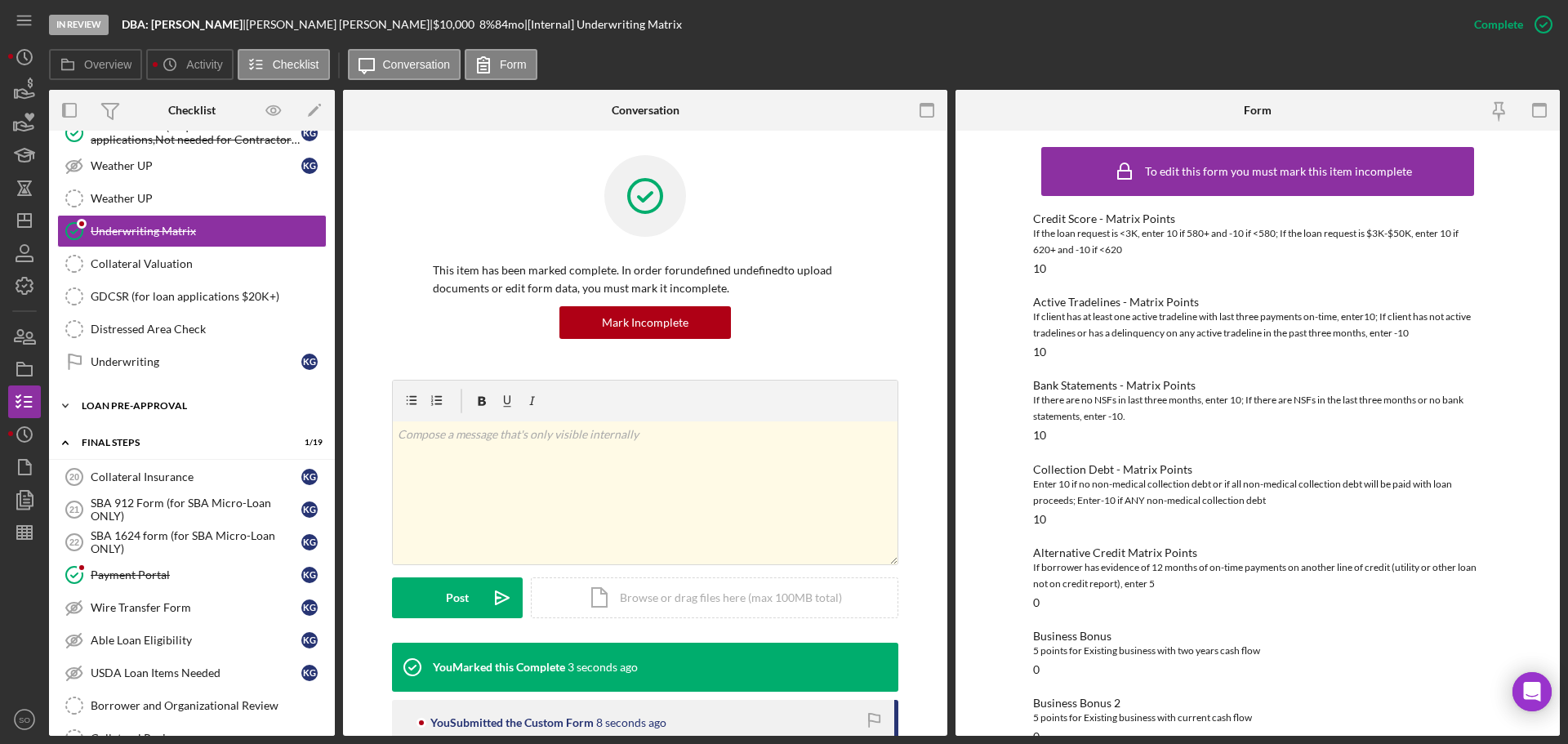
click at [179, 405] on div "LOAN PRE-APPROVAL" at bounding box center [198, 406] width 233 height 9
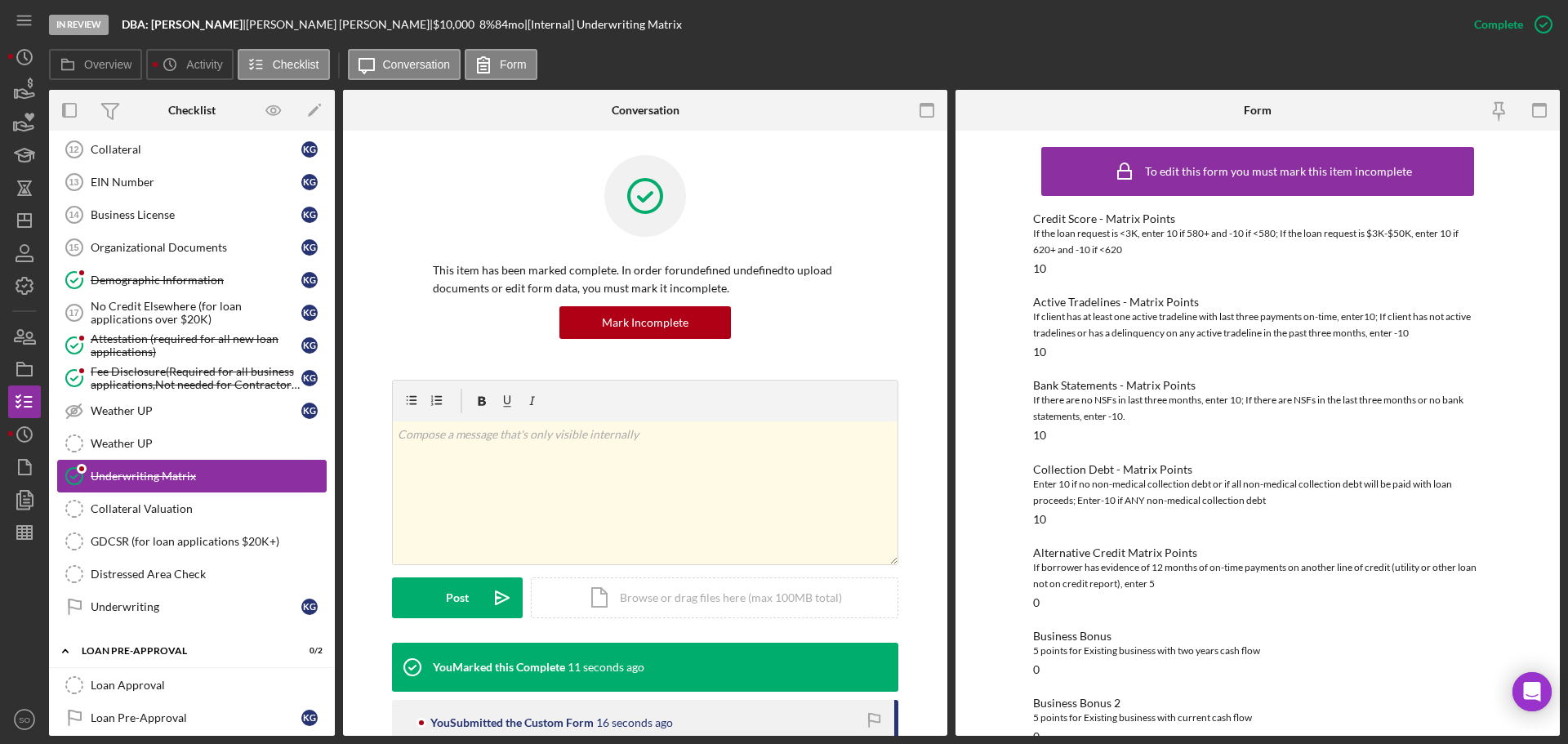
scroll to position [1306, 0]
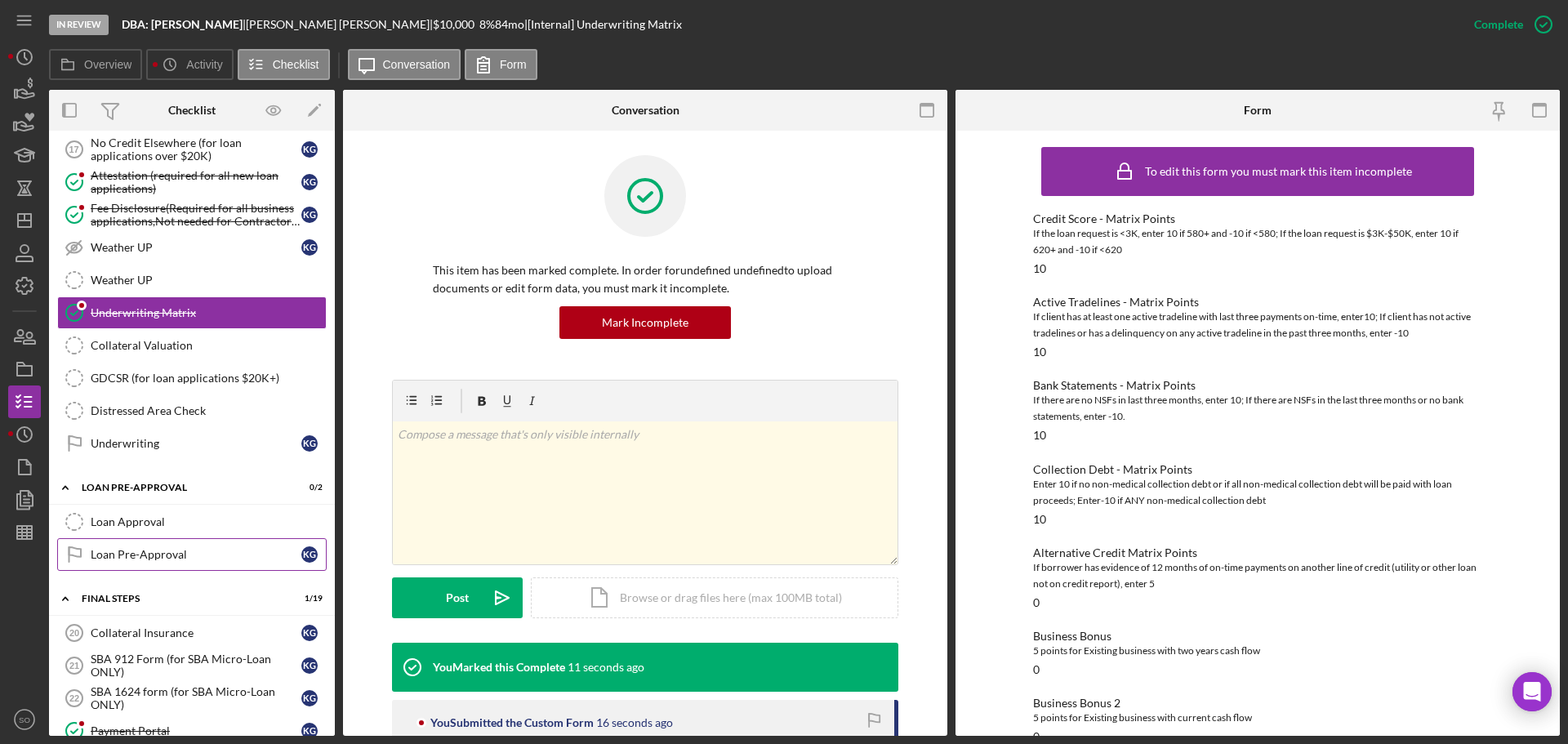
click at [174, 521] on div "Loan Approval" at bounding box center [208, 522] width 235 height 13
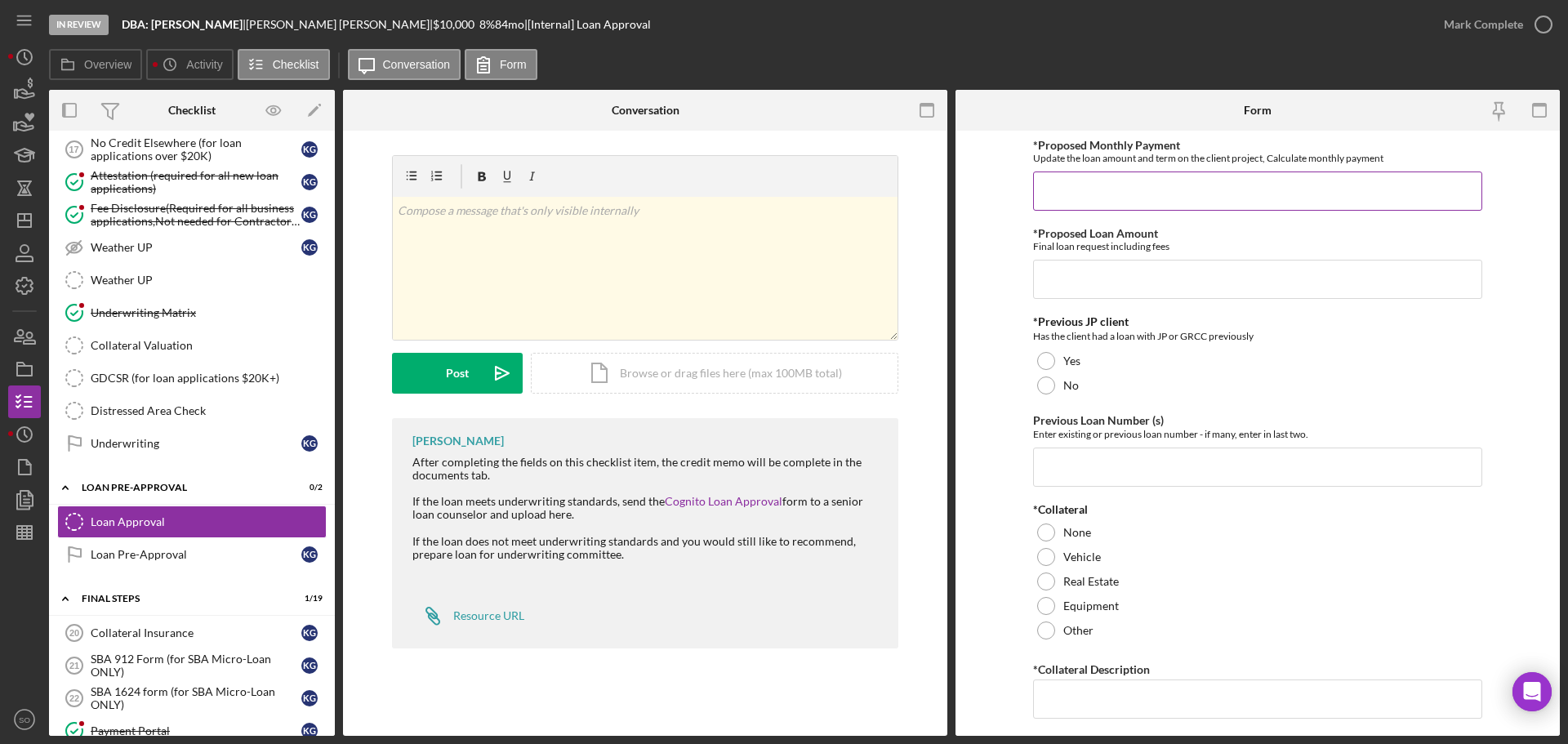
click at [1077, 201] on input "*Proposed Monthly Payment" at bounding box center [1257, 190] width 449 height 39
type input "$167"
click at [1091, 277] on input "*Proposed Loan Amount" at bounding box center [1257, 278] width 449 height 39
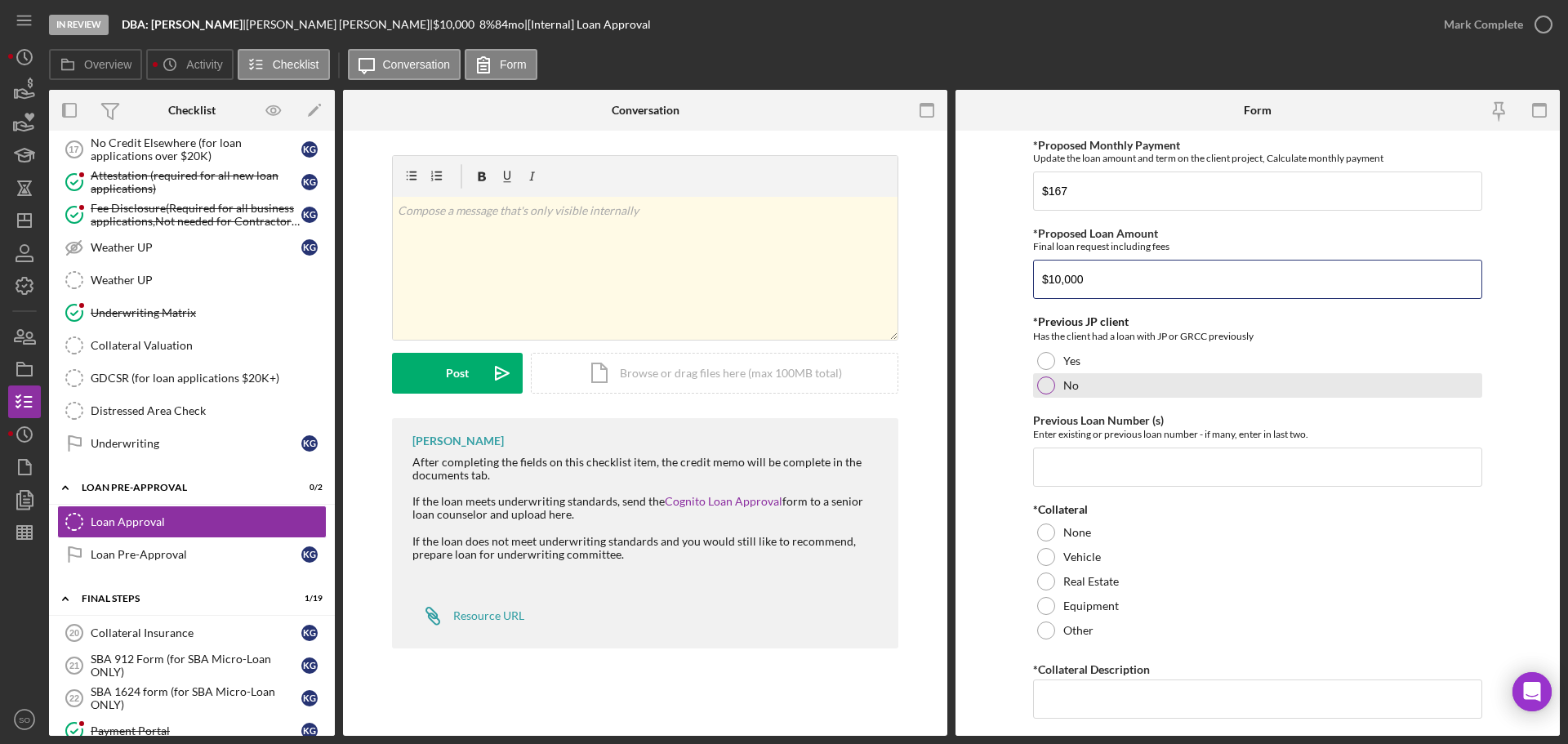
type input "$10,000"
click at [1039, 383] on div at bounding box center [1045, 385] width 18 height 18
click at [1094, 456] on input "Previous Loan Number (s)" at bounding box center [1257, 467] width 449 height 39
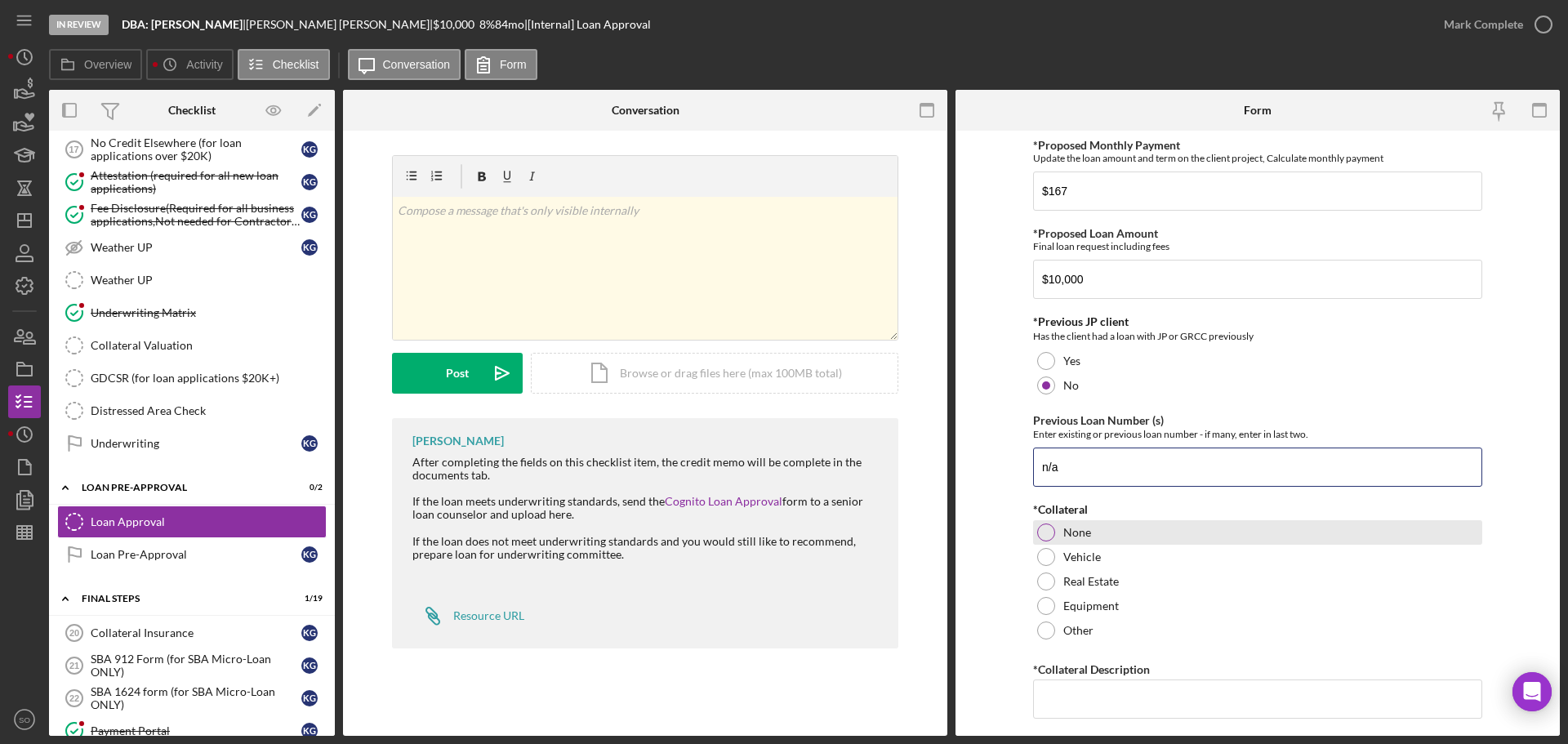
type input "n/a"
click at [1042, 540] on div at bounding box center [1045, 532] width 18 height 18
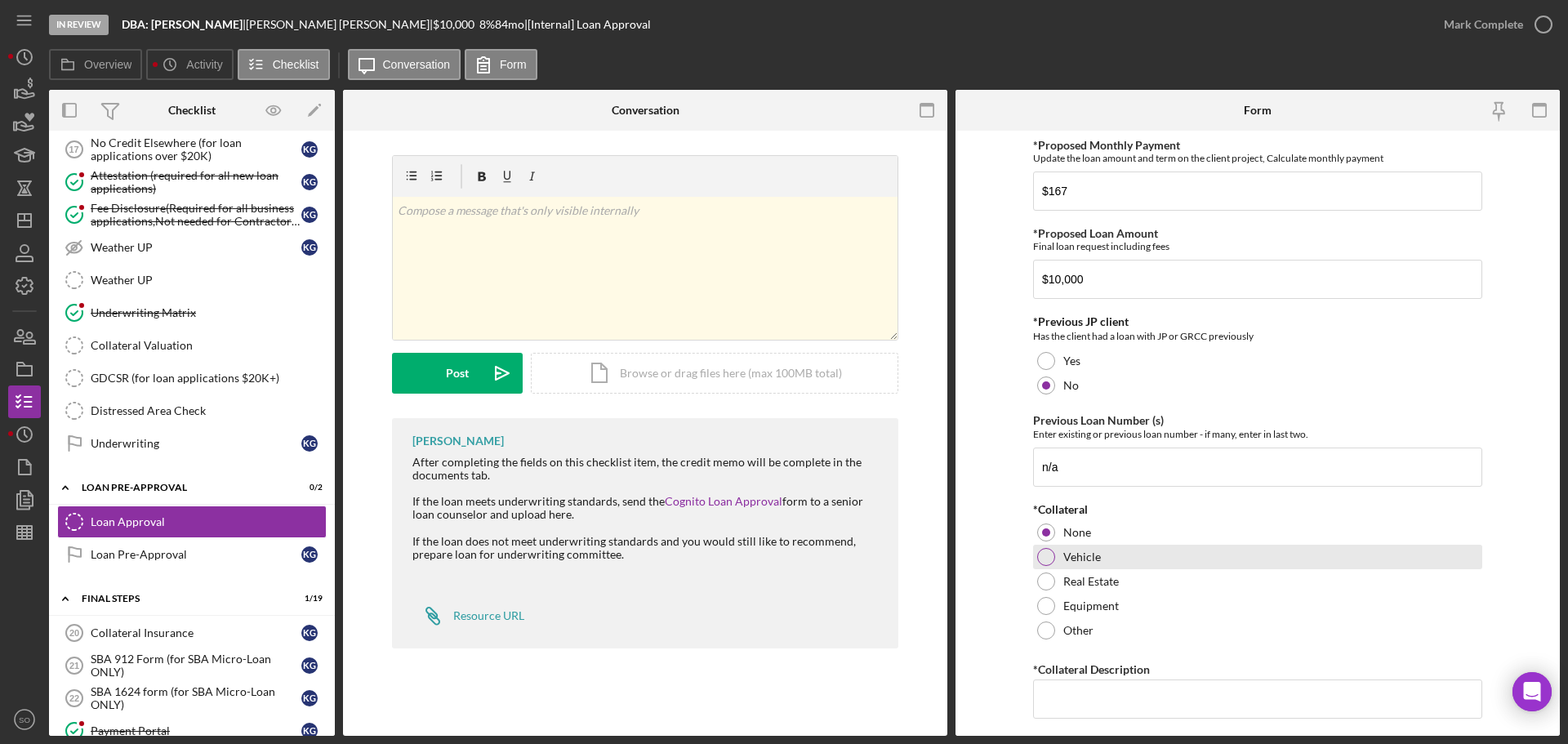
scroll to position [245, 0]
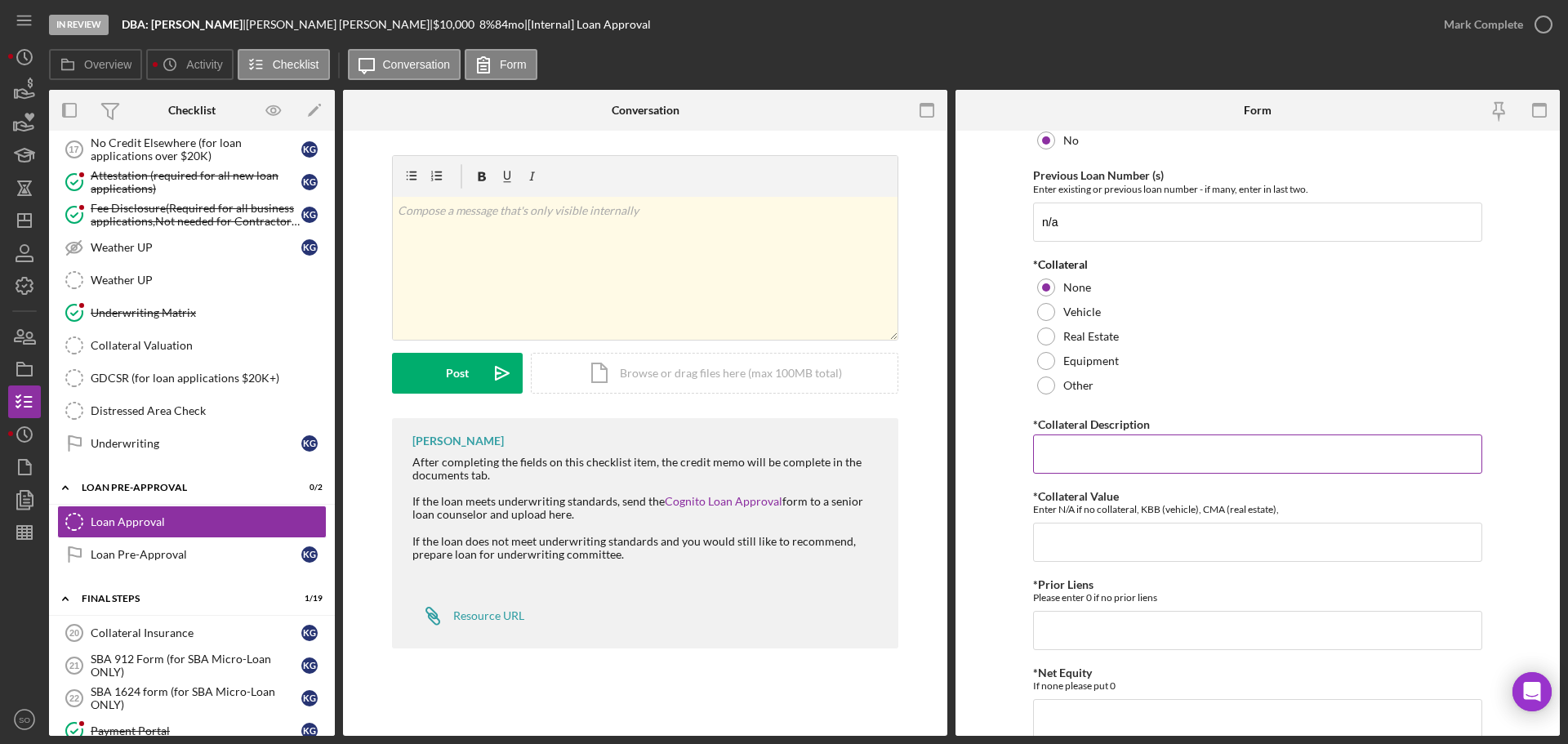
click at [1116, 451] on input "*Collateral Description" at bounding box center [1257, 453] width 449 height 39
type input "n/a"
click at [1092, 532] on input "*Collateral Value" at bounding box center [1257, 541] width 449 height 39
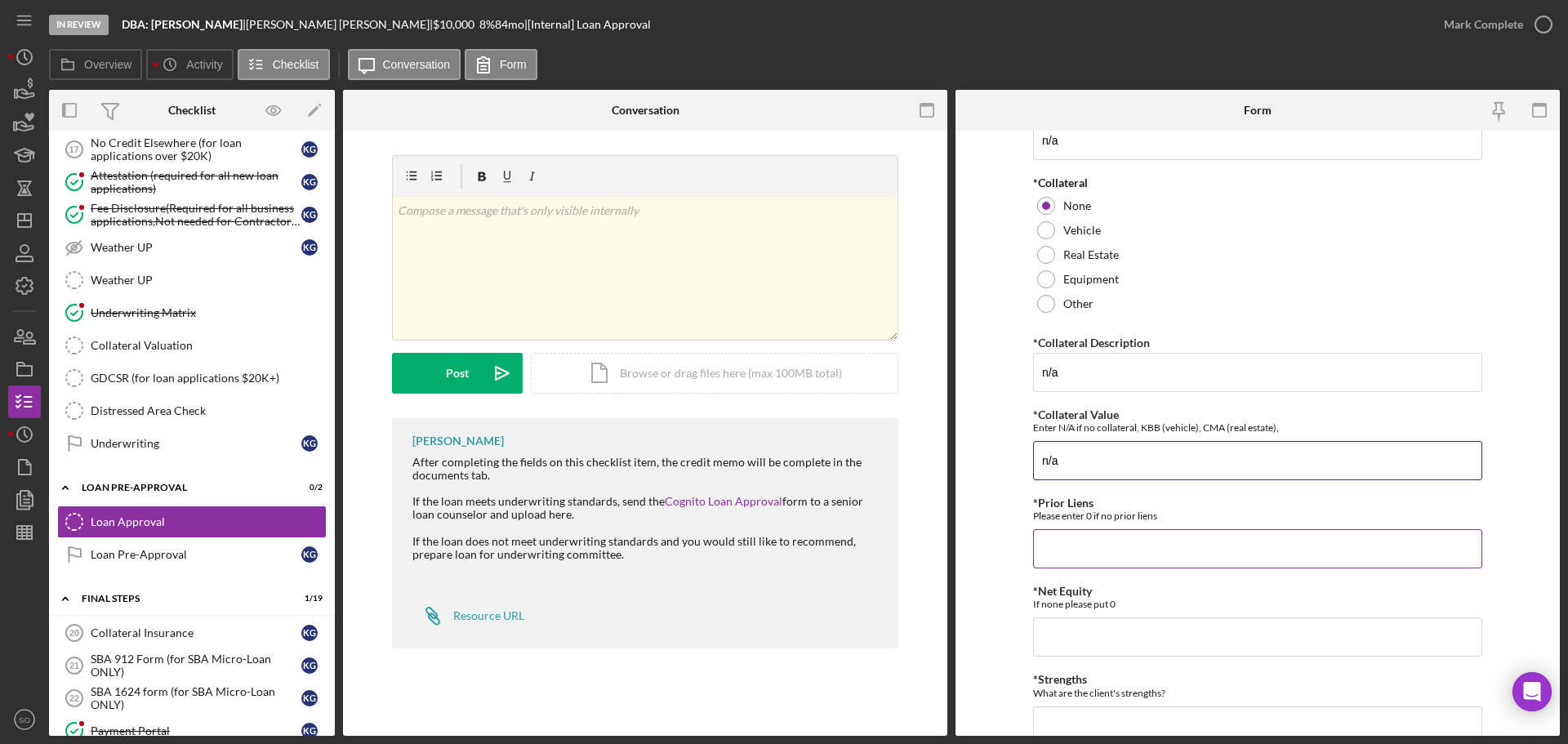
type input "n/a"
click at [1087, 552] on input "*Prior Liens" at bounding box center [1257, 548] width 449 height 39
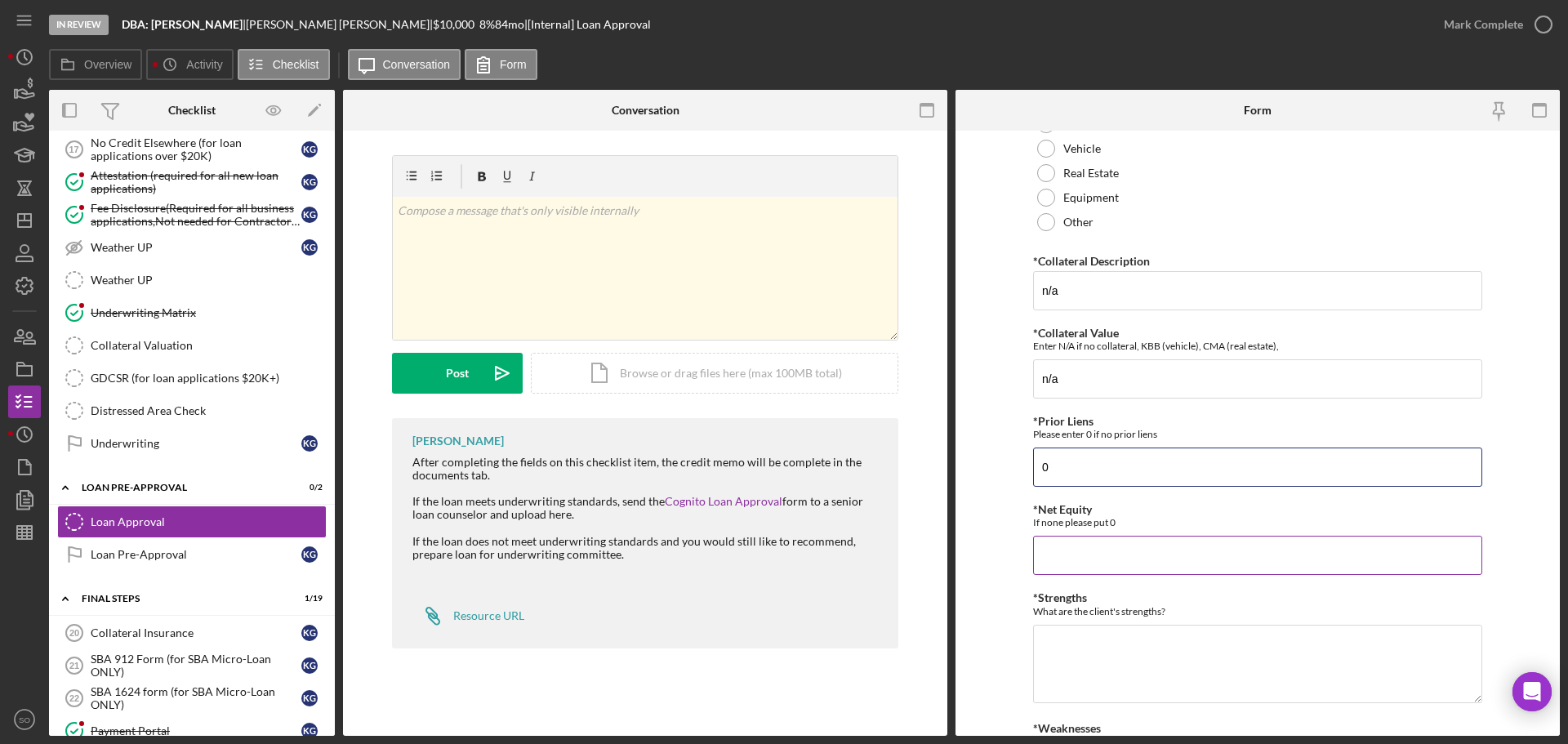
type input "0"
click at [1085, 552] on input "*Net Equity" at bounding box center [1257, 555] width 449 height 39
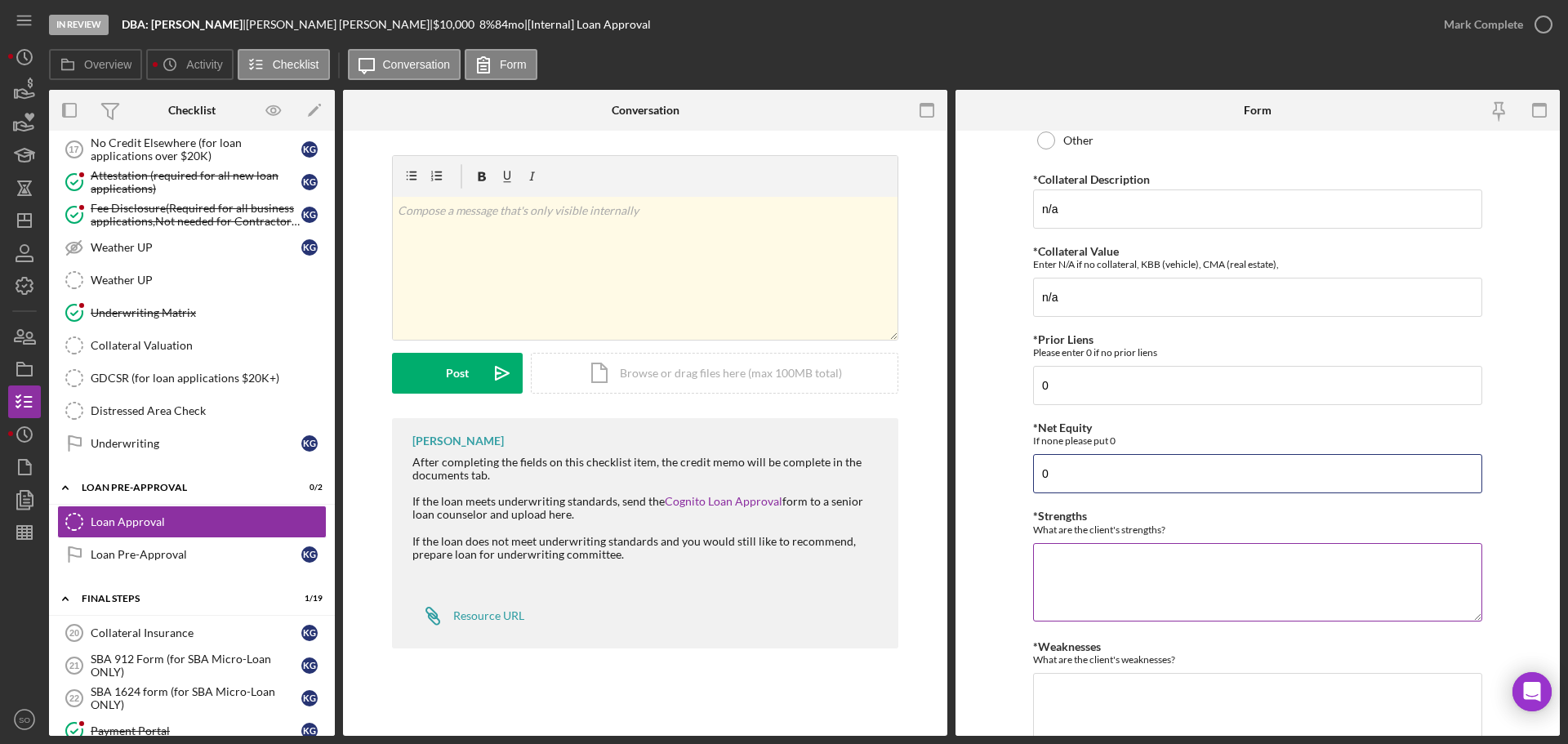
type input "0"
click at [1098, 571] on textarea "*Strengths" at bounding box center [1257, 582] width 449 height 79
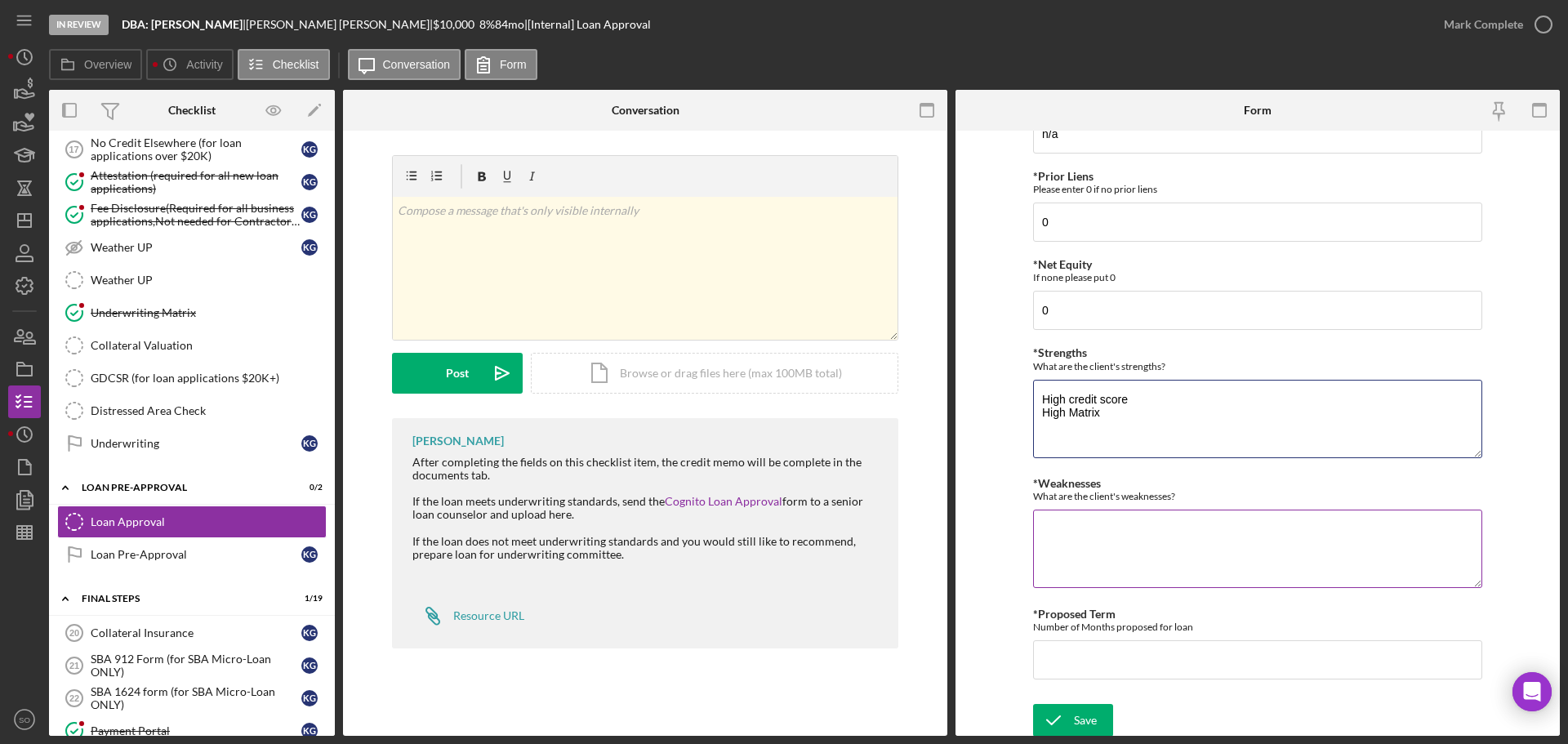
type textarea "High credit score High Matrix"
click at [1112, 553] on textarea "*Weaknesses" at bounding box center [1257, 548] width 449 height 79
type textarea "loan unsecured"
click at [1153, 661] on input "*Proposed Term" at bounding box center [1257, 659] width 449 height 39
type input "84"
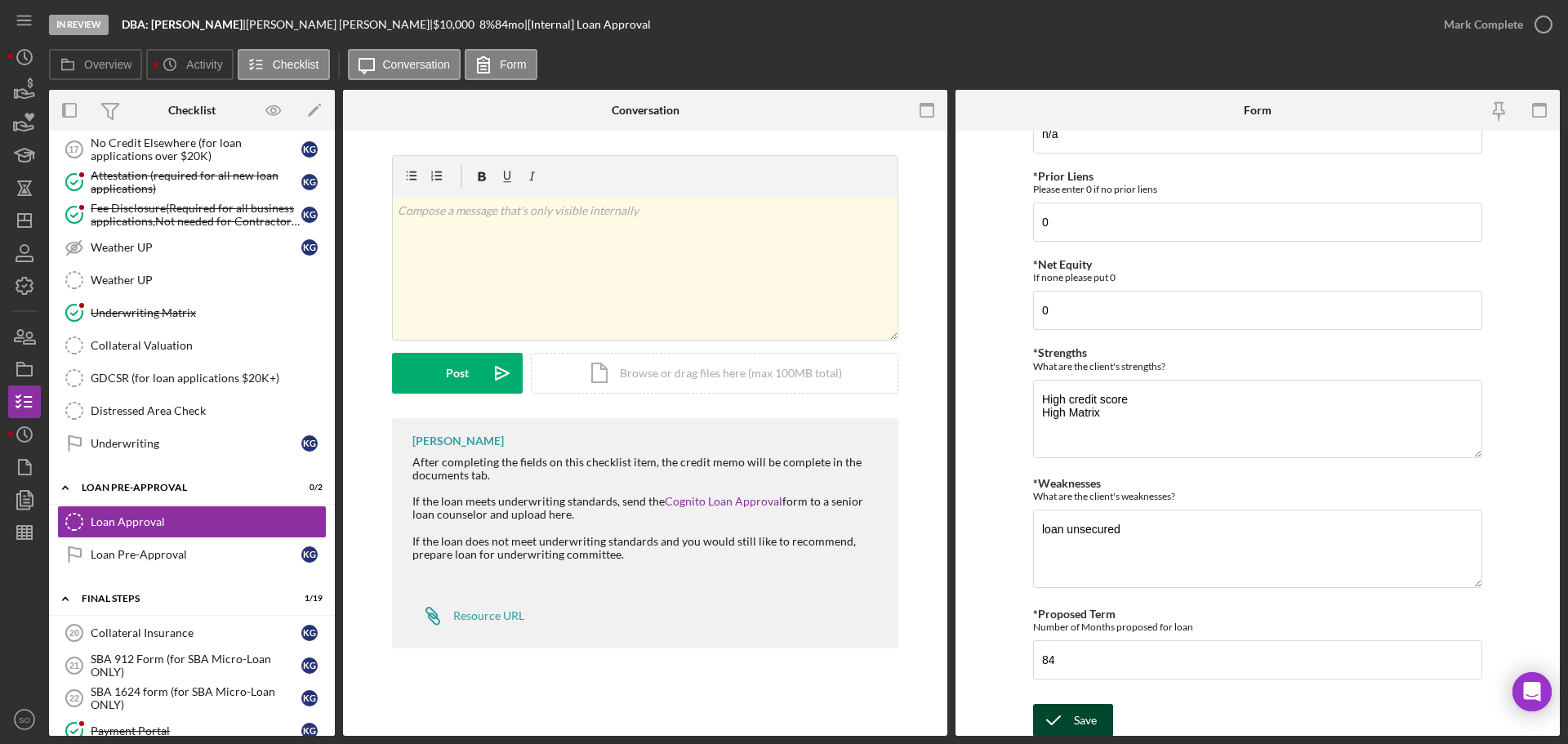
click at [1104, 728] on button "Save" at bounding box center [1073, 720] width 80 height 33
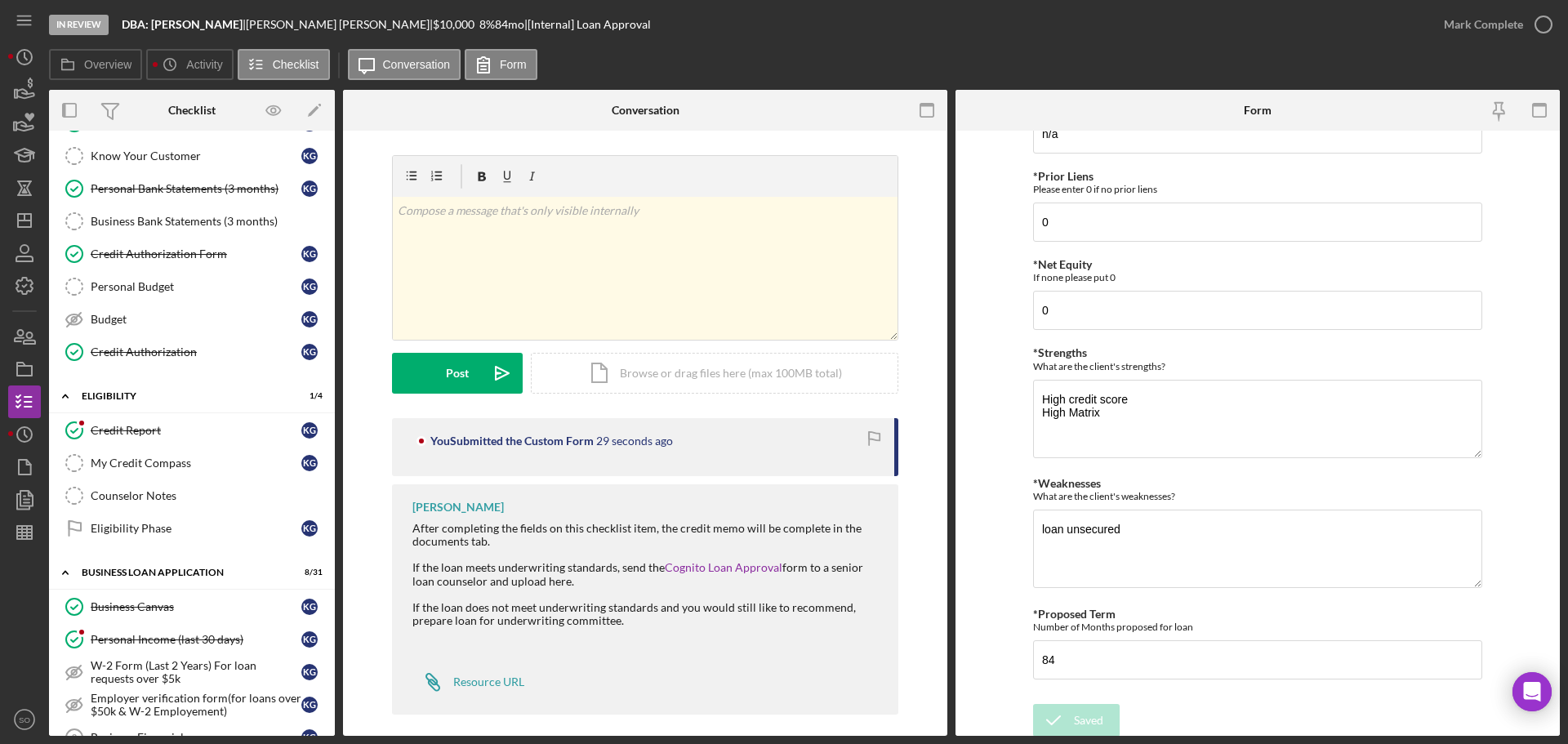
scroll to position [0, 0]
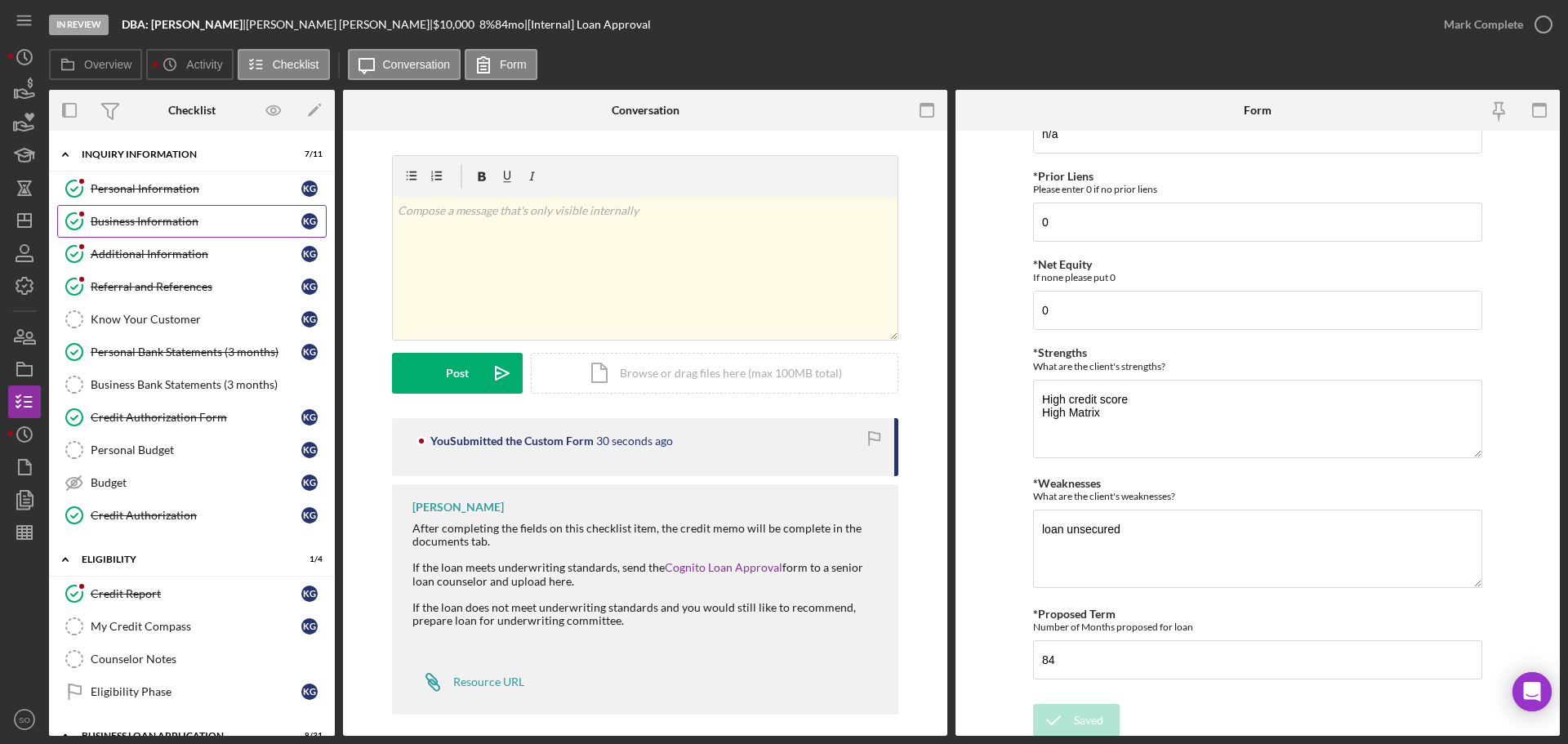
drag, startPoint x: 169, startPoint y: 214, endPoint x: 173, endPoint y: 236, distance: 22.4
click at [169, 215] on div "Business Information" at bounding box center [196, 221] width 211 height 13
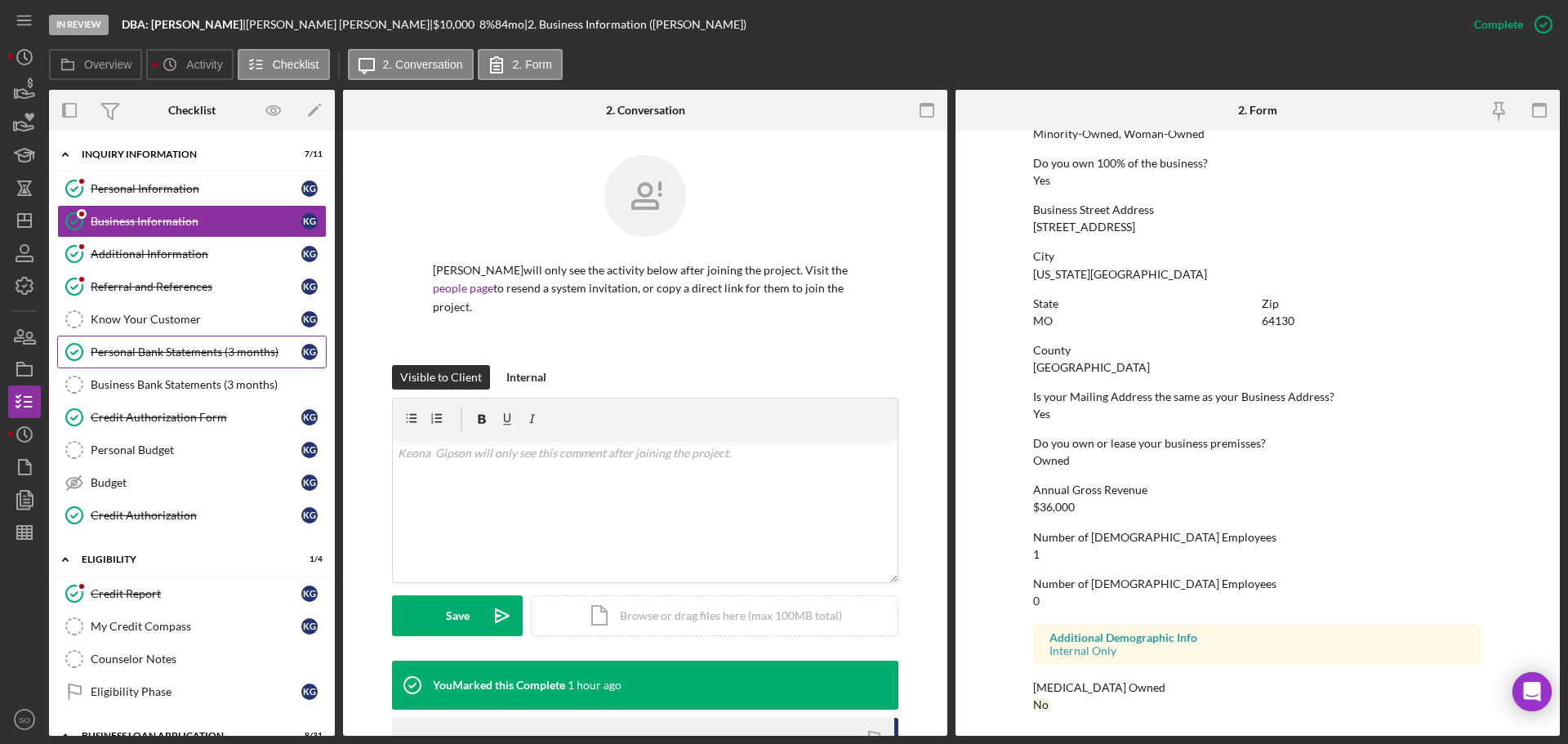
click at [222, 359] on div "Personal Bank Statements (3 months)" at bounding box center [196, 352] width 211 height 13
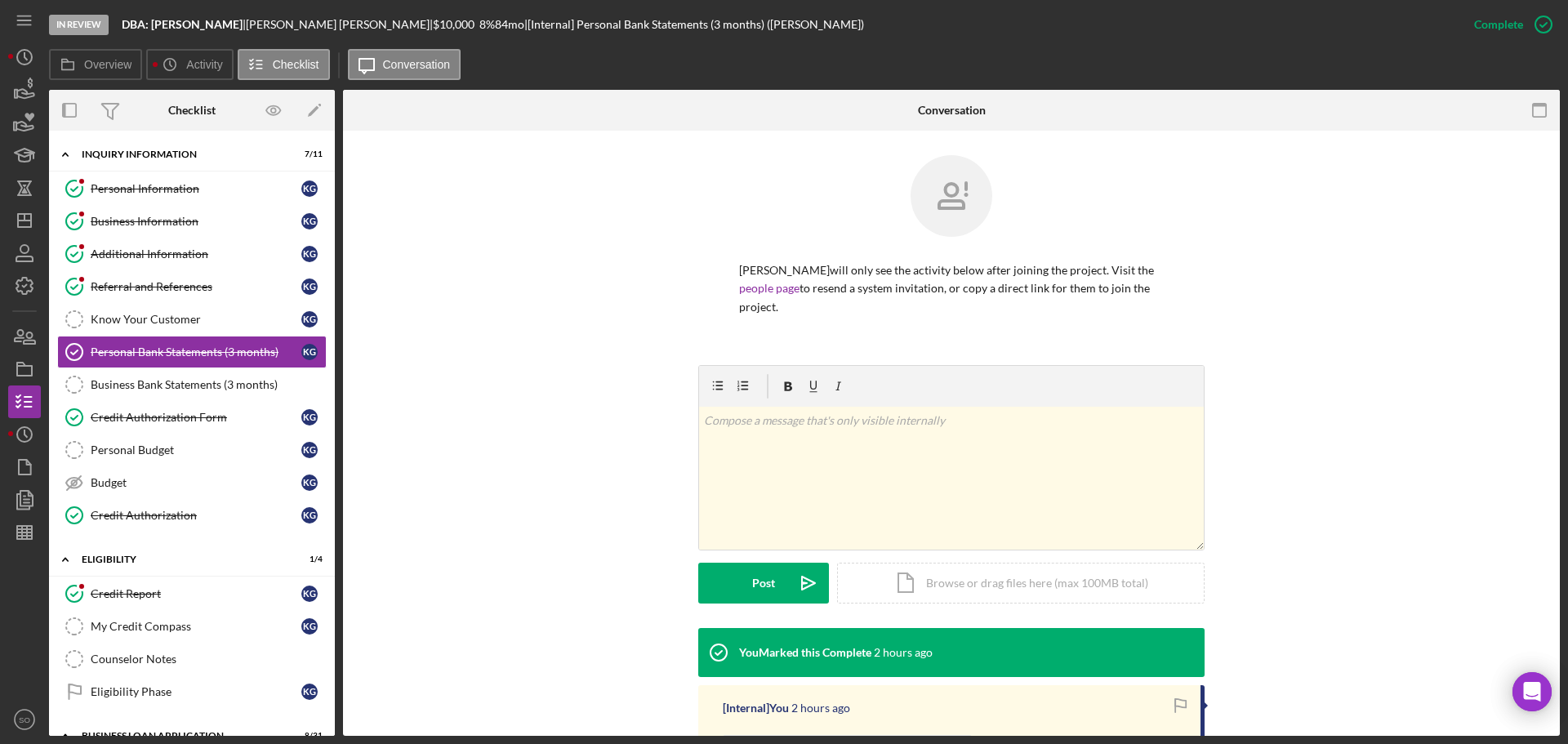
scroll to position [302, 0]
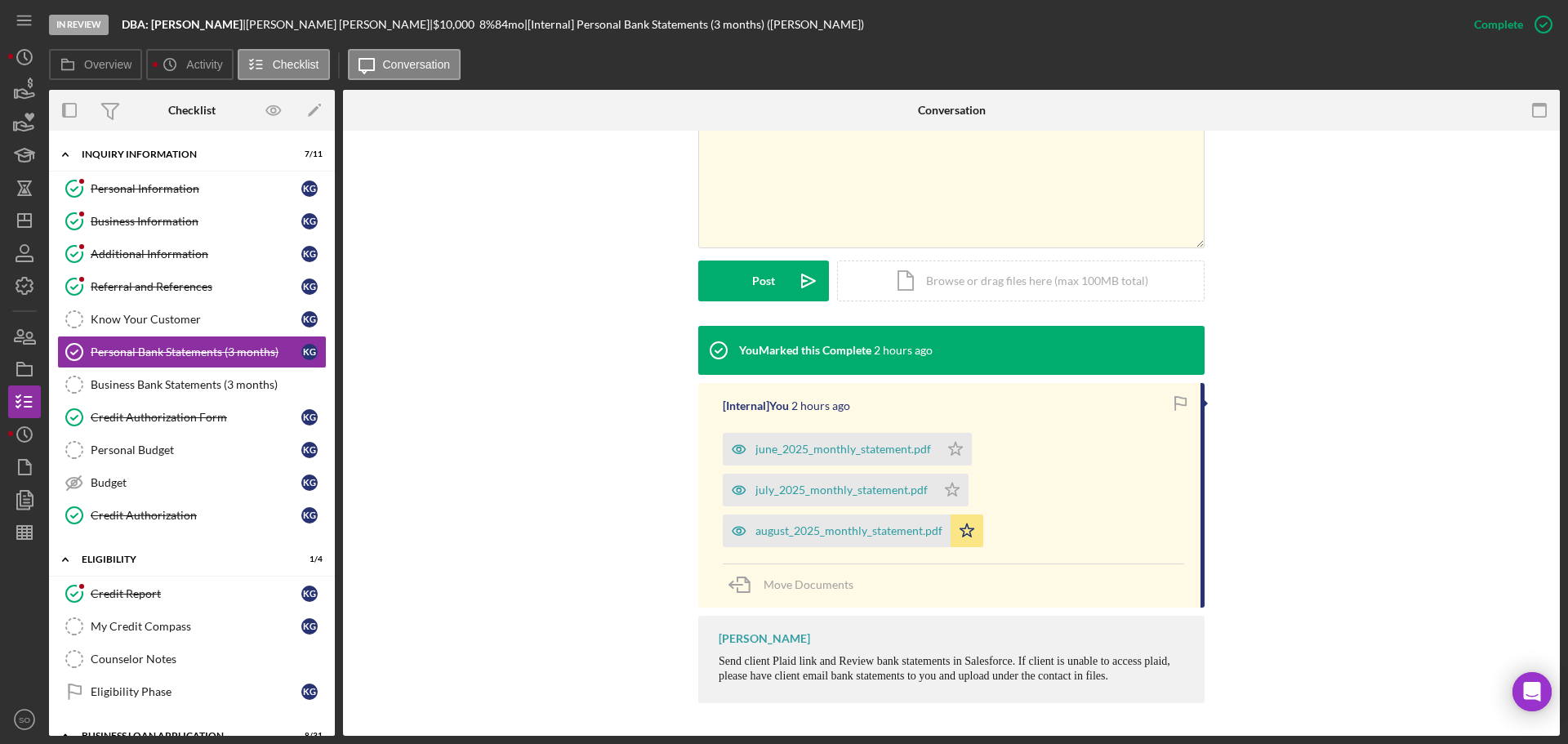
click at [870, 532] on div "august_2025_monthly_statement.pdf" at bounding box center [849, 531] width 187 height 13
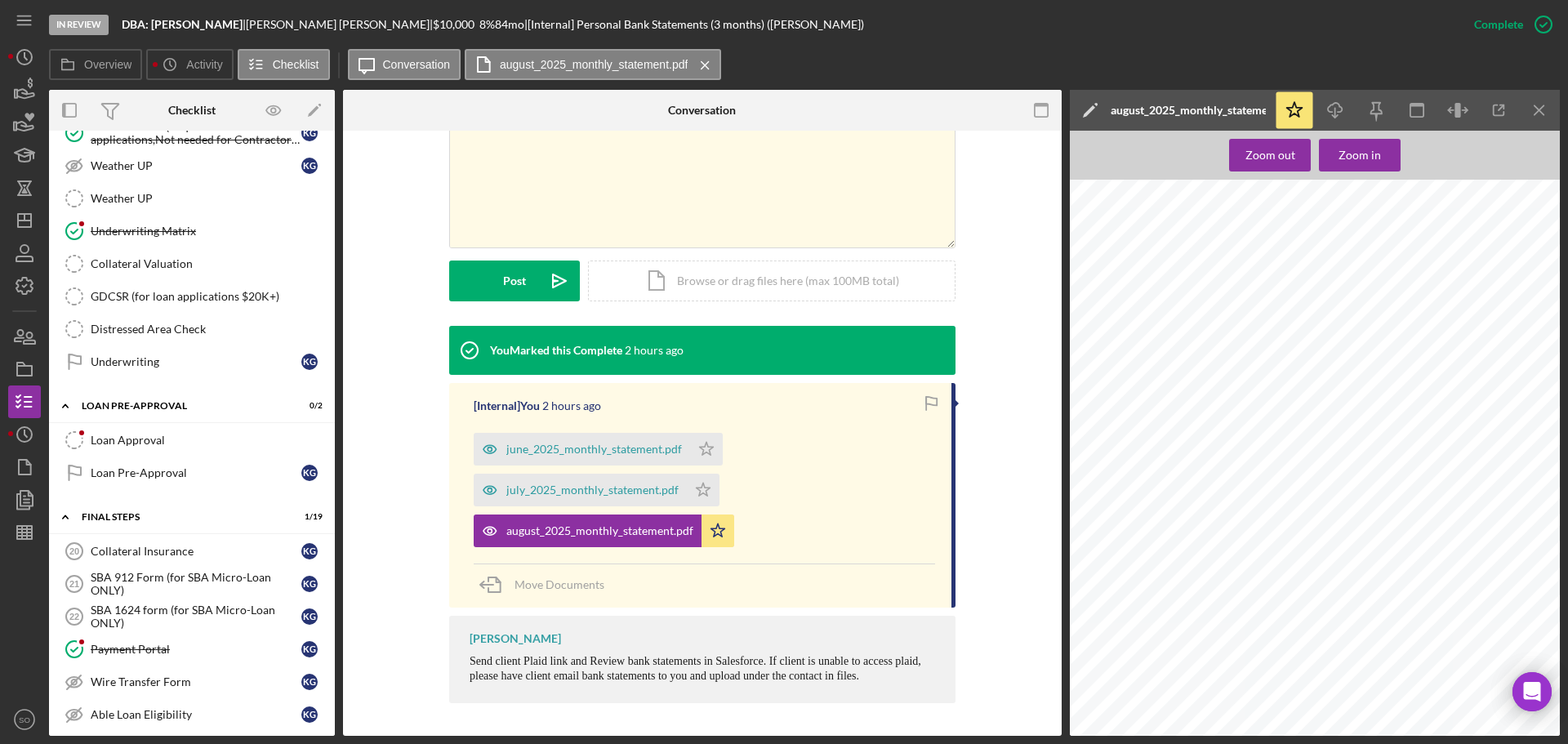
scroll to position [1633, 0]
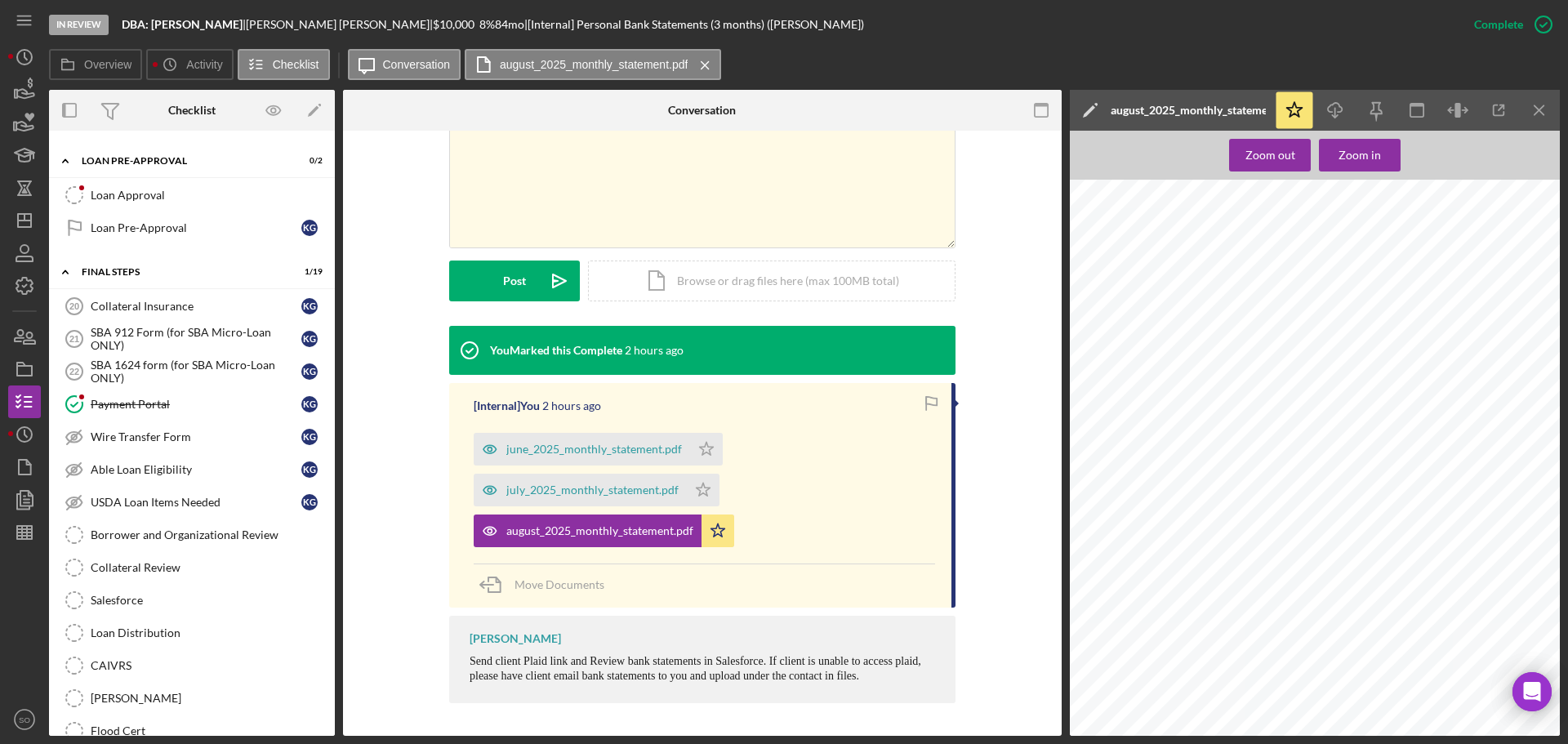
drag, startPoint x: 221, startPoint y: 539, endPoint x: 362, endPoint y: 593, distance: 151.0
click at [221, 539] on div "Borrower and Organizational Review" at bounding box center [208, 535] width 235 height 13
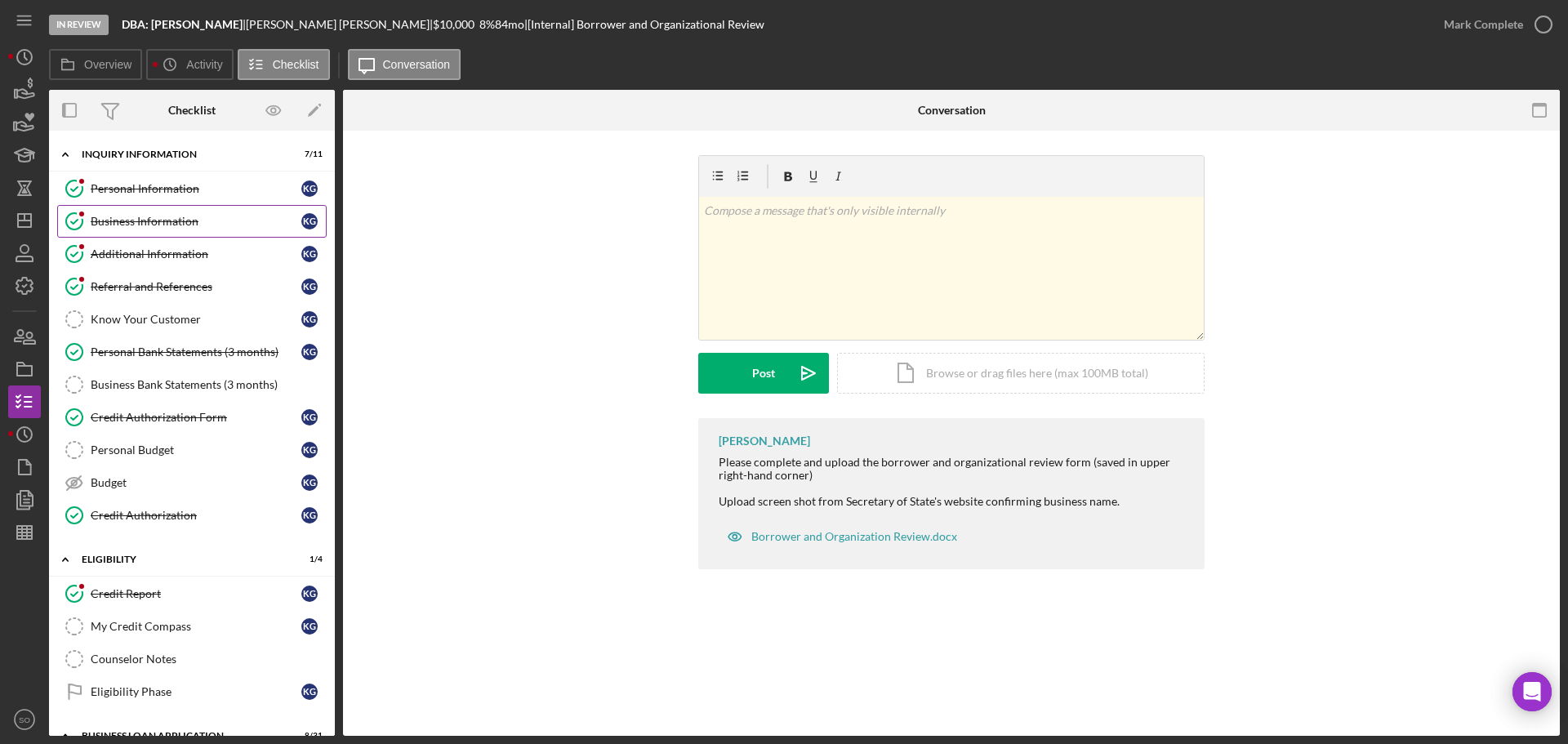
click at [202, 231] on link "Business Information Business Information K G" at bounding box center [191, 221] width 270 height 33
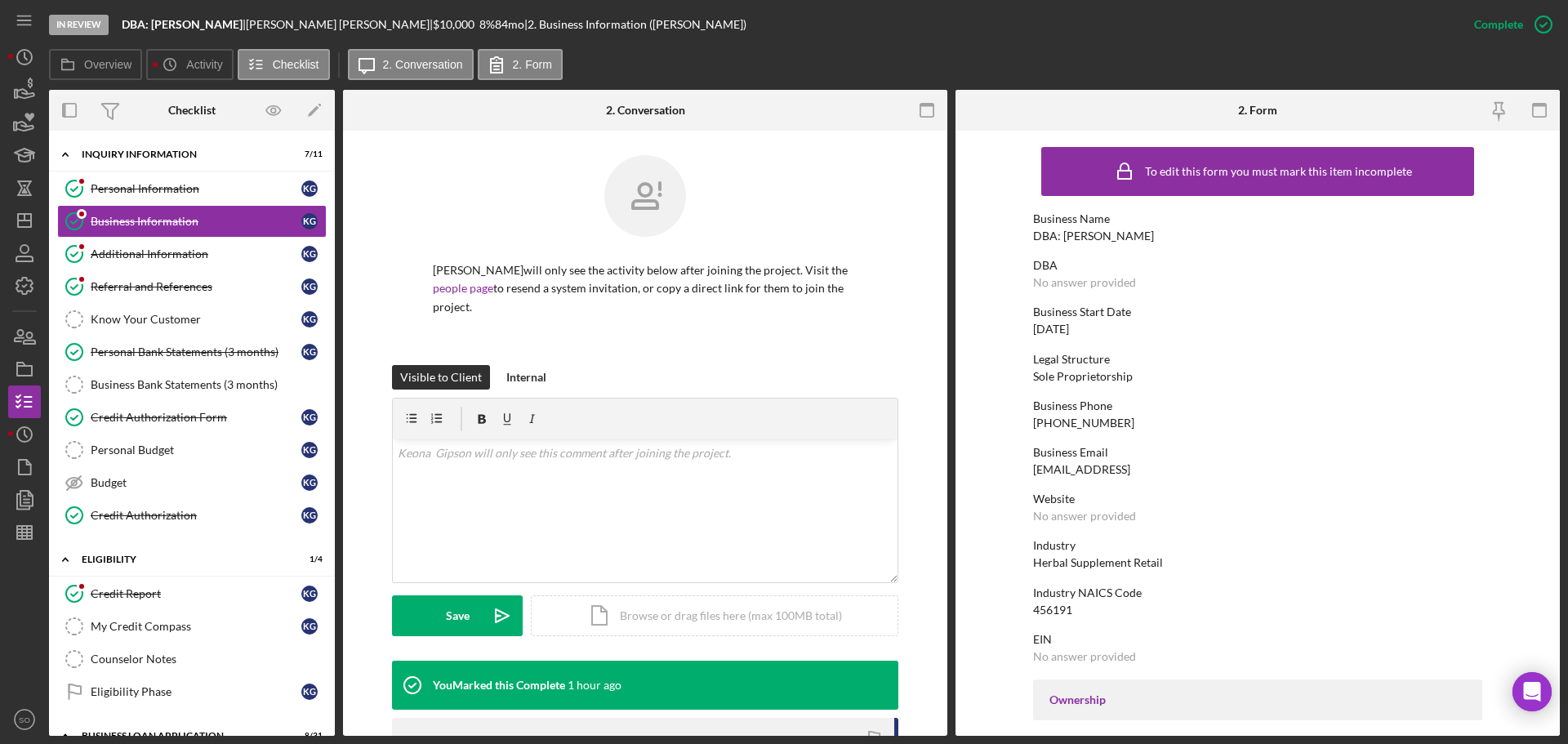
click at [1100, 239] on div "DBA: Keona Gipson" at bounding box center [1094, 236] width 121 height 13
copy div "DBA: Keona Gipson"
drag, startPoint x: 193, startPoint y: 412, endPoint x: 268, endPoint y: 417, distance: 75.2
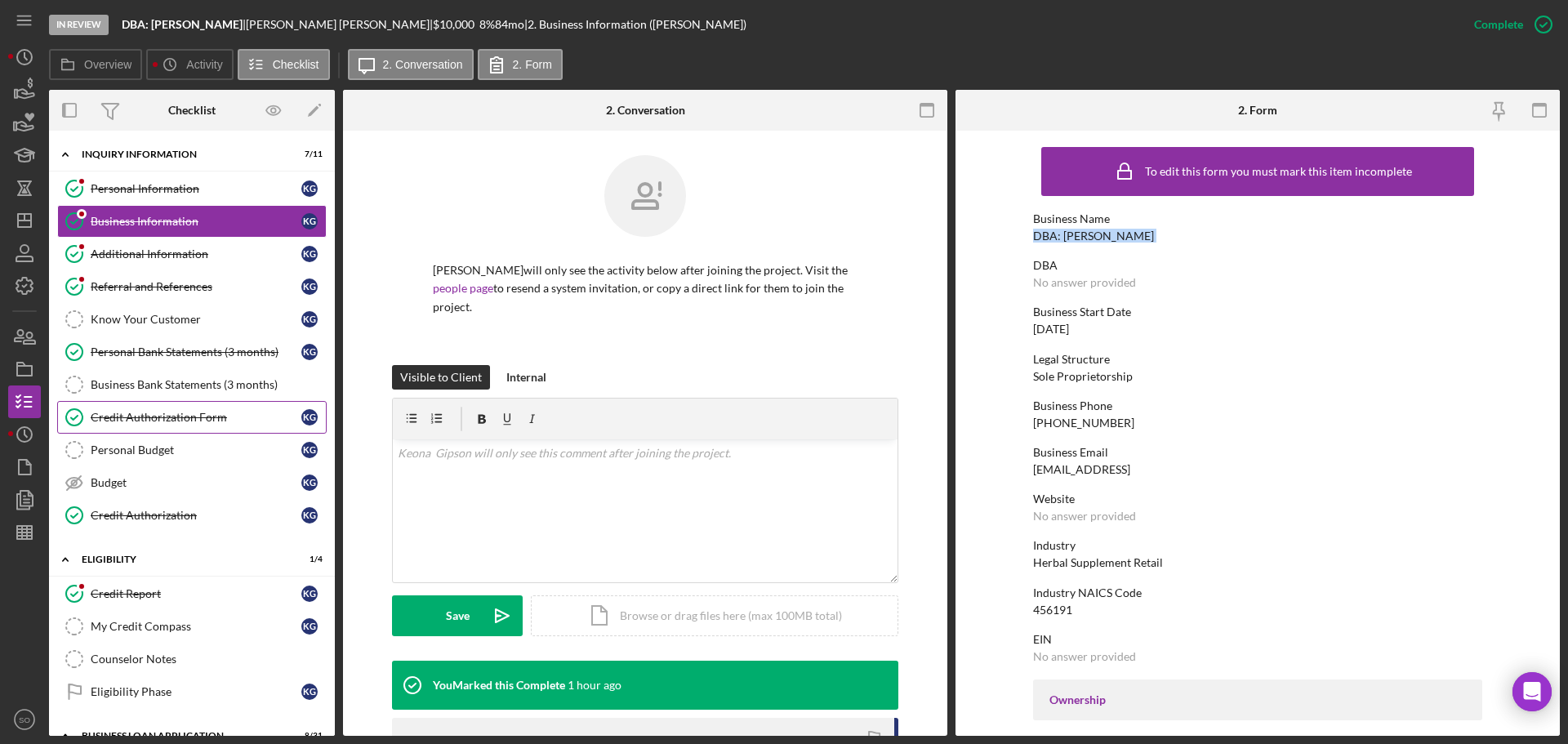
click at [193, 412] on div "Credit Authorization Form" at bounding box center [196, 417] width 211 height 13
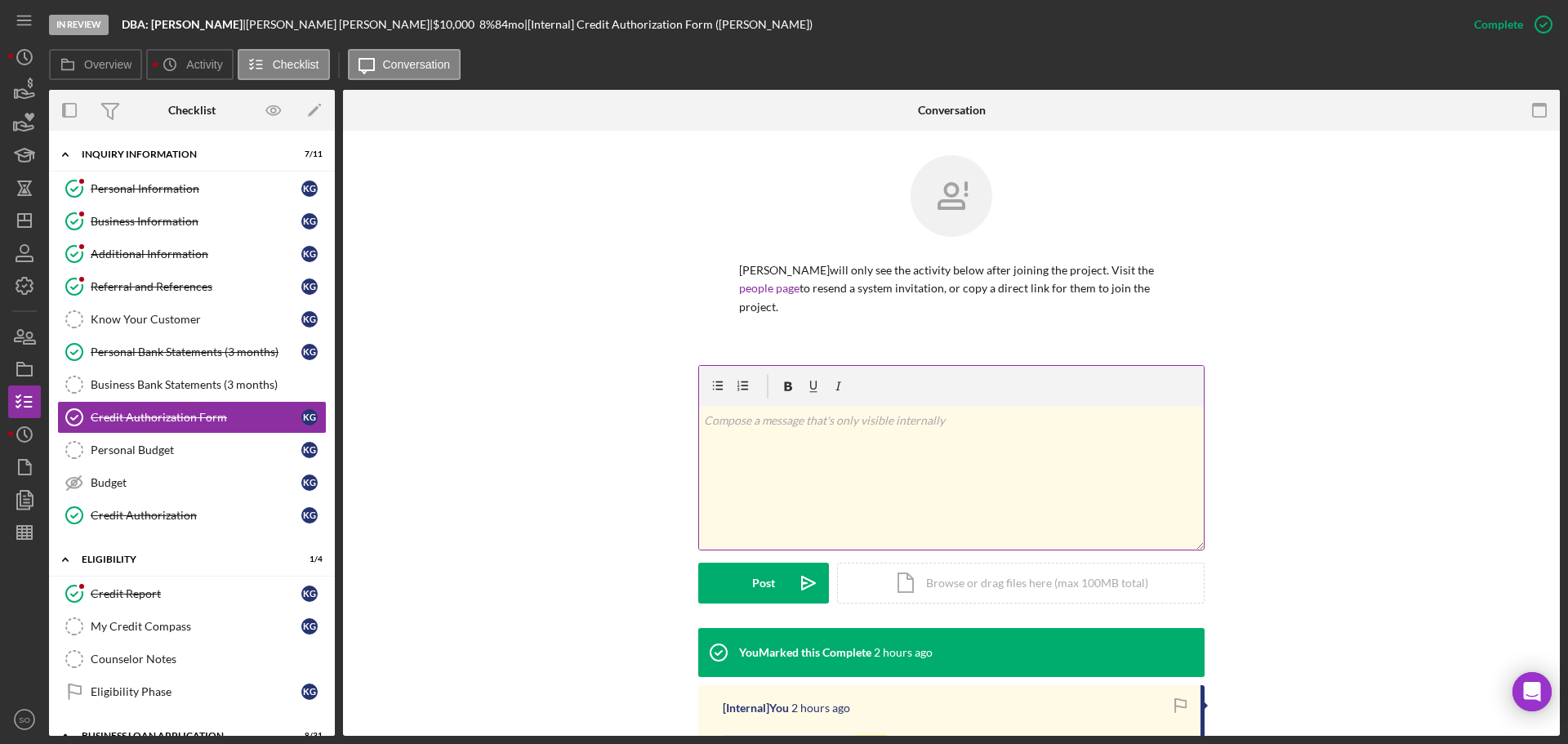
scroll to position [310, 0]
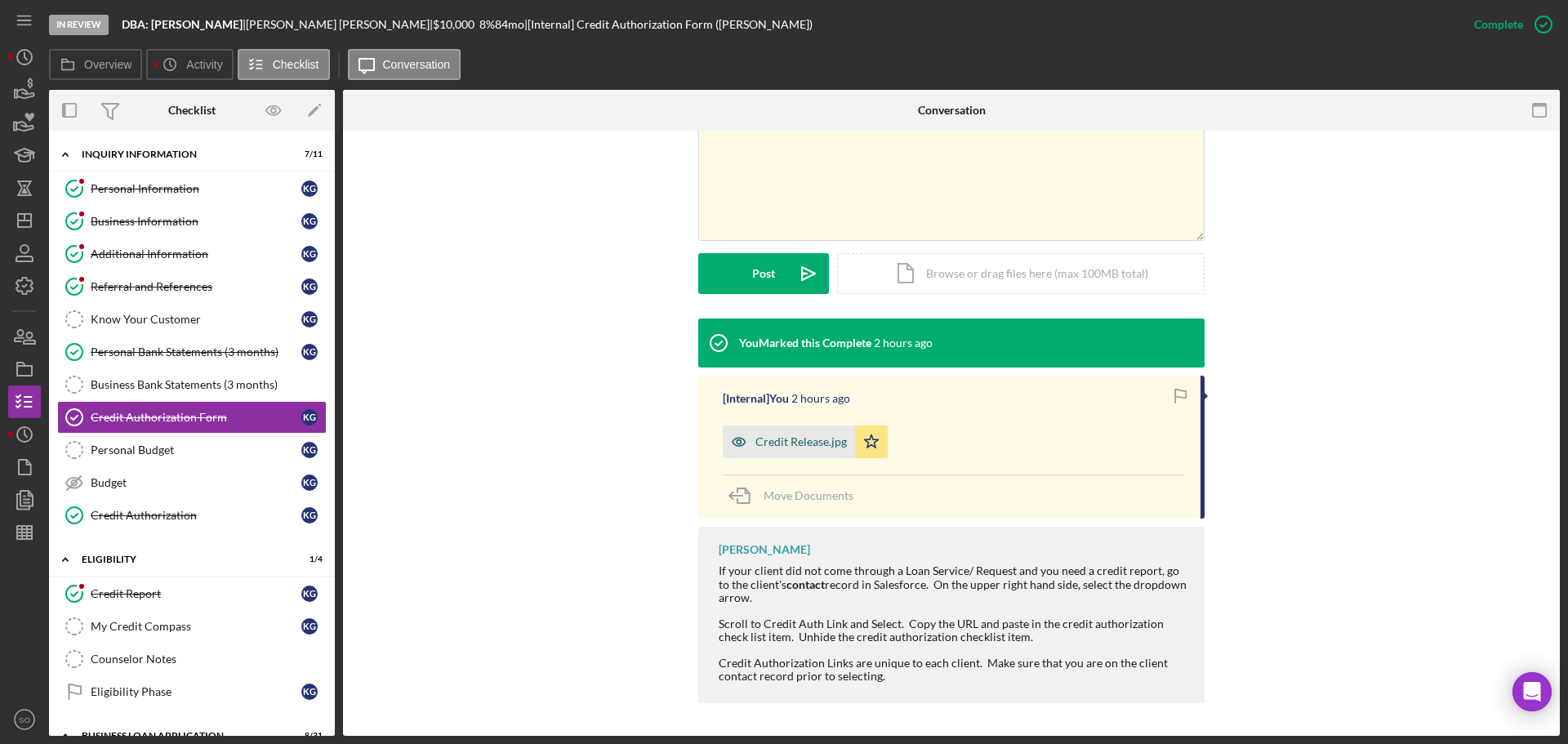
click at [799, 436] on div "Credit Release.jpg" at bounding box center [801, 442] width 92 height 13
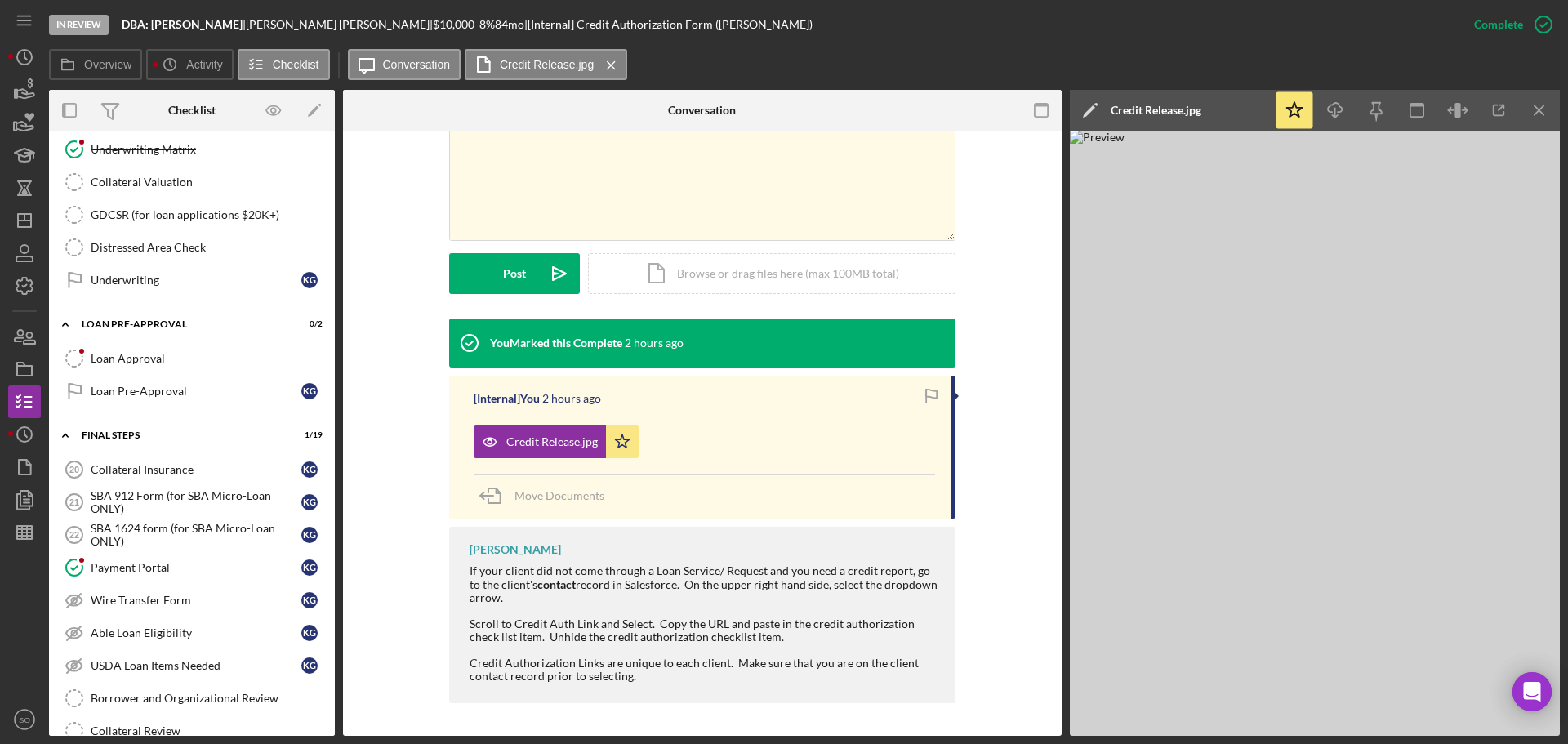
scroll to position [1551, 0]
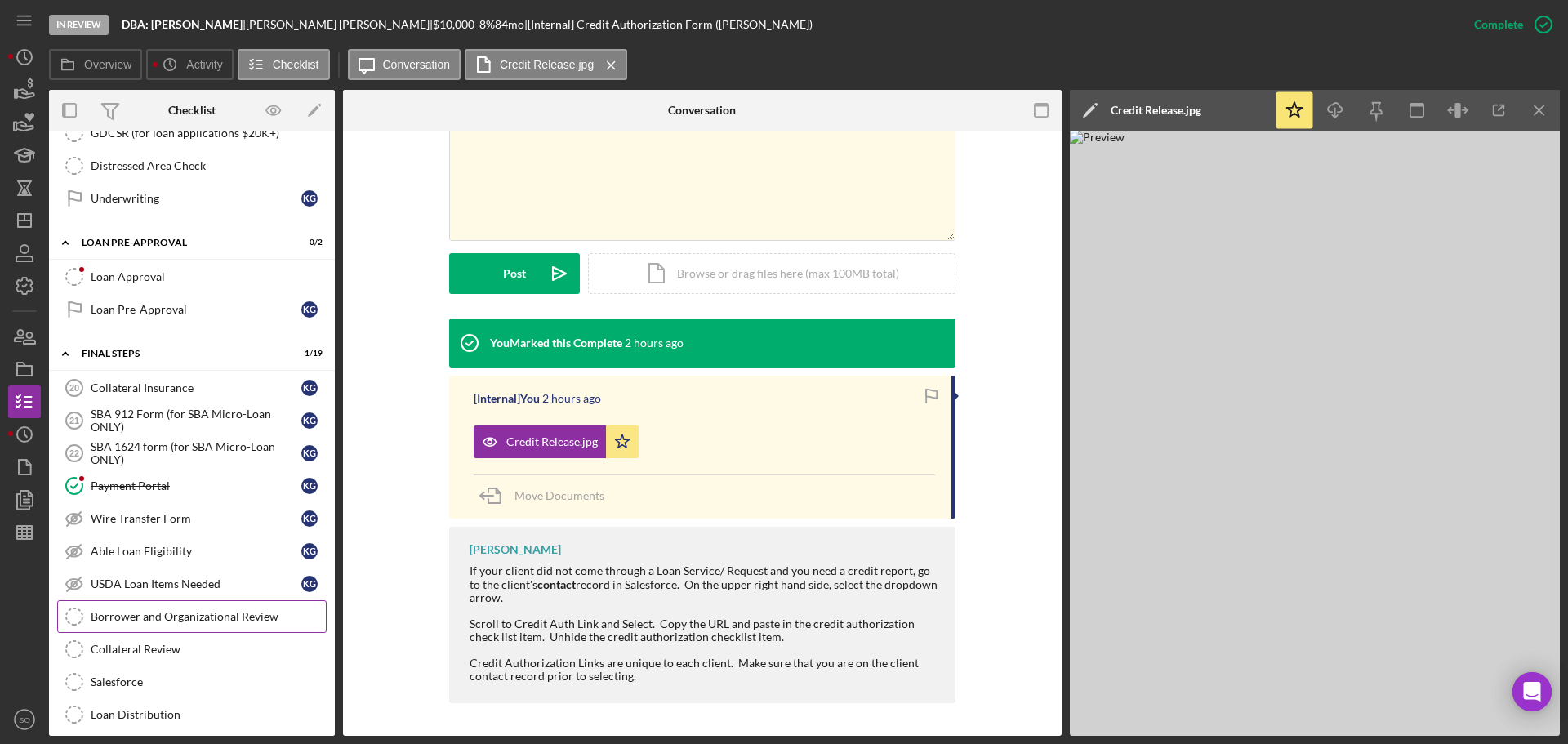
click at [203, 608] on link "Borrower and Organizational Review Borrower and Organizational Review" at bounding box center [191, 616] width 270 height 33
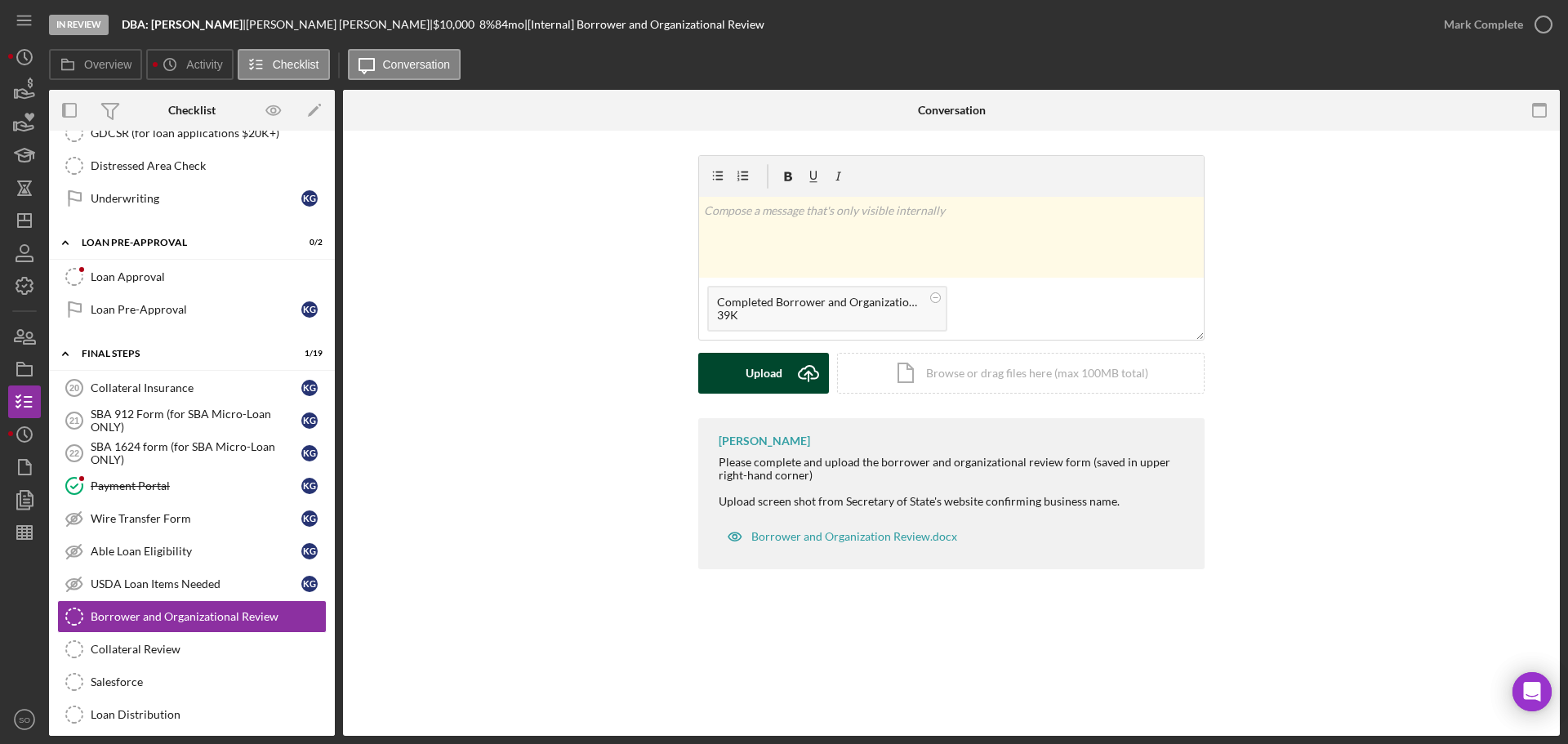
click at [748, 365] on div "Upload" at bounding box center [764, 373] width 37 height 41
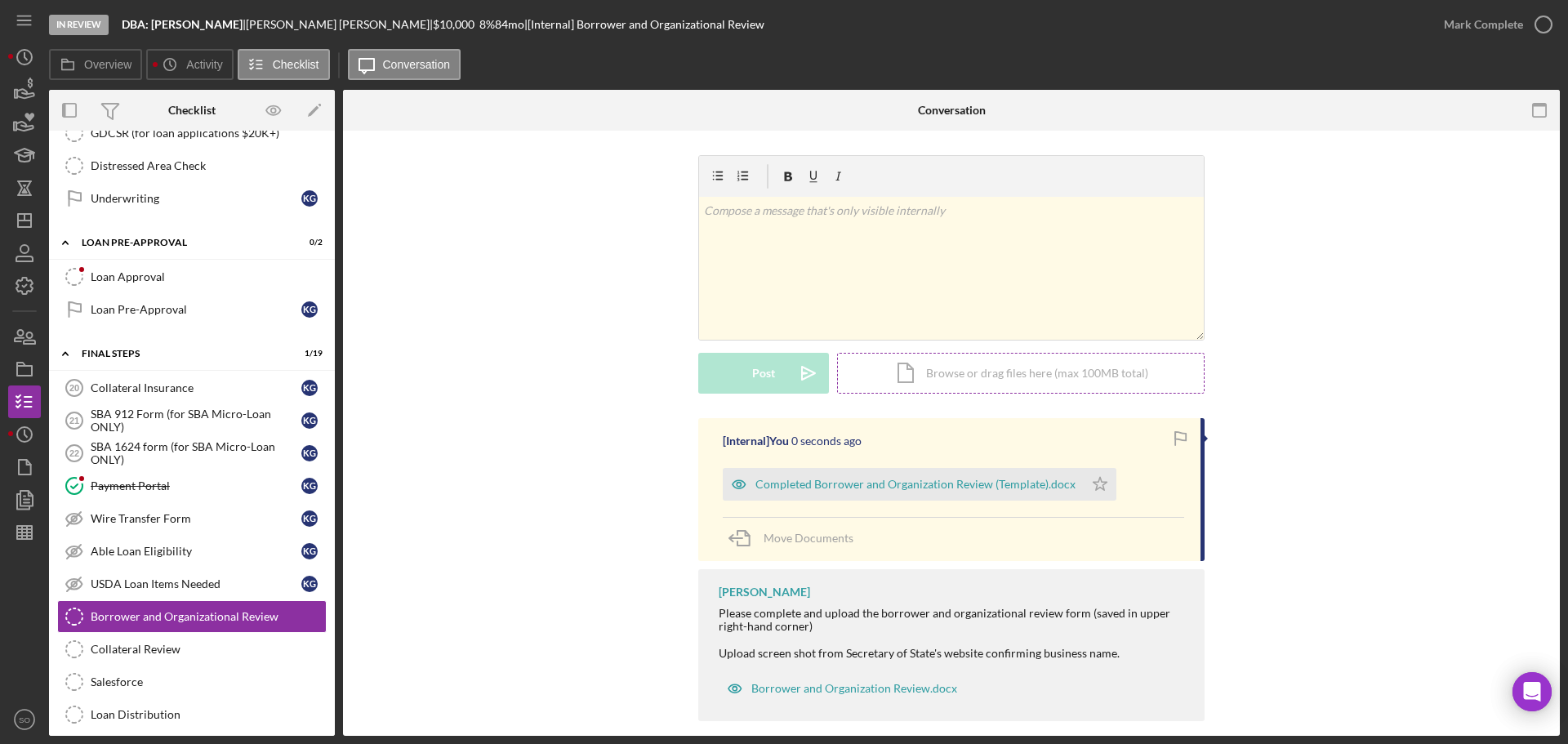
scroll to position [18, 0]
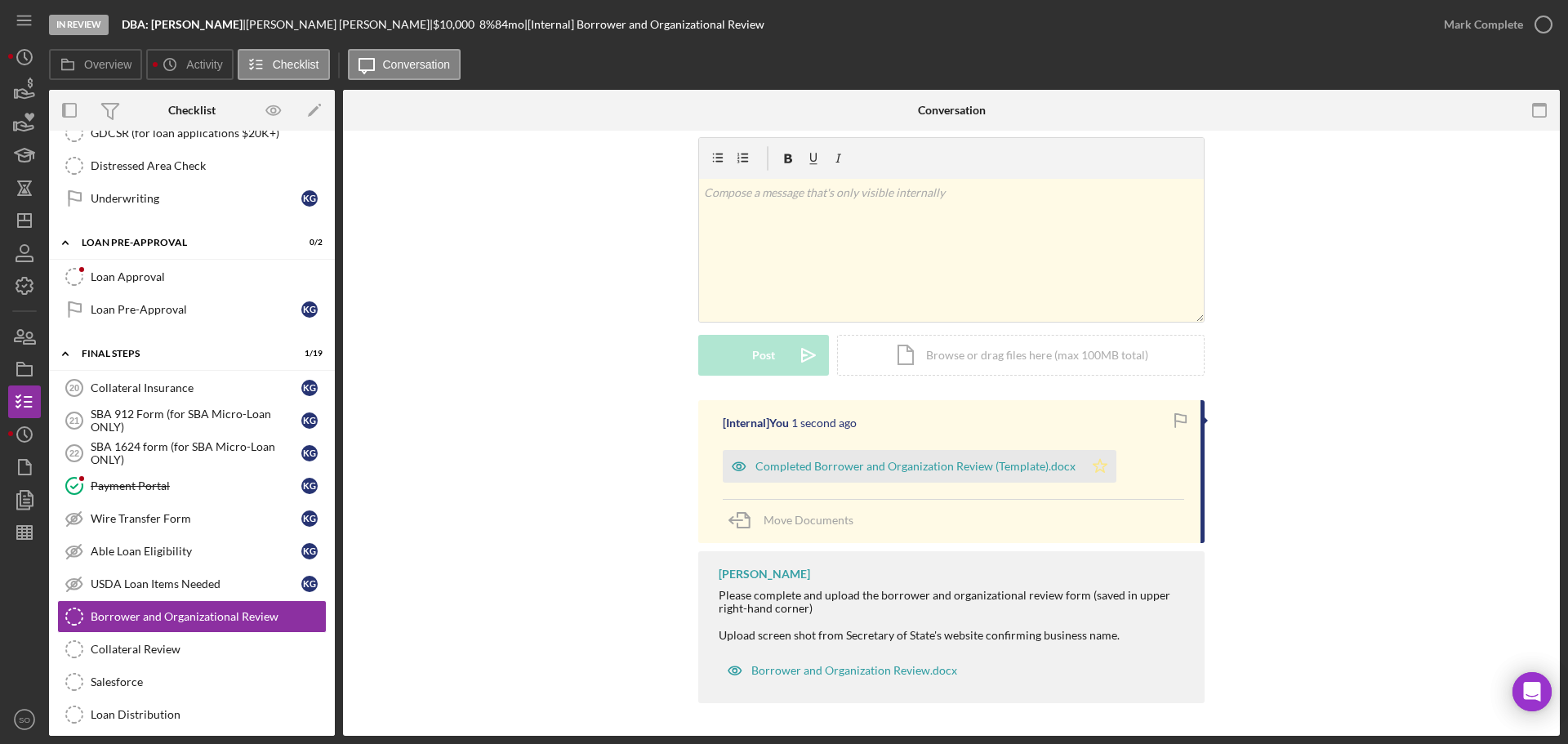
click at [1084, 467] on icon "Icon/Star" at bounding box center [1100, 466] width 33 height 33
click at [1445, 39] on button "Mark Complete" at bounding box center [1494, 25] width 133 height 33
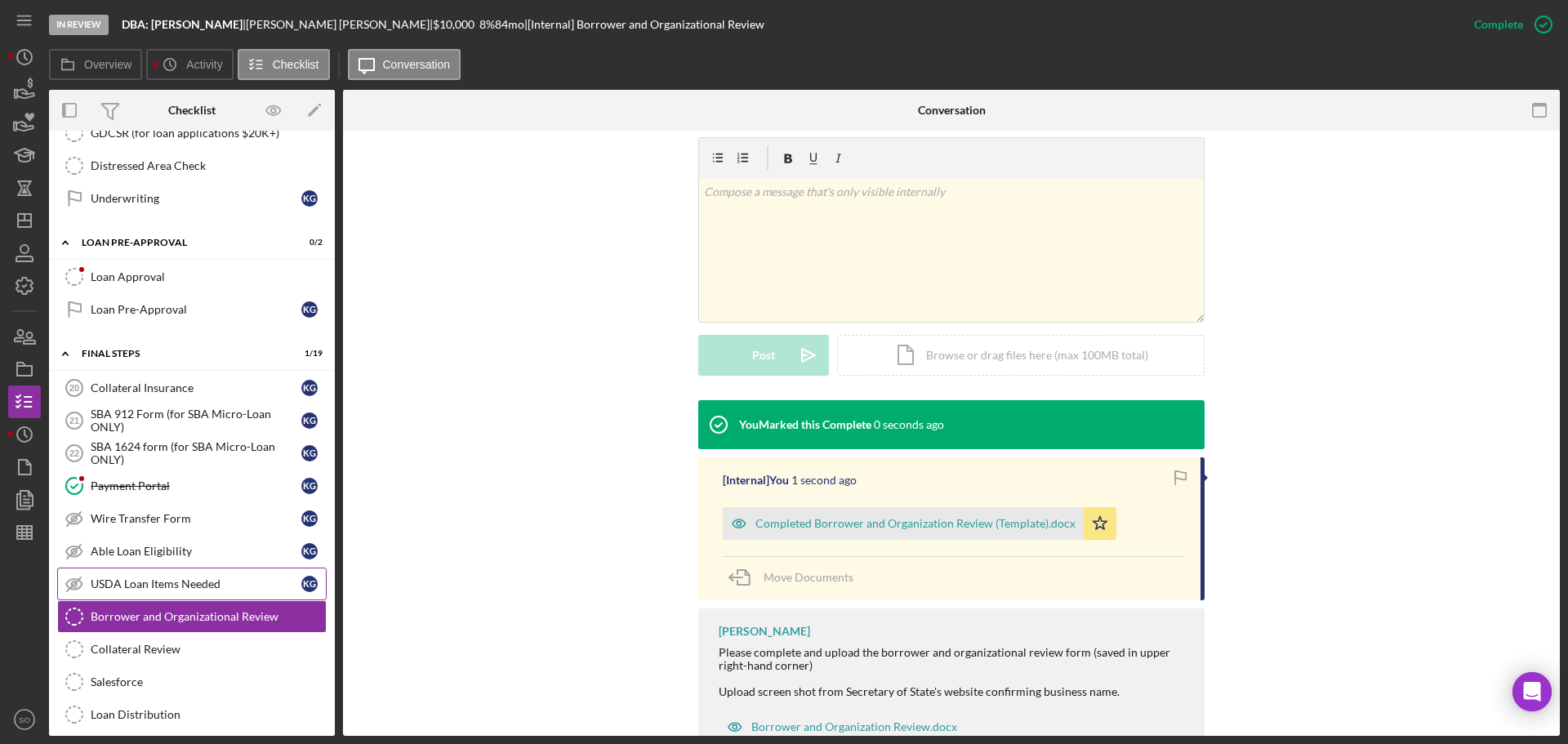
scroll to position [1714, 0]
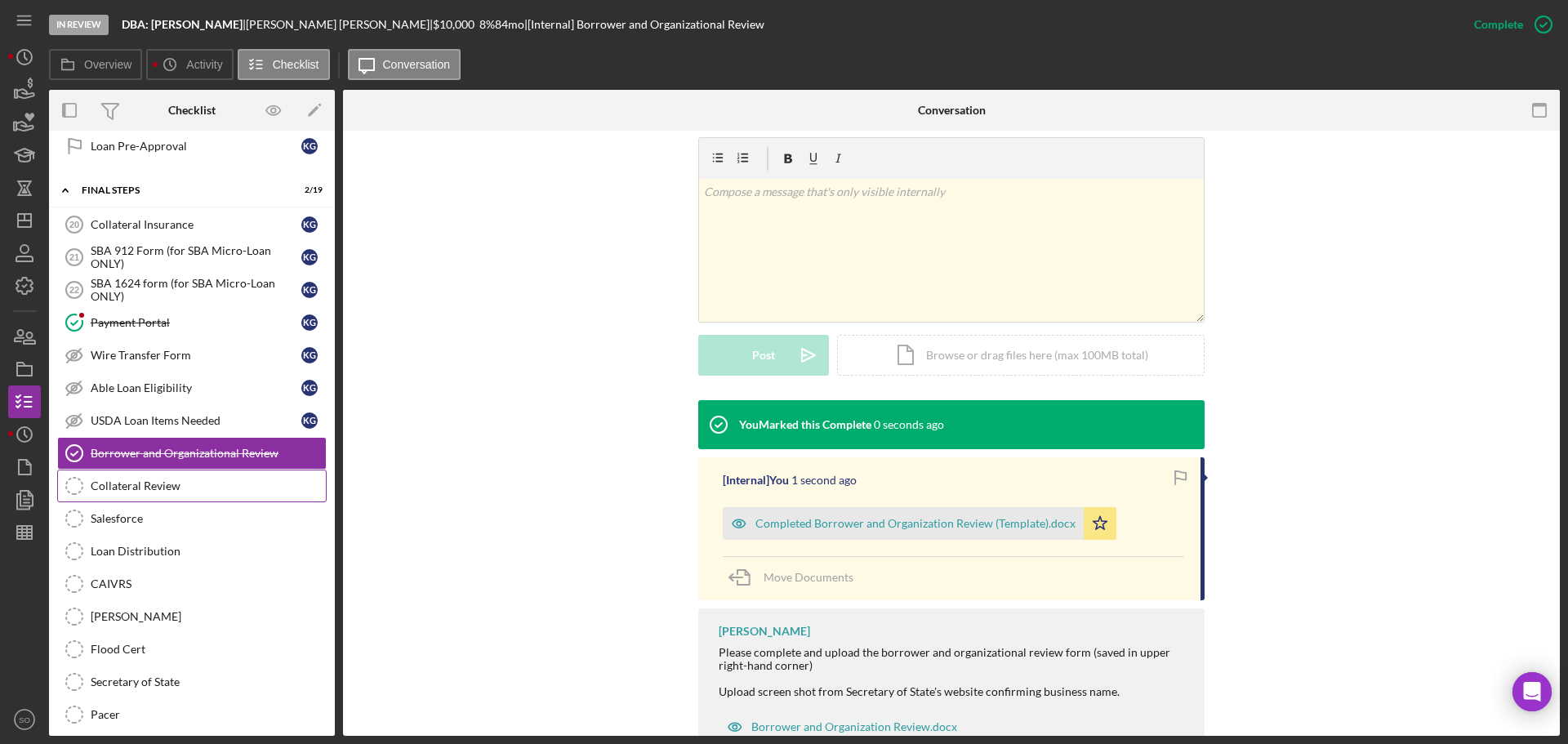
click at [158, 494] on link "Collateral Review Collateral Review" at bounding box center [191, 486] width 270 height 33
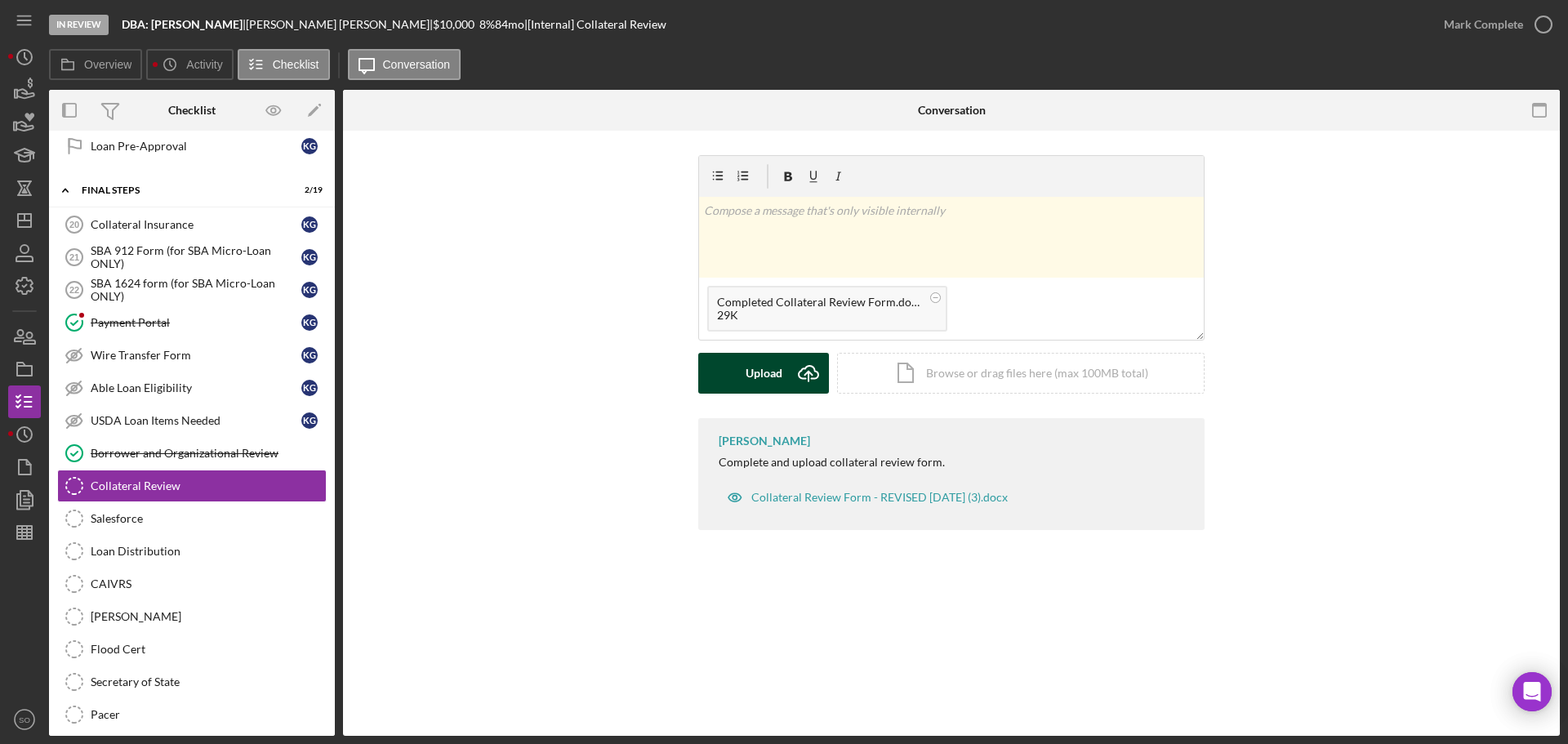
click at [746, 370] on div "Upload" at bounding box center [764, 373] width 37 height 41
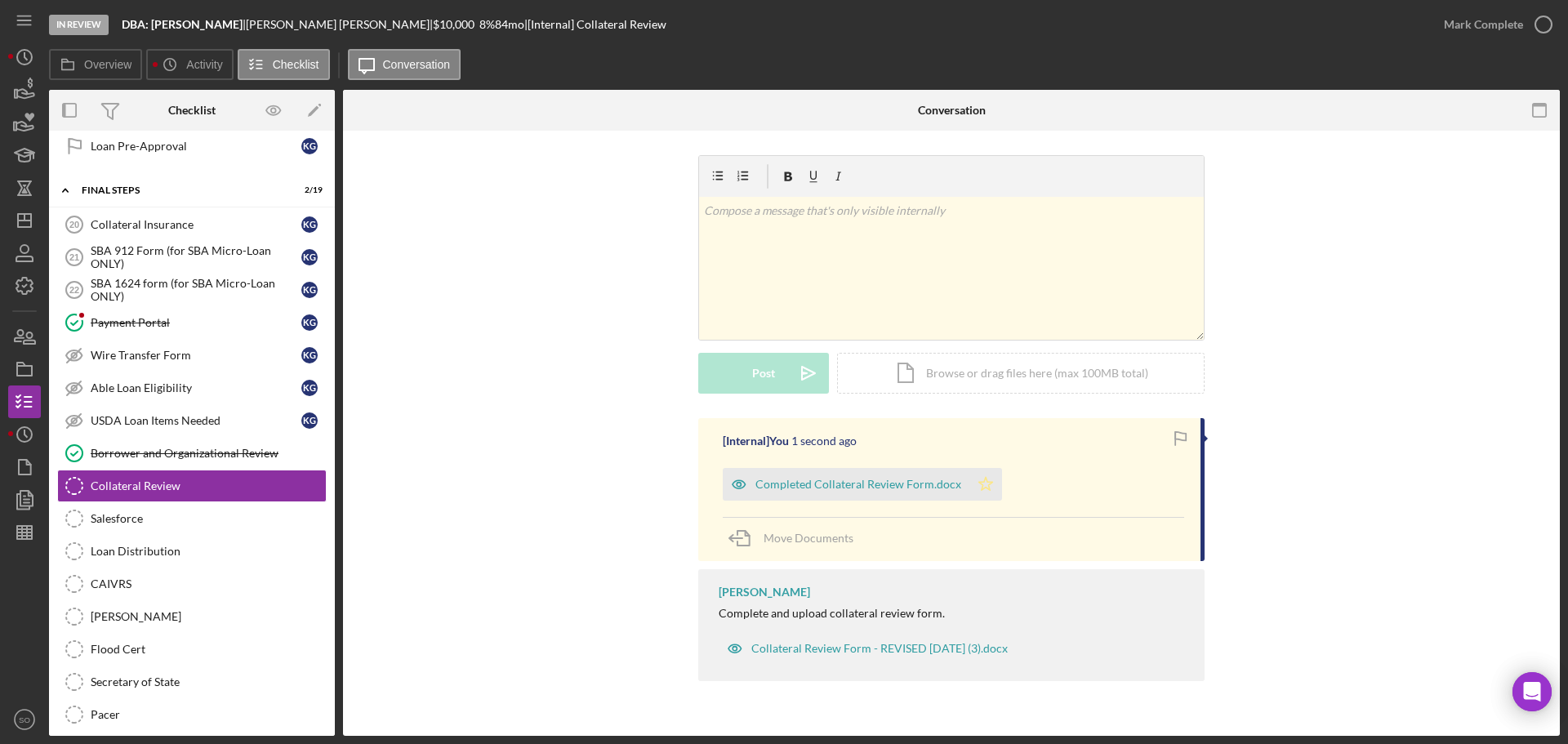
click at [983, 482] on polygon "button" at bounding box center [986, 484] width 14 height 13
click at [1451, 34] on div "Mark Complete" at bounding box center [1484, 25] width 80 height 33
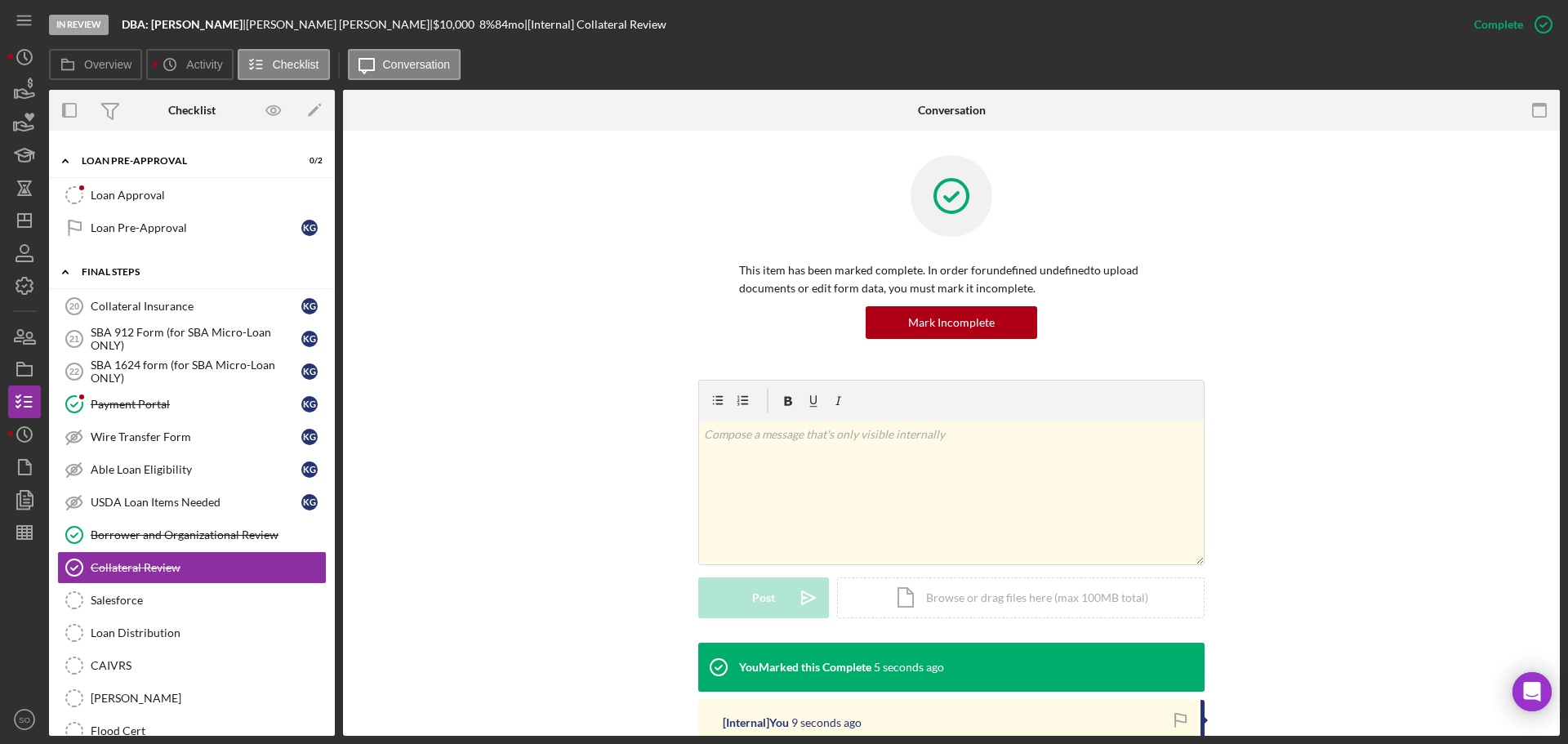
scroll to position [1714, 0]
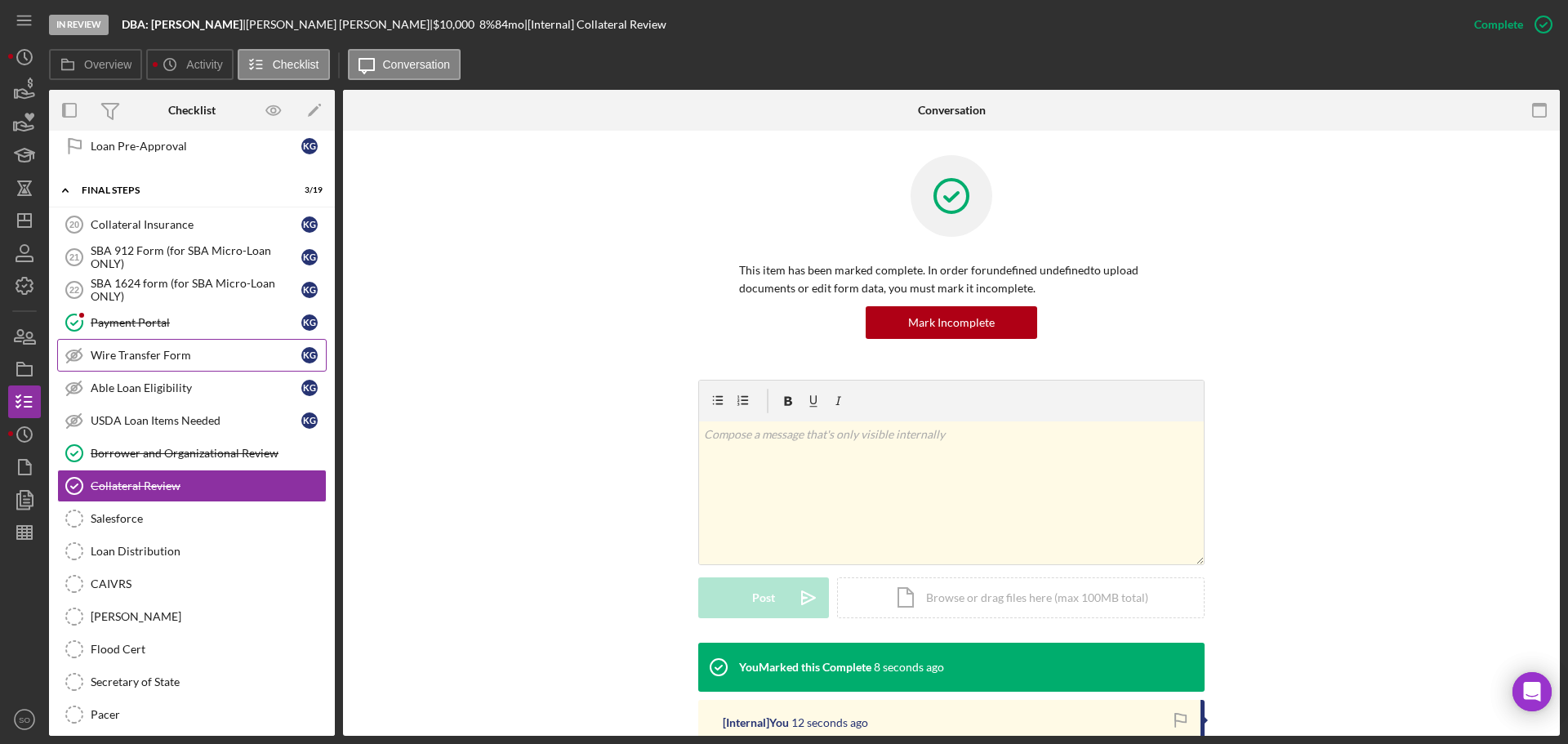
click at [180, 351] on div "Wire Transfer Form" at bounding box center [196, 355] width 211 height 13
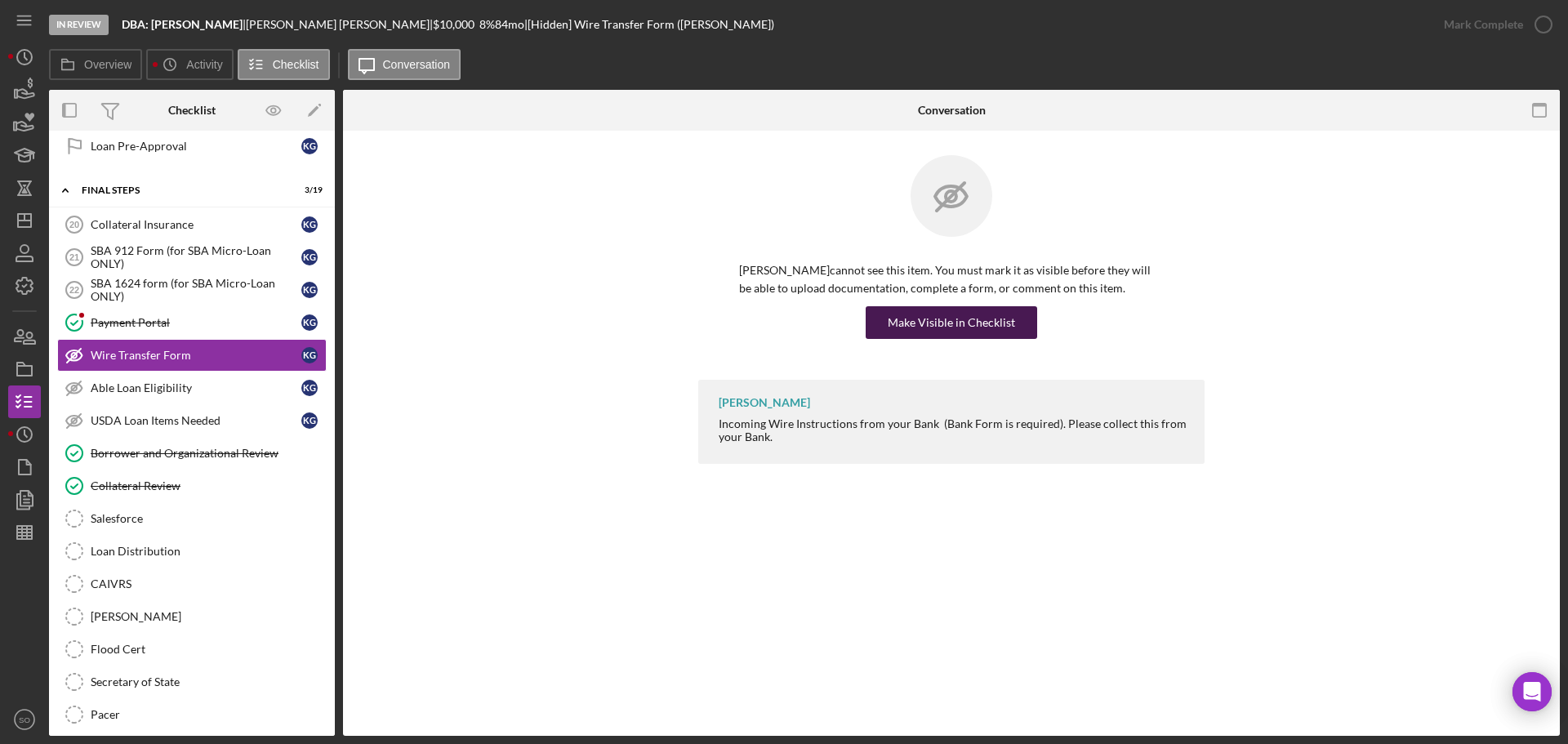
click at [1004, 324] on div "Make Visible in Checklist" at bounding box center [952, 322] width 128 height 33
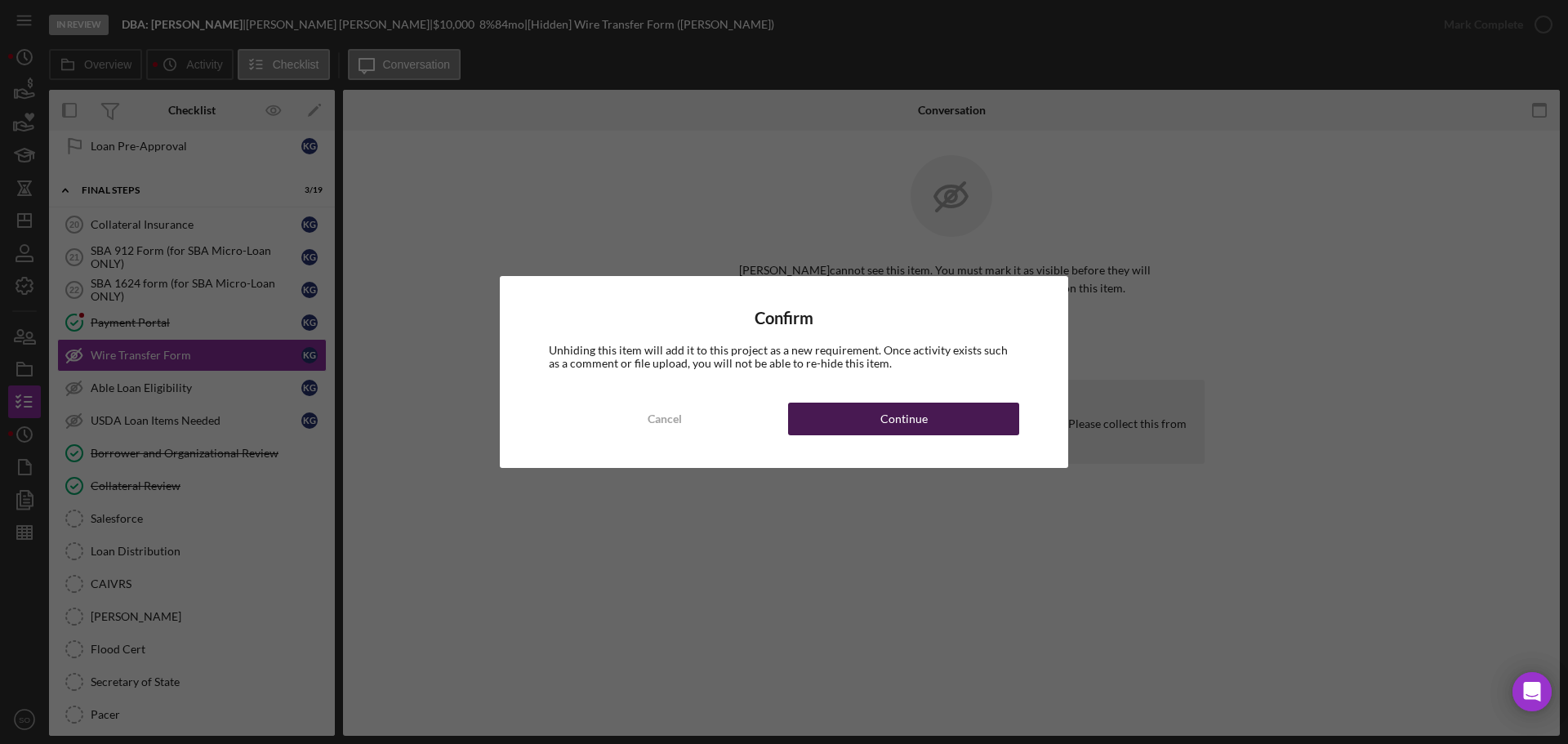
click at [961, 408] on button "Continue" at bounding box center [903, 418] width 231 height 33
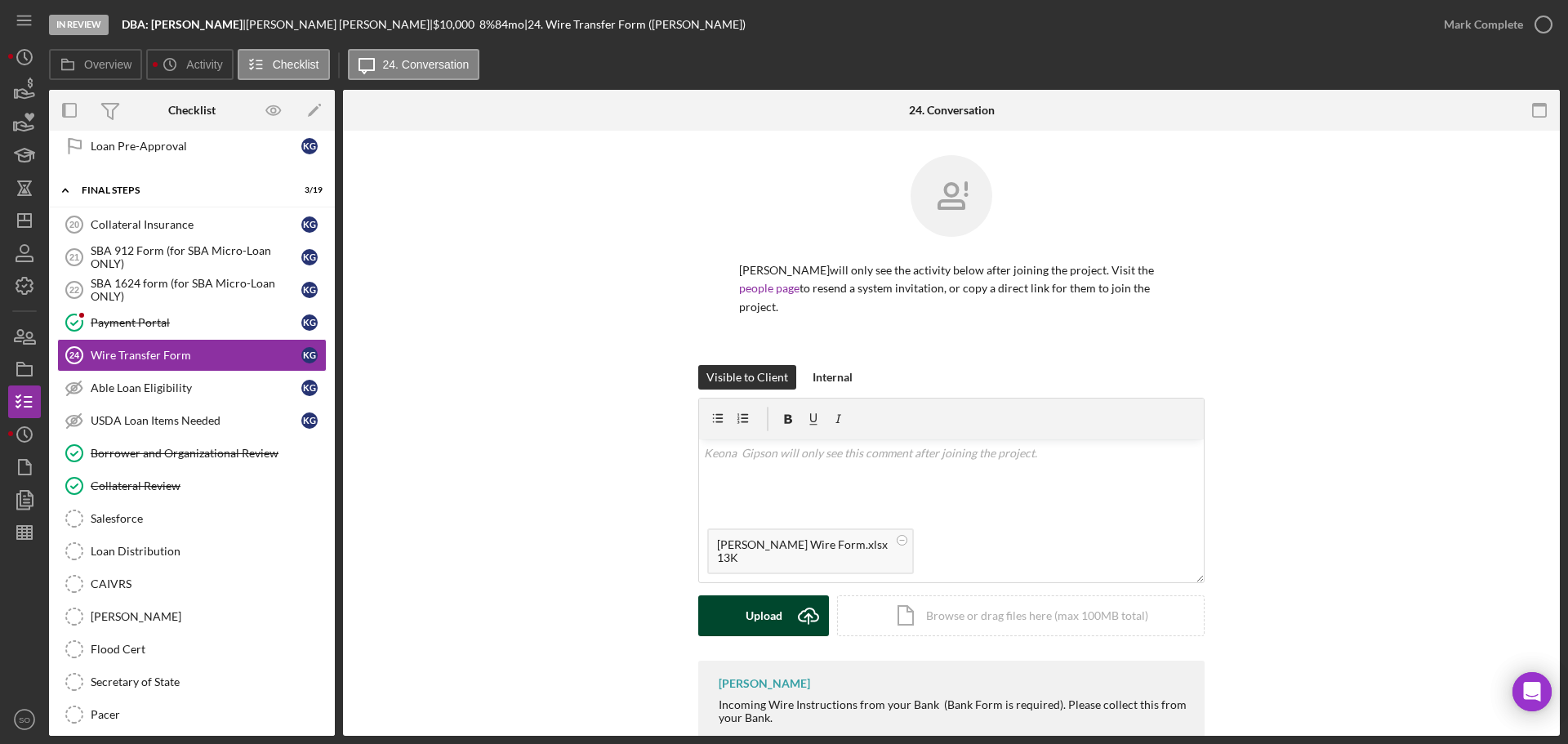
click at [756, 616] on div "Upload" at bounding box center [764, 615] width 37 height 41
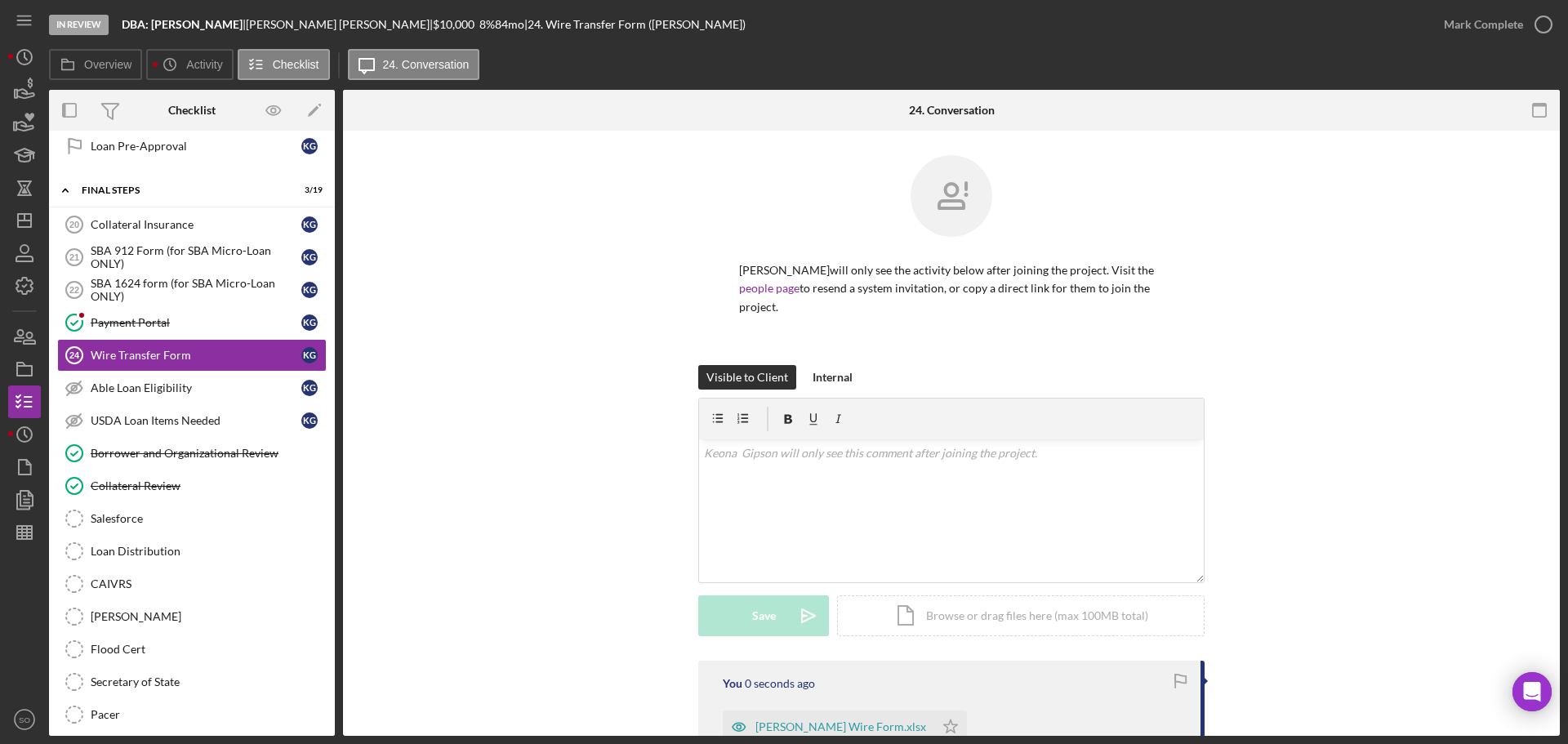
scroll to position [193, 0]
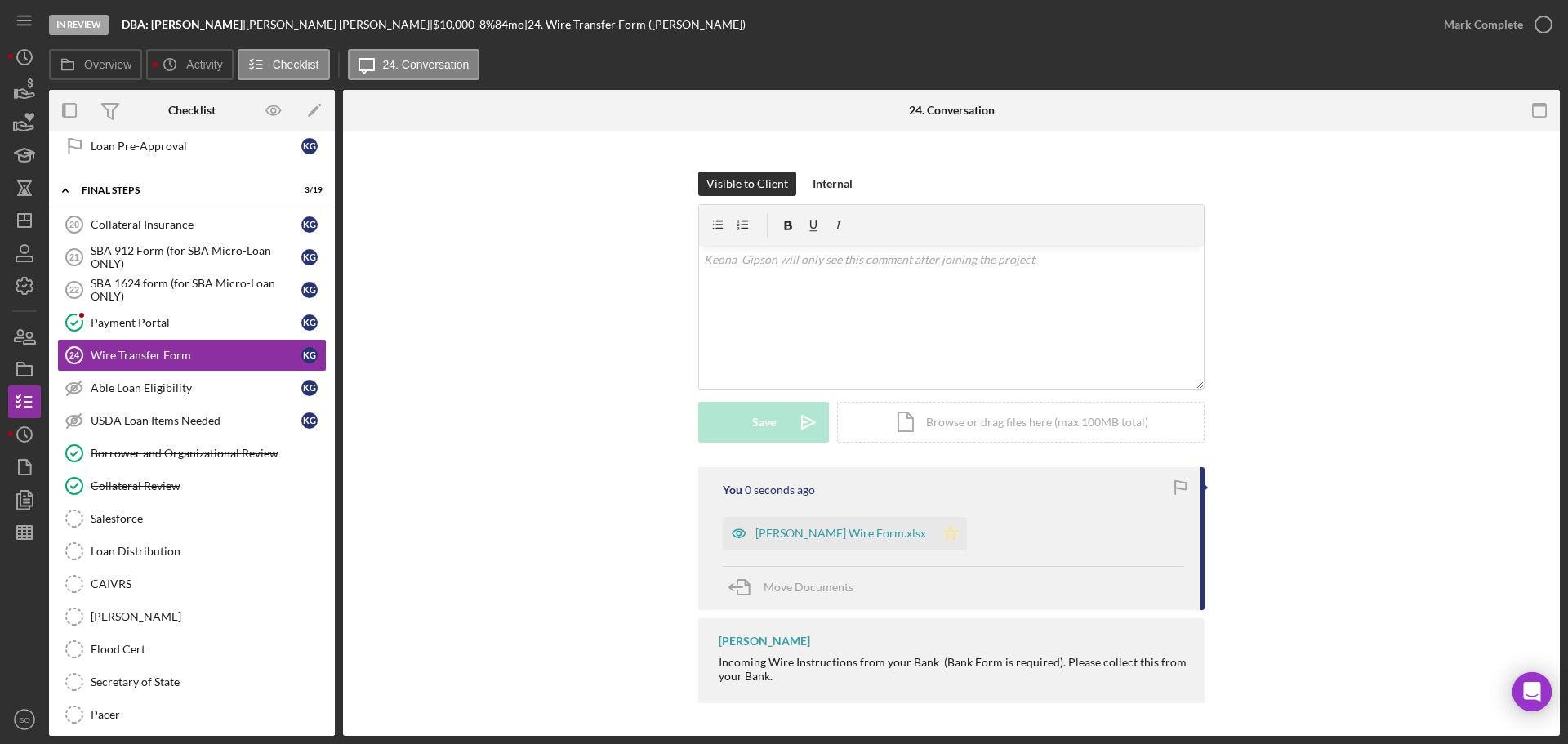
click at [935, 538] on icon "Icon/Star" at bounding box center [951, 533] width 33 height 33
click at [1488, 21] on div "Mark Complete" at bounding box center [1484, 25] width 80 height 33
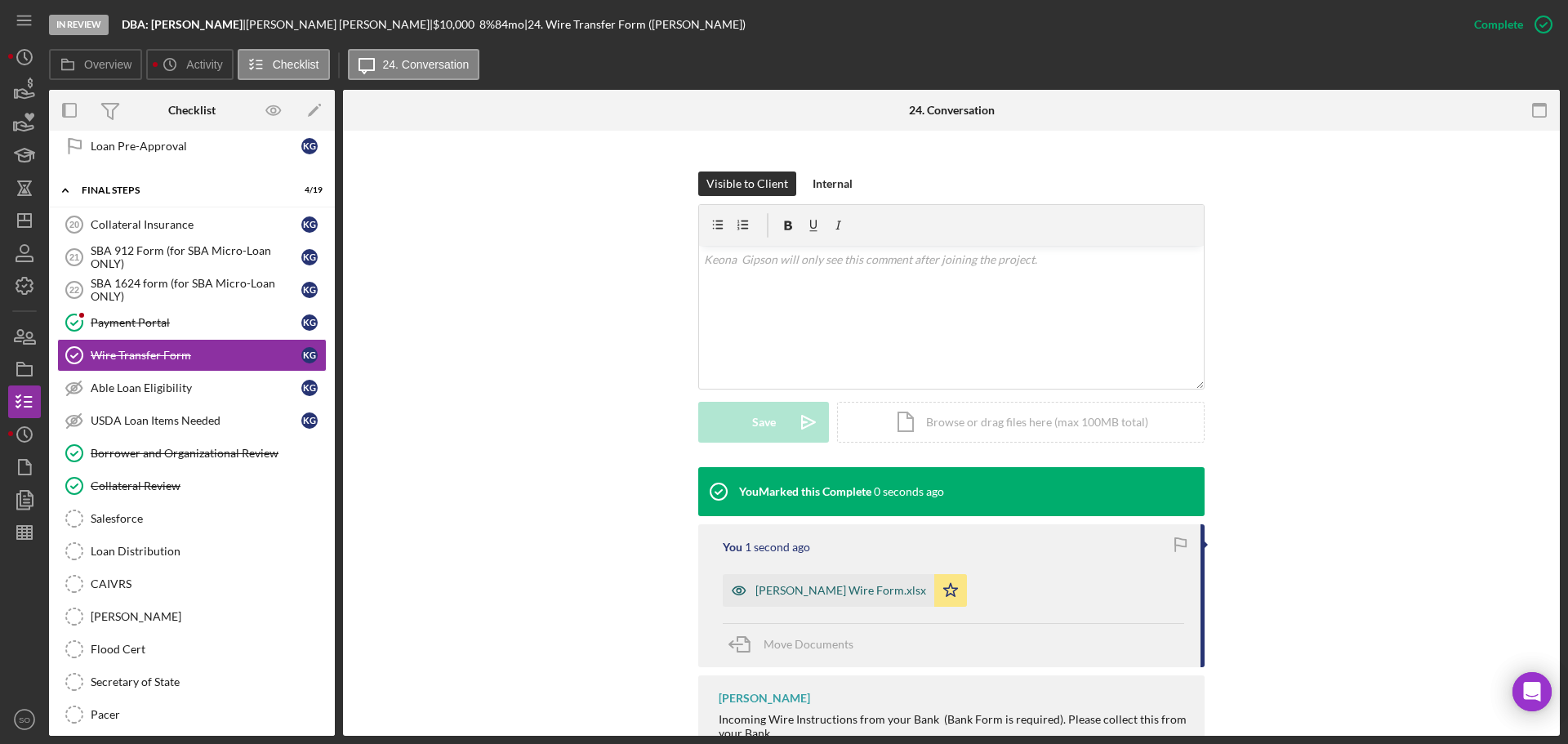
click at [866, 592] on div "Keona Gipson Wire Form.xlsx" at bounding box center [841, 591] width 170 height 13
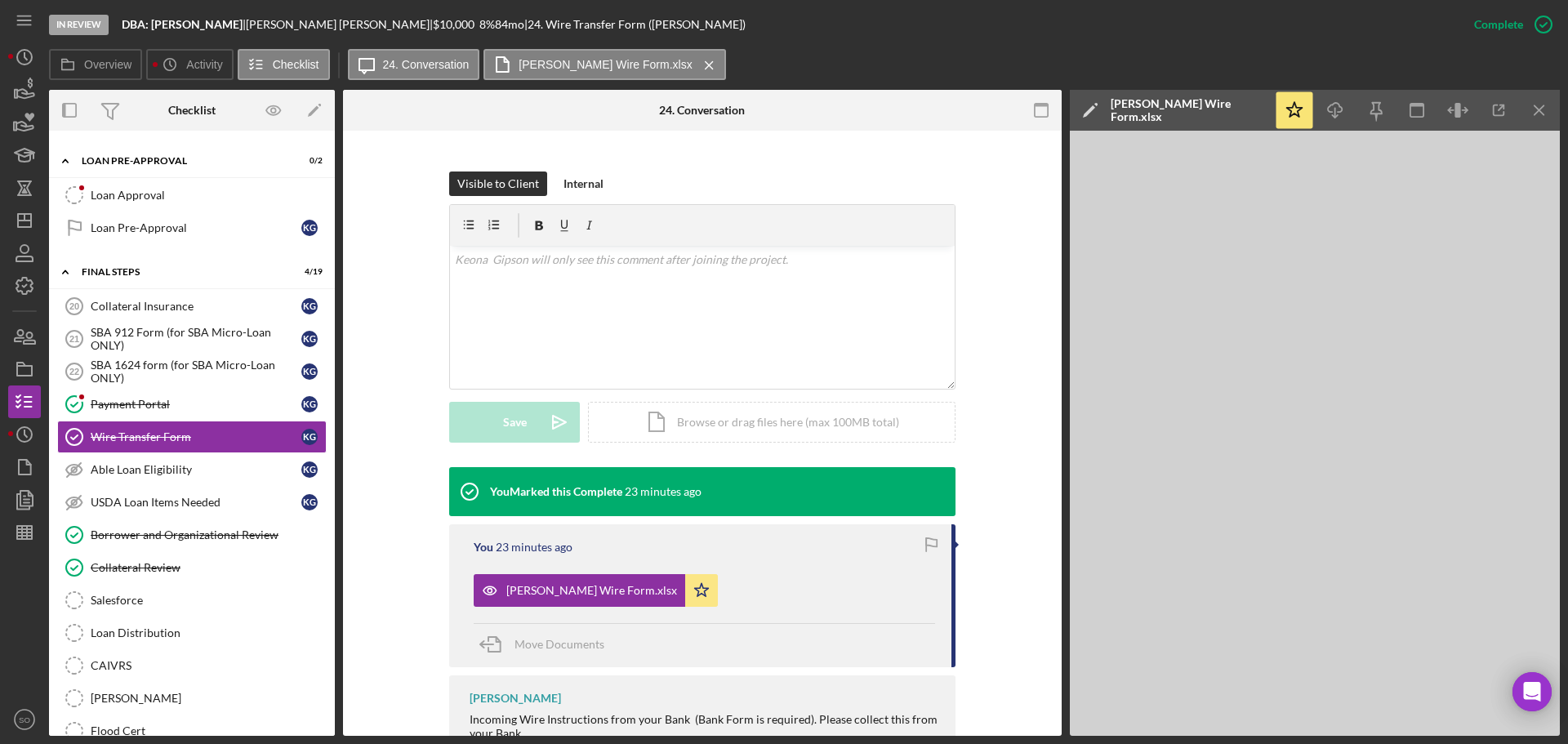
scroll to position [1470, 0]
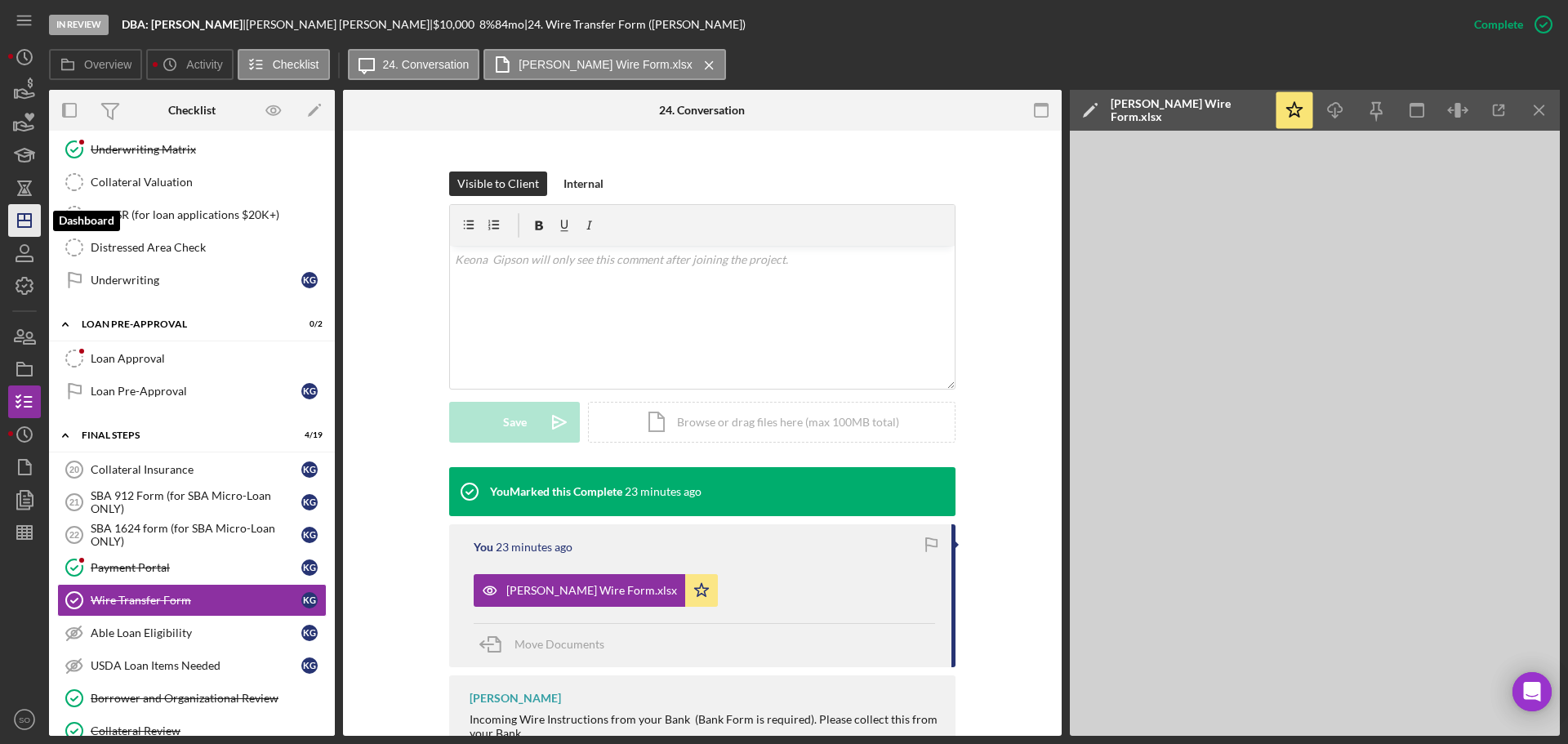
click at [34, 218] on icon "Icon/Dashboard" at bounding box center [24, 220] width 41 height 41
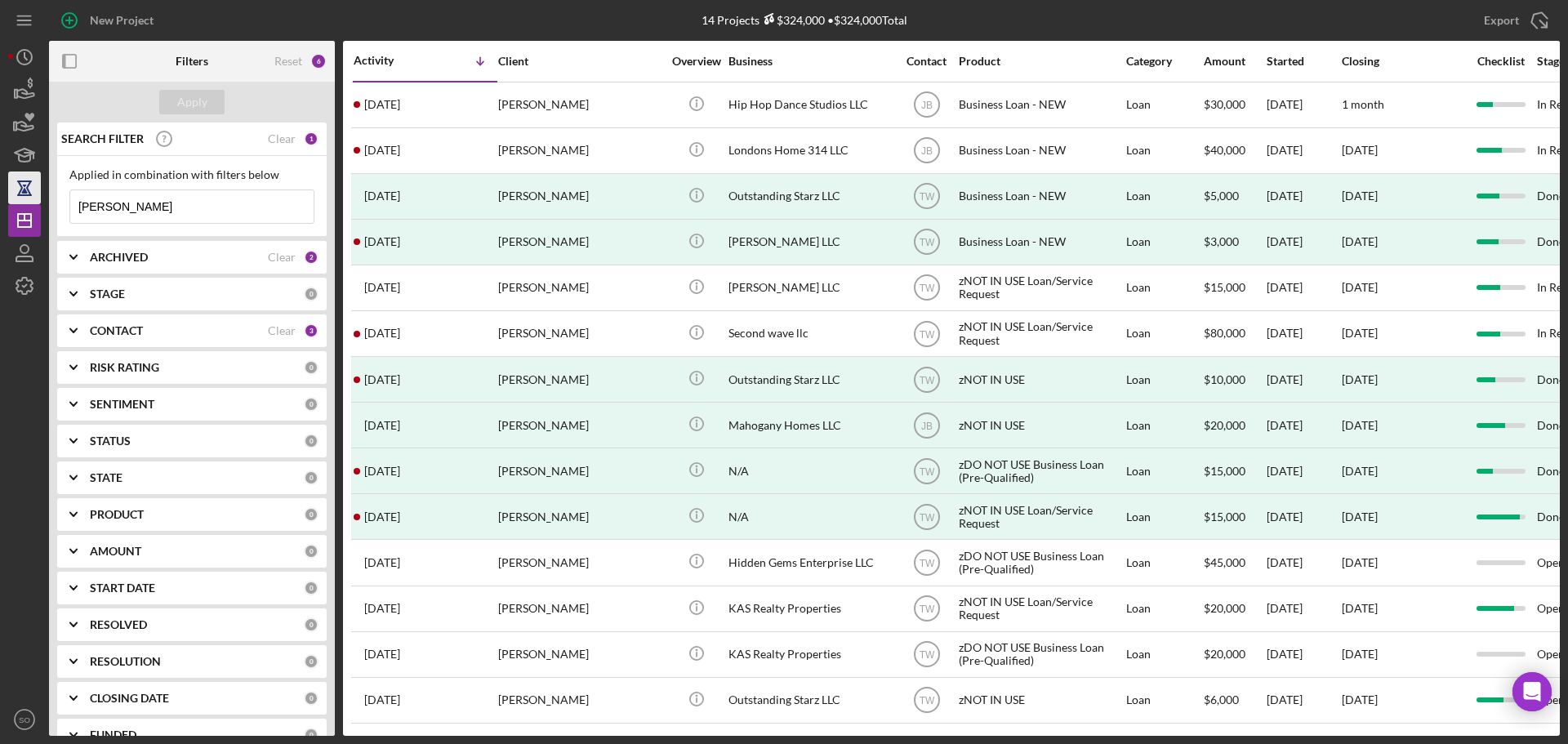
drag, startPoint x: 134, startPoint y: 211, endPoint x: 20, endPoint y: 193, distance: 115.4
click at [20, 193] on div "New Project 14 Projects $324,000 • $324,000 Total moore Export Icon/Export Filt…" at bounding box center [784, 367] width 1552 height 735
type input "savage"
click at [194, 104] on div "Apply" at bounding box center [192, 102] width 30 height 25
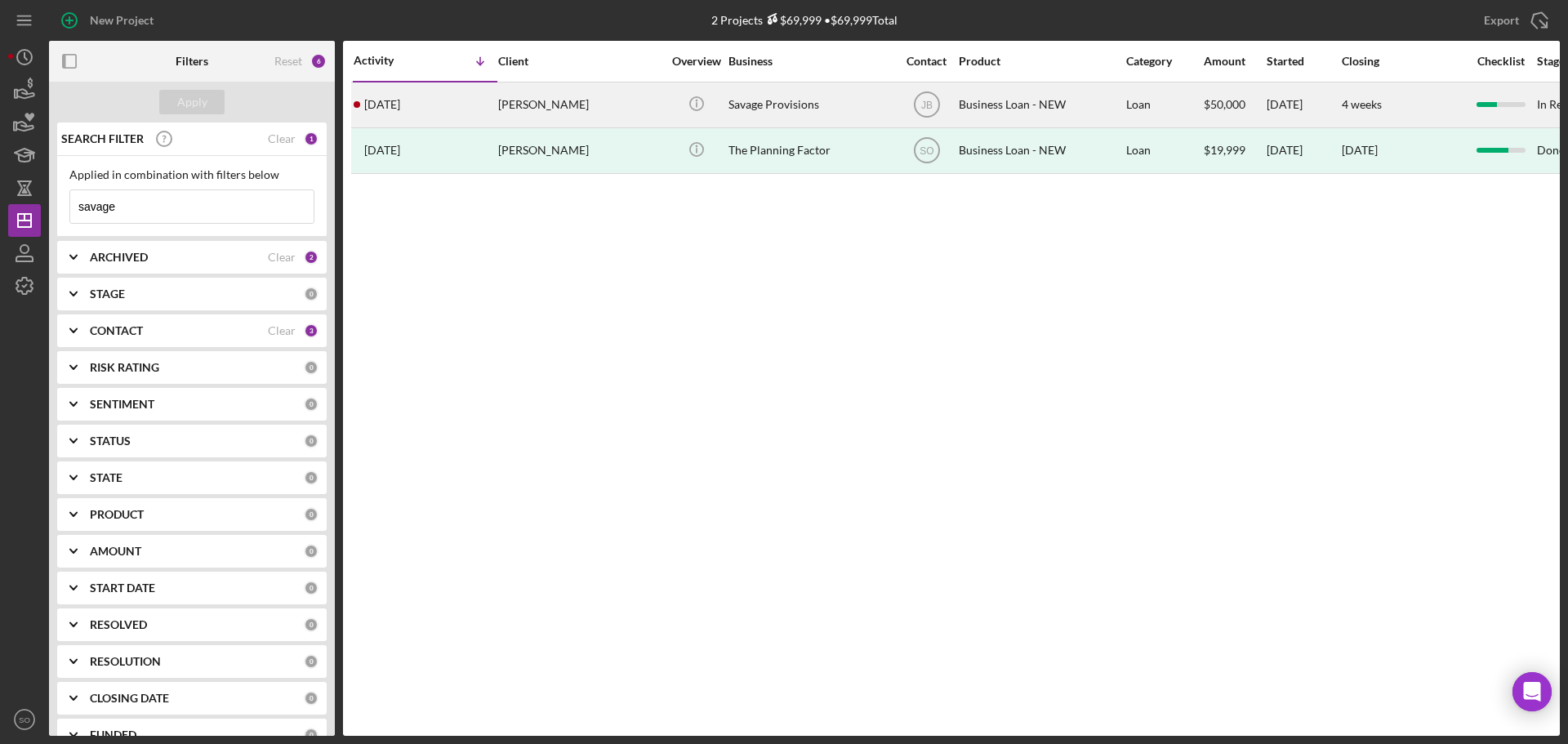
click at [556, 111] on div "Genevieve Savage" at bounding box center [579, 105] width 164 height 44
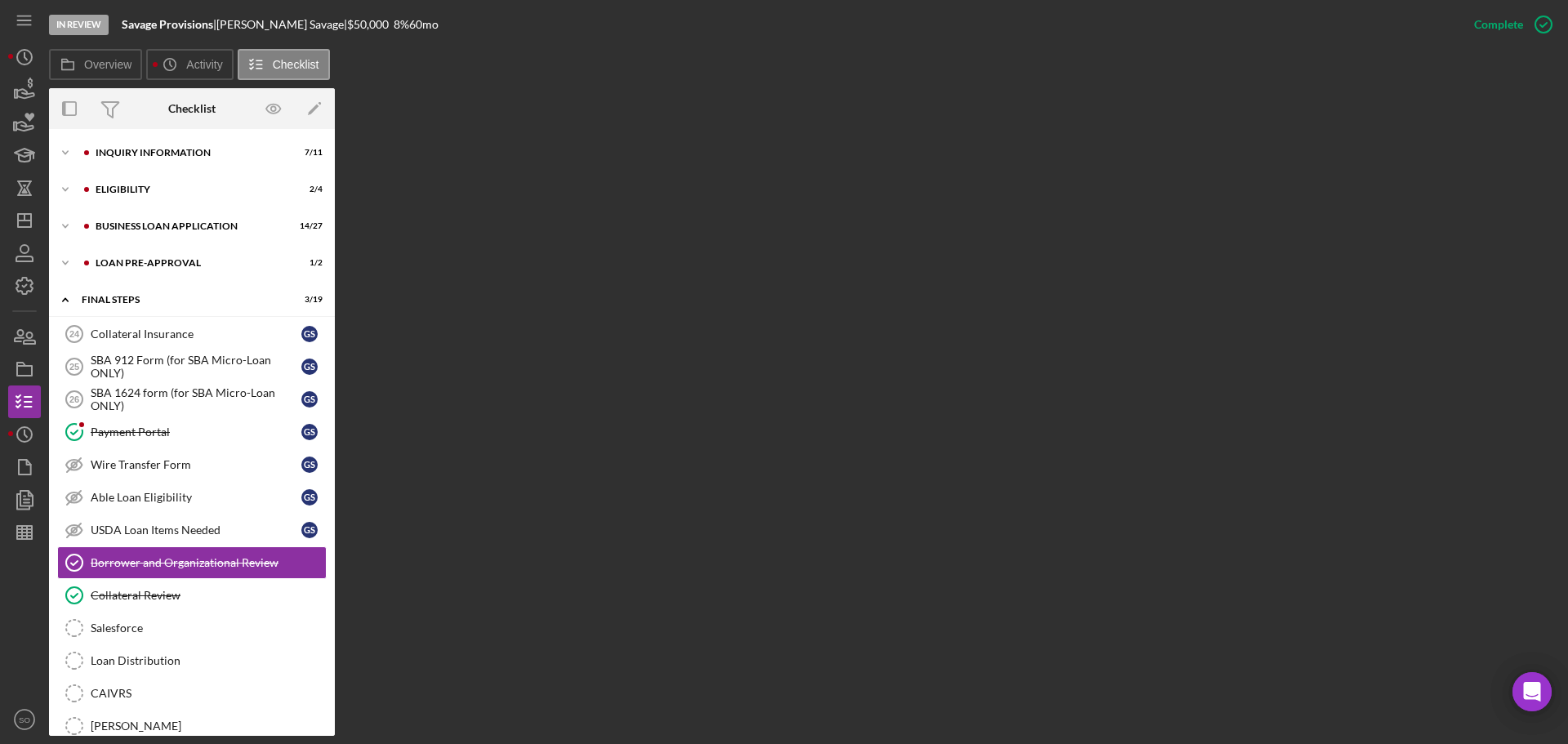
scroll to position [131, 0]
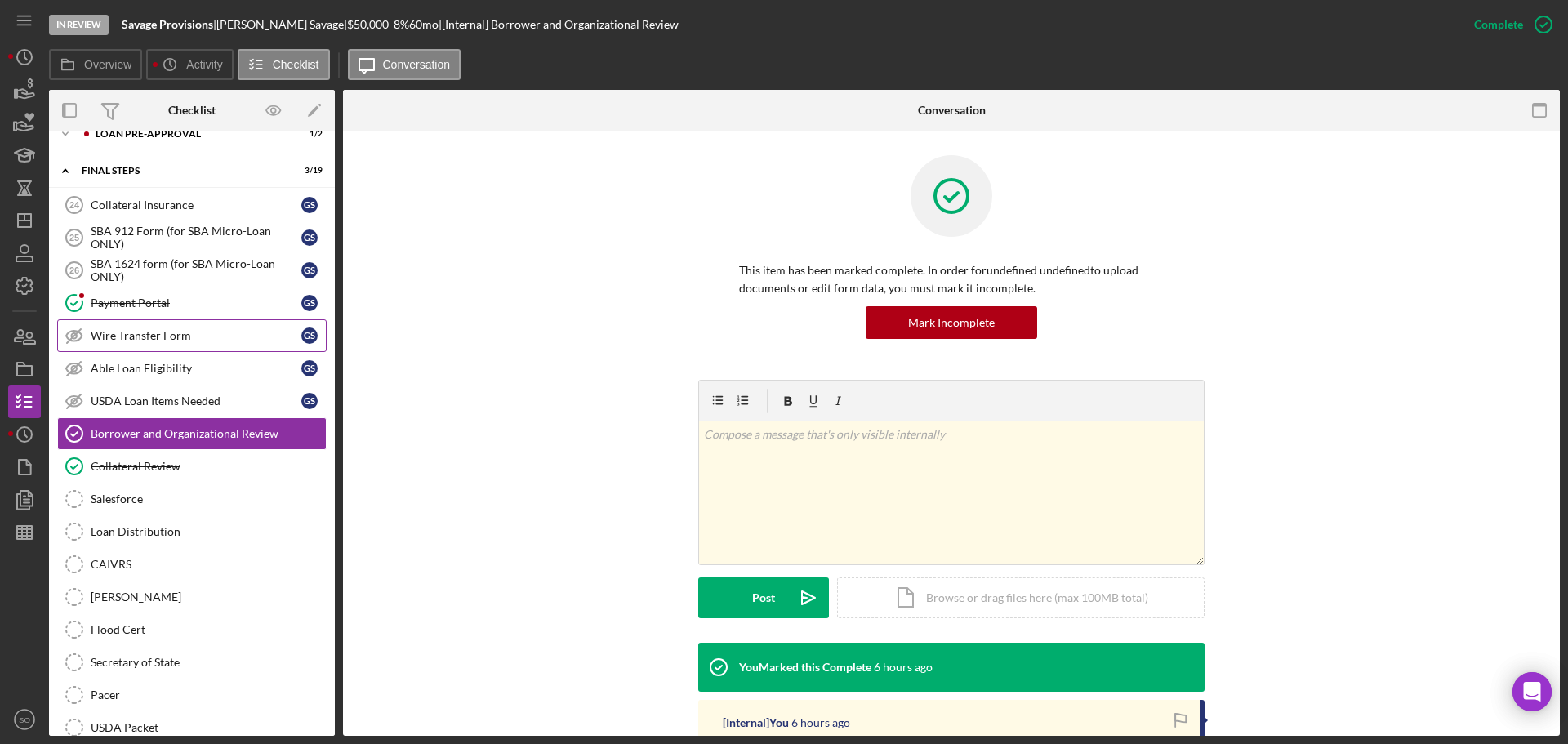
click at [207, 344] on link "Wire Transfer Form Wire Transfer Form G S" at bounding box center [191, 335] width 270 height 33
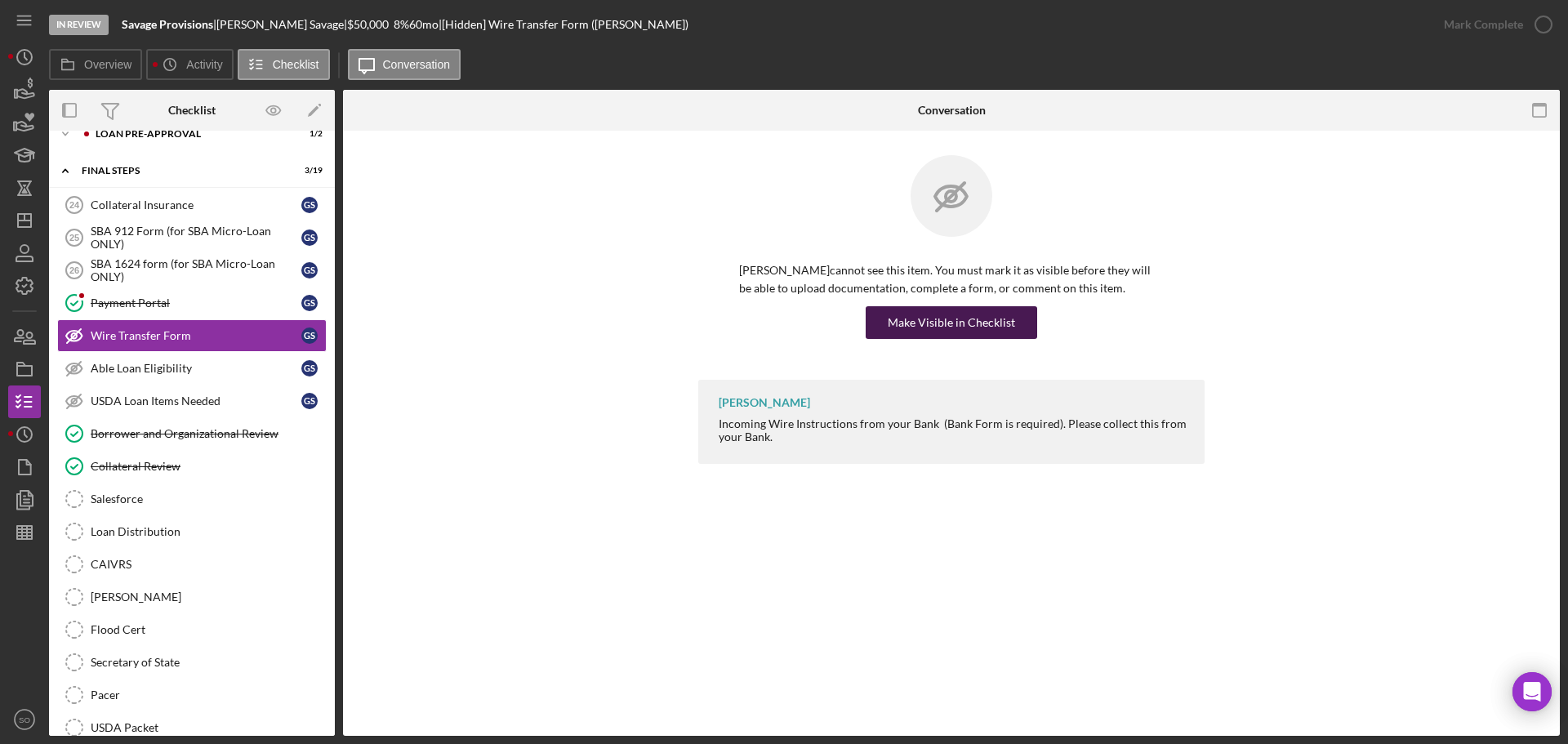
click at [947, 323] on div "Make Visible in Checklist" at bounding box center [952, 322] width 128 height 33
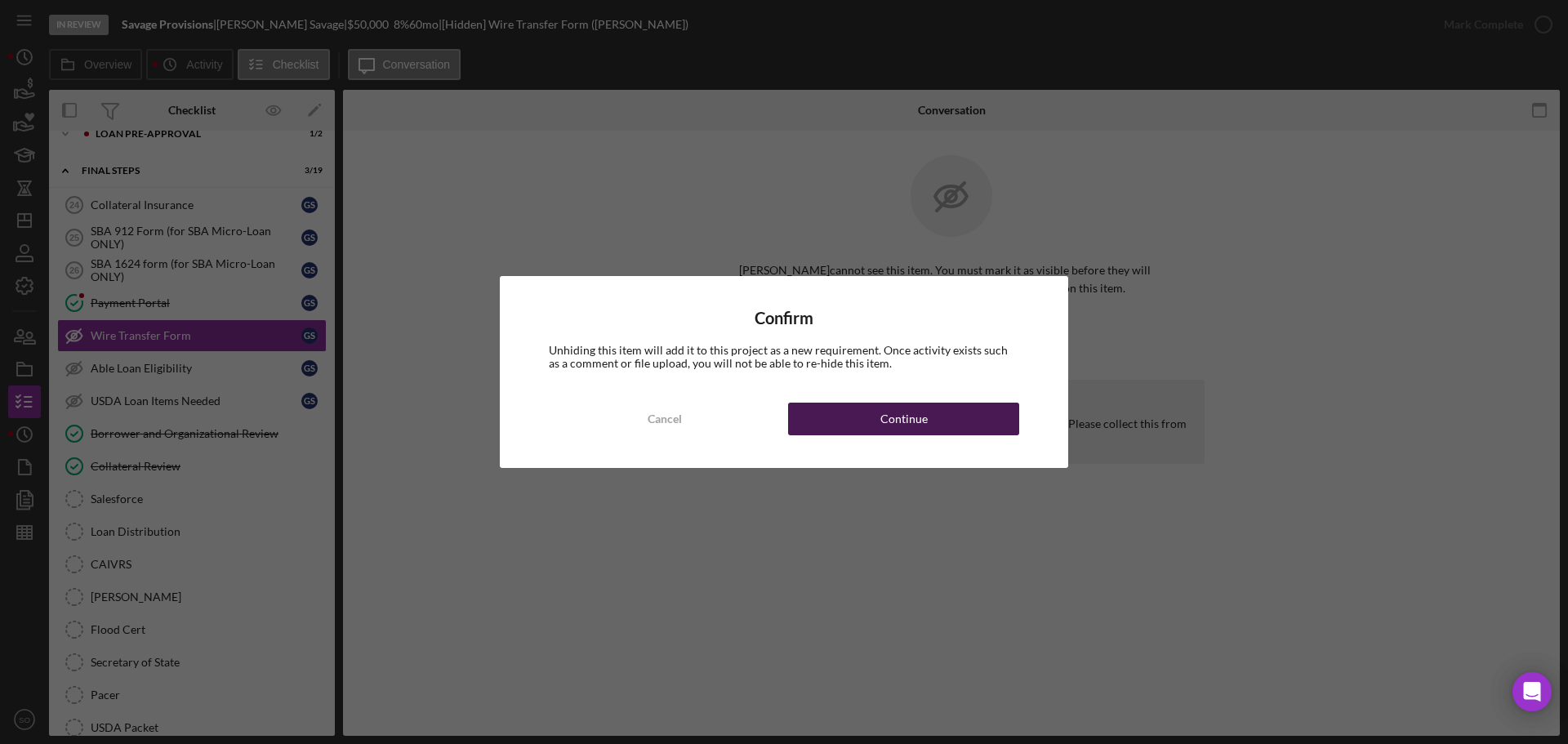
click at [917, 416] on div "Continue" at bounding box center [904, 418] width 47 height 33
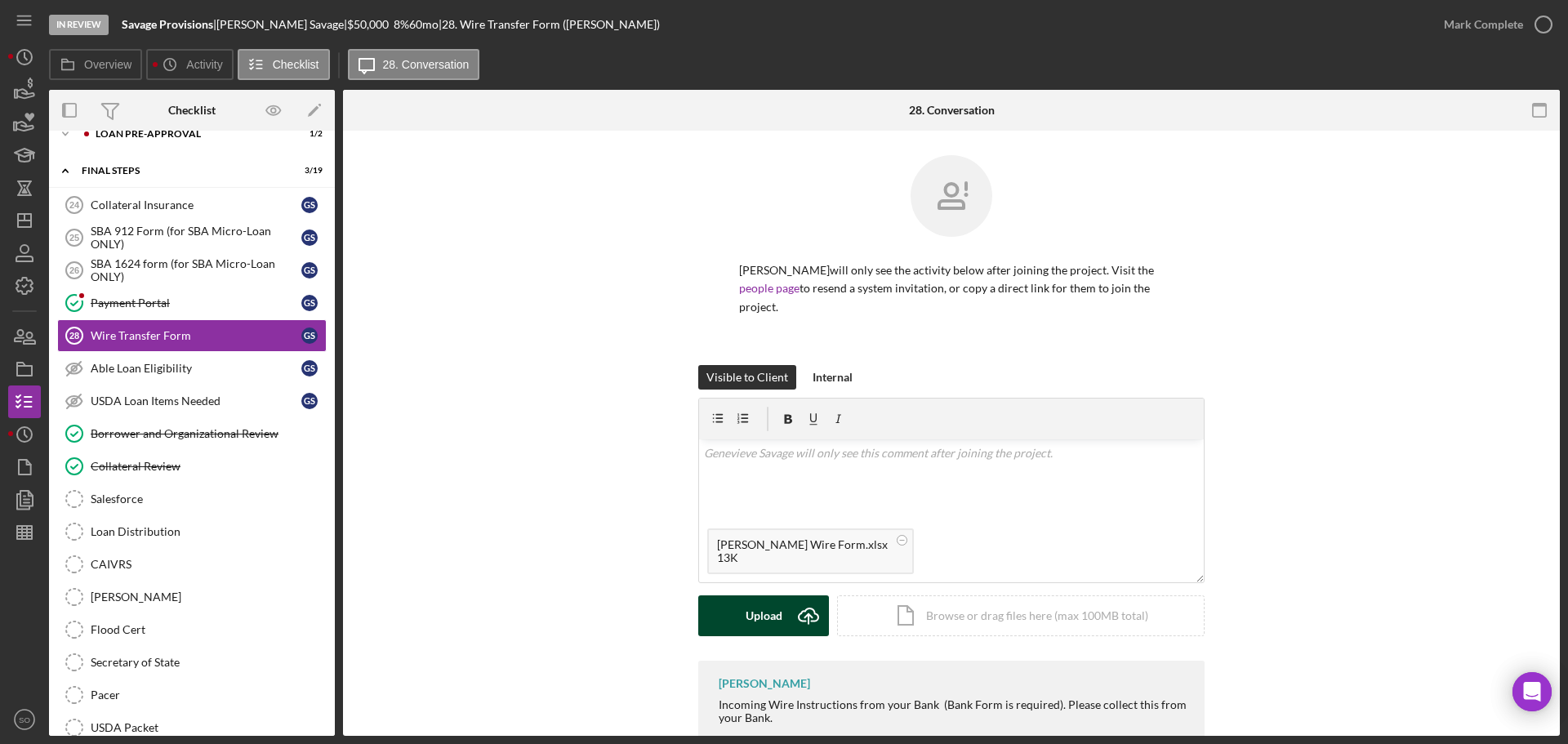
click at [752, 610] on div "Upload" at bounding box center [764, 615] width 37 height 41
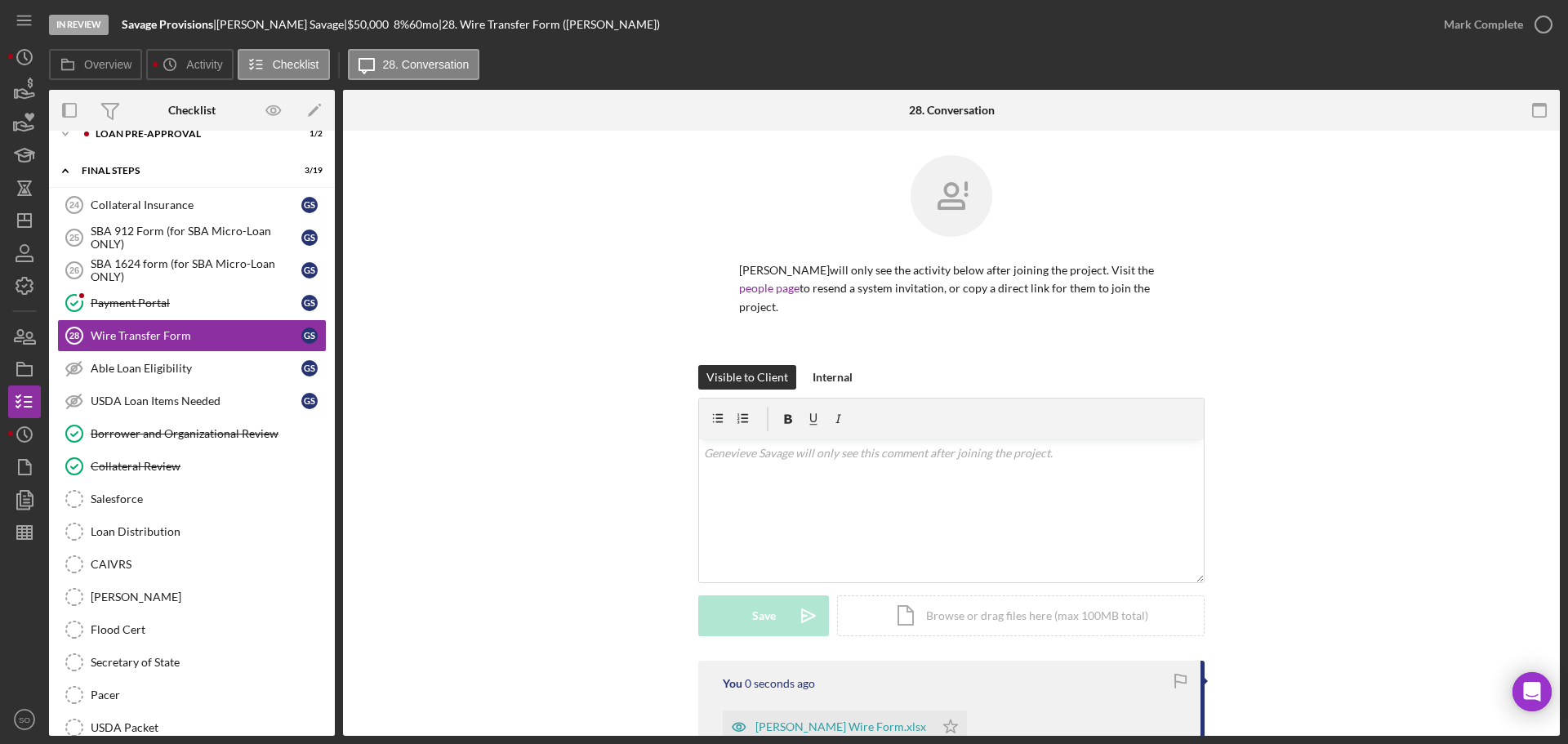
scroll to position [193, 0]
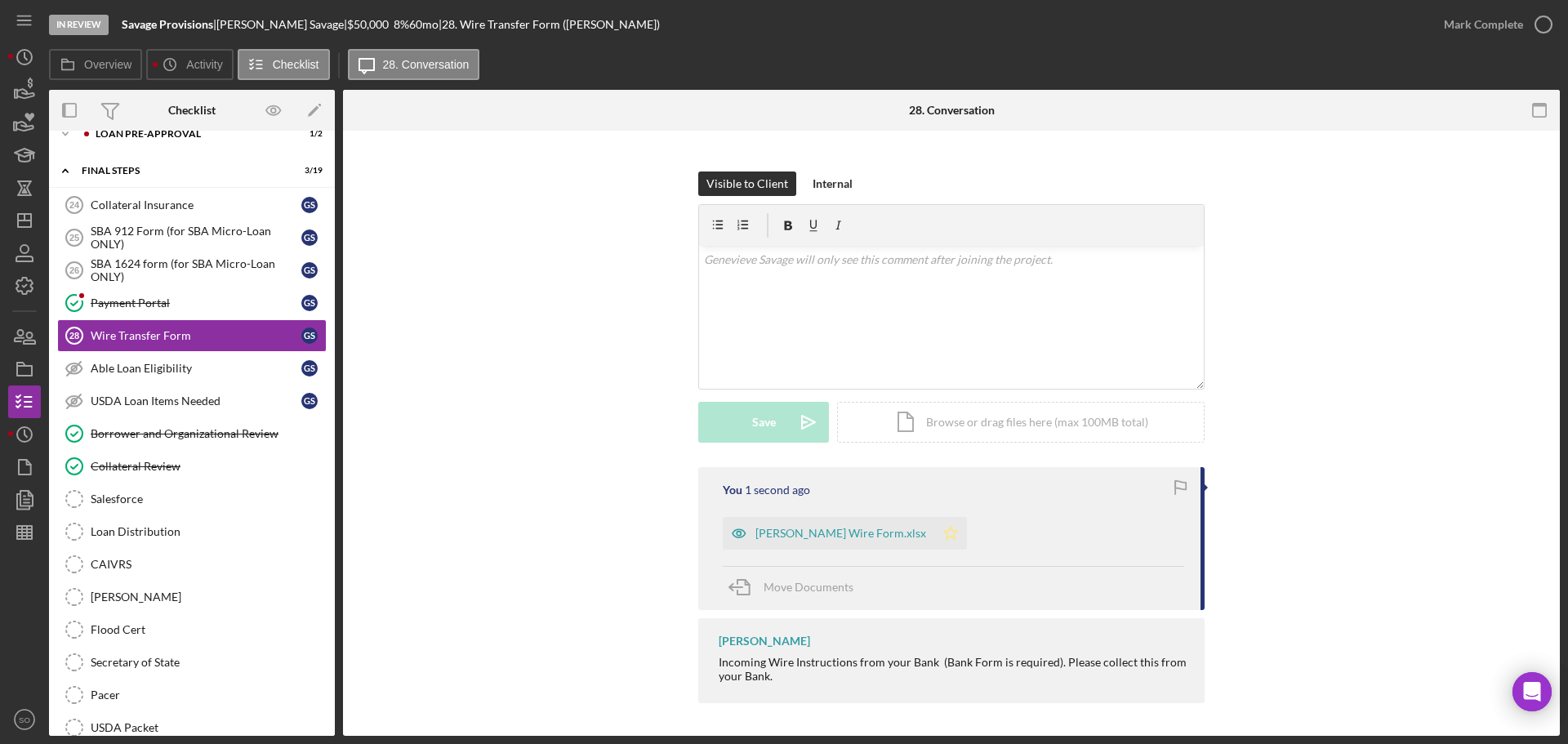
click at [935, 536] on icon "Icon/Star" at bounding box center [951, 533] width 33 height 33
click at [1502, 26] on div "Mark Complete" at bounding box center [1484, 25] width 80 height 33
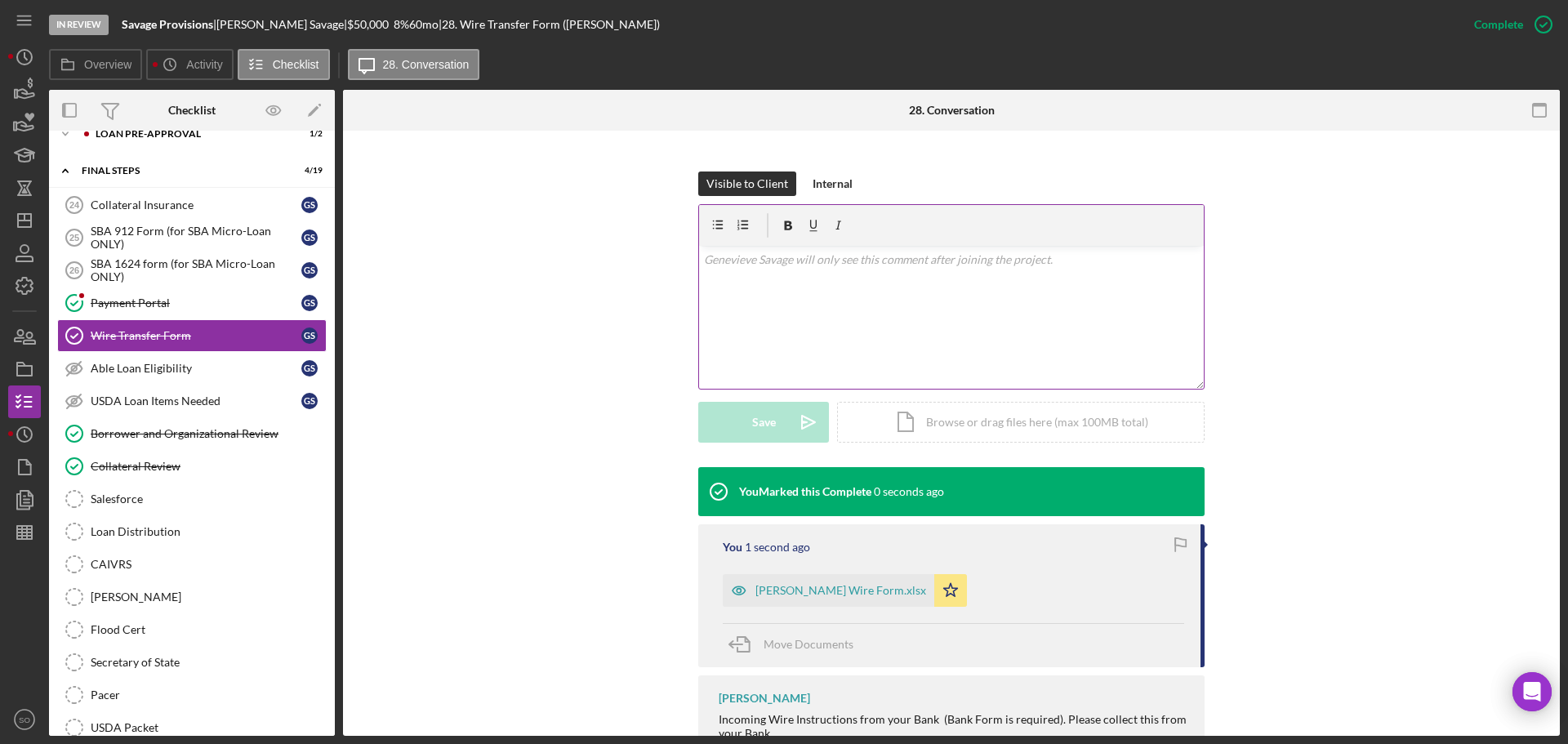
scroll to position [251, 0]
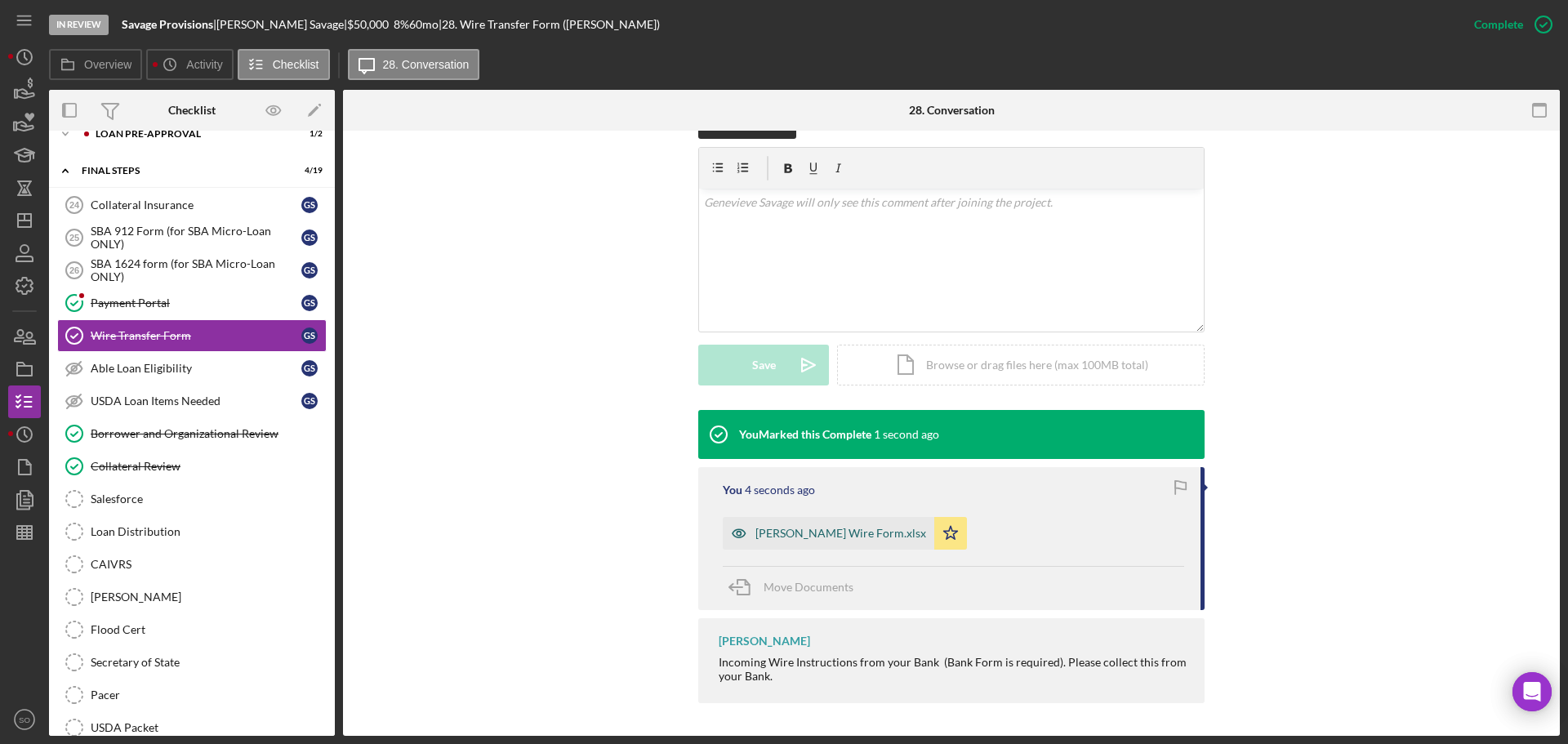
click at [846, 539] on div "Genevieve Wire Form.xlsx" at bounding box center [841, 533] width 170 height 13
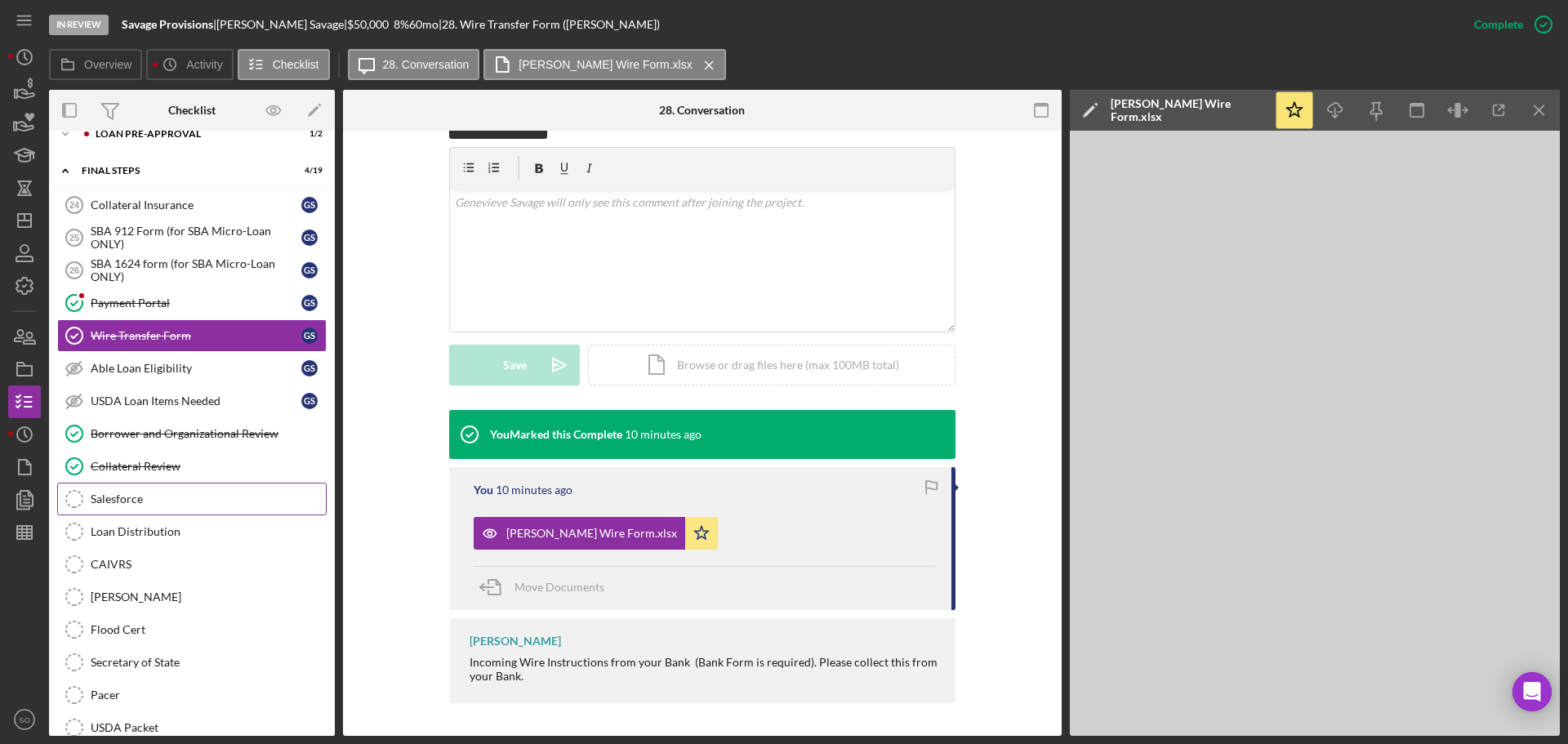
scroll to position [0, 0]
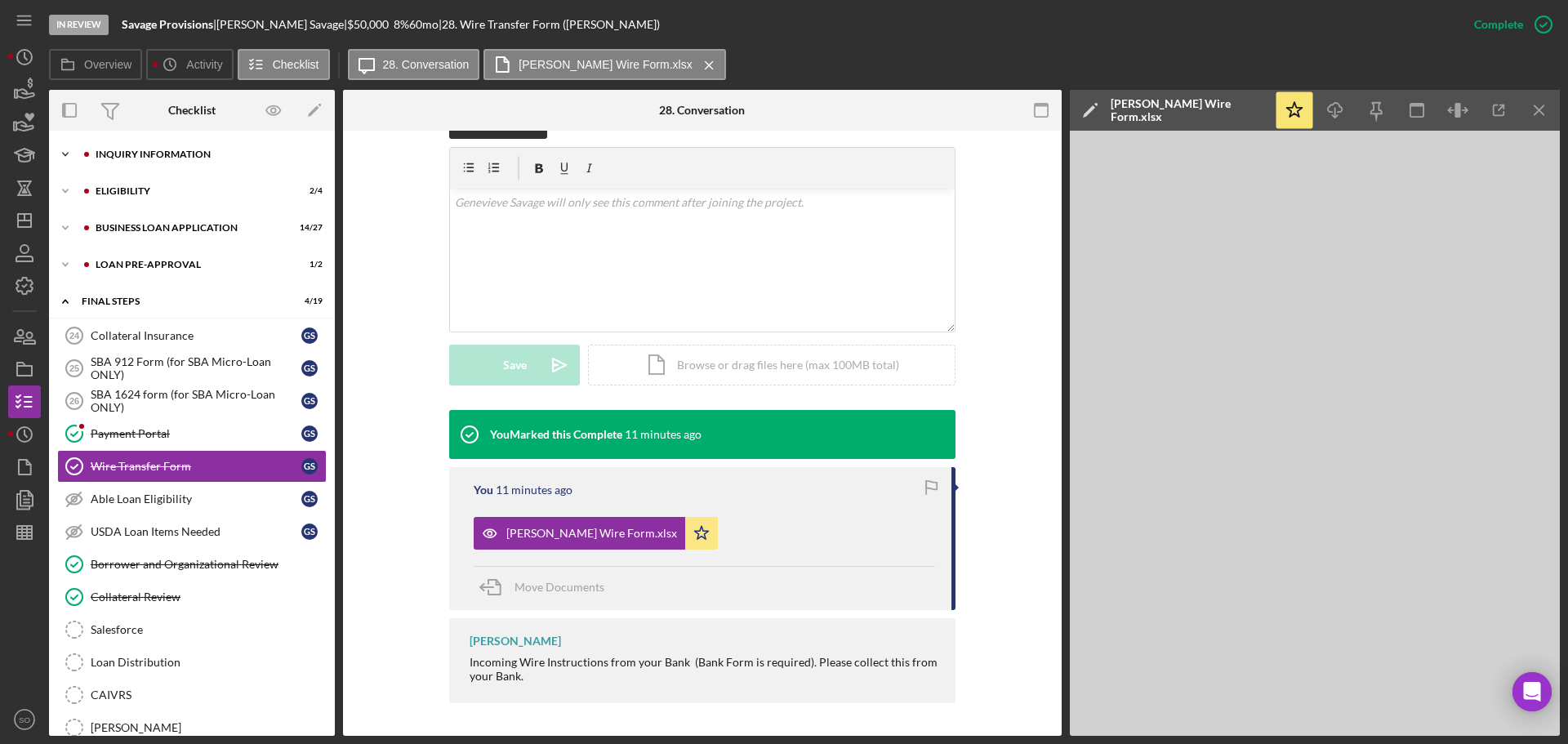
click at [140, 168] on div "Icon/Expander INQUIRY INFORMATION 7 / 11" at bounding box center [192, 154] width 286 height 33
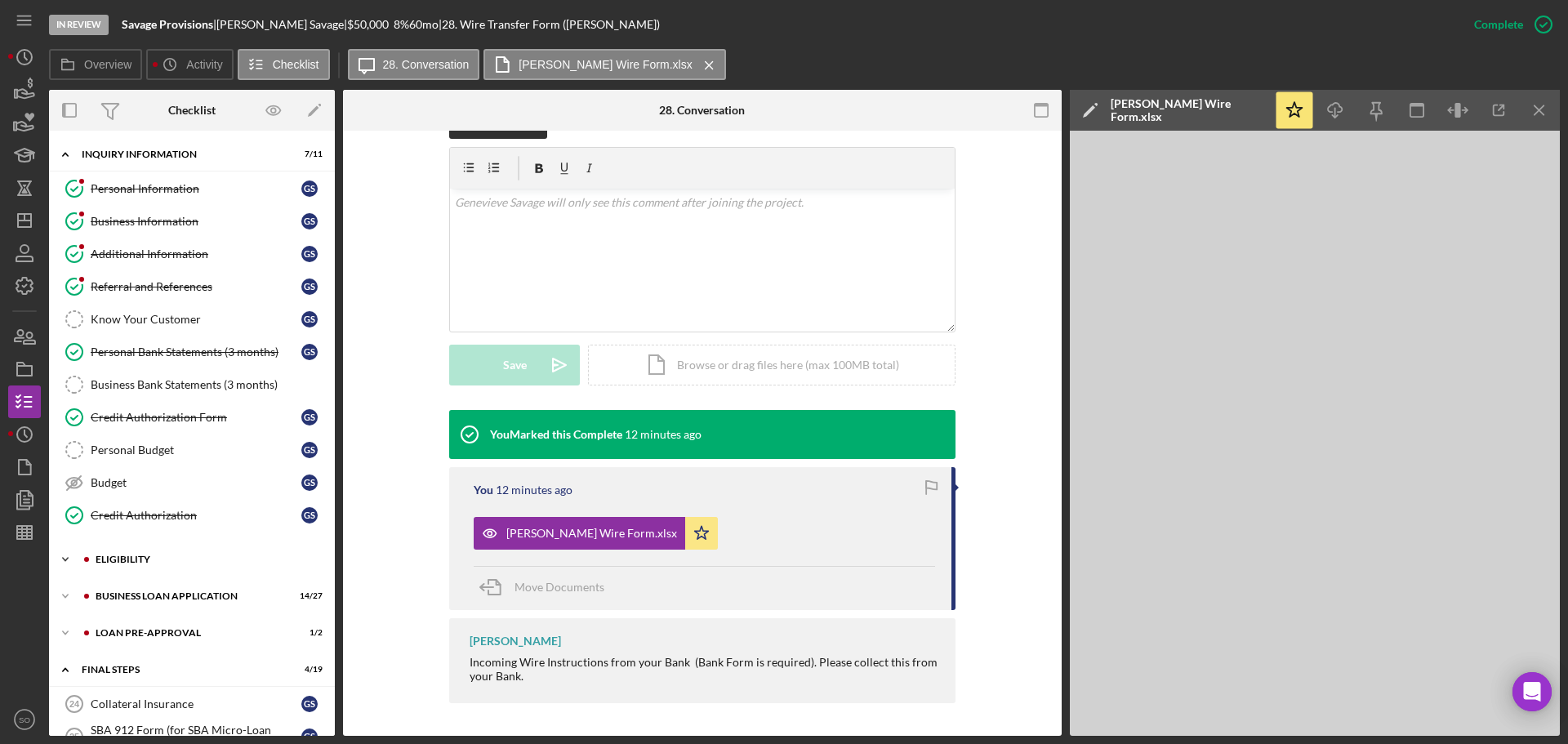
click at [153, 552] on div "Icon/Expander ELIGIBILITY 2 / 4" at bounding box center [192, 559] width 286 height 33
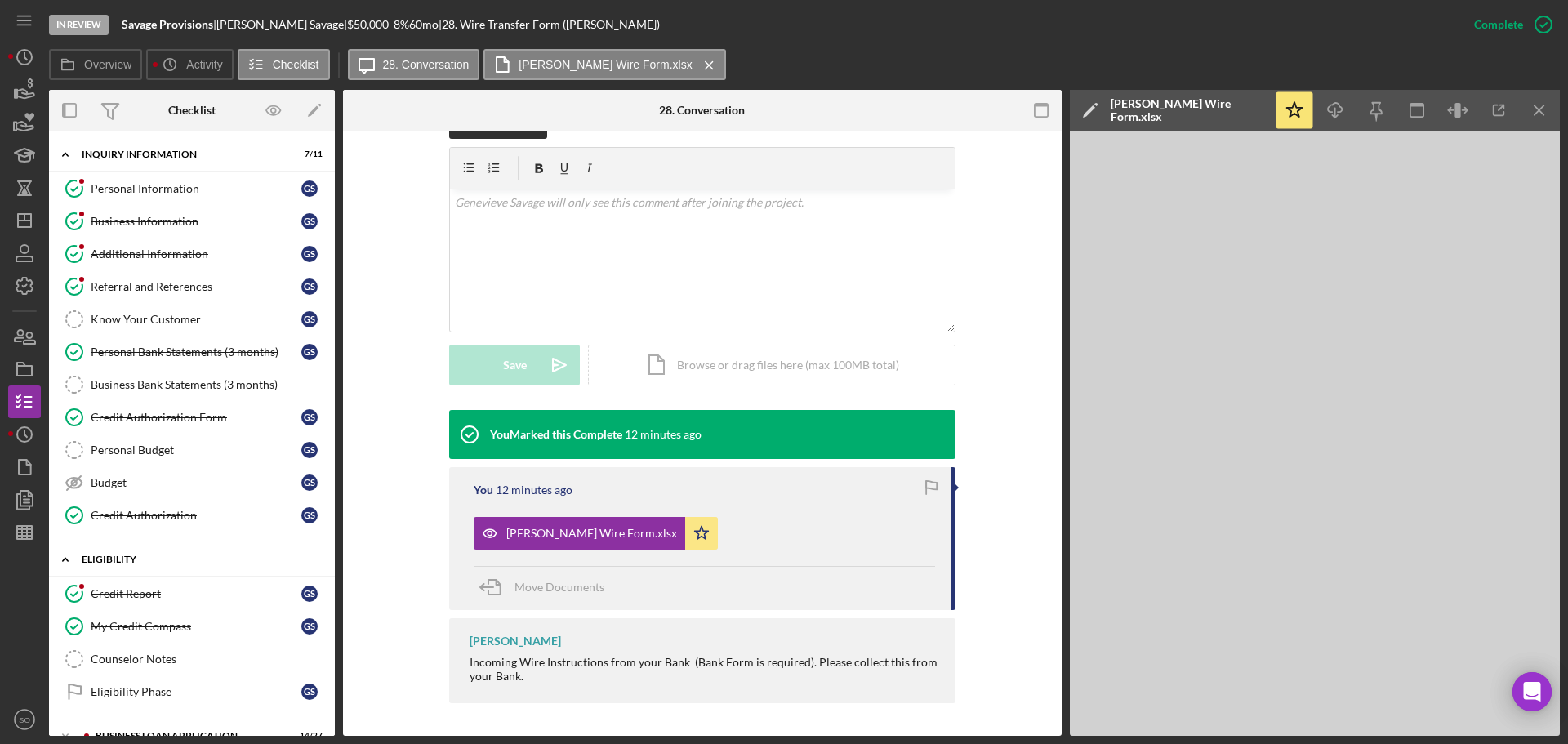
scroll to position [245, 0]
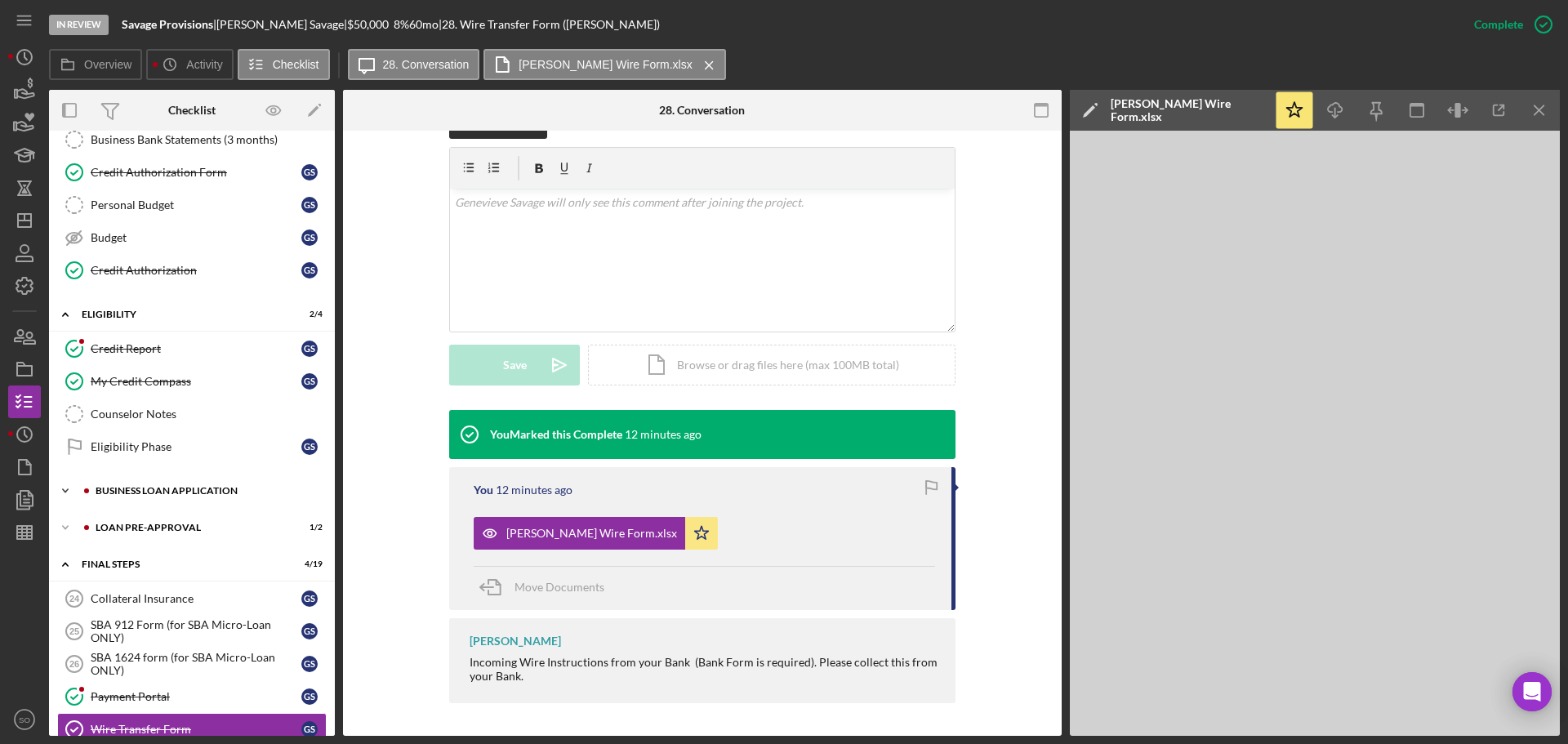
click at [175, 506] on div "Icon/Expander BUSINESS LOAN APPLICATION 14 / 27" at bounding box center [192, 490] width 286 height 33
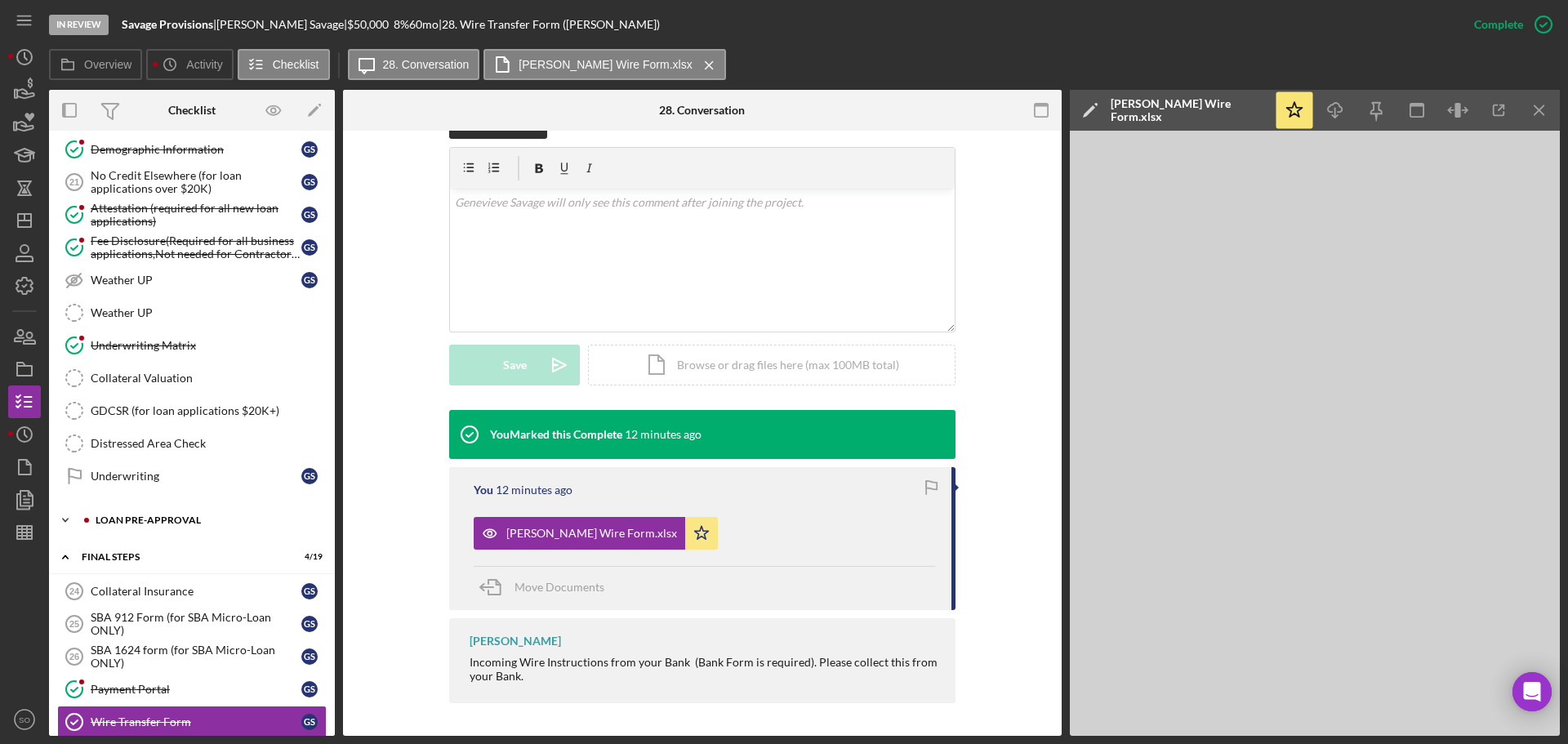
scroll to position [1306, 0]
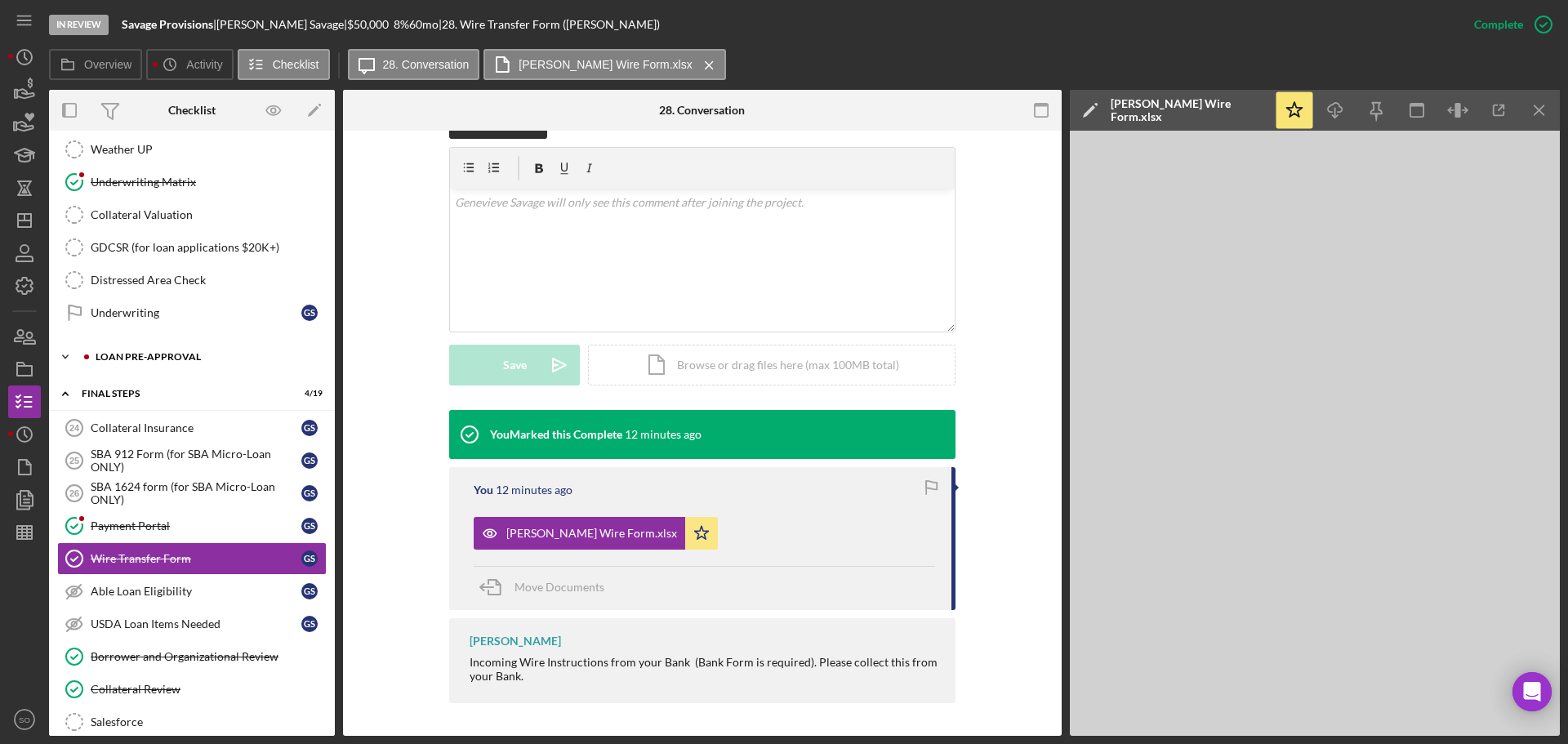
click at [171, 360] on div "LOAN PRE-APPROVAL" at bounding box center [205, 357] width 219 height 9
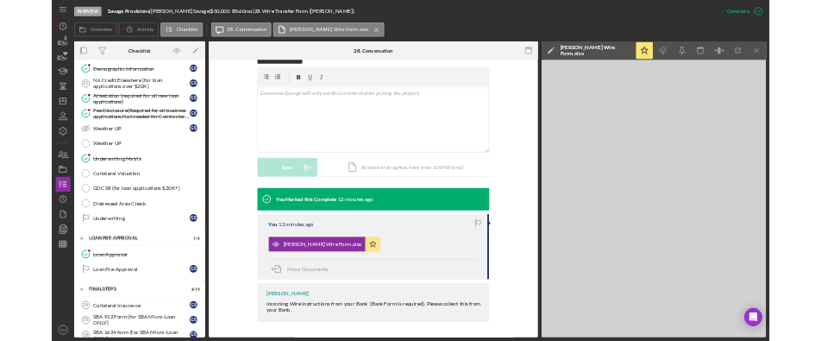
scroll to position [1639, 0]
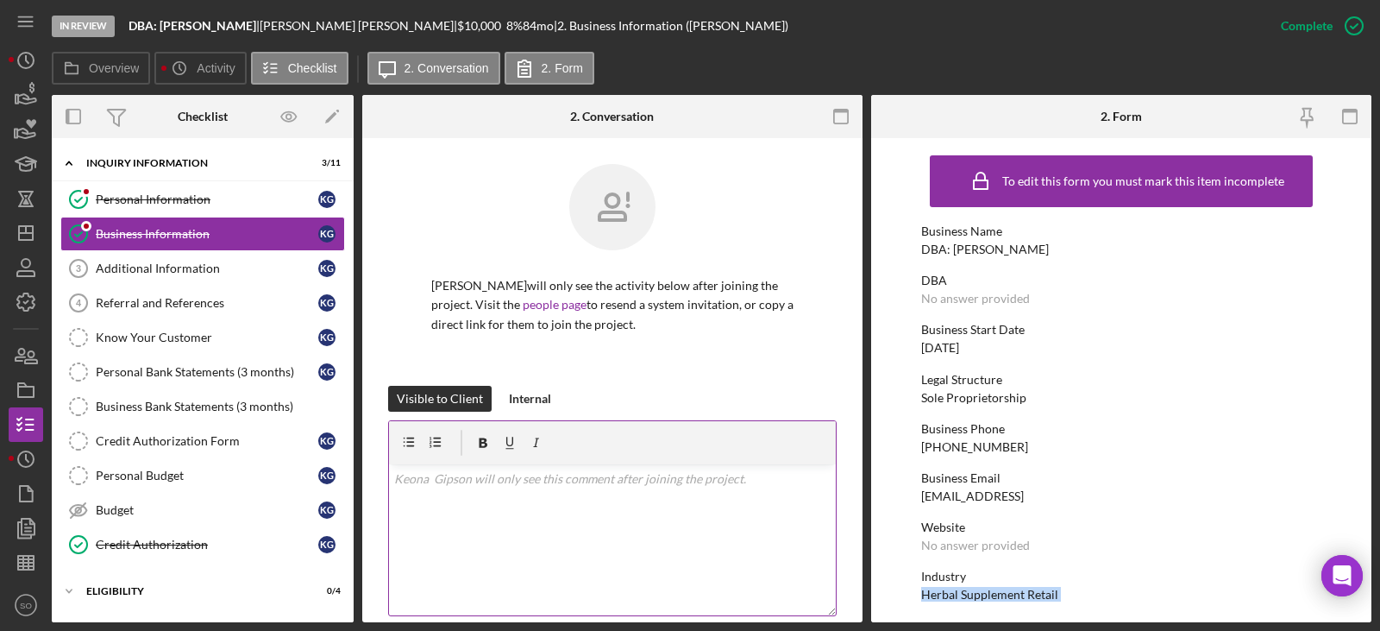
scroll to position [173, 0]
click at [970, 254] on div "DBA: Keona Gipson" at bounding box center [985, 249] width 128 height 14
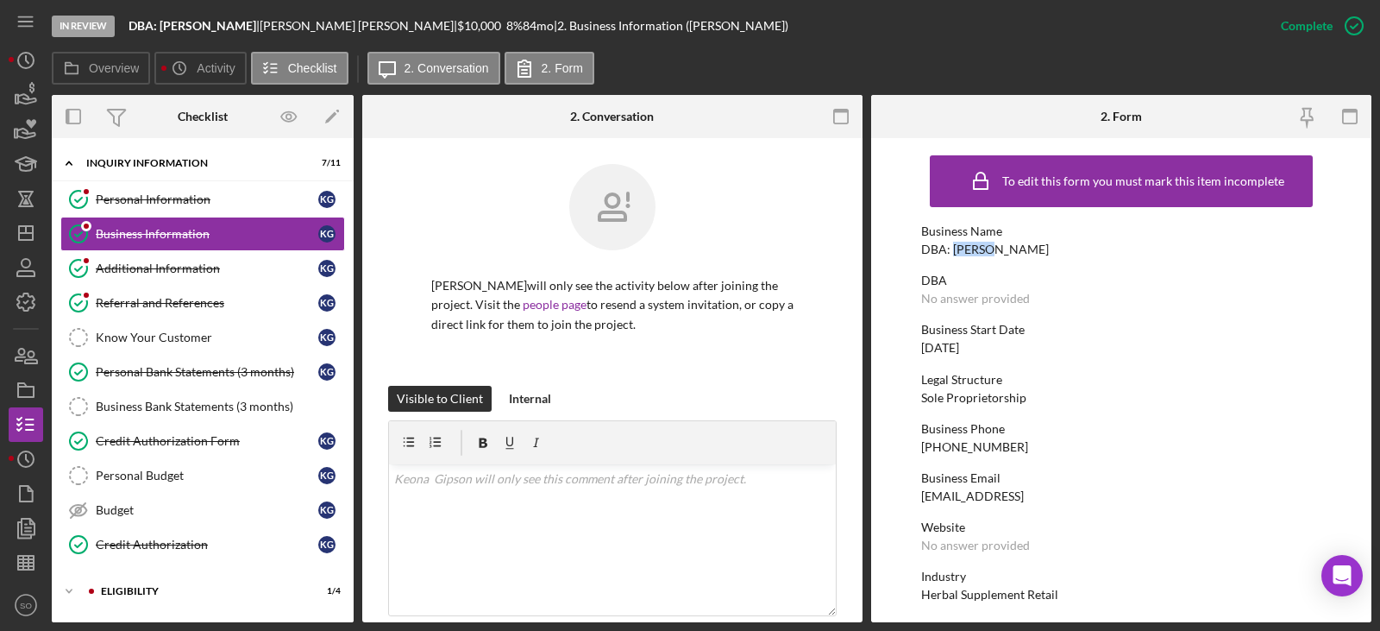
click at [970, 254] on div "DBA: [PERSON_NAME]" at bounding box center [985, 249] width 128 height 14
copy div "DBA: [PERSON_NAME]"
click at [238, 185] on link "Personal Information Personal Information K G" at bounding box center [202, 199] width 285 height 35
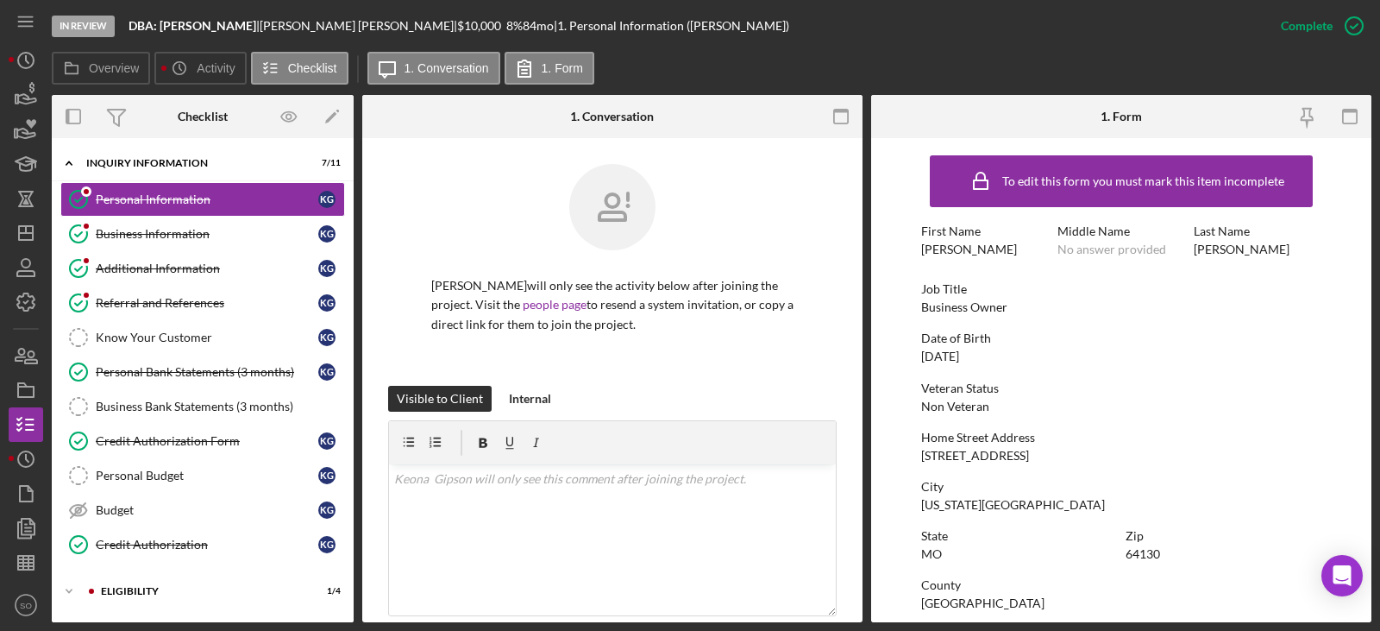
click at [1000, 312] on div "Business Owner" at bounding box center [964, 307] width 86 height 14
copy div "Business Owner"
click at [176, 245] on link "Business Information Business Information K G" at bounding box center [202, 234] width 285 height 35
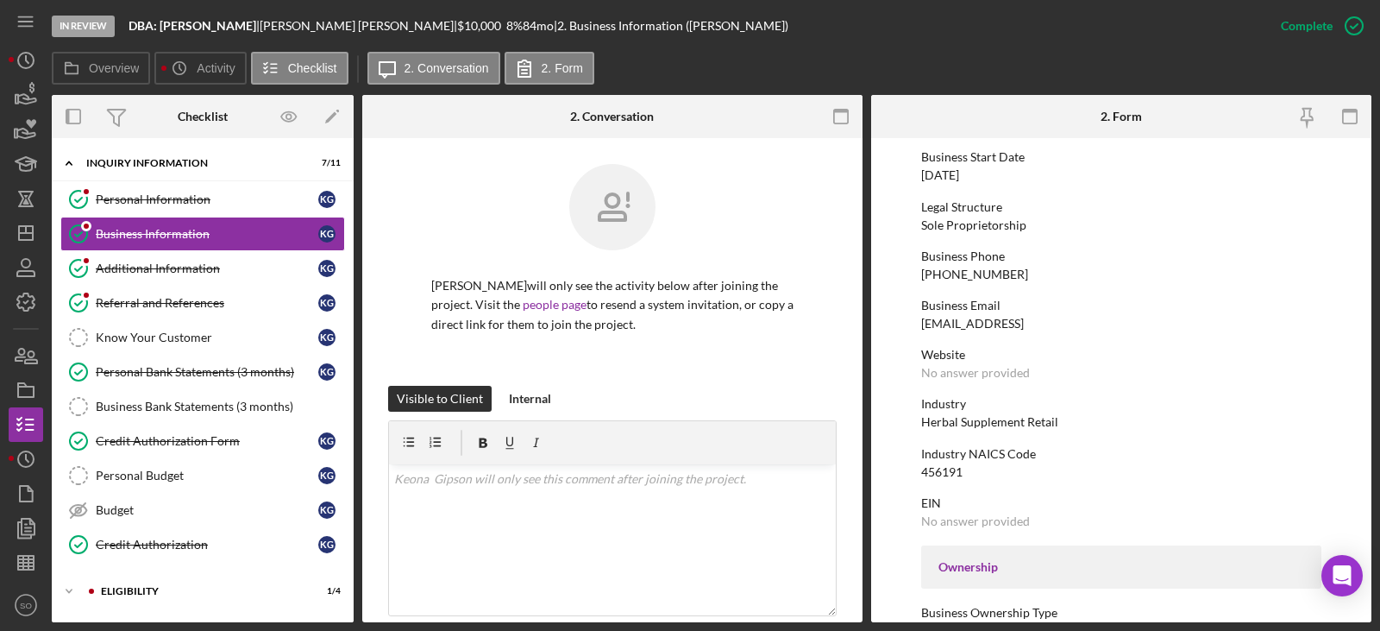
scroll to position [86, 0]
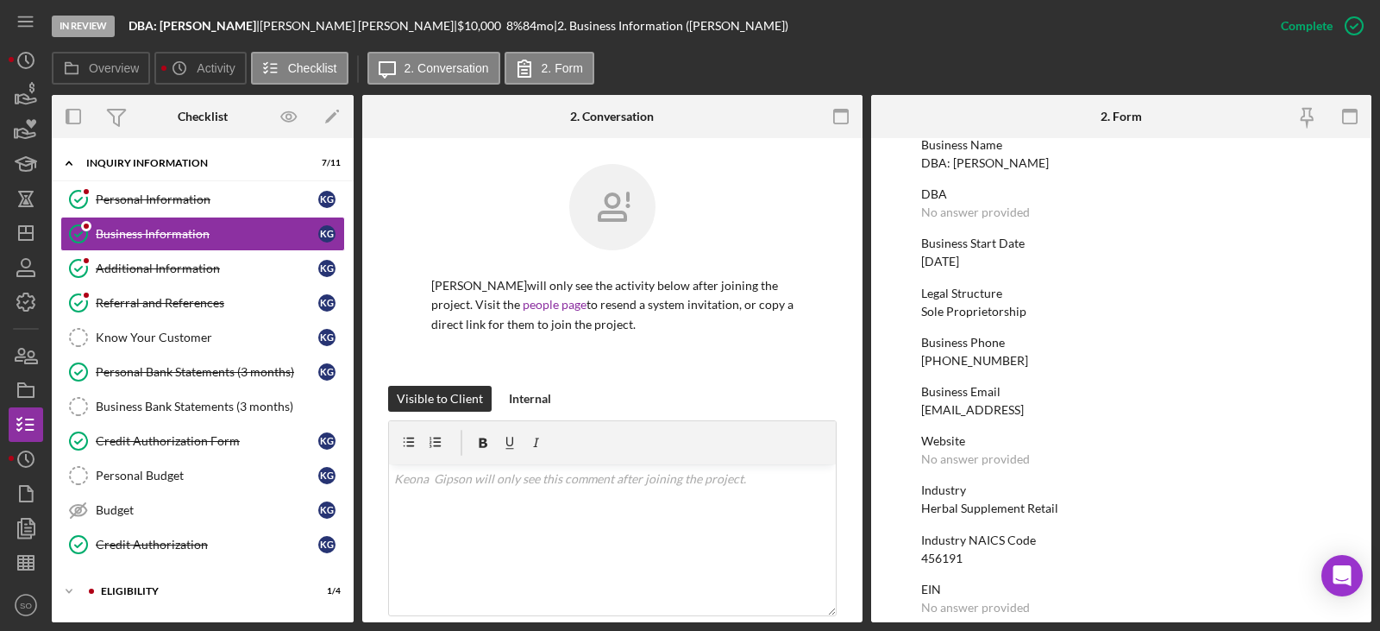
click at [957, 266] on div "[DATE]" at bounding box center [940, 261] width 38 height 14
click at [957, 266] on div "01/01/2023" at bounding box center [940, 261] width 38 height 14
drag, startPoint x: 957, startPoint y: 266, endPoint x: 994, endPoint y: 303, distance: 52.5
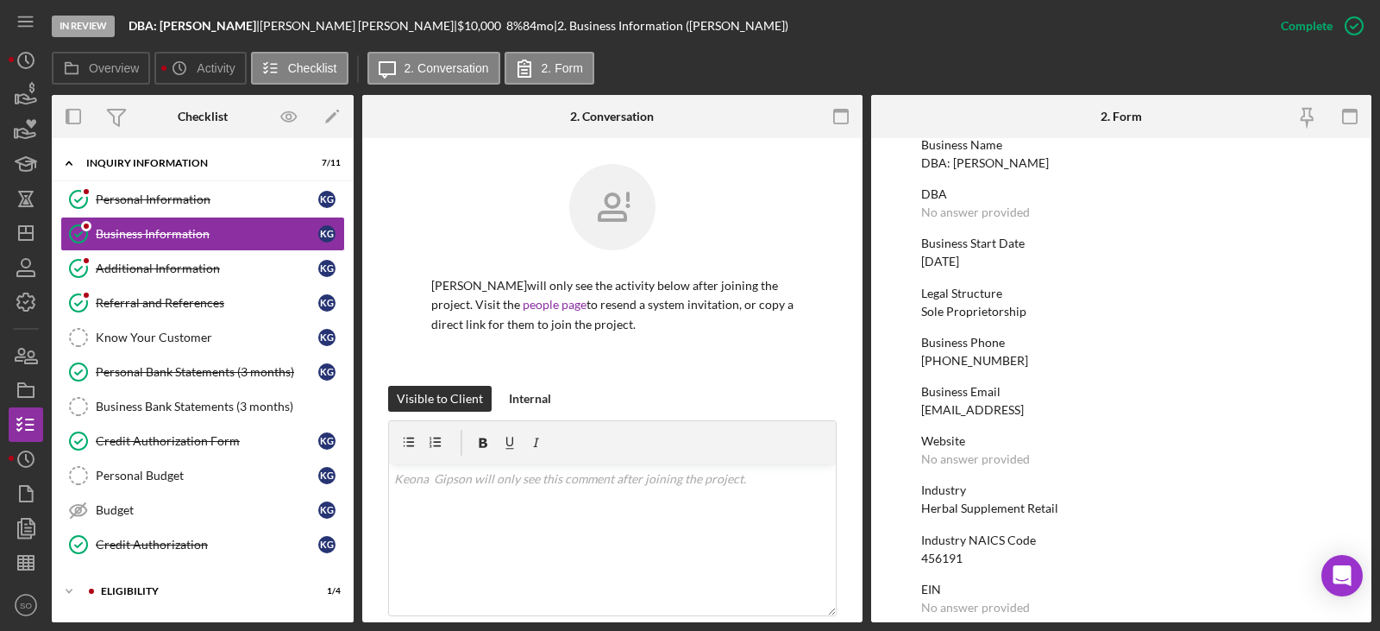
click at [959, 263] on div "01/01/2023" at bounding box center [940, 261] width 38 height 14
copy div "01/01/2023"
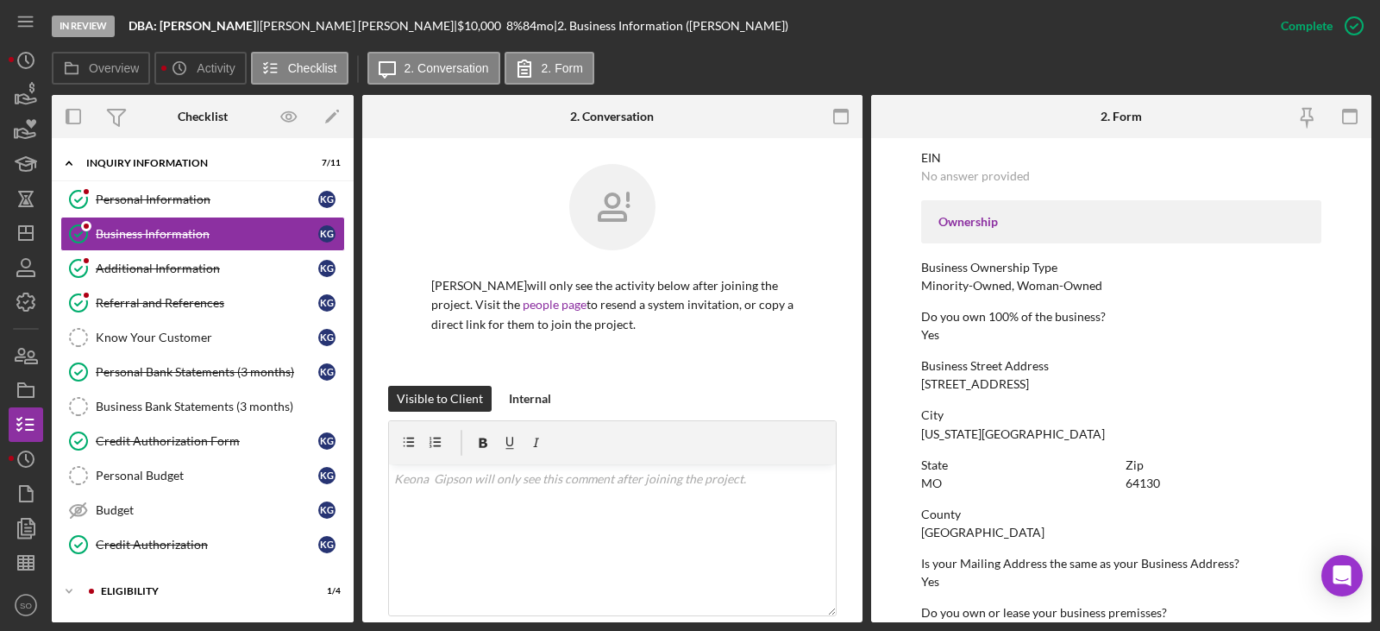
scroll to position [817, 0]
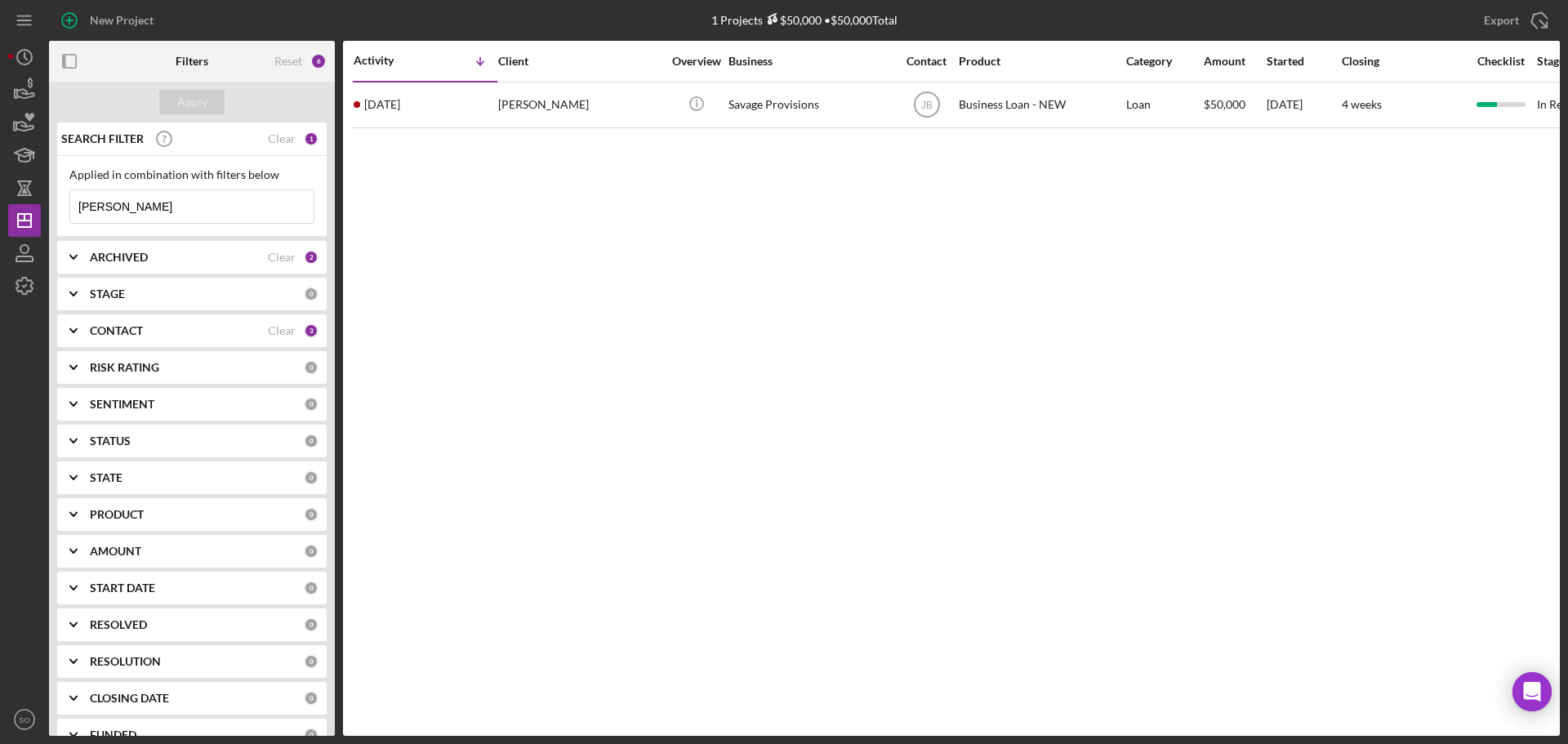
drag, startPoint x: 154, startPoint y: 206, endPoint x: 0, endPoint y: 202, distance: 154.1
click at [0, 202] on div "New Project 1 Projects $50,000 • $50,000 Total genevieve Export Icon/Export Fil…" at bounding box center [784, 372] width 1568 height 744
type input "[PERSON_NAME]"
click at [181, 93] on div "Apply" at bounding box center [192, 102] width 30 height 25
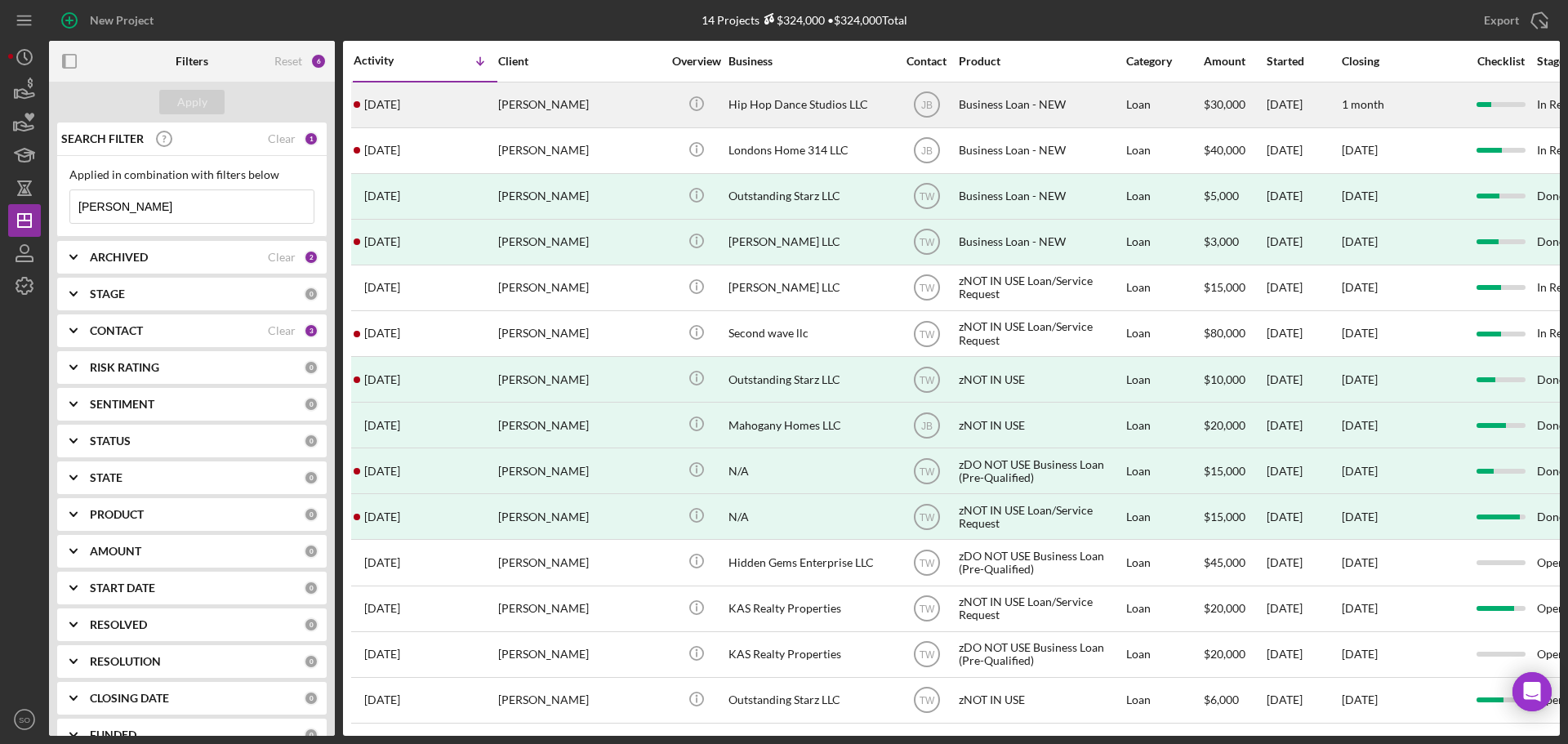
click at [524, 109] on div "Jecala Moore" at bounding box center [579, 105] width 164 height 44
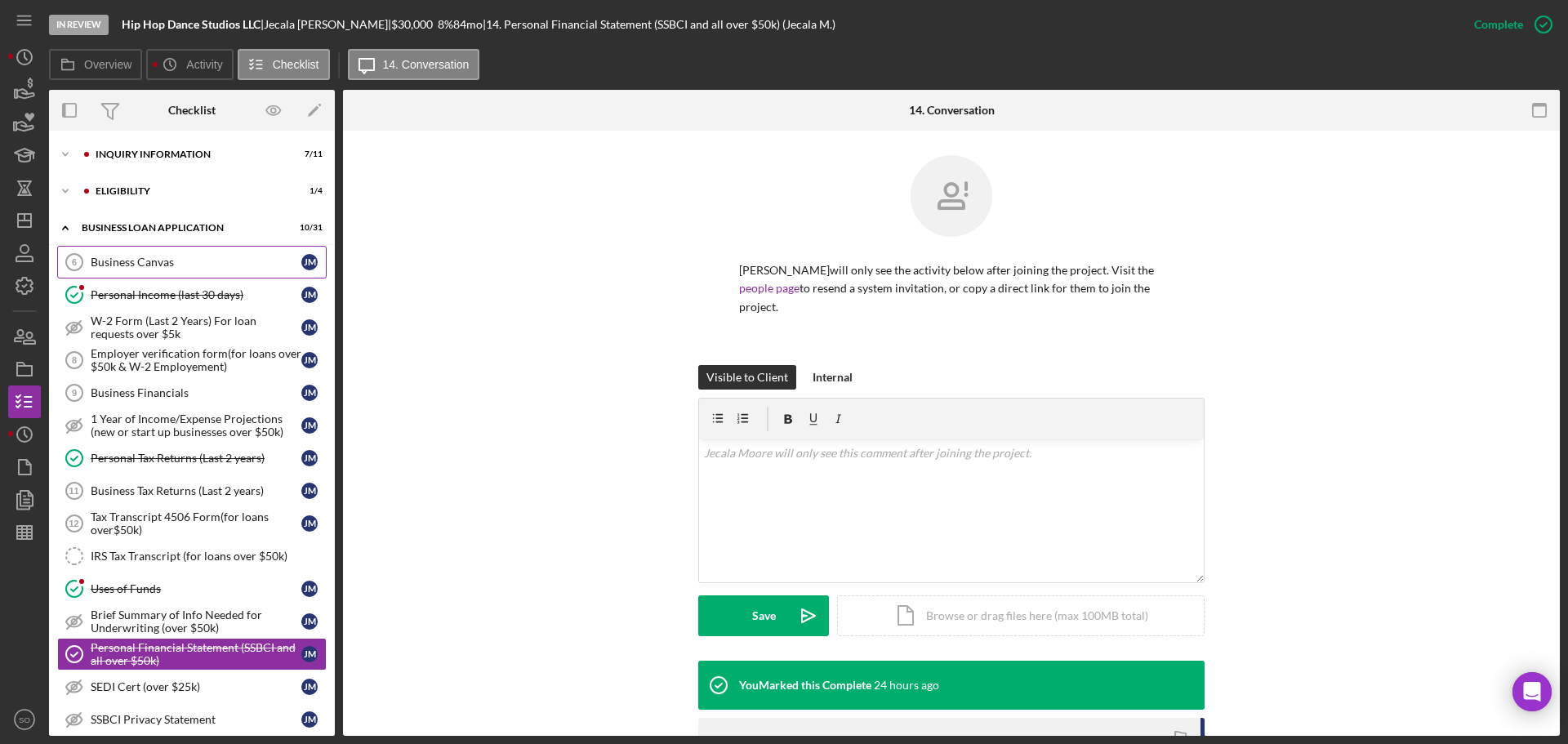
drag, startPoint x: 189, startPoint y: 267, endPoint x: 441, endPoint y: 309, distance: 255.5
click at [189, 267] on div "Business Canvas" at bounding box center [196, 262] width 211 height 13
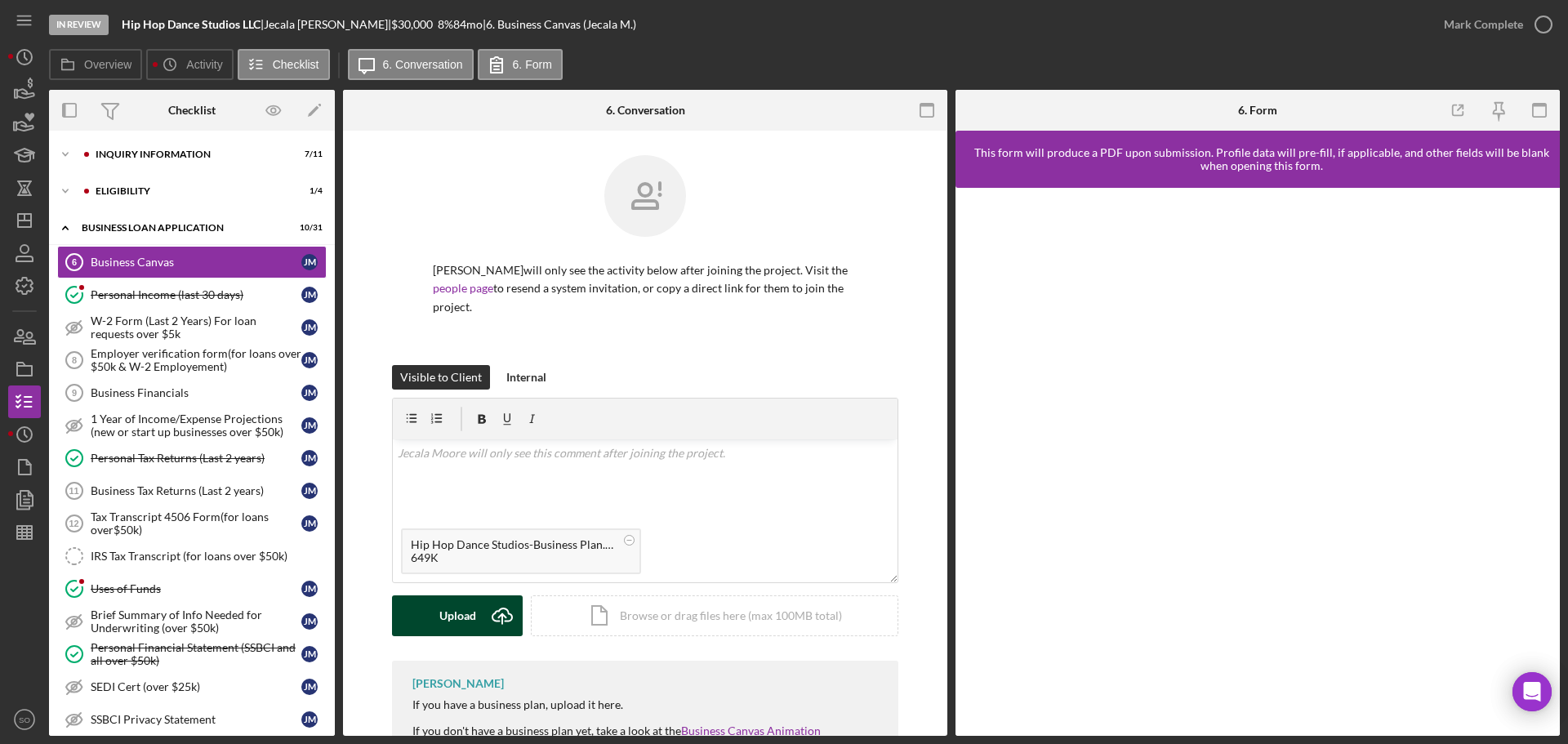
click at [489, 600] on icon "Icon/Upload" at bounding box center [502, 615] width 41 height 41
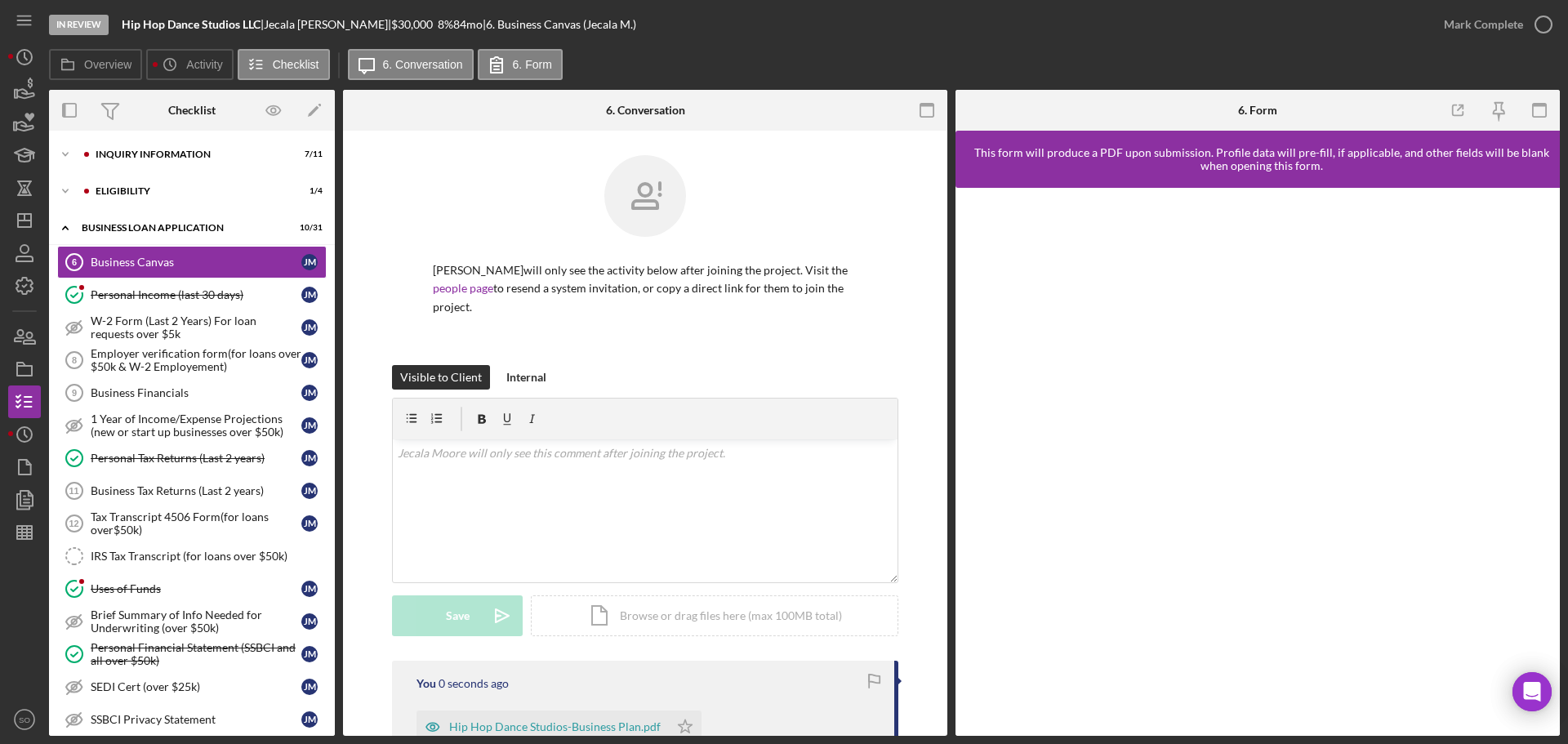
scroll to position [245, 0]
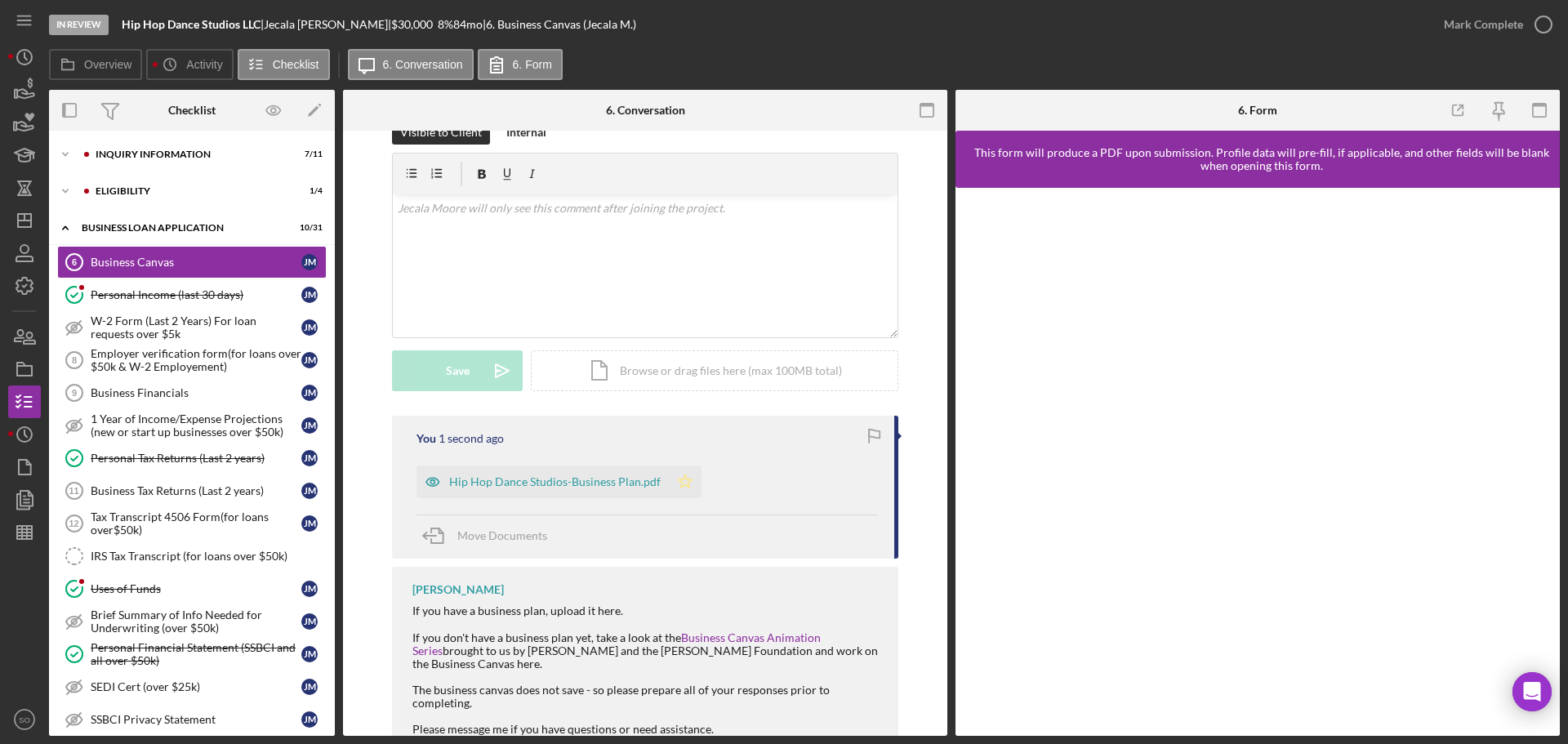
click at [683, 470] on icon "Icon/Star" at bounding box center [685, 482] width 33 height 33
click at [1466, 27] on div "Mark Complete" at bounding box center [1484, 25] width 80 height 33
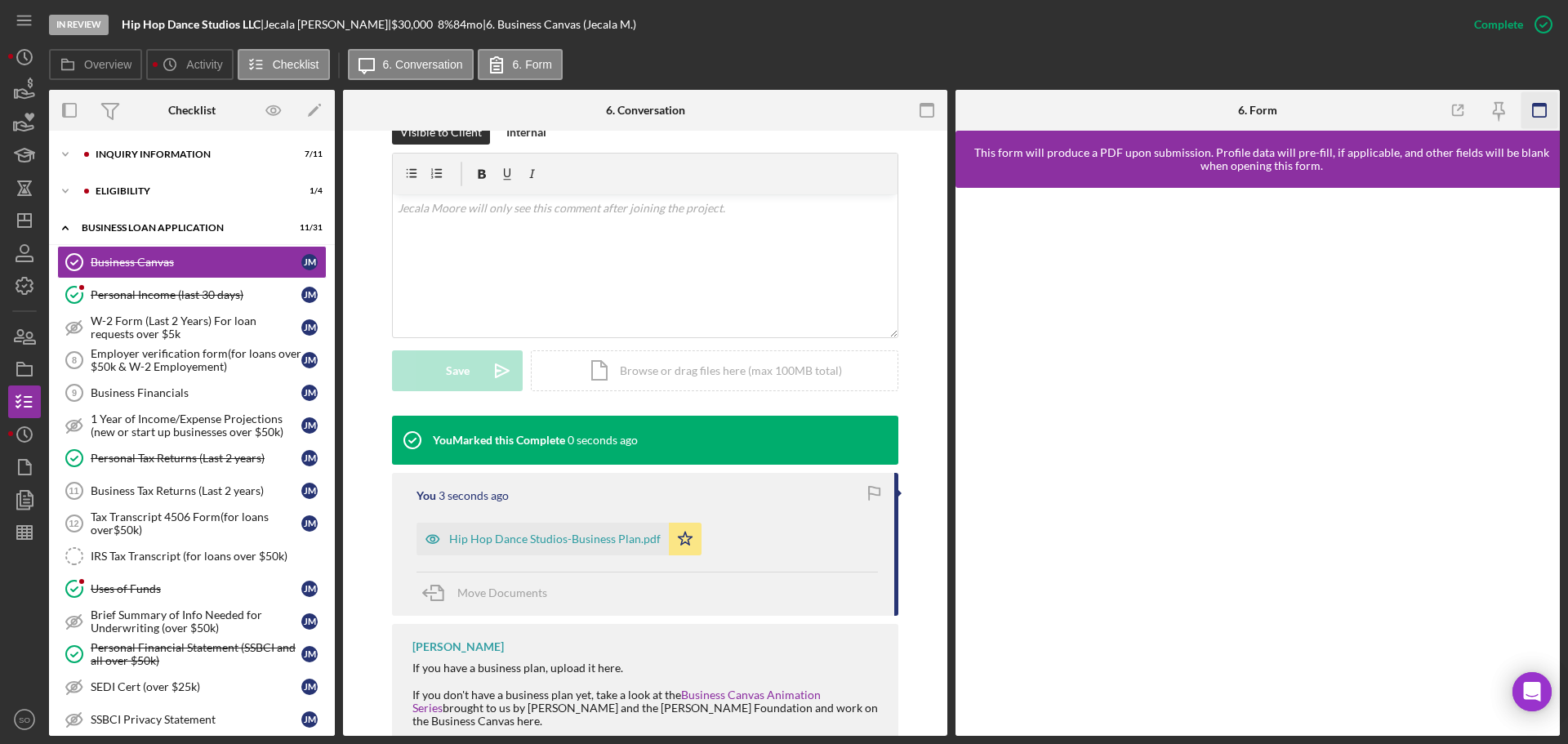
click at [1540, 121] on icon "button" at bounding box center [1540, 110] width 37 height 37
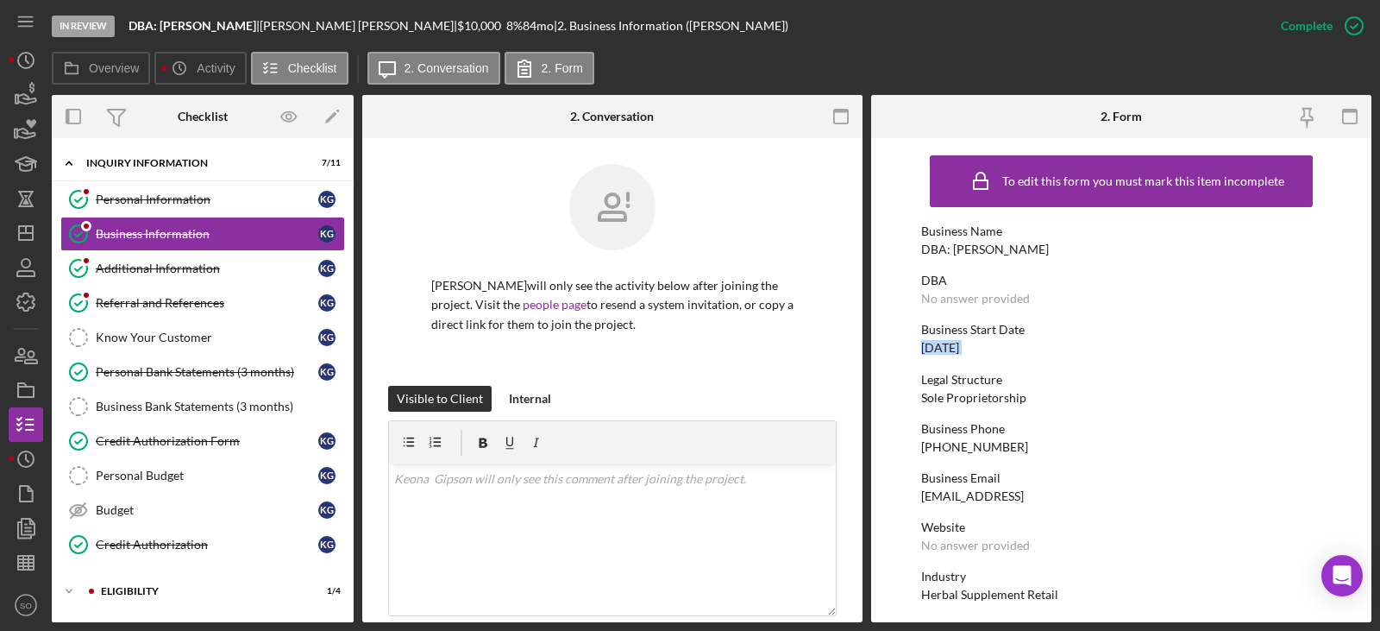
scroll to position [817, 0]
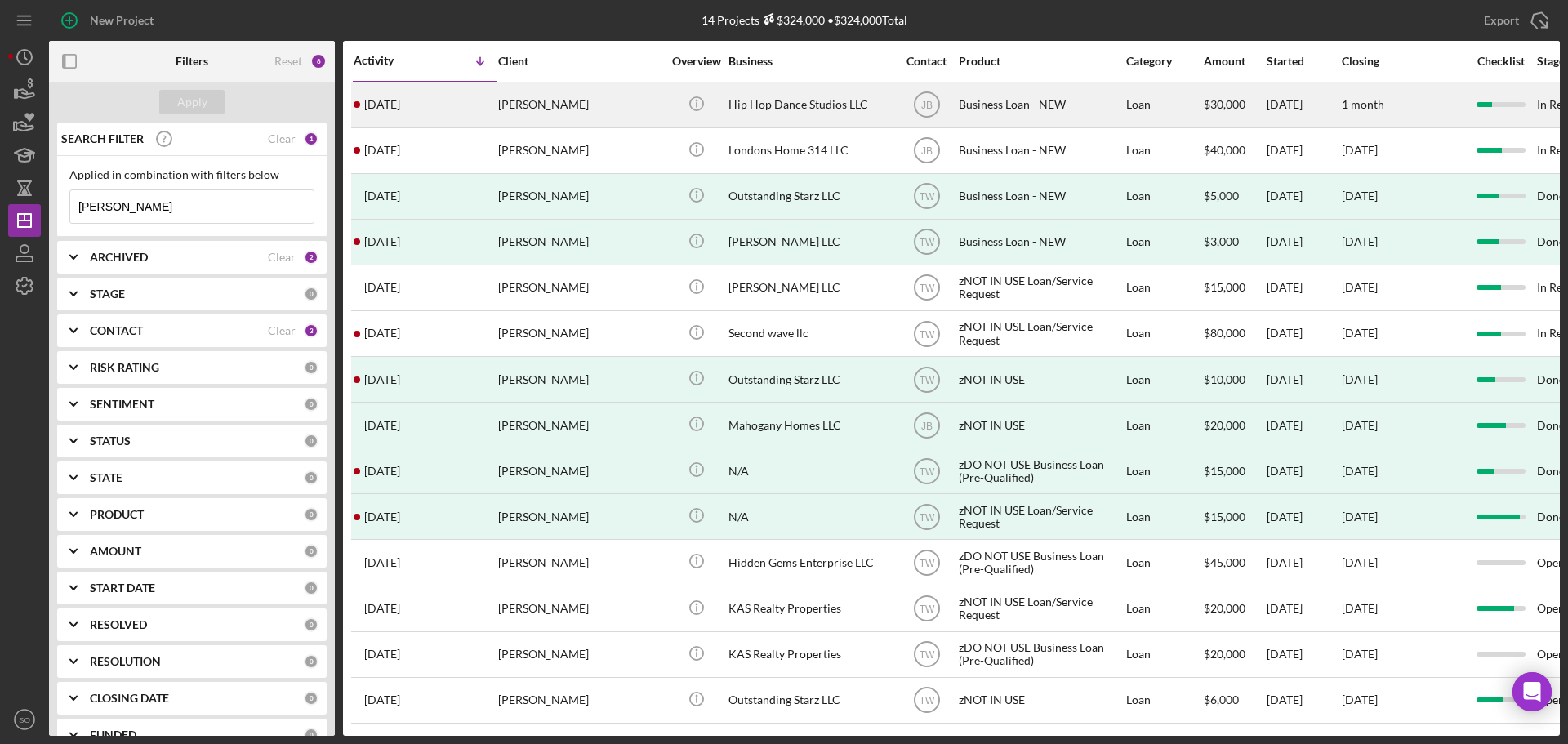
click at [523, 110] on div "[PERSON_NAME]" at bounding box center [579, 105] width 164 height 44
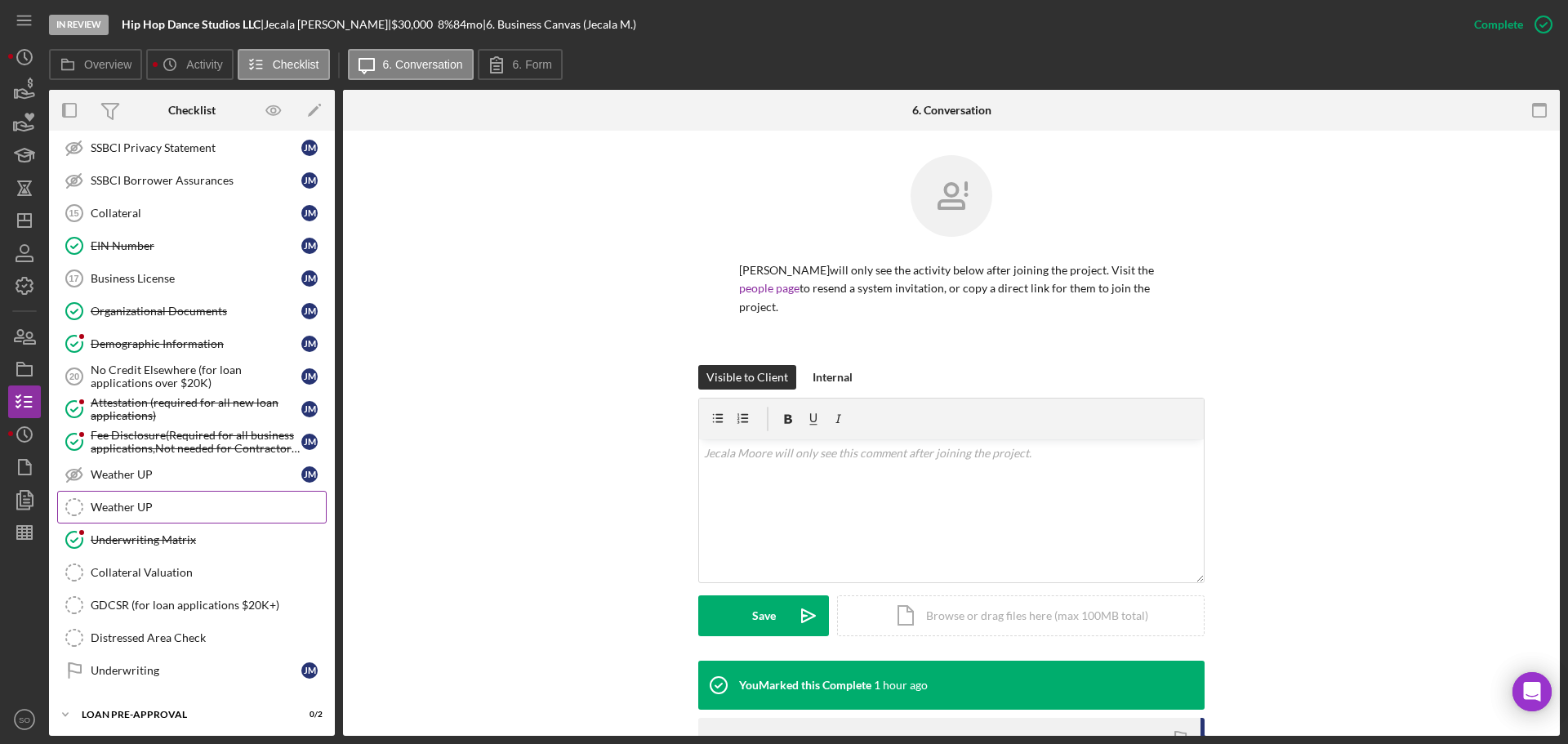
scroll to position [649, 0]
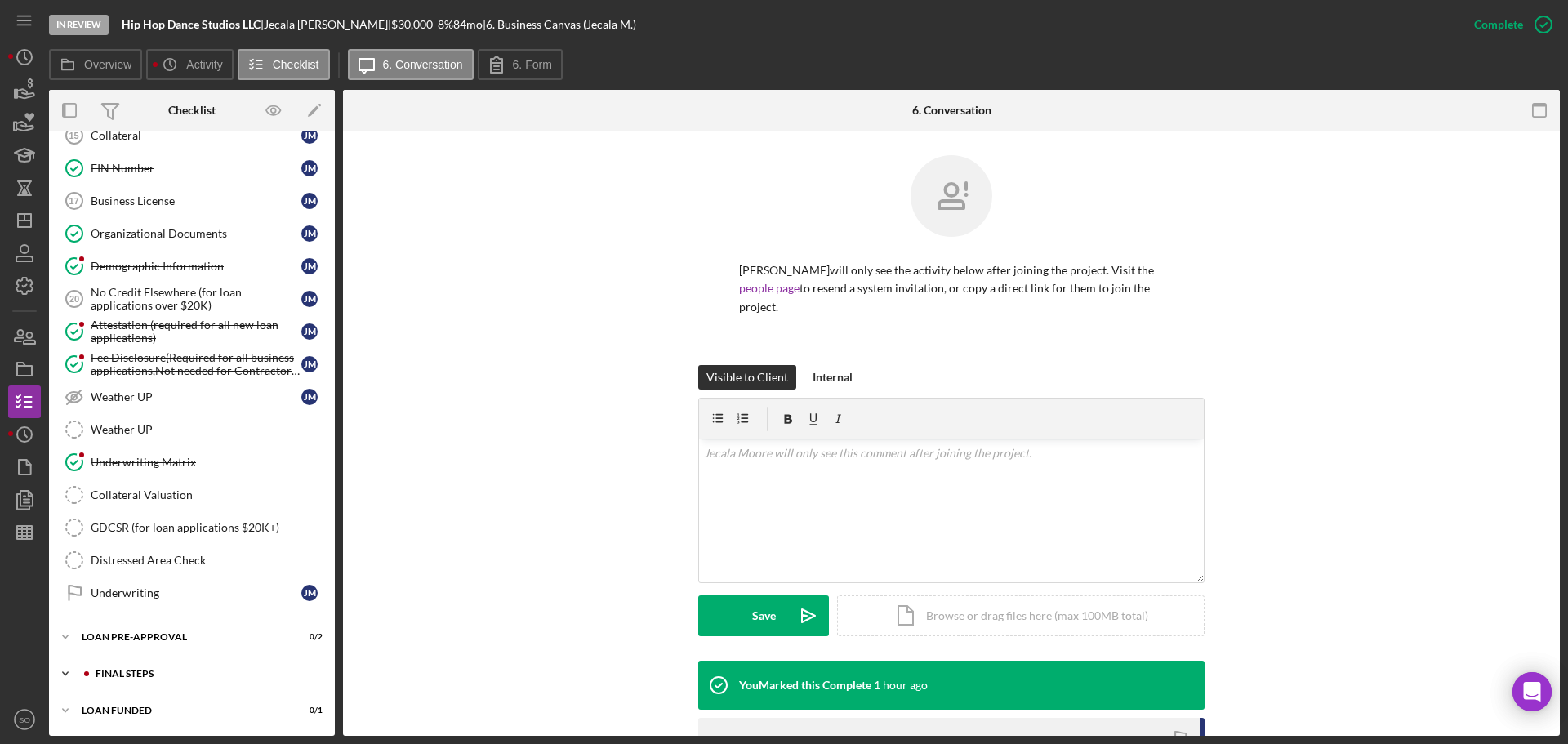
click at [173, 668] on div "Icon/Expander FINAL STEPS 3 / 19" at bounding box center [192, 673] width 286 height 33
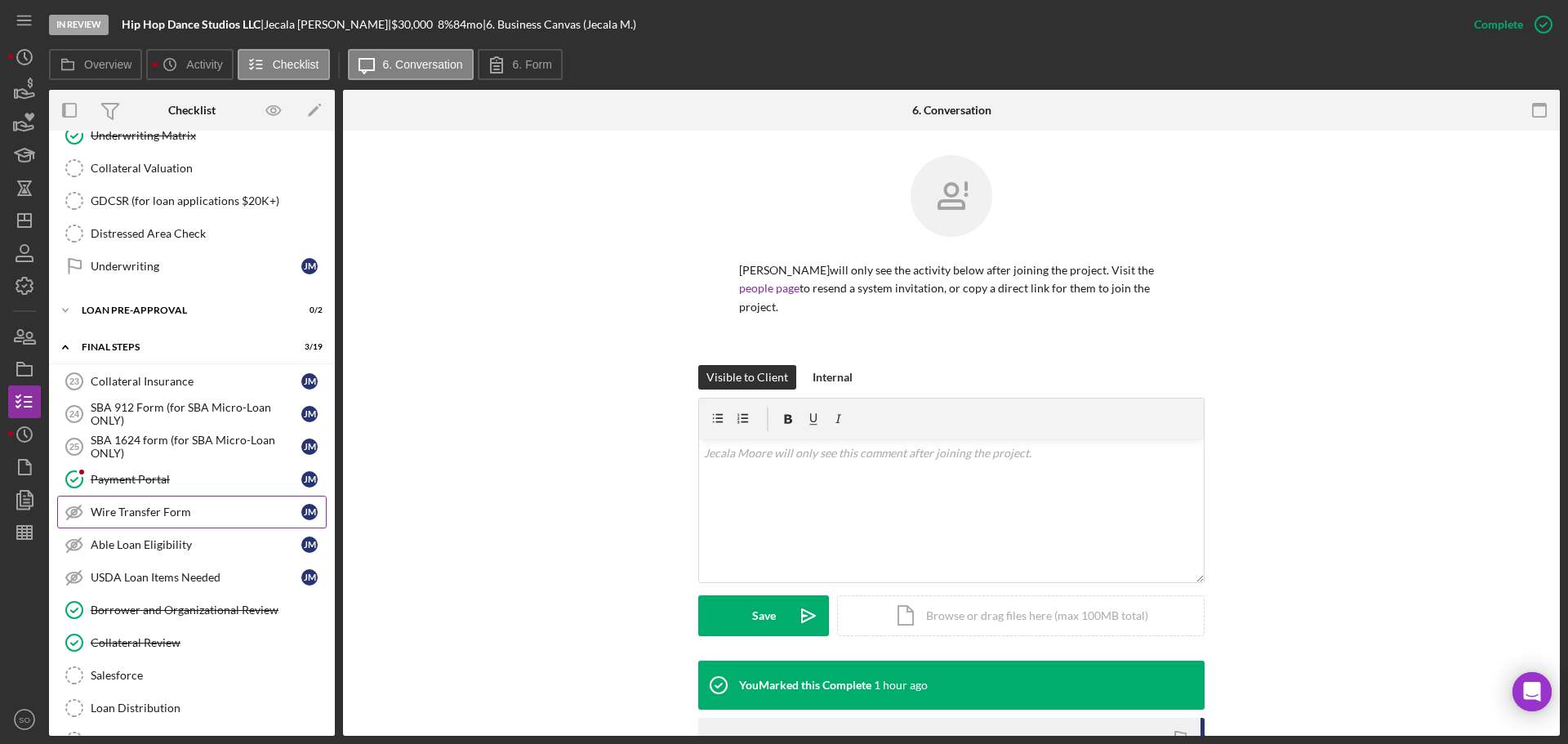
click at [187, 523] on link "Wire Transfer Form Wire Transfer Form [PERSON_NAME]" at bounding box center [191, 512] width 270 height 33
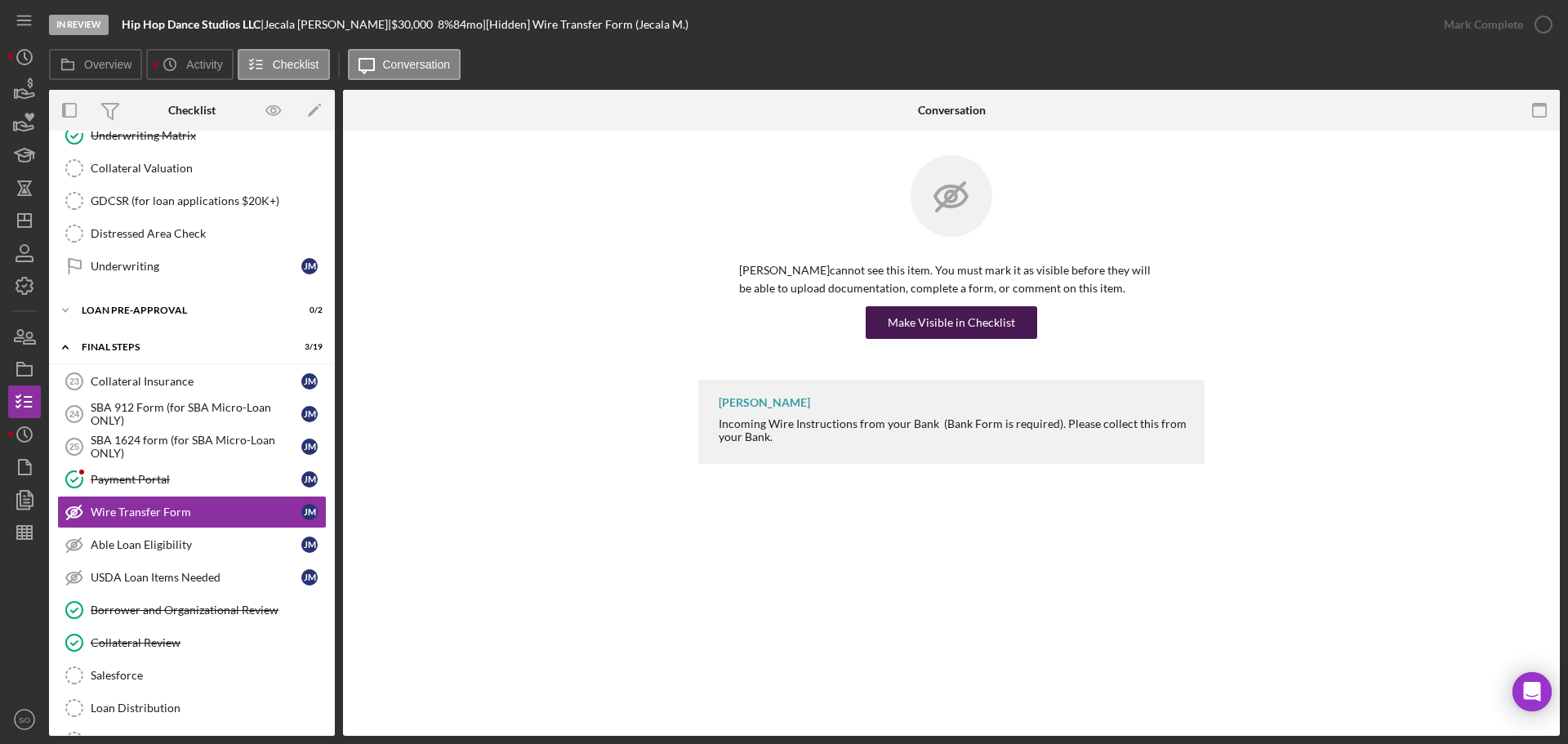
click at [923, 332] on div "Make Visible in Checklist" at bounding box center [952, 322] width 128 height 33
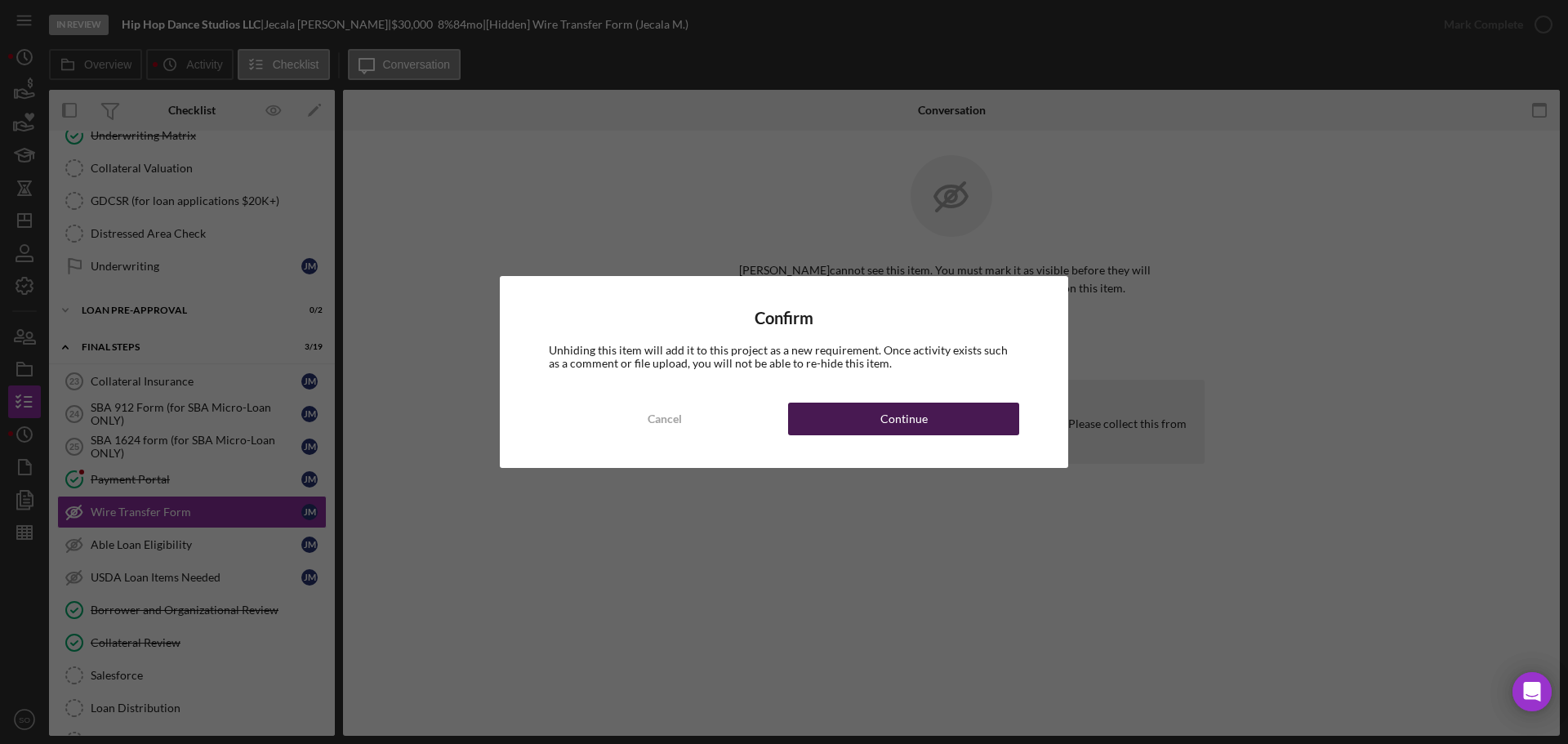
click at [936, 413] on button "Continue" at bounding box center [903, 418] width 231 height 33
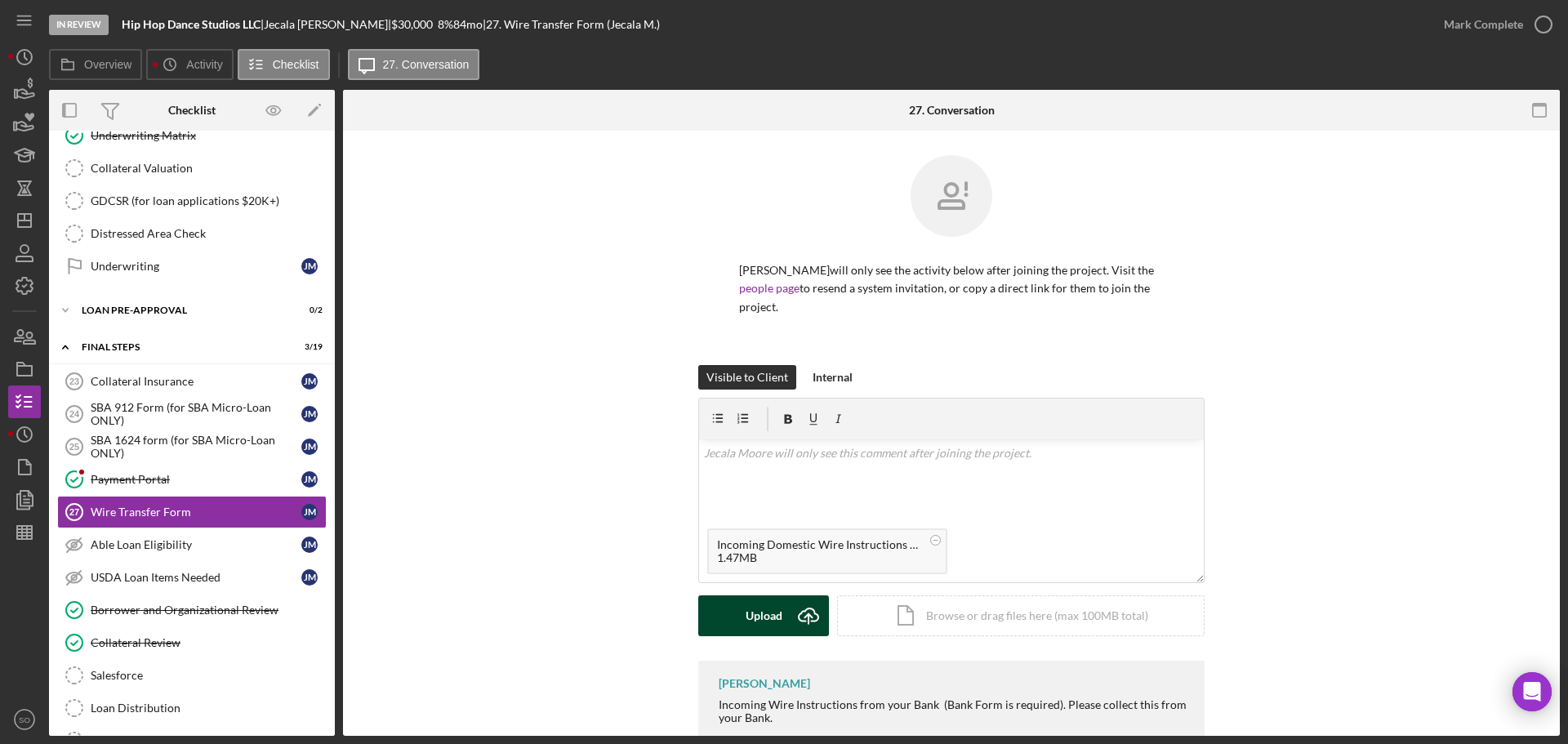
click at [755, 595] on div "Upload" at bounding box center [764, 615] width 37 height 41
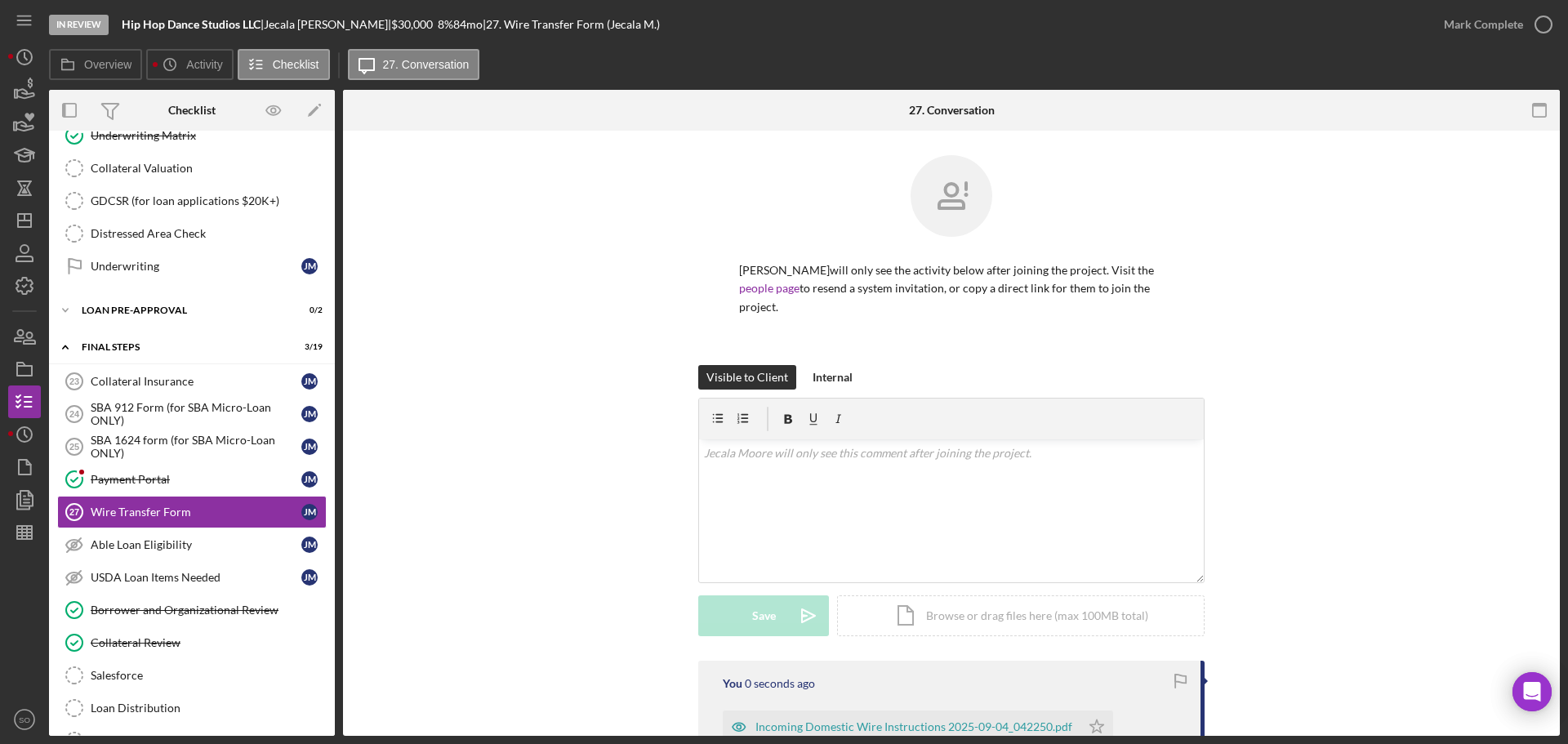
scroll to position [164, 0]
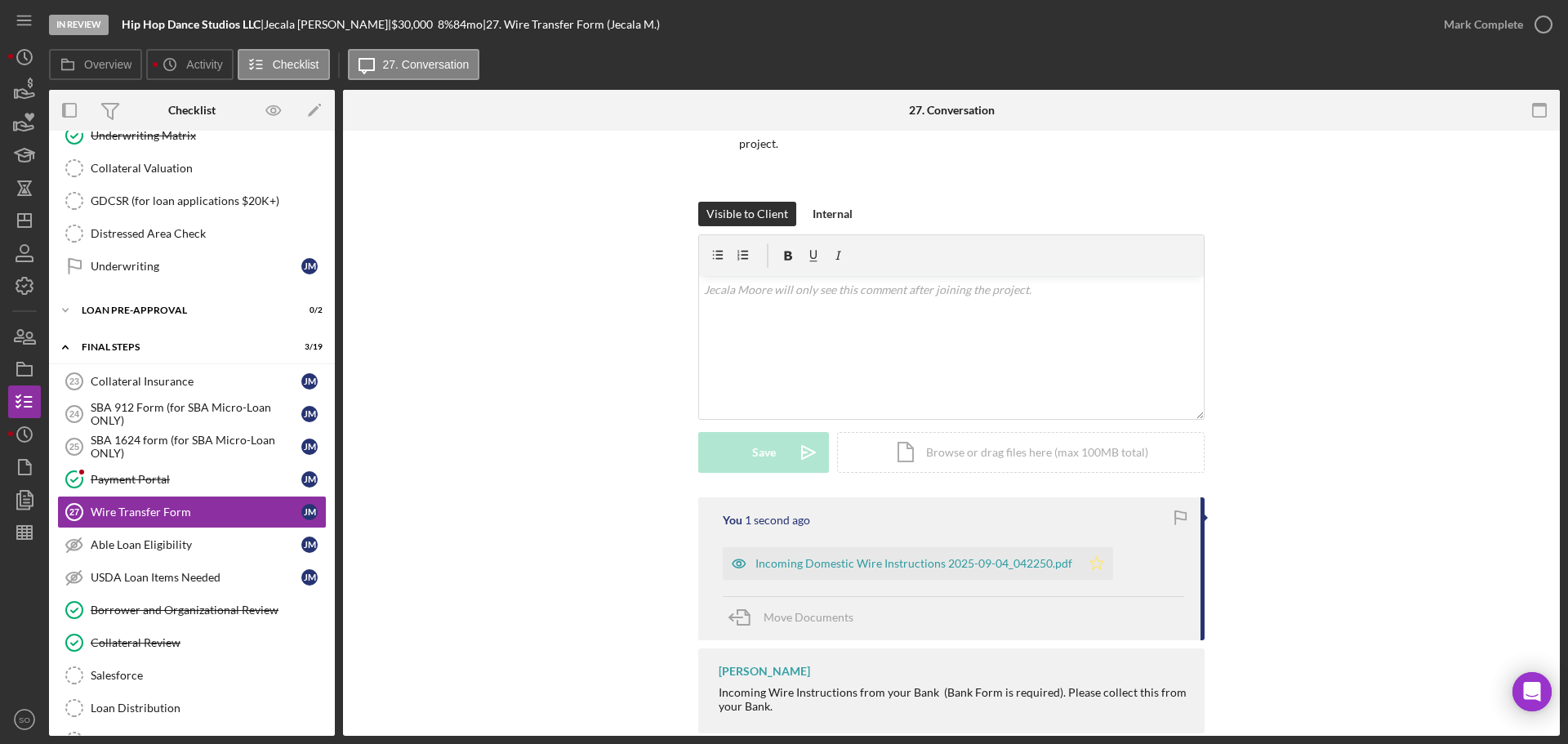
click at [1084, 547] on icon "Icon/Star" at bounding box center [1096, 563] width 33 height 33
click at [1470, 27] on div "Mark Complete" at bounding box center [1484, 25] width 80 height 33
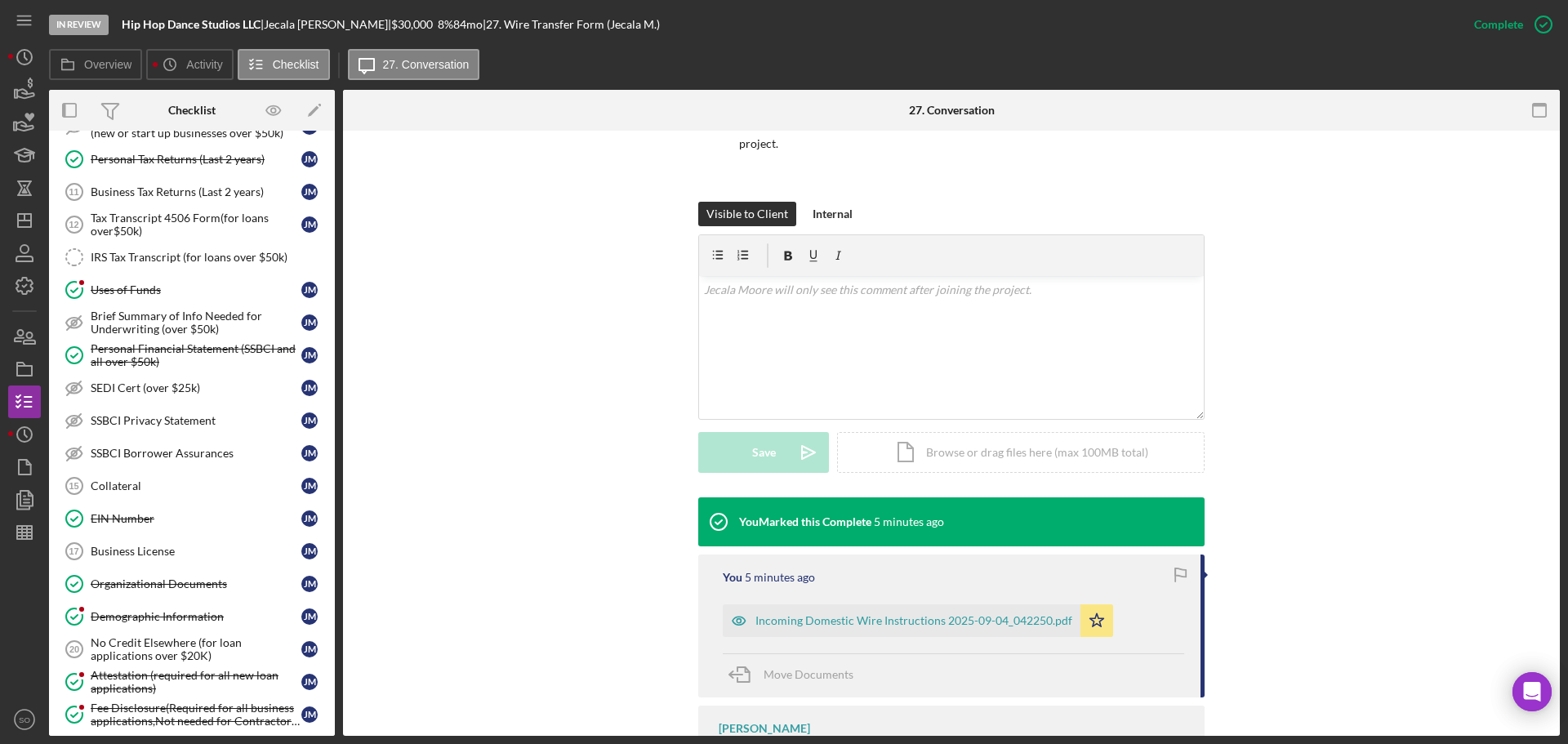
scroll to position [0, 0]
